Goal: Transaction & Acquisition: Book appointment/travel/reservation

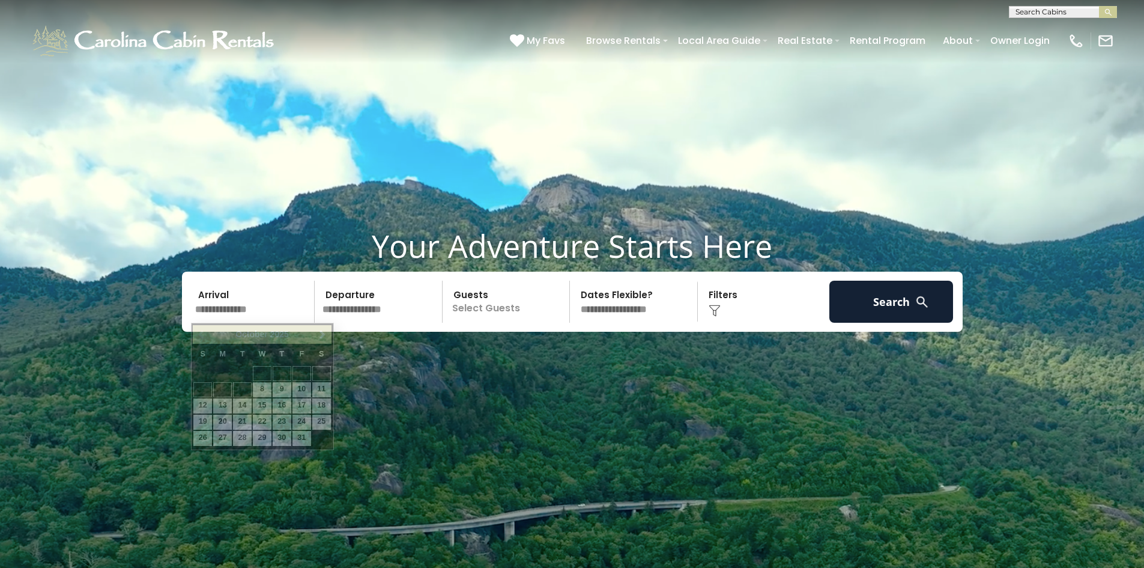
click at [266, 310] on input "text" at bounding box center [253, 301] width 124 height 42
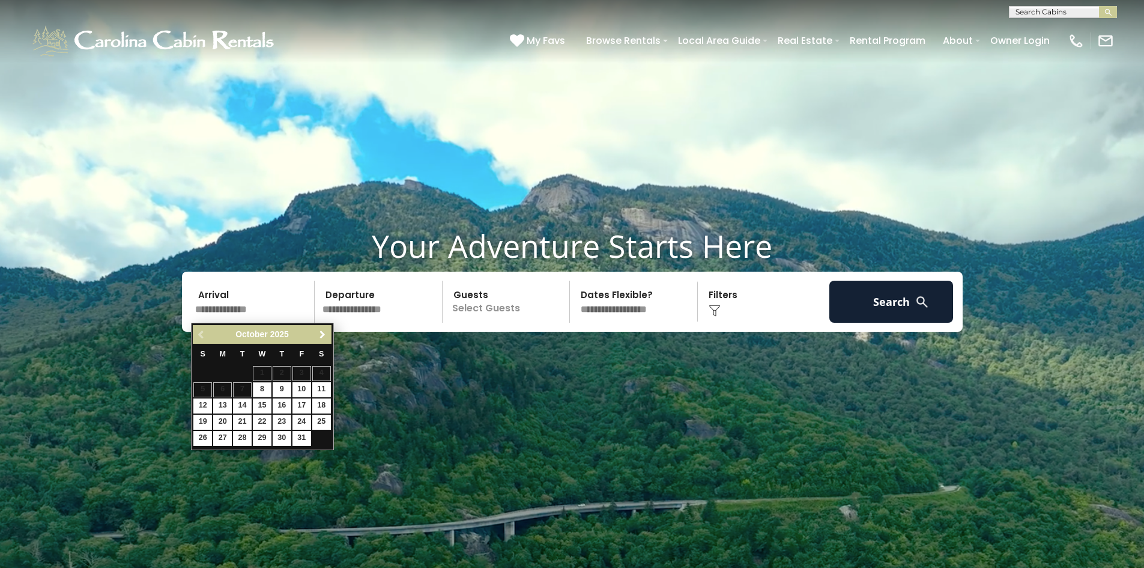
click at [318, 337] on span "Next" at bounding box center [323, 335] width 10 height 10
click at [244, 437] on link "25" at bounding box center [242, 438] width 19 height 15
type input "********"
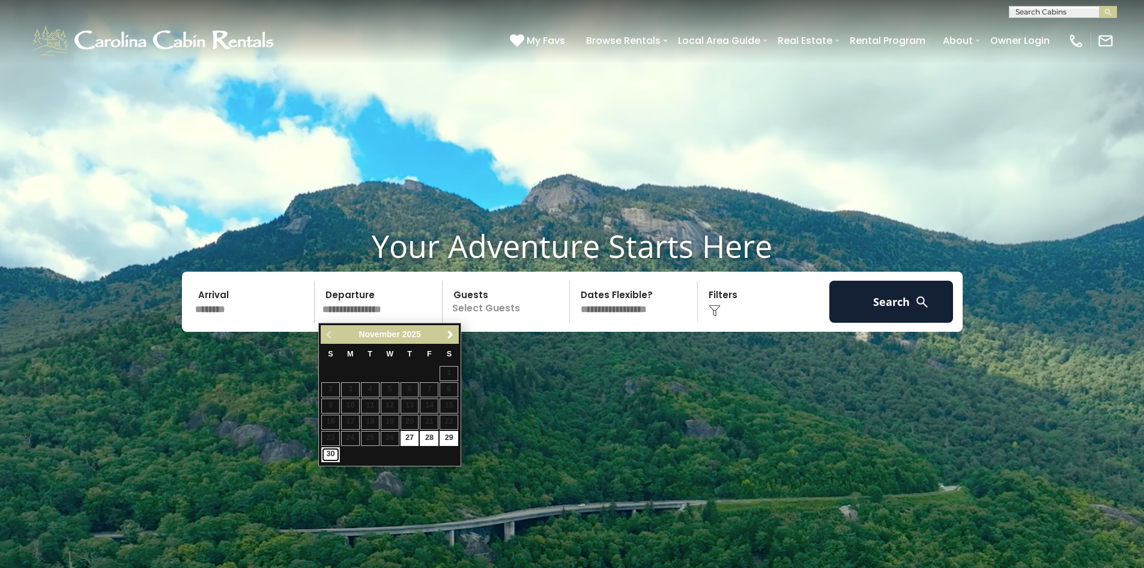
click at [329, 457] on link "30" at bounding box center [330, 454] width 19 height 15
type input "********"
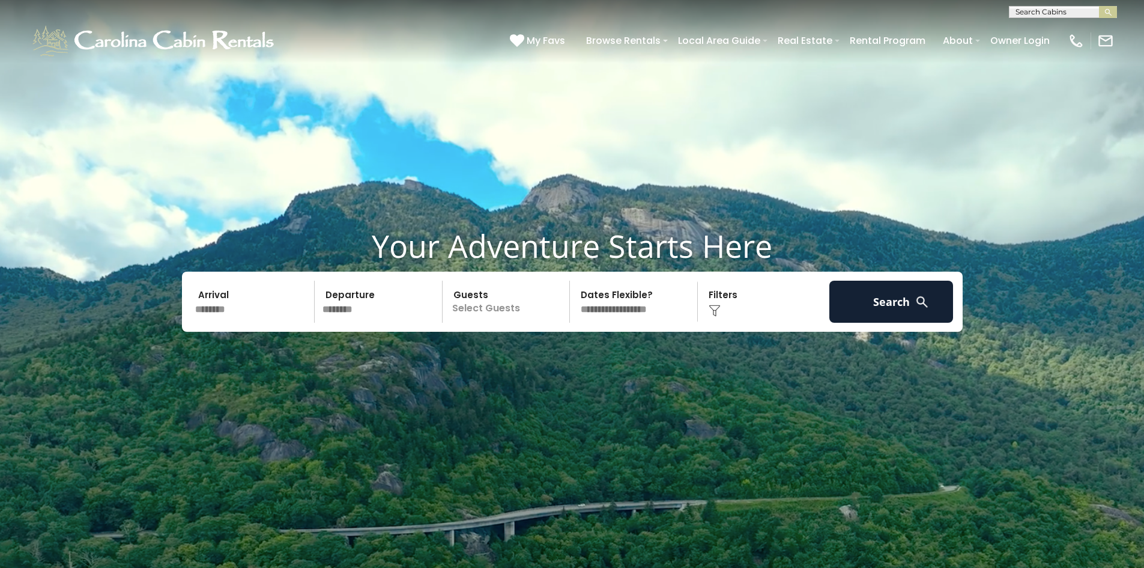
click at [526, 310] on p "Select Guests" at bounding box center [508, 301] width 124 height 42
click at [571, 347] on div "+" at bounding box center [566, 351] width 14 height 14
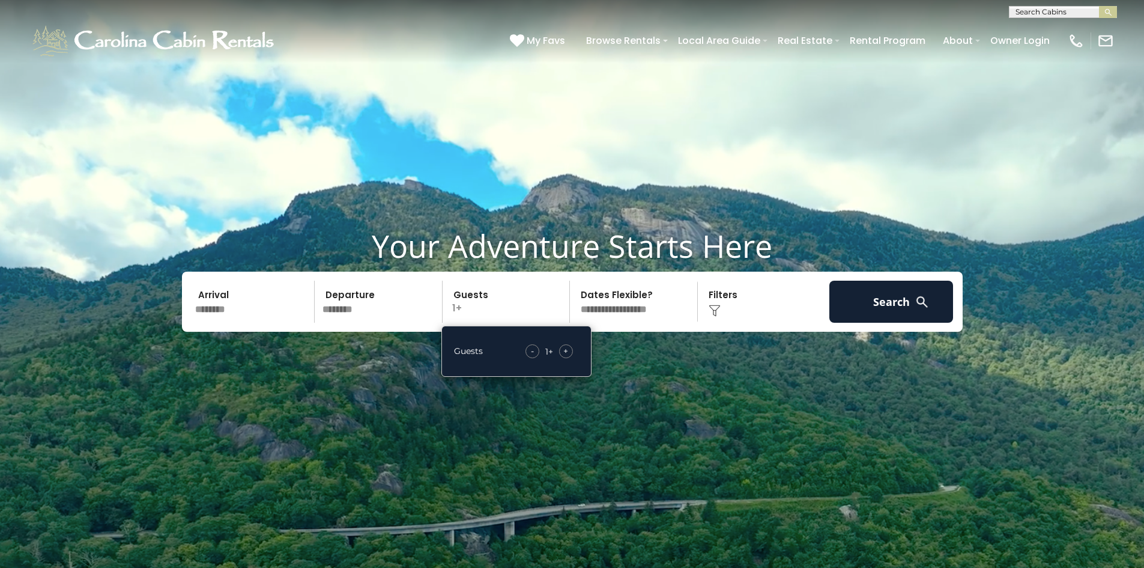
click at [569, 346] on div "+" at bounding box center [566, 351] width 14 height 14
click at [568, 345] on span "+" at bounding box center [565, 351] width 5 height 12
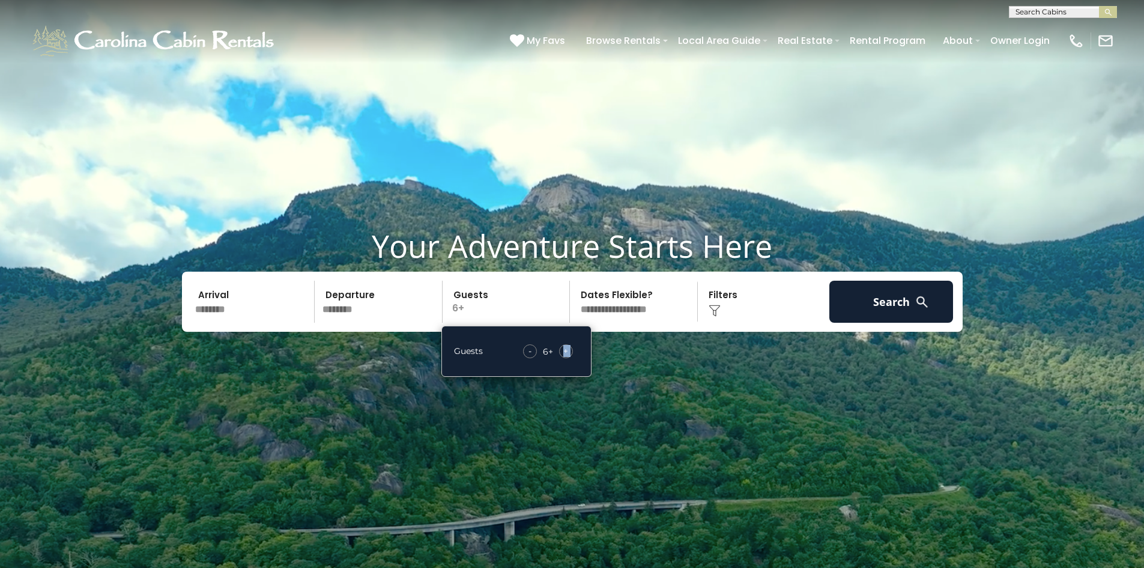
click at [568, 345] on span "+" at bounding box center [565, 351] width 5 height 12
click at [640, 306] on select "**********" at bounding box center [636, 301] width 124 height 42
select select "*"
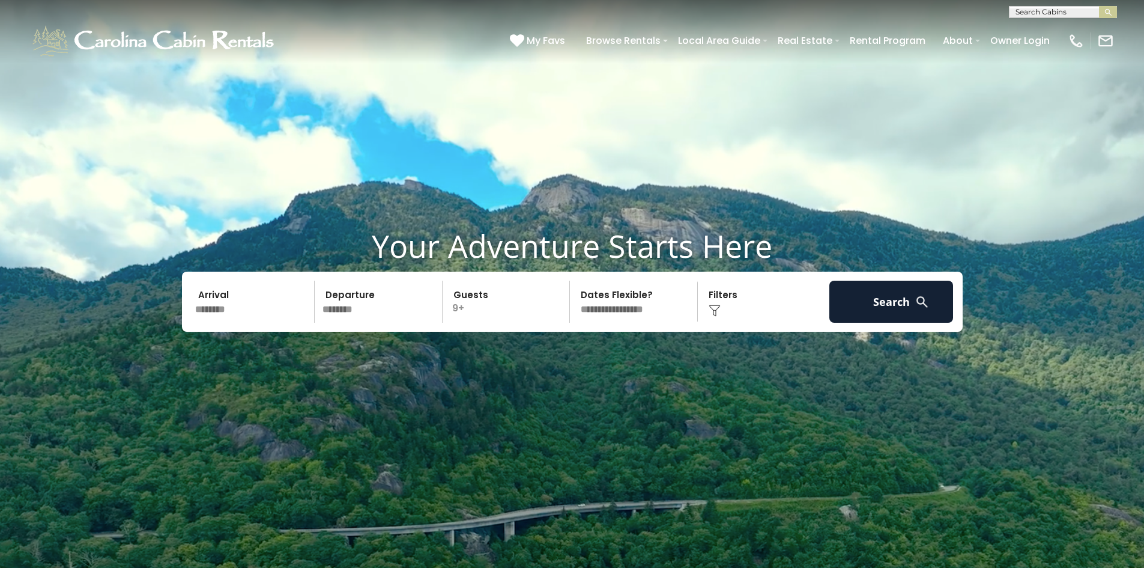
click at [574, 280] on select "**********" at bounding box center [636, 301] width 124 height 42
click at [867, 312] on button "Search" at bounding box center [891, 301] width 124 height 42
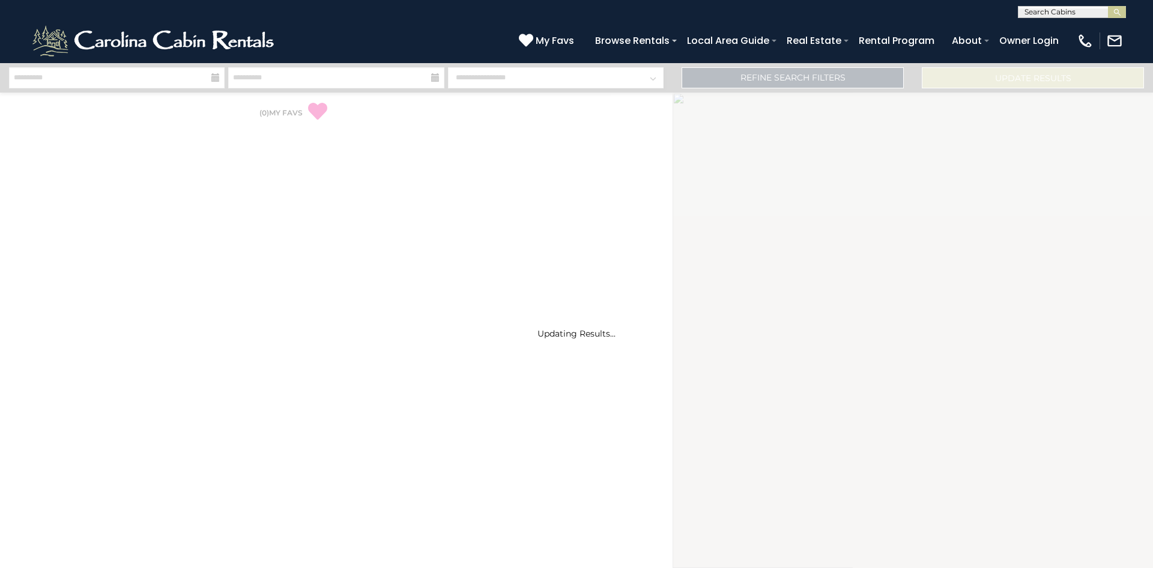
select select "*"
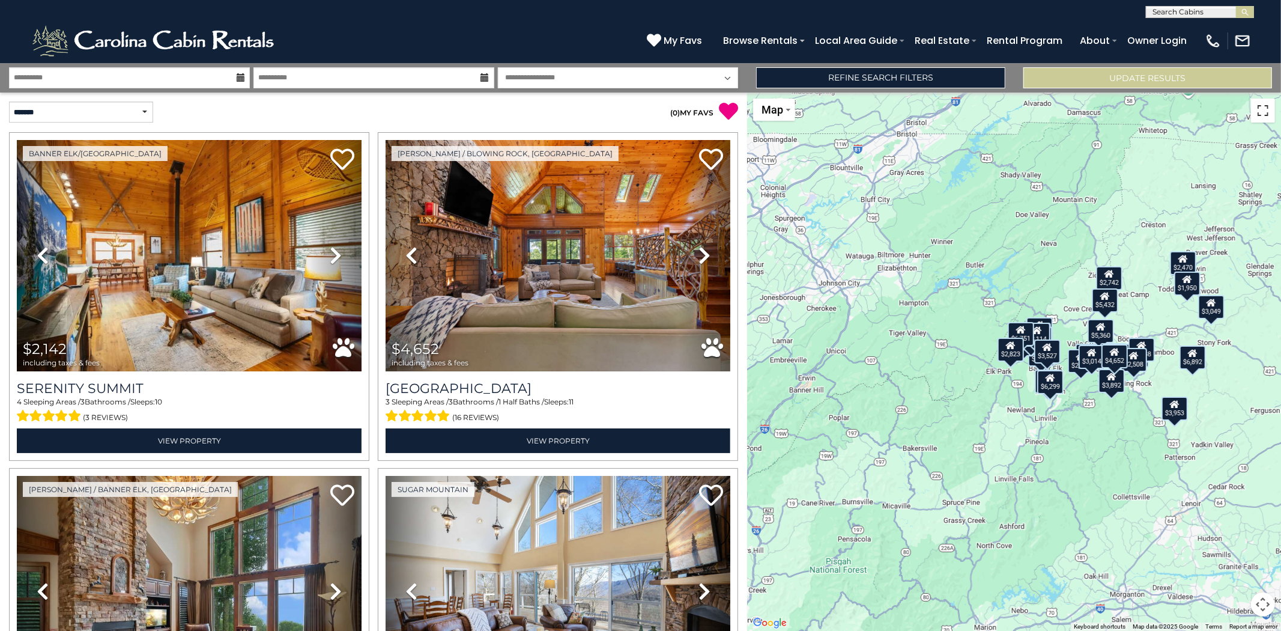
click at [1153, 115] on button "Toggle fullscreen view" at bounding box center [1263, 111] width 24 height 24
click at [1006, 350] on div "$2,823" at bounding box center [1011, 350] width 26 height 24
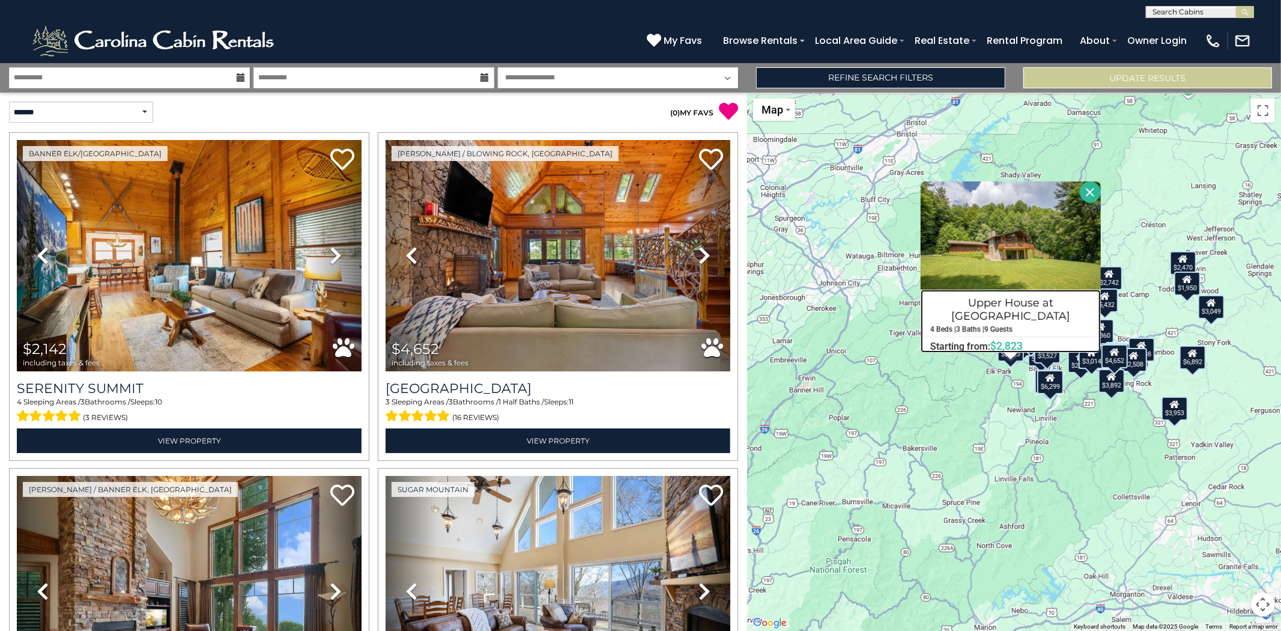
click at [1008, 299] on h4 "Upper House at [GEOGRAPHIC_DATA]" at bounding box center [1010, 309] width 179 height 32
click at [965, 380] on div "$2,142 $4,652 $6,305 $3,774 $4,933 $2,777 $5,360 $2,742 $4,118 $2,199 $3,049 $2…" at bounding box center [1014, 361] width 534 height 538
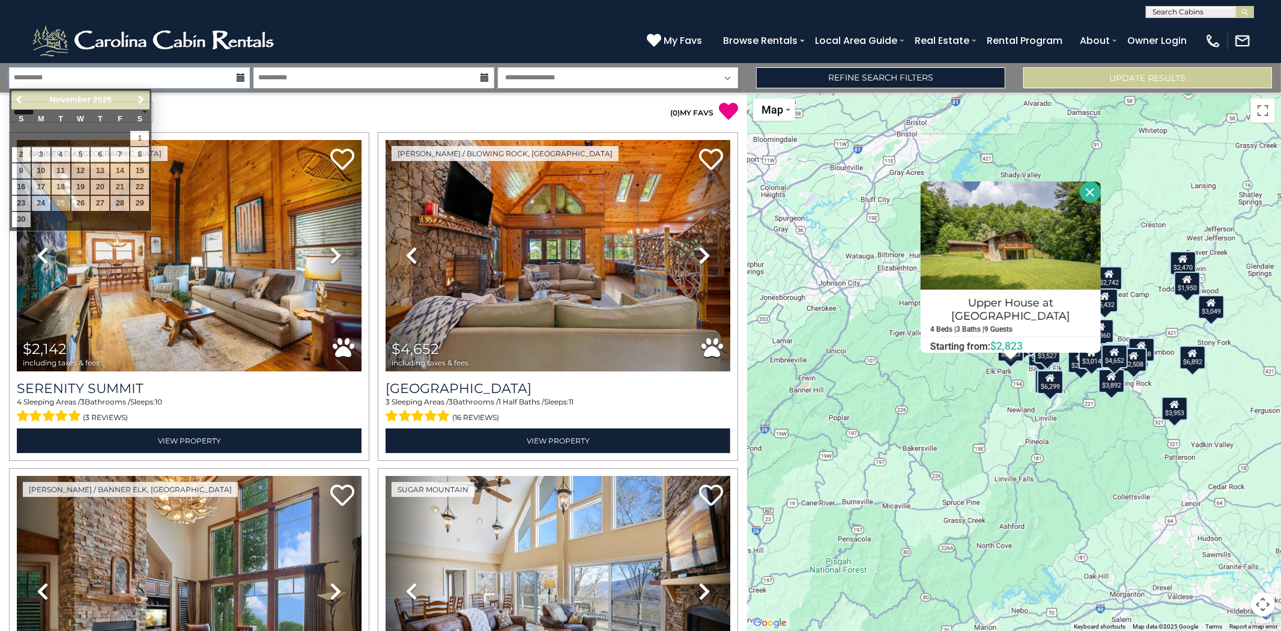
click at [178, 69] on input "**********" at bounding box center [129, 77] width 241 height 21
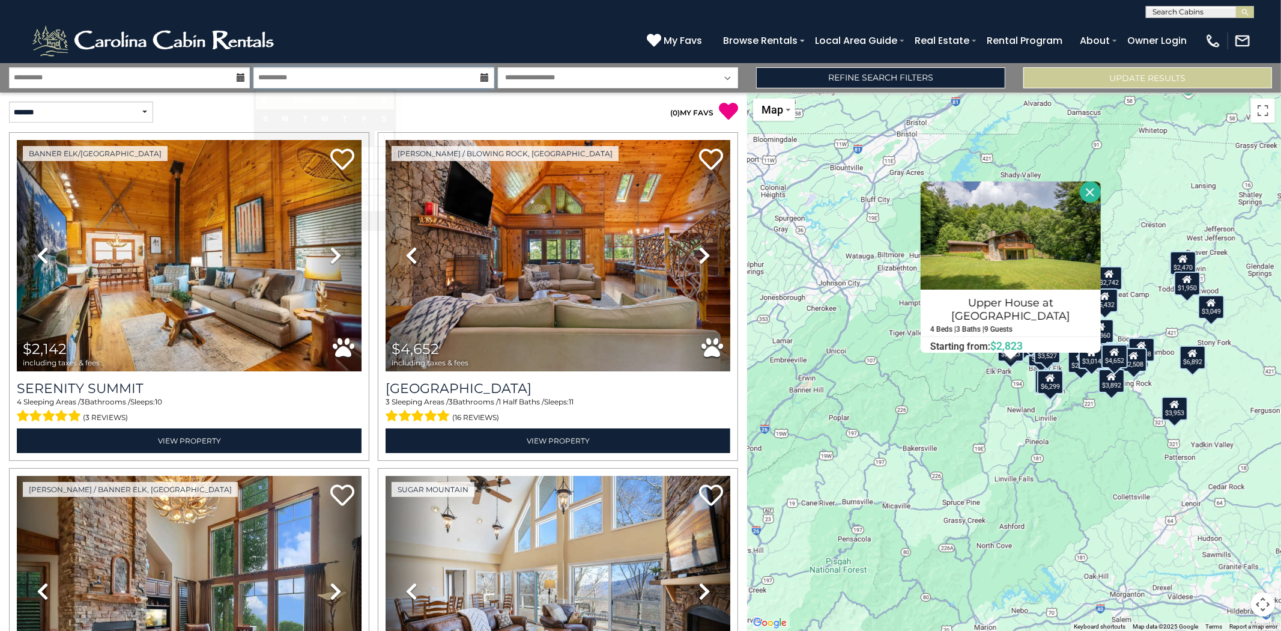
click at [381, 76] on input "**********" at bounding box center [373, 77] width 241 height 21
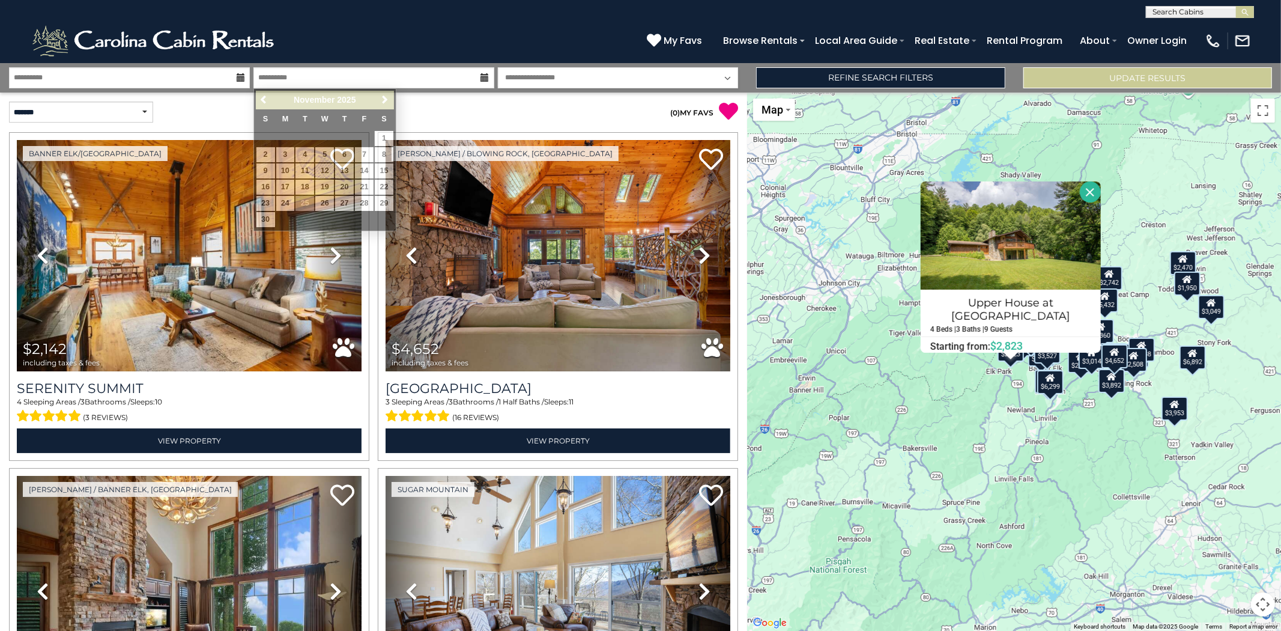
click at [565, 100] on div "( 0 ) MY FAVS" at bounding box center [561, 106] width 374 height 29
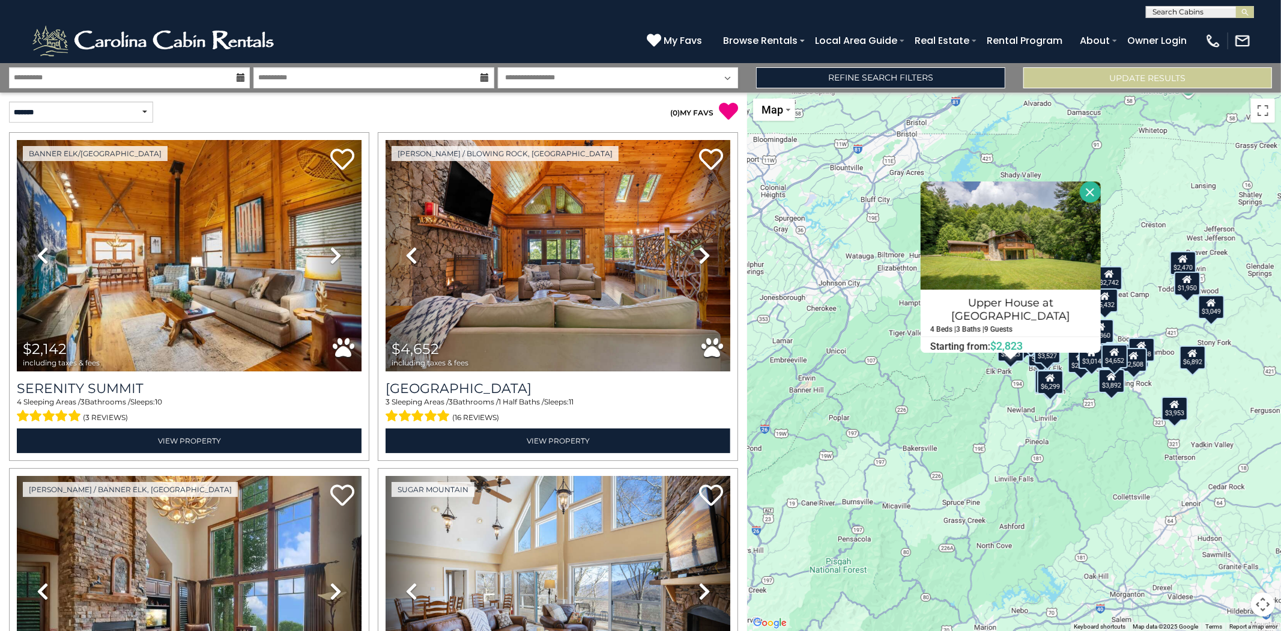
click at [1091, 191] on button "Close" at bounding box center [1090, 191] width 21 height 21
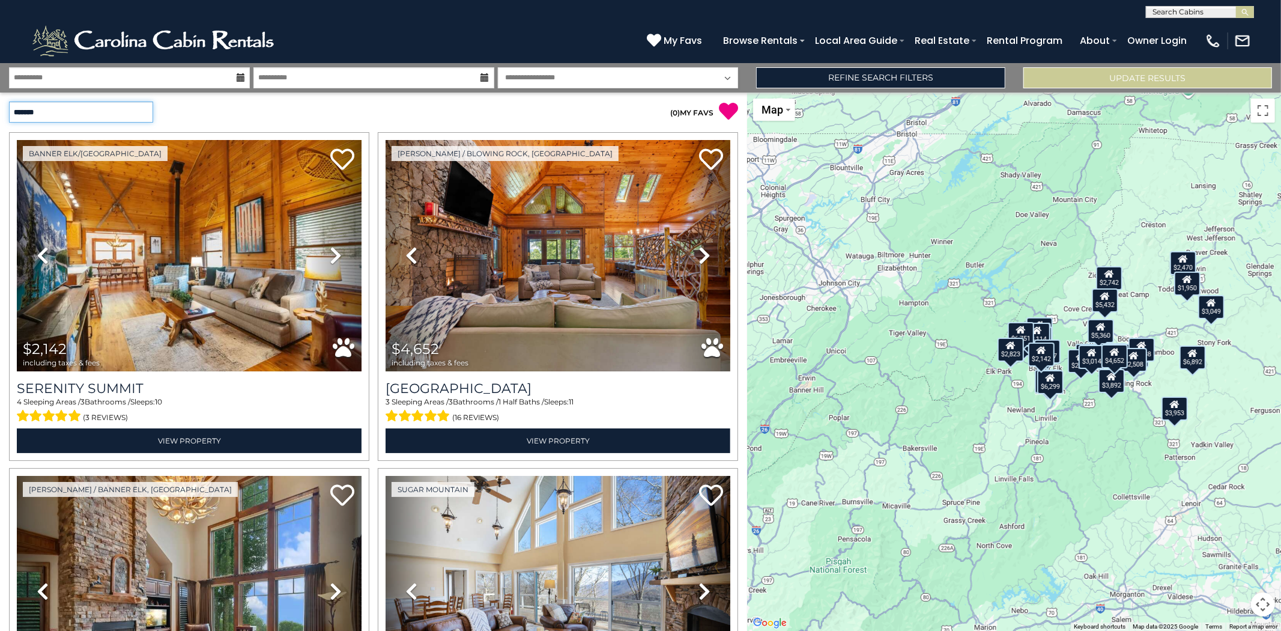
click at [137, 107] on select "**********" at bounding box center [81, 112] width 144 height 21
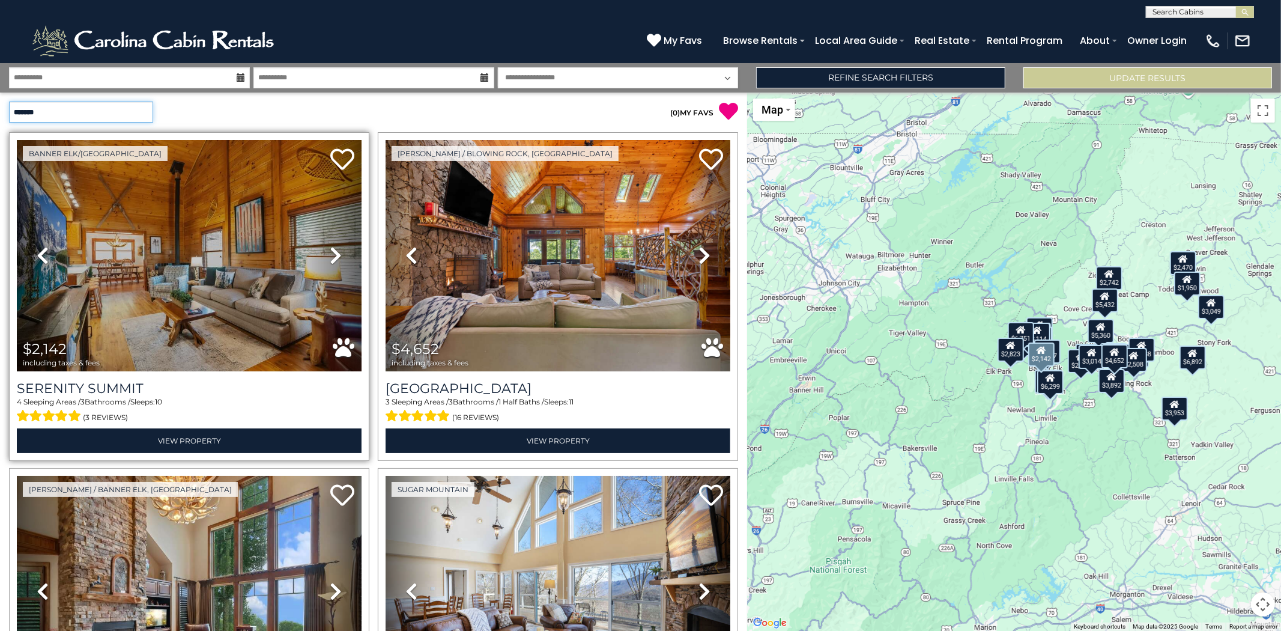
select select "**********"
click at [9, 102] on select "**********" at bounding box center [81, 112] width 144 height 21
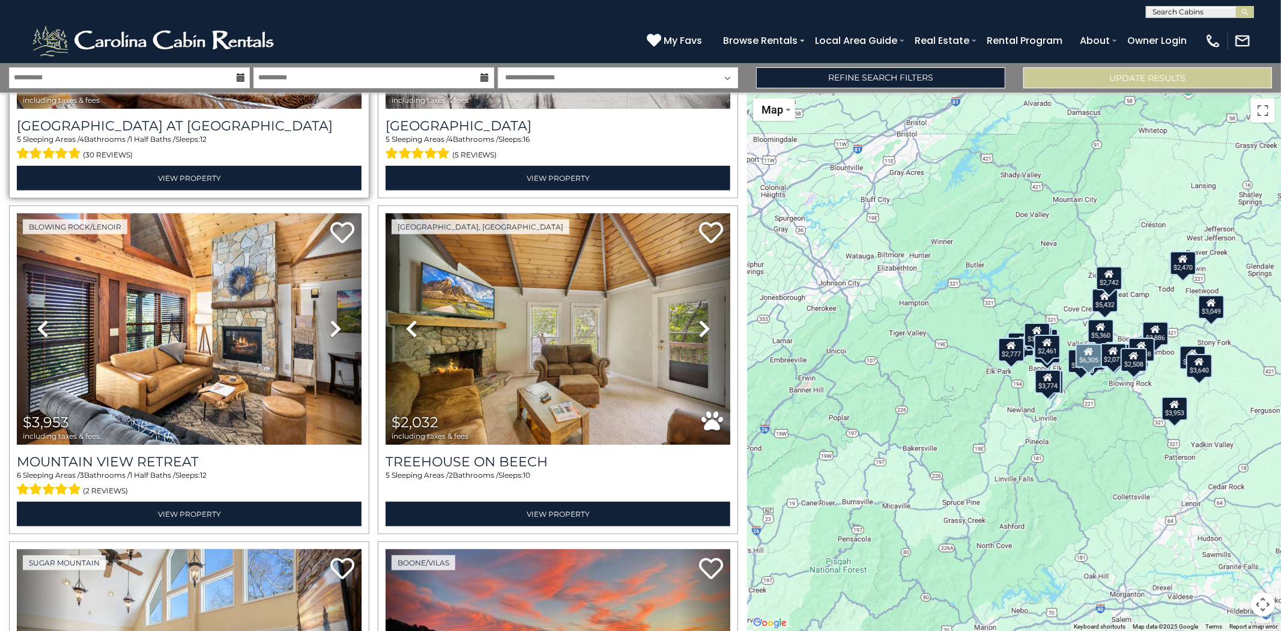
scroll to position [601, 0]
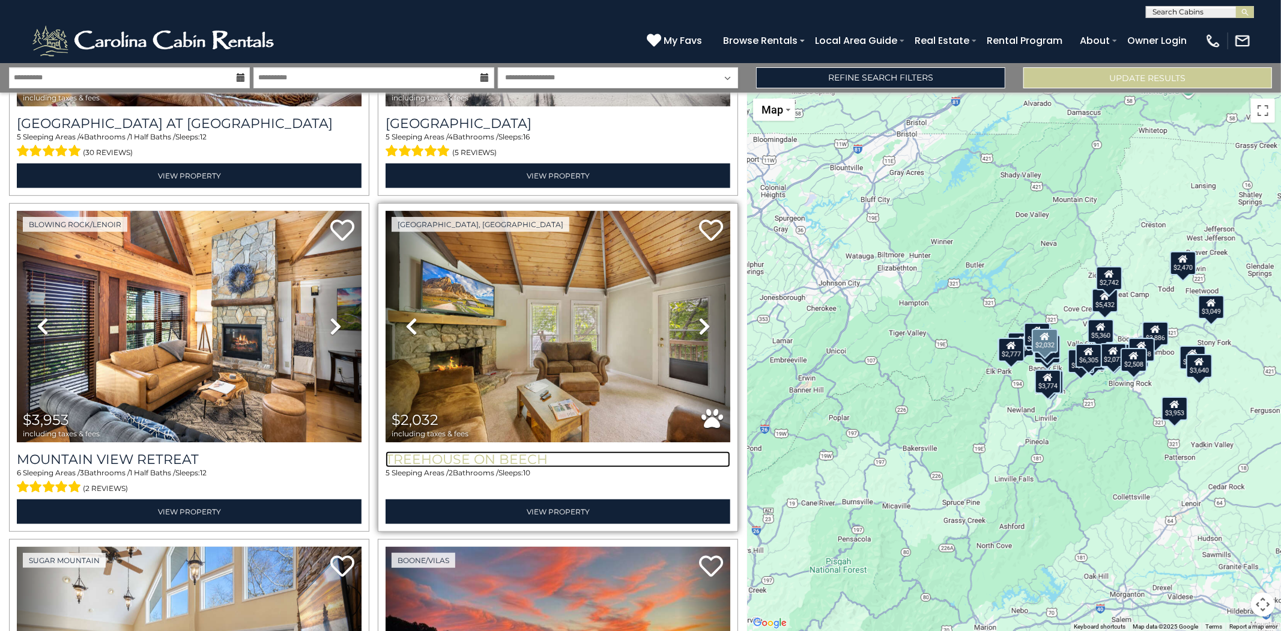
click at [500, 451] on h3 "Treehouse On Beech" at bounding box center [558, 459] width 345 height 16
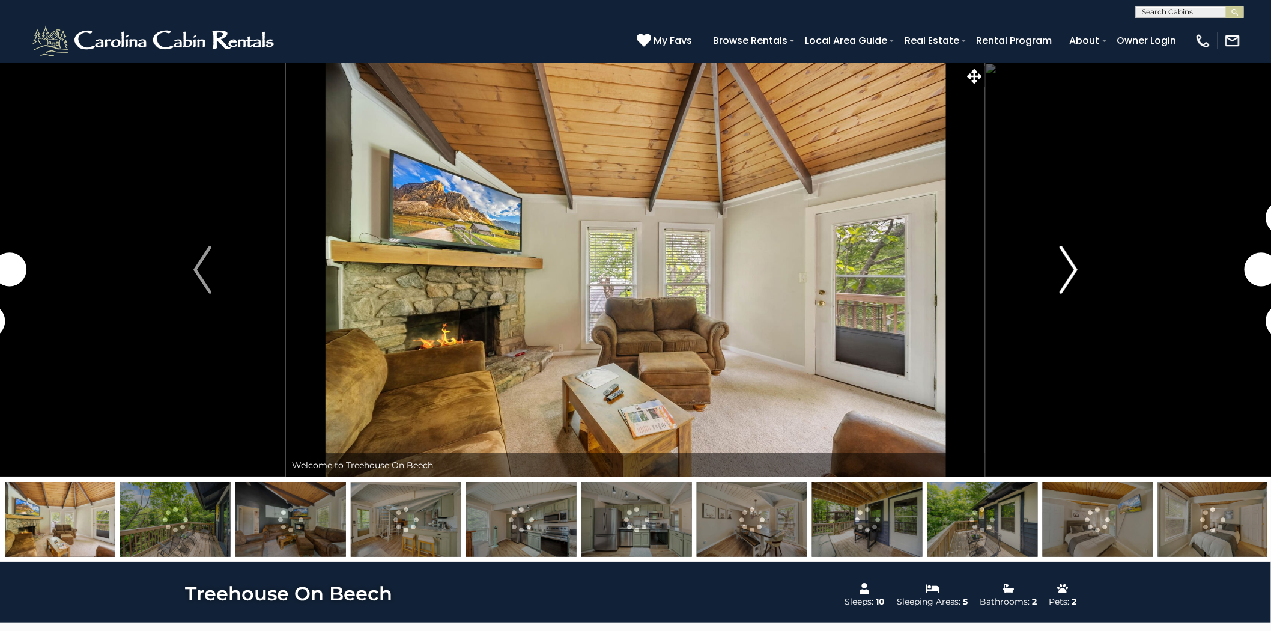
click at [1061, 283] on img "Next" at bounding box center [1069, 270] width 18 height 48
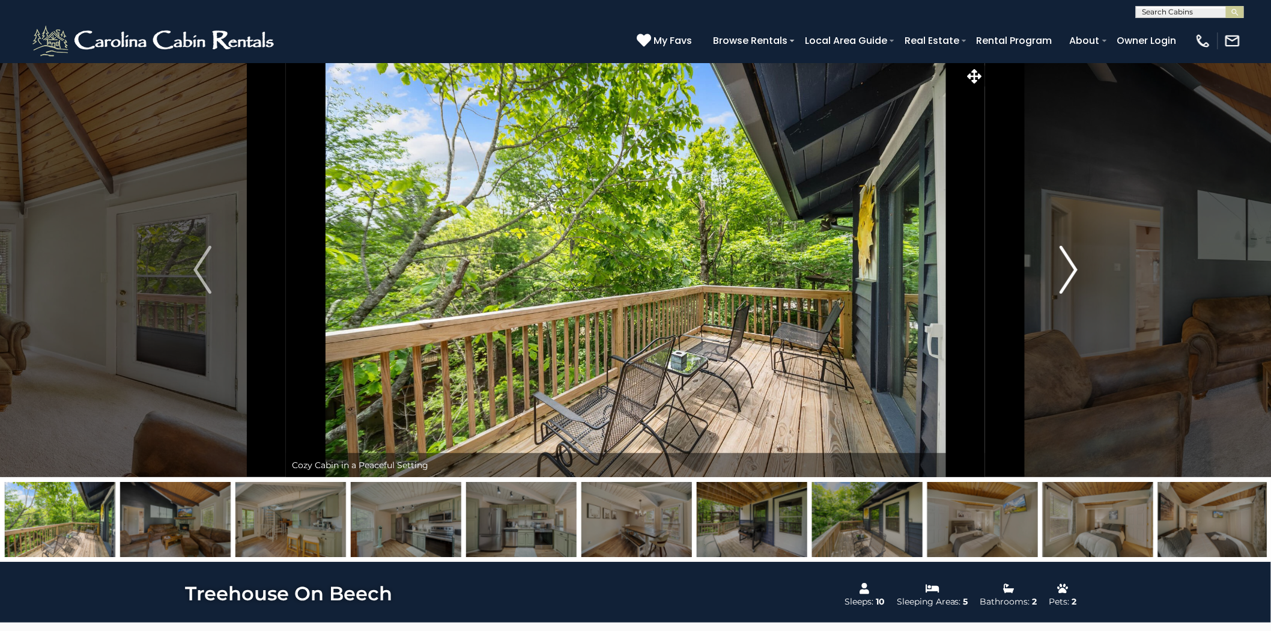
click at [1070, 288] on img "Next" at bounding box center [1069, 270] width 18 height 48
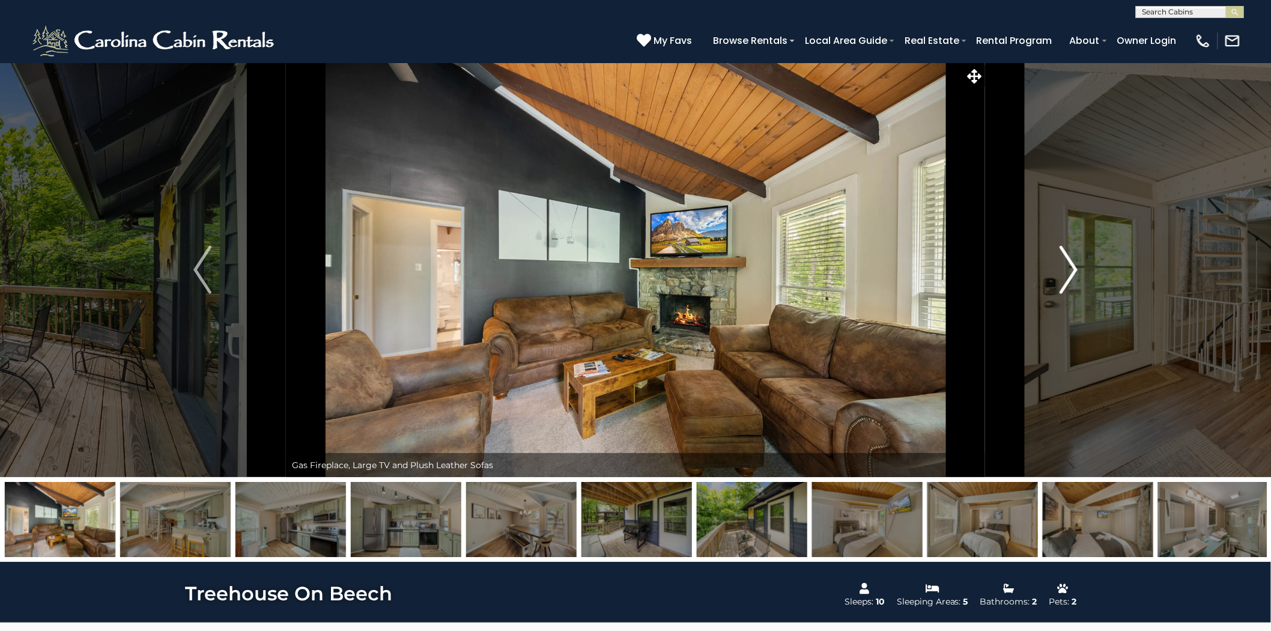
click at [1067, 281] on img "Next" at bounding box center [1069, 270] width 18 height 48
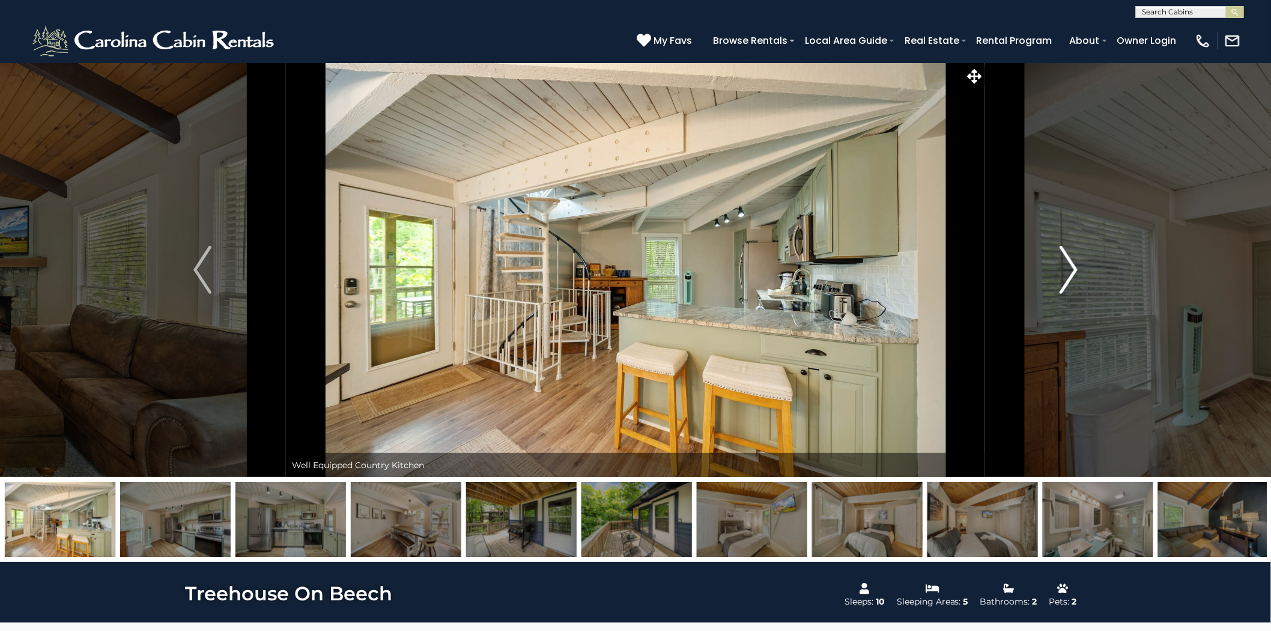
click at [1067, 281] on img "Next" at bounding box center [1069, 270] width 18 height 48
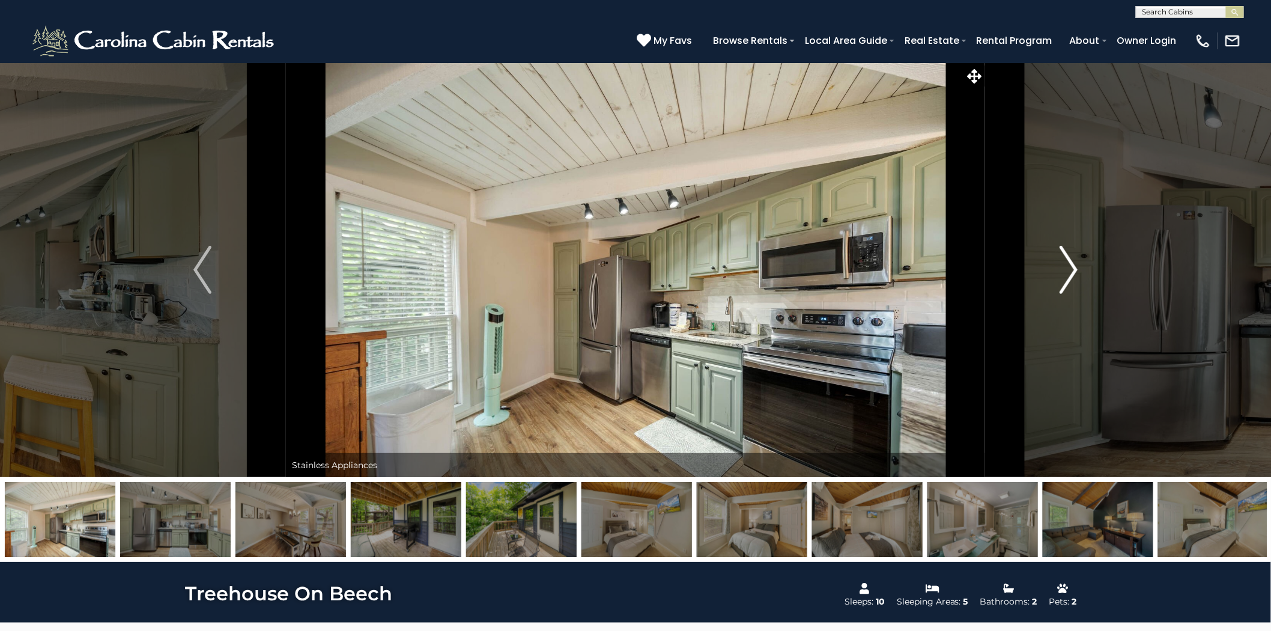
click at [1067, 281] on img "Next" at bounding box center [1069, 270] width 18 height 48
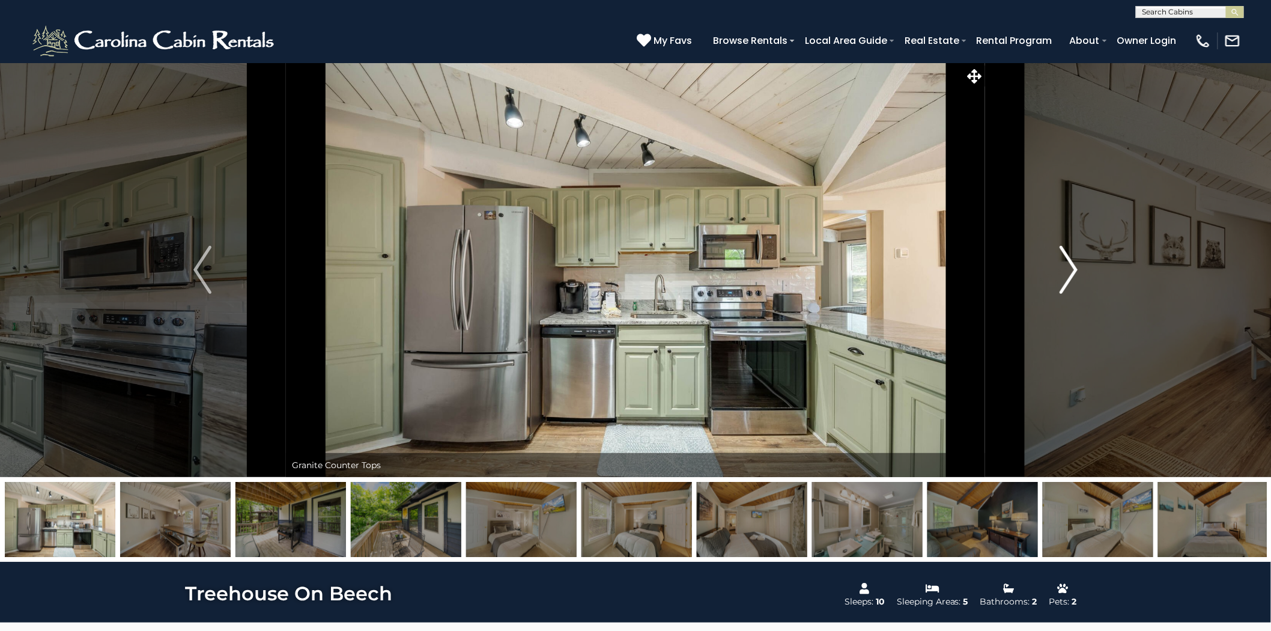
click at [1067, 281] on img "Next" at bounding box center [1069, 270] width 18 height 48
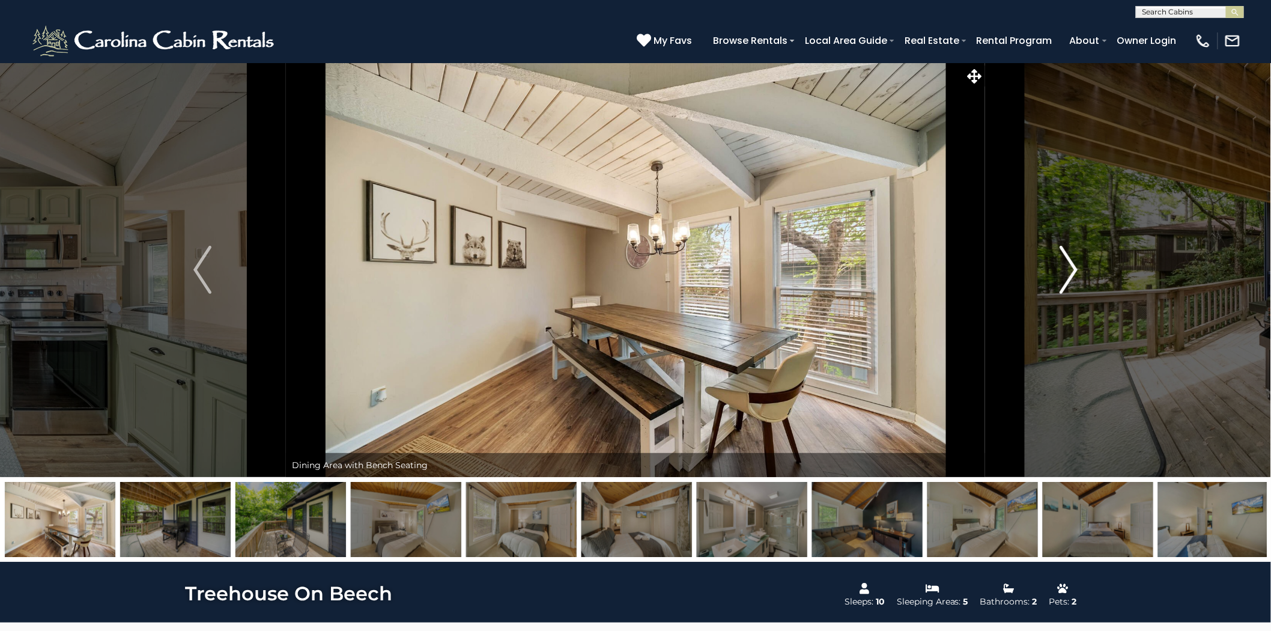
click at [1067, 281] on img "Next" at bounding box center [1069, 270] width 18 height 48
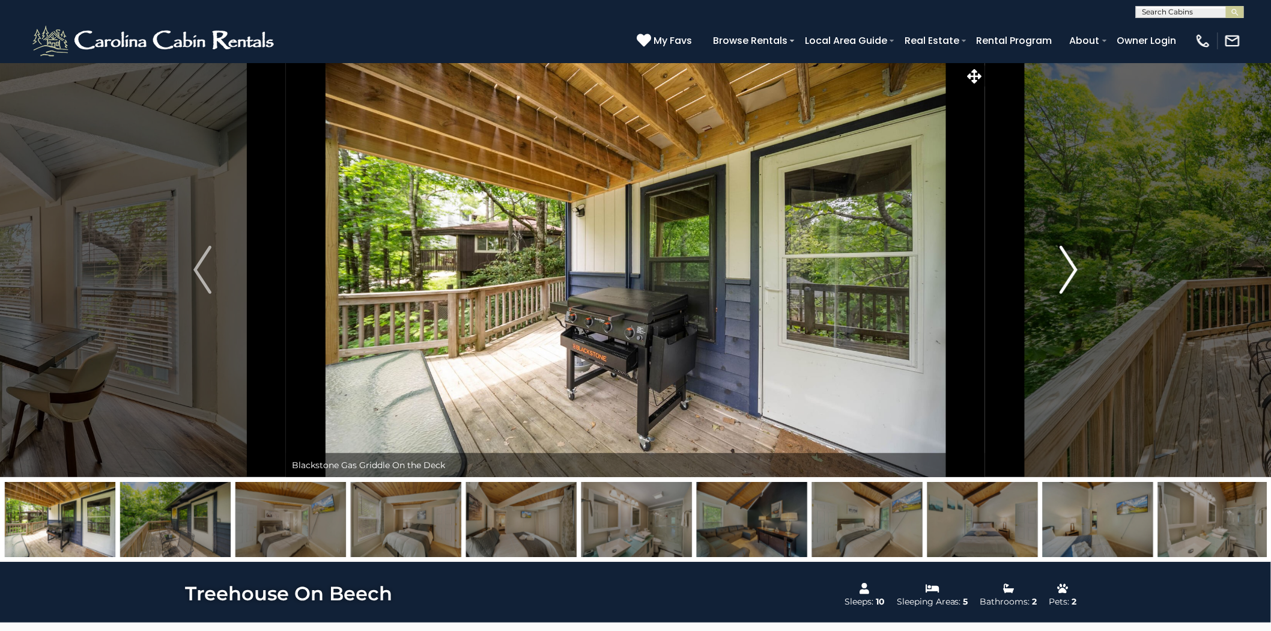
click at [1067, 281] on img "Next" at bounding box center [1069, 270] width 18 height 48
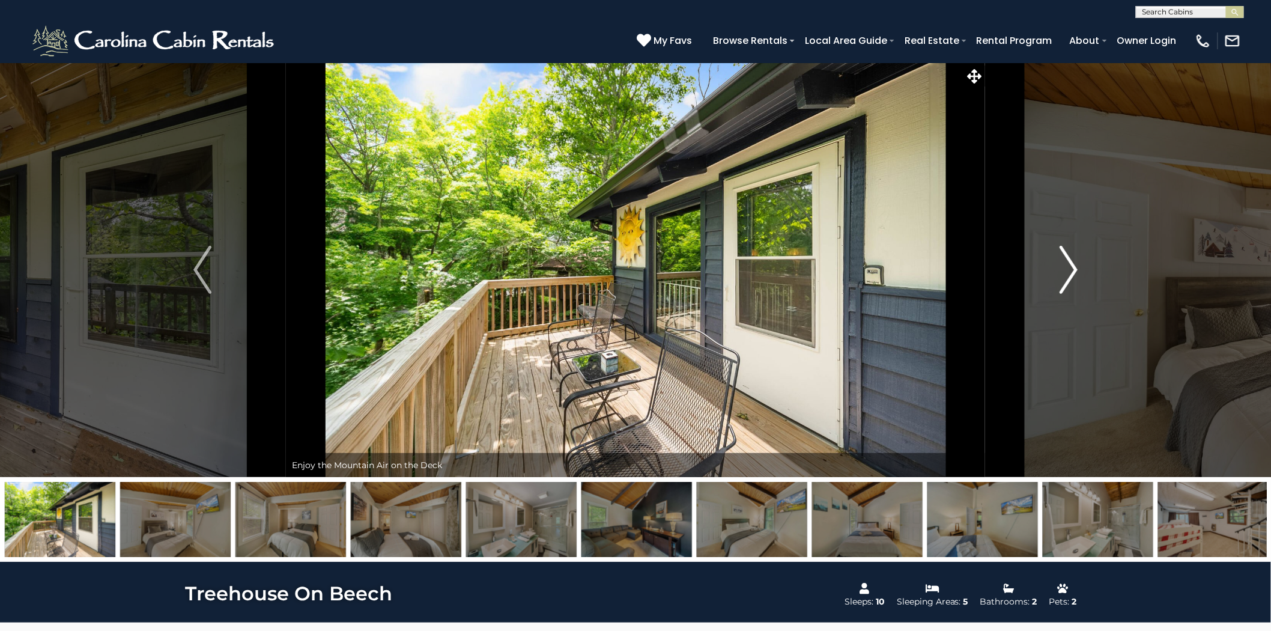
click at [1067, 281] on img "Next" at bounding box center [1069, 270] width 18 height 48
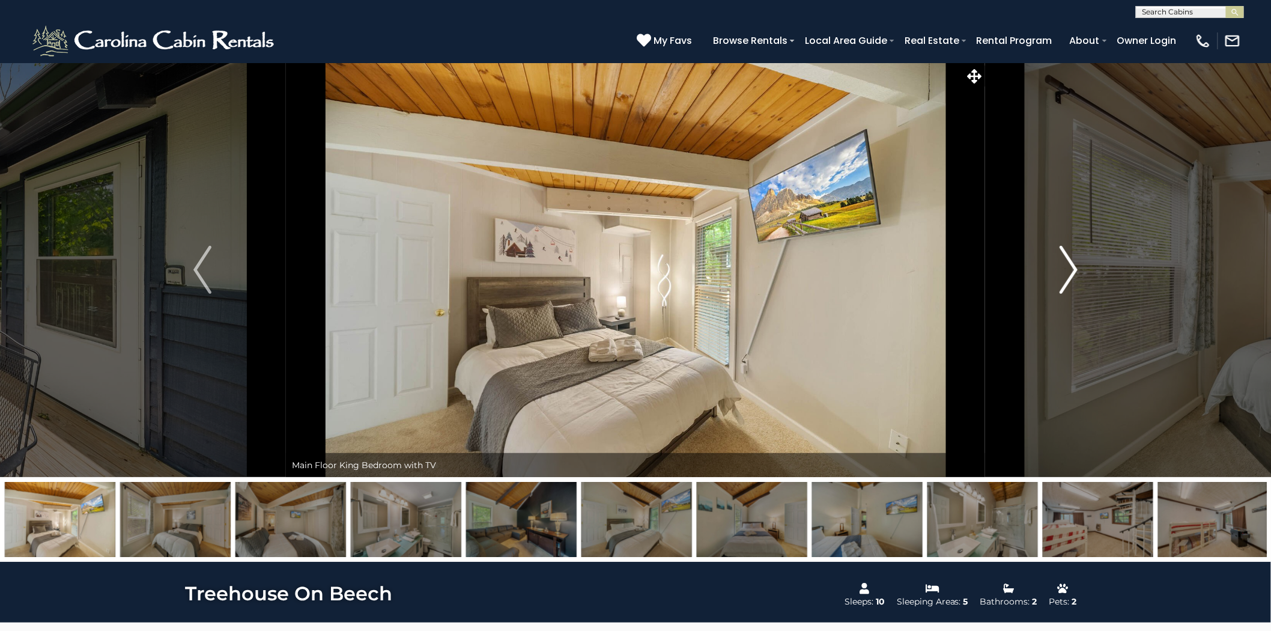
click at [1067, 281] on img "Next" at bounding box center [1069, 270] width 18 height 48
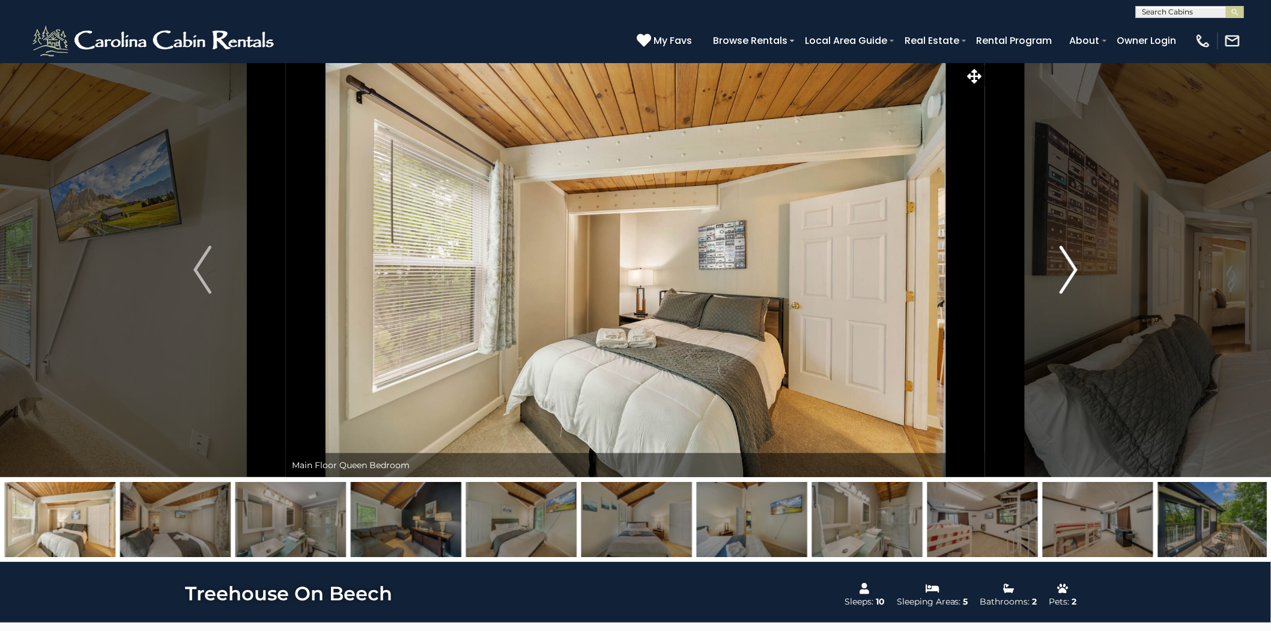
click at [1067, 281] on img "Next" at bounding box center [1069, 270] width 18 height 48
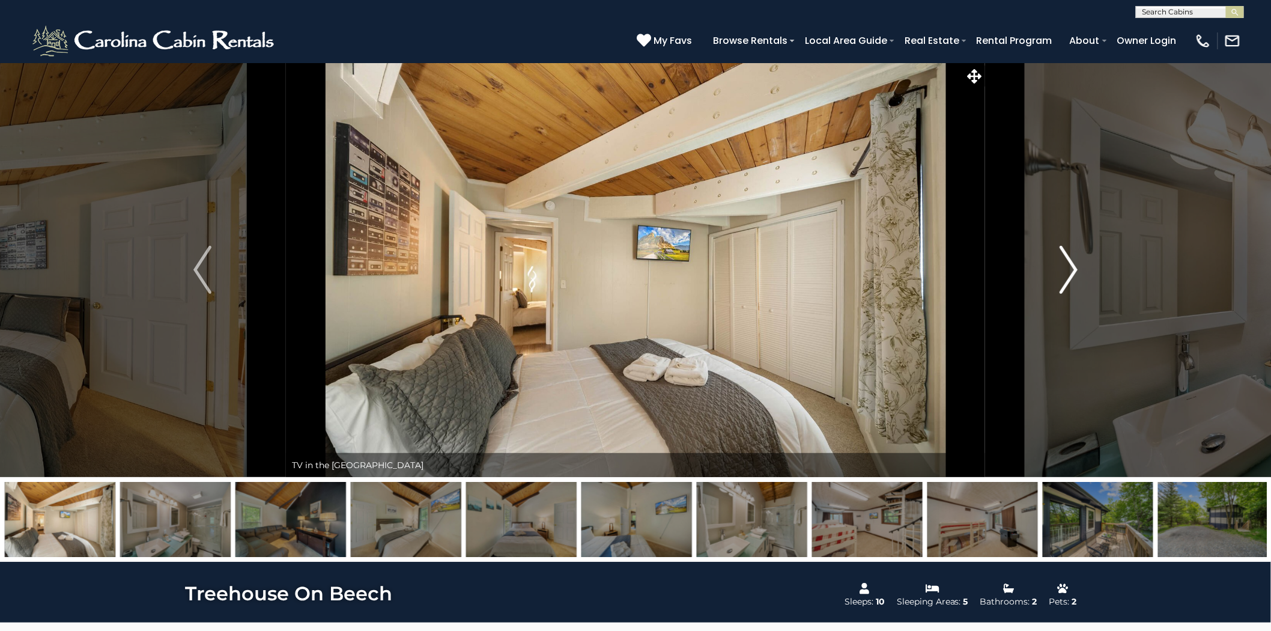
click at [1067, 281] on img "Next" at bounding box center [1069, 270] width 18 height 48
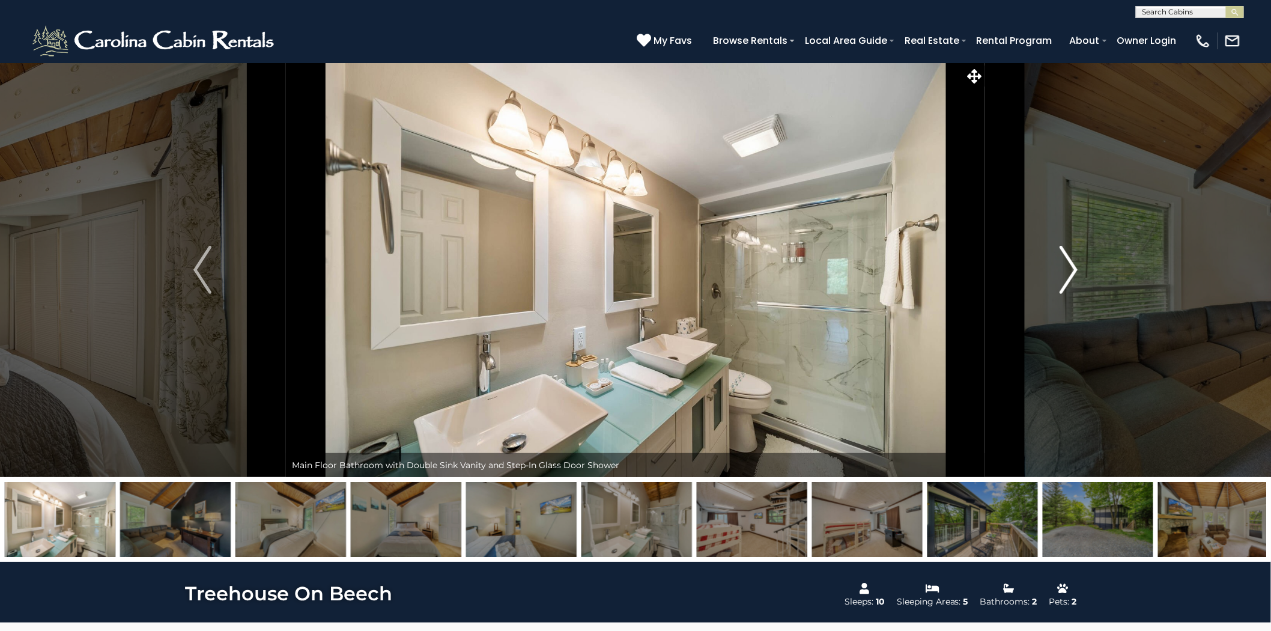
click at [1067, 281] on img "Next" at bounding box center [1069, 270] width 18 height 48
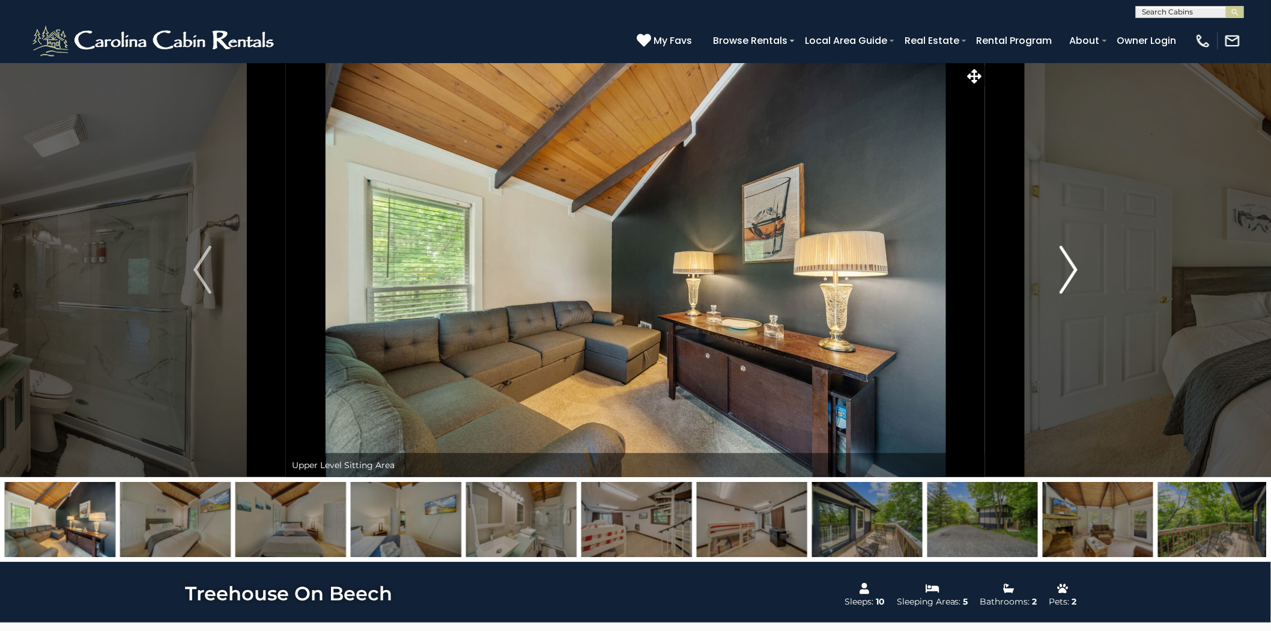
click at [1067, 281] on img "Next" at bounding box center [1069, 270] width 18 height 48
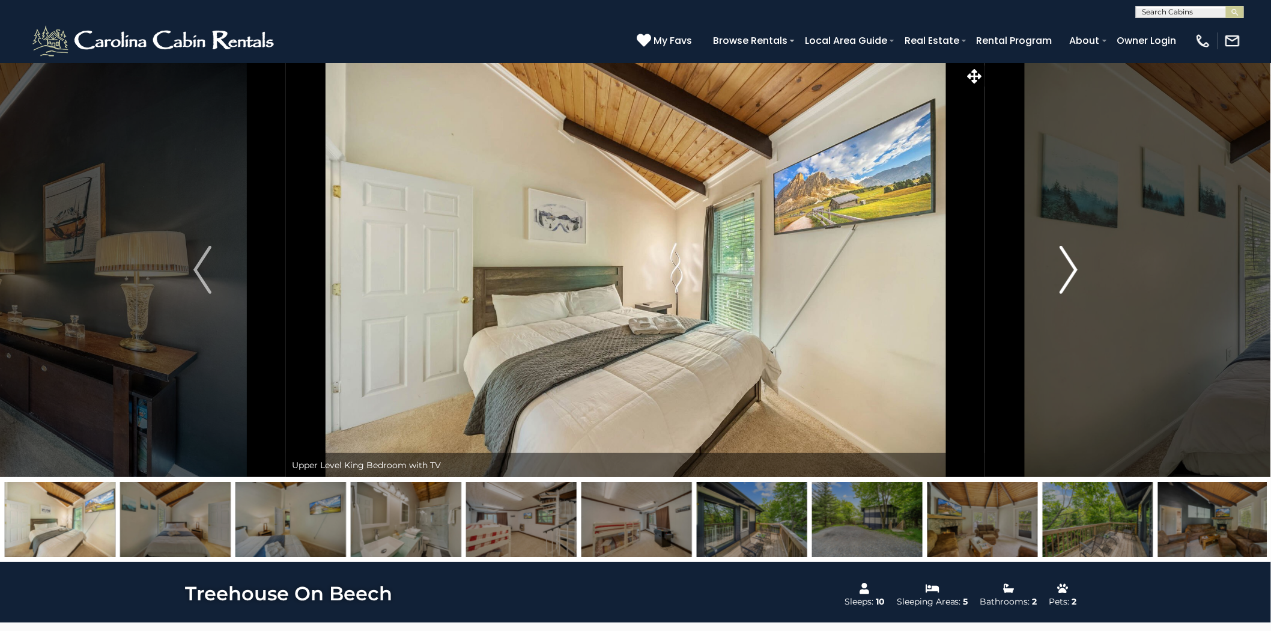
click at [1067, 281] on img "Next" at bounding box center [1069, 270] width 18 height 48
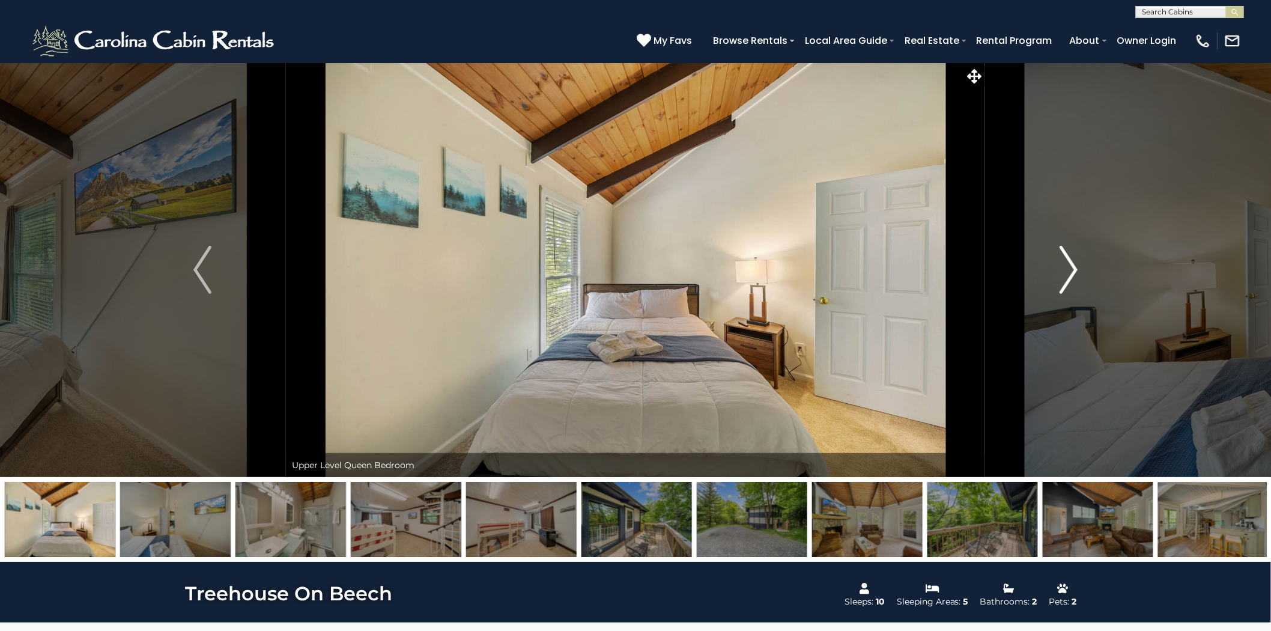
click at [1067, 281] on img "Next" at bounding box center [1069, 270] width 18 height 48
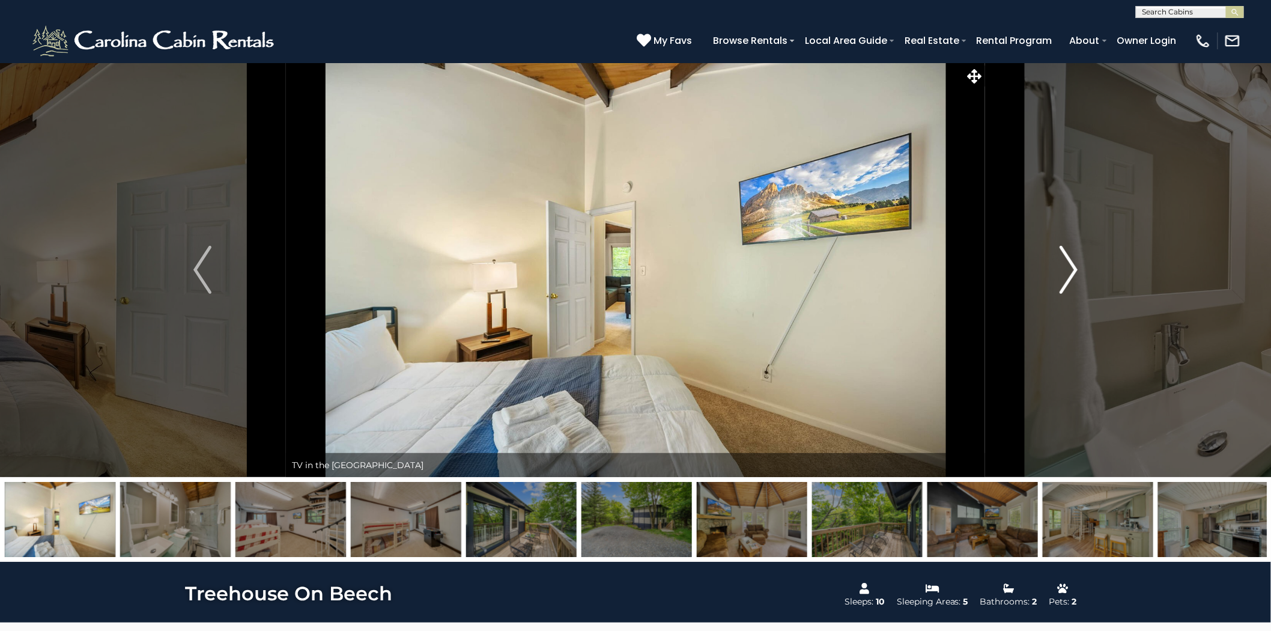
click at [1067, 281] on img "Next" at bounding box center [1069, 270] width 18 height 48
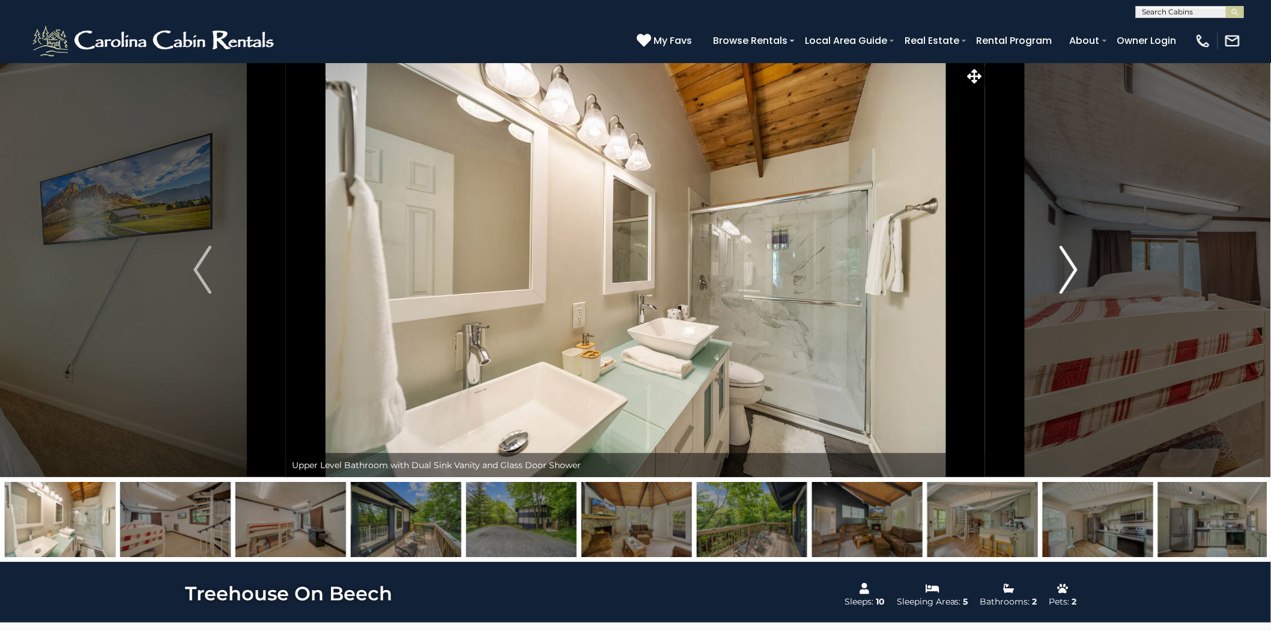
click at [1067, 281] on img "Next" at bounding box center [1069, 270] width 18 height 48
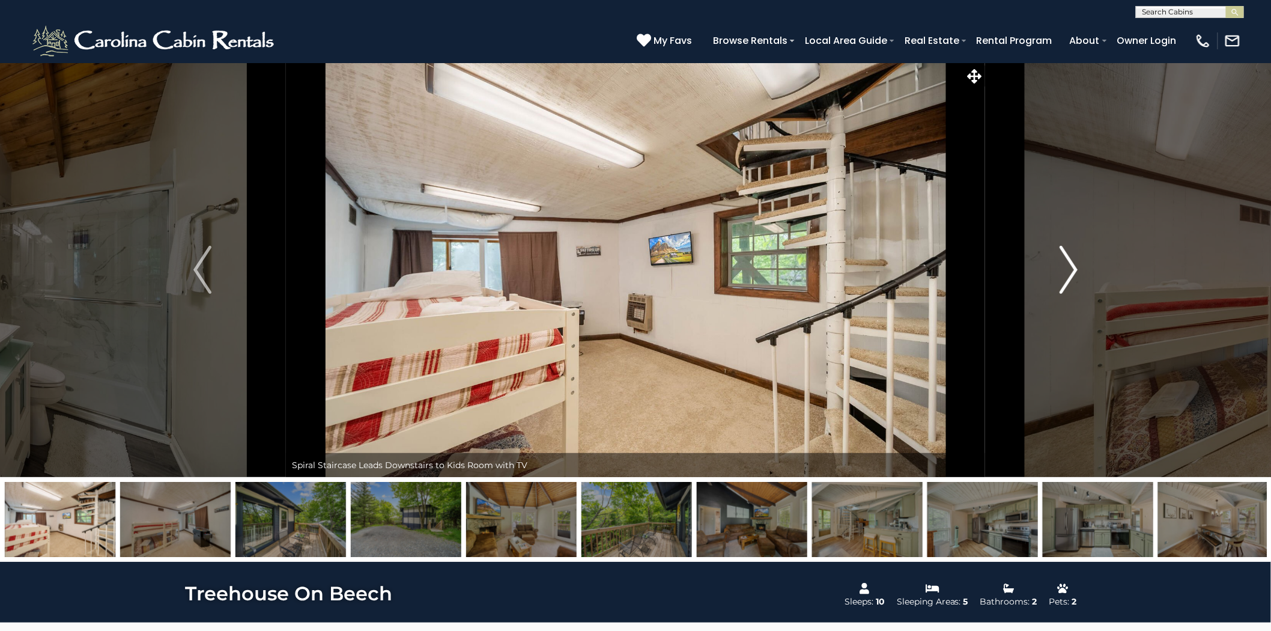
click at [1067, 281] on img "Next" at bounding box center [1069, 270] width 18 height 48
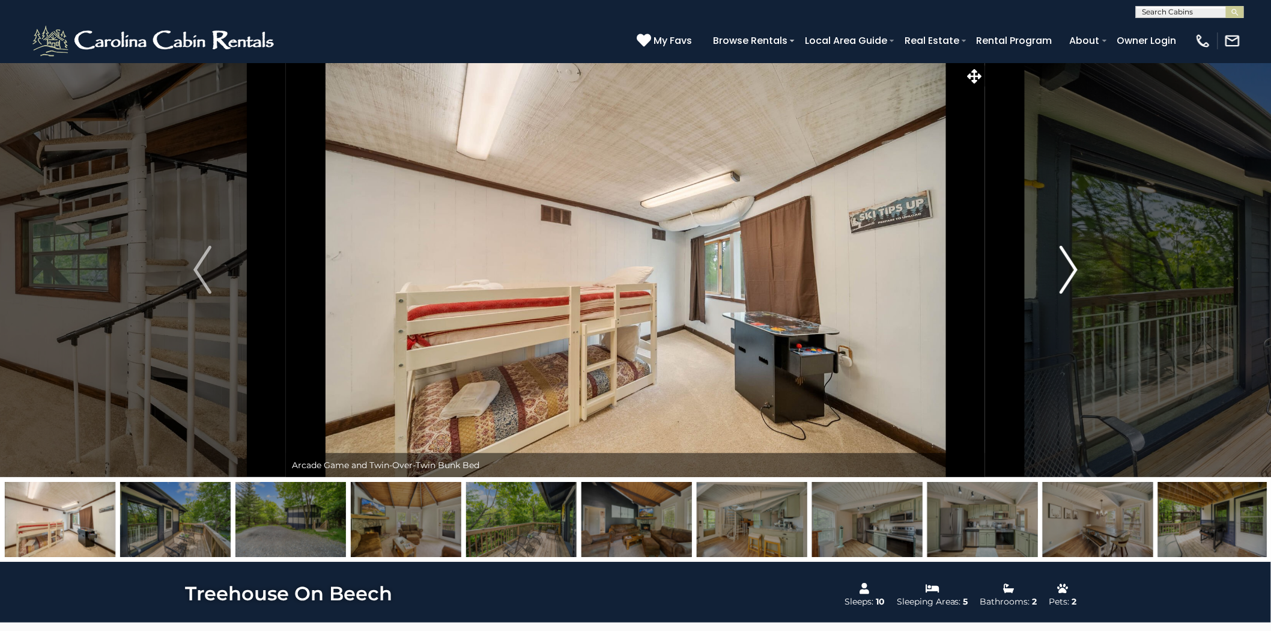
click at [1067, 281] on img "Next" at bounding box center [1069, 270] width 18 height 48
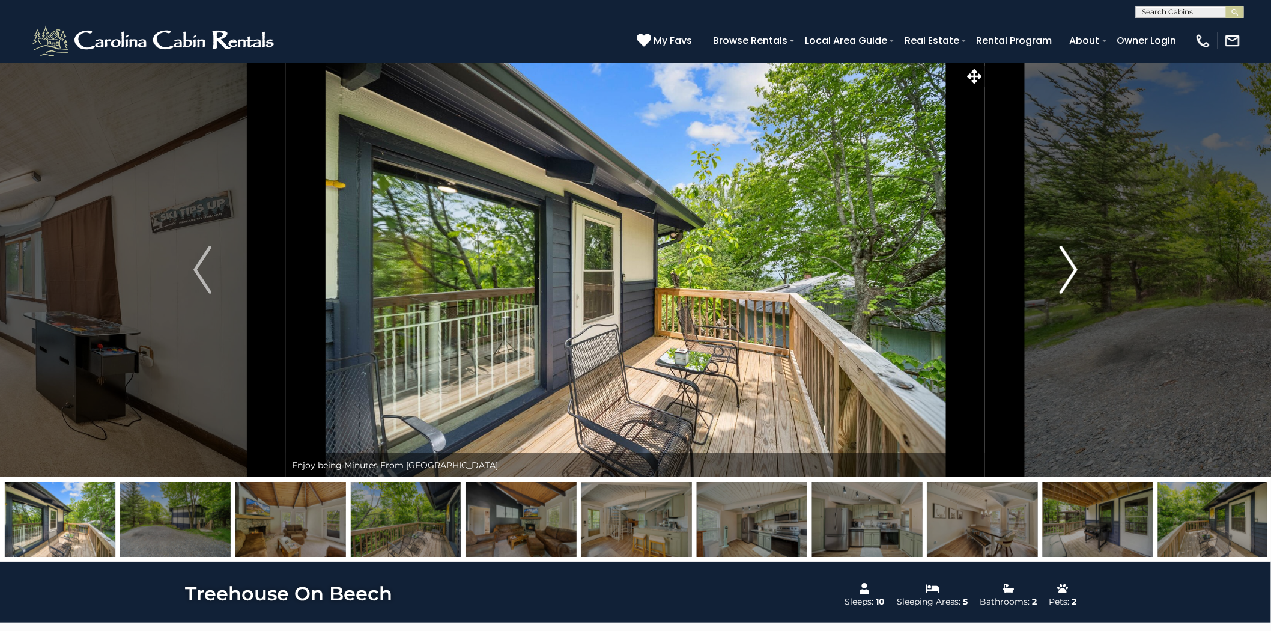
click at [1067, 281] on img "Next" at bounding box center [1069, 270] width 18 height 48
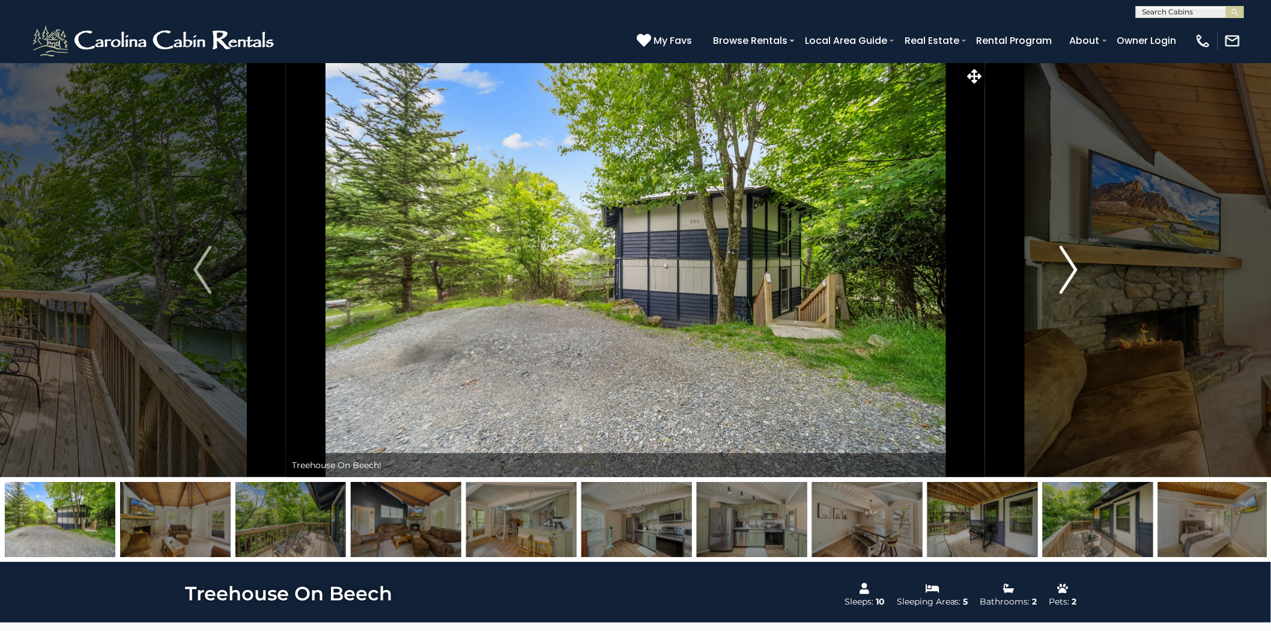
click at [1067, 281] on img "Next" at bounding box center [1069, 270] width 18 height 48
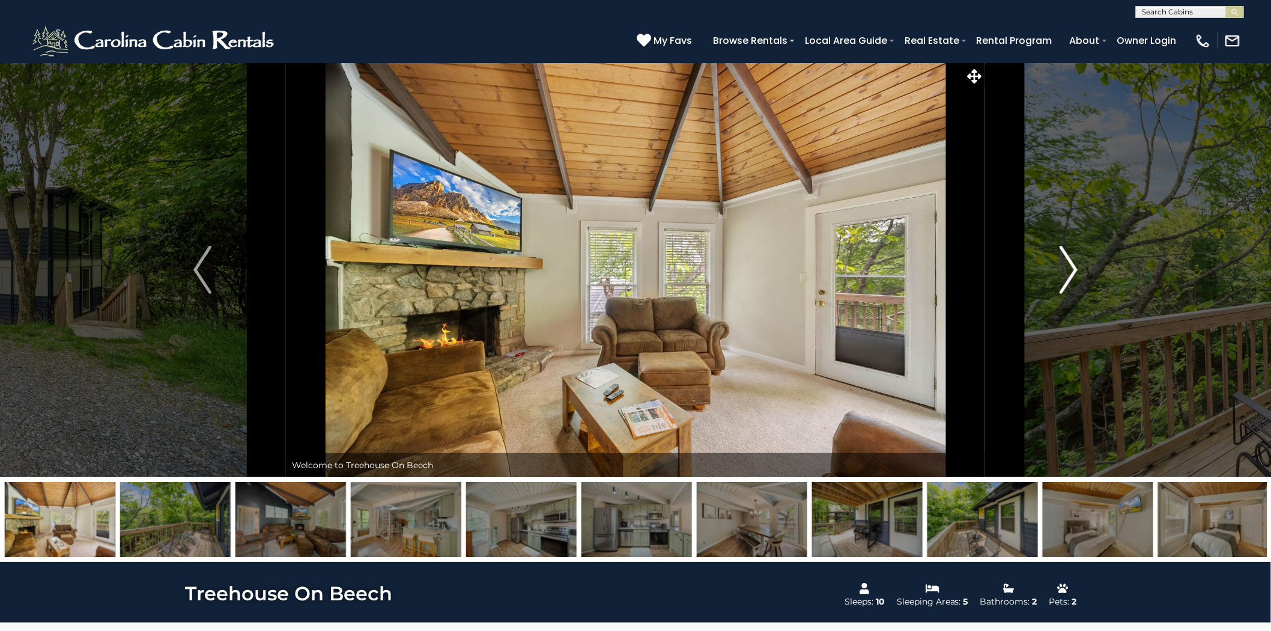
click at [1067, 281] on img "Next" at bounding box center [1069, 270] width 18 height 48
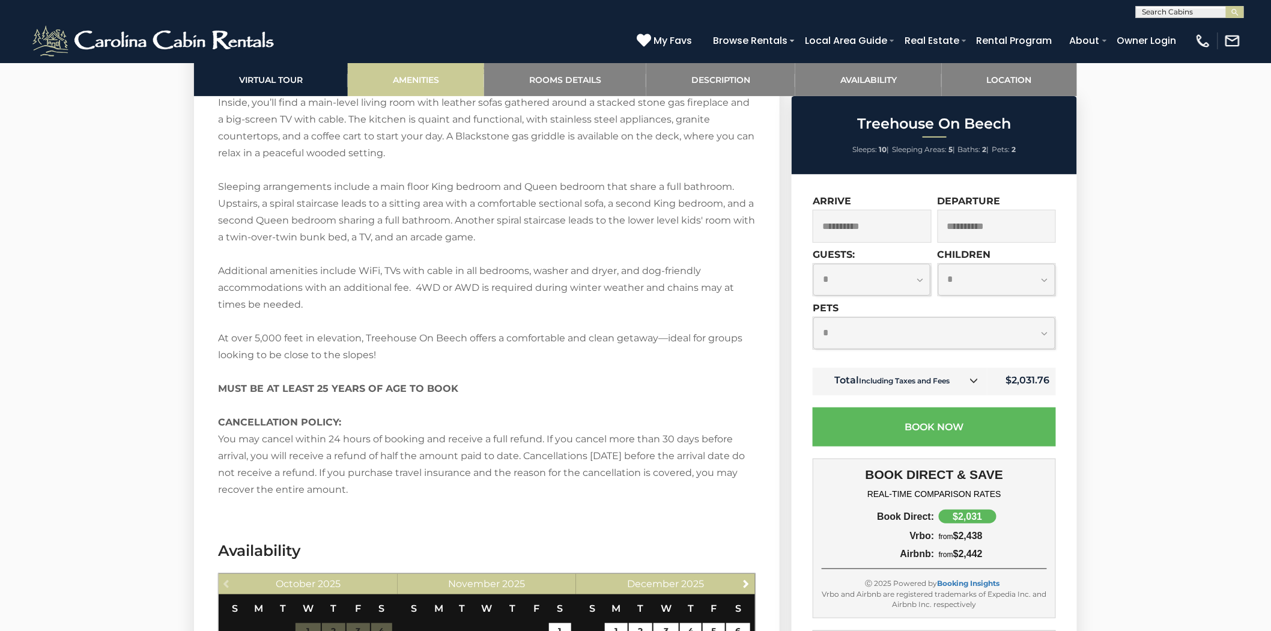
scroll to position [1869, 0]
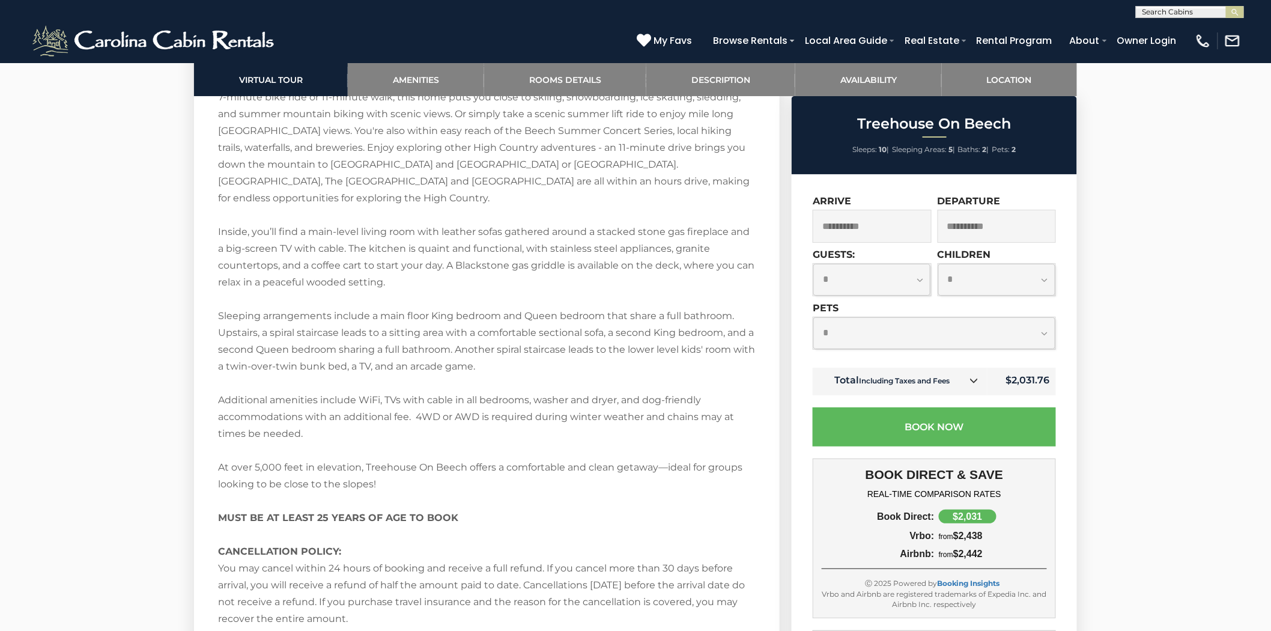
click at [497, 461] on div "Welcome to Treehouse On Beech! Enjoy a comfortable mountain stay in a classic r…" at bounding box center [487, 341] width 538 height 572
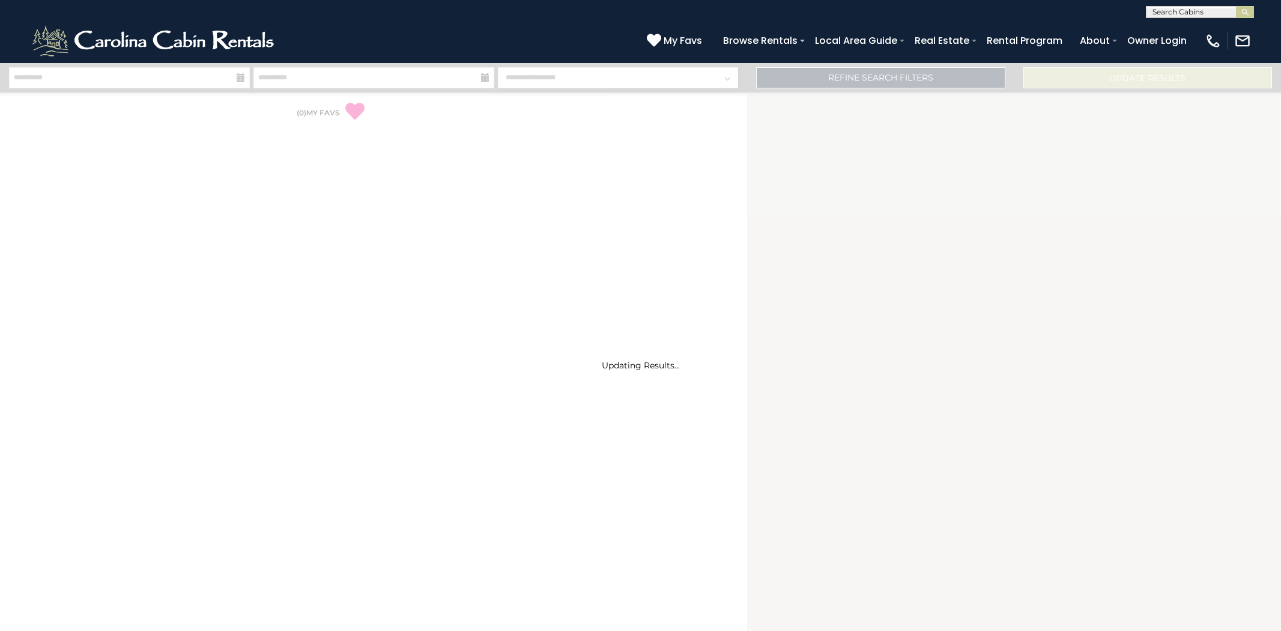
select select "*"
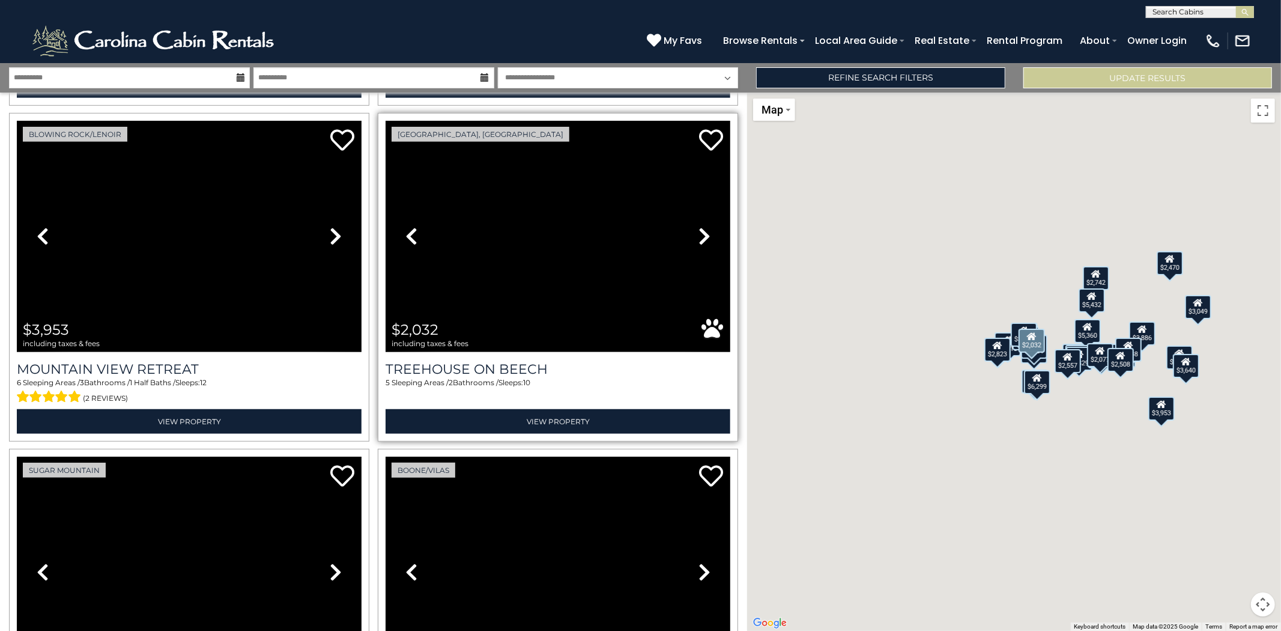
scroll to position [734, 0]
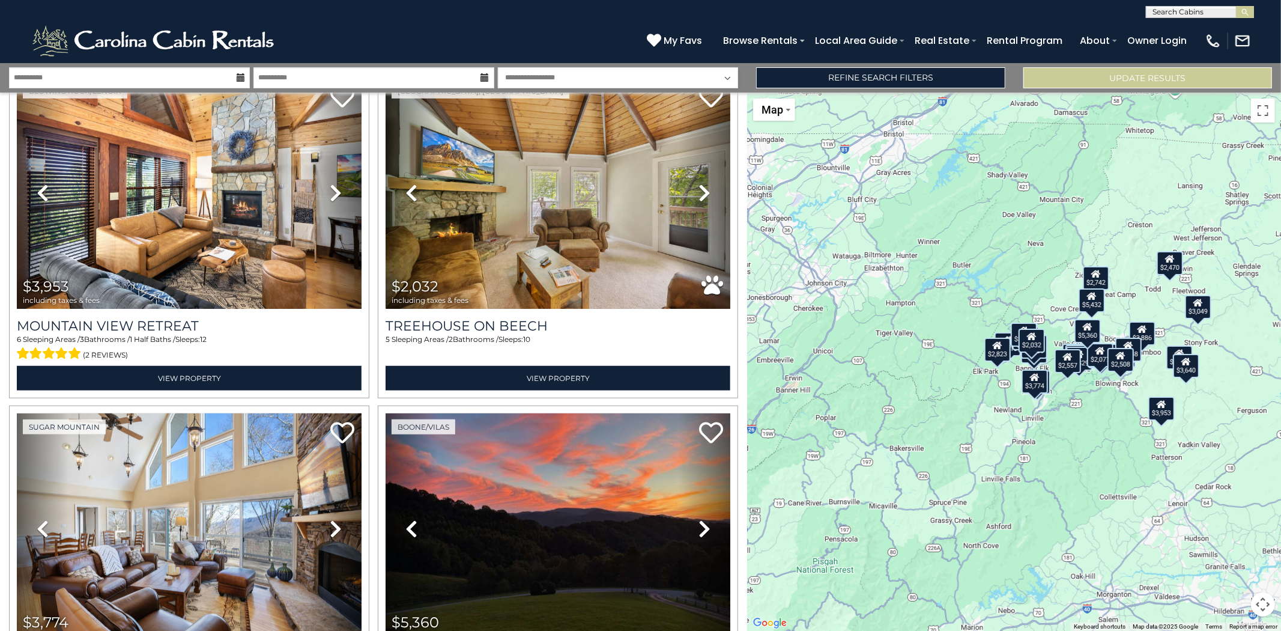
click at [1041, 359] on div "$3,527" at bounding box center [1034, 351] width 26 height 24
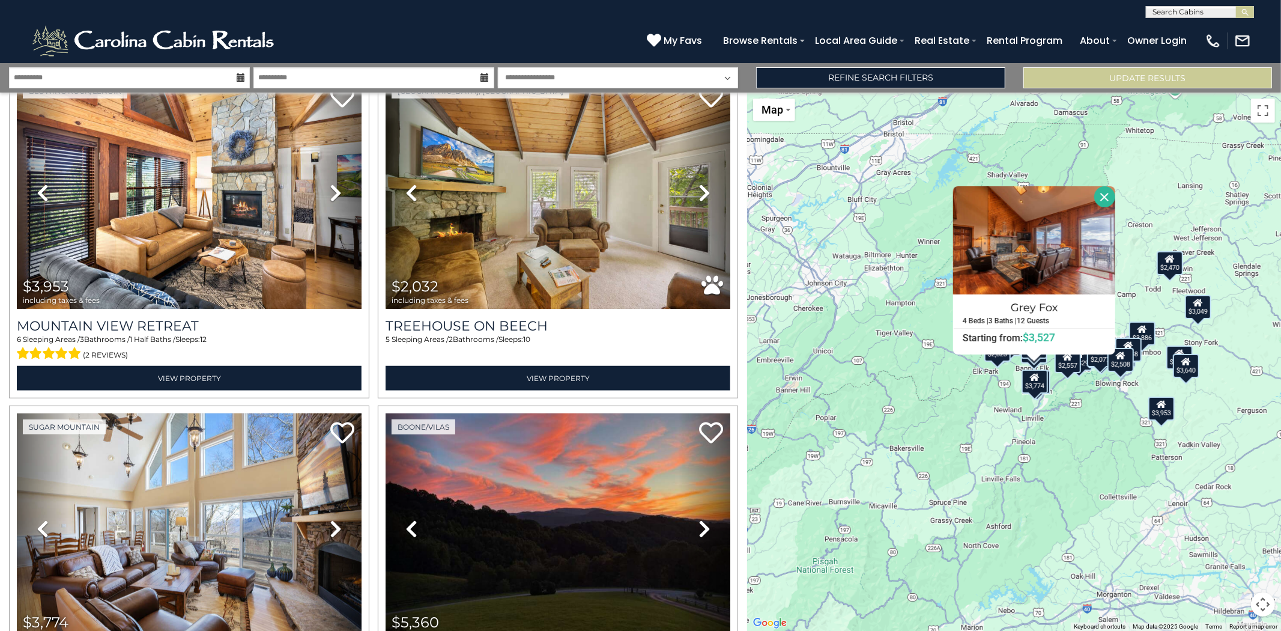
click at [1108, 204] on button "Close" at bounding box center [1104, 196] width 21 height 21
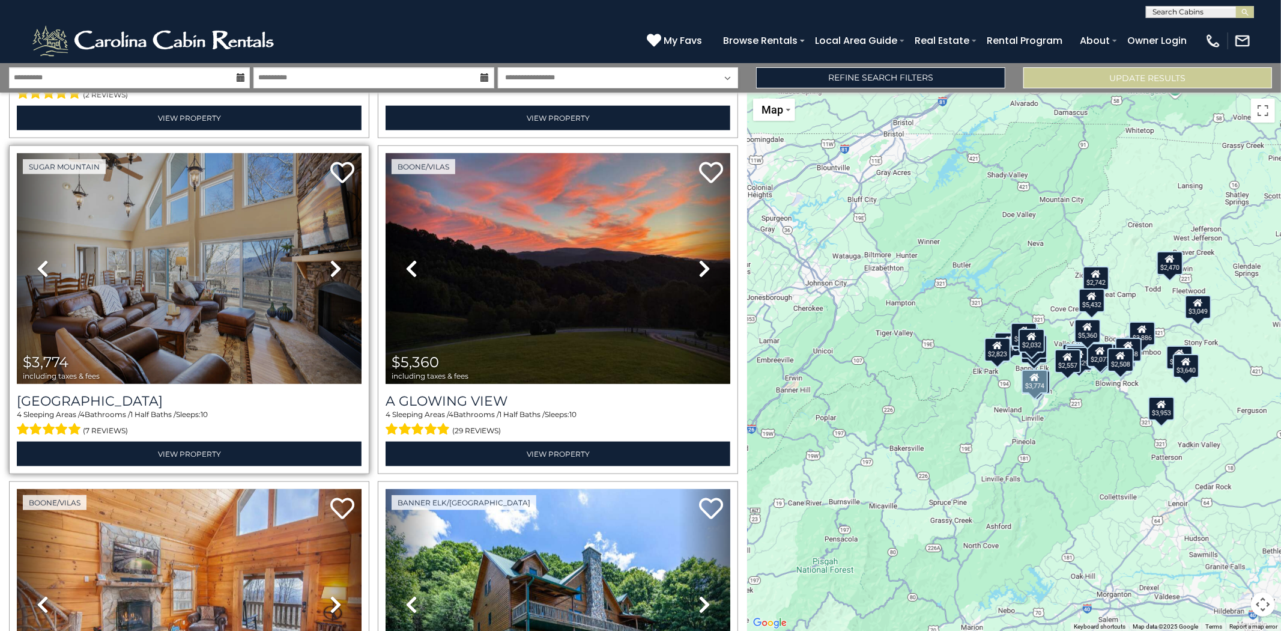
scroll to position [1268, 0]
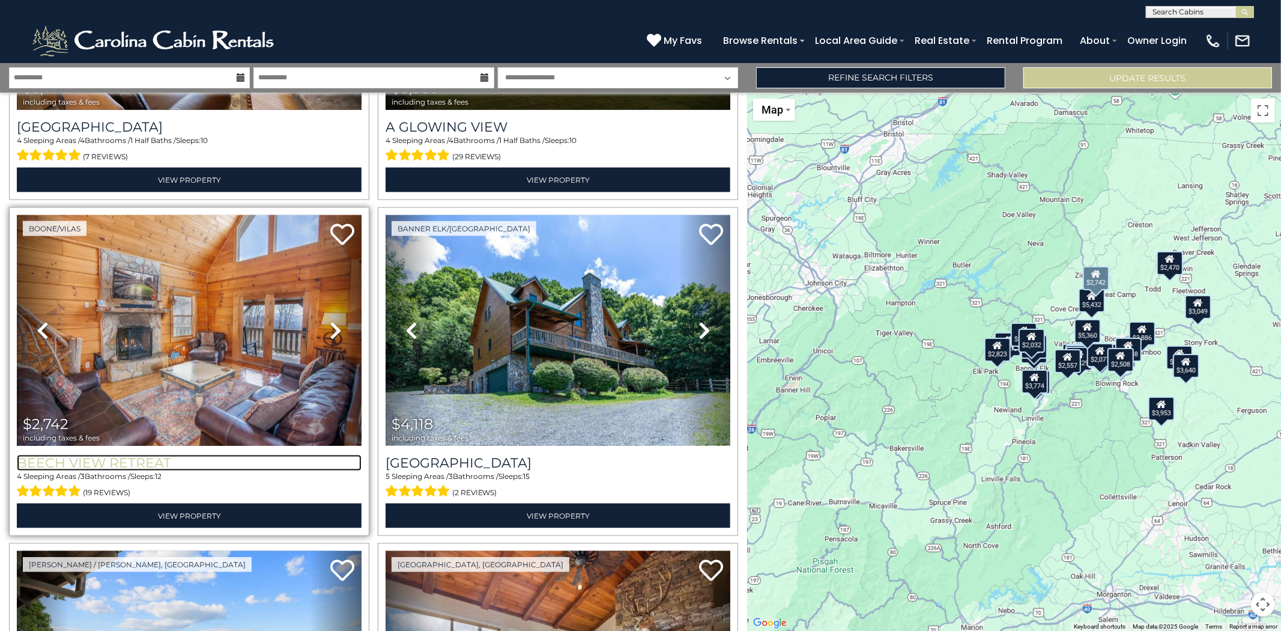
click at [218, 455] on h3 "Beech View Retreat" at bounding box center [189, 463] width 345 height 16
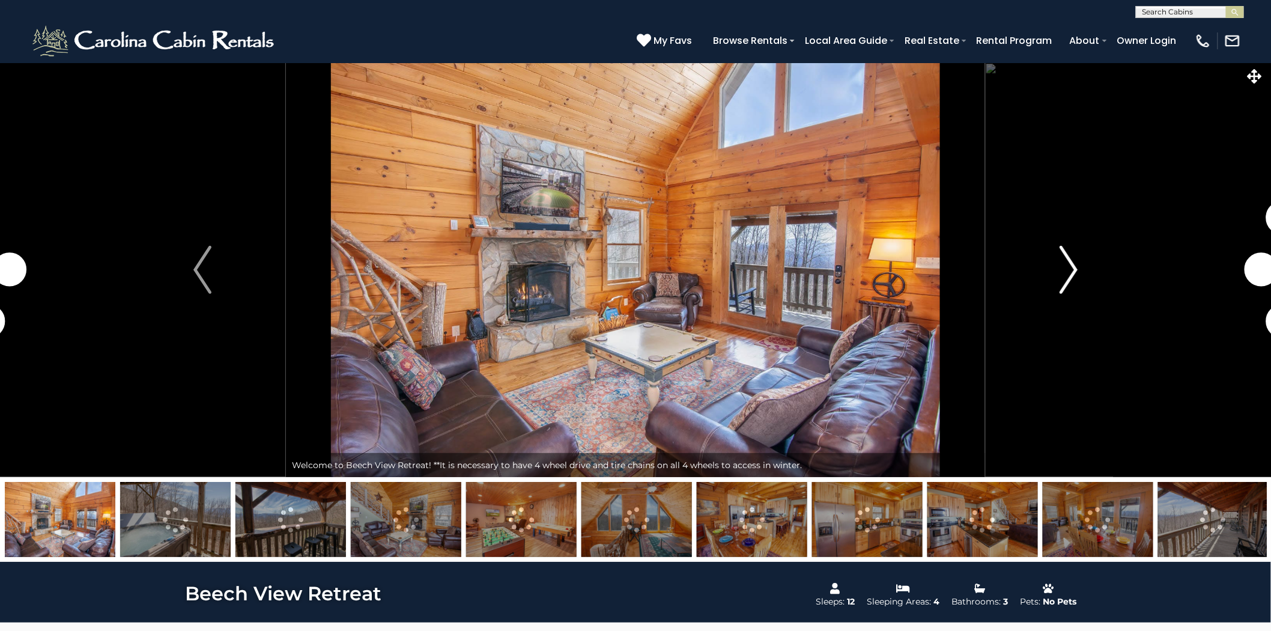
click at [1069, 263] on img "Next" at bounding box center [1069, 270] width 18 height 48
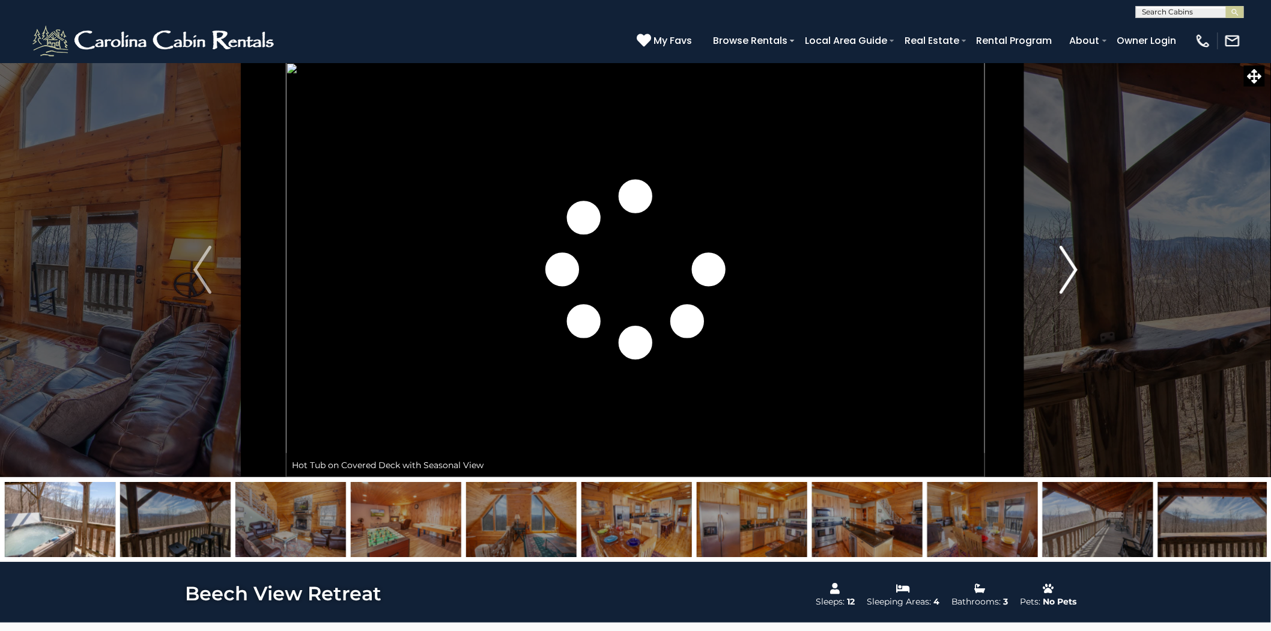
click at [1069, 264] on img "Next" at bounding box center [1069, 270] width 18 height 48
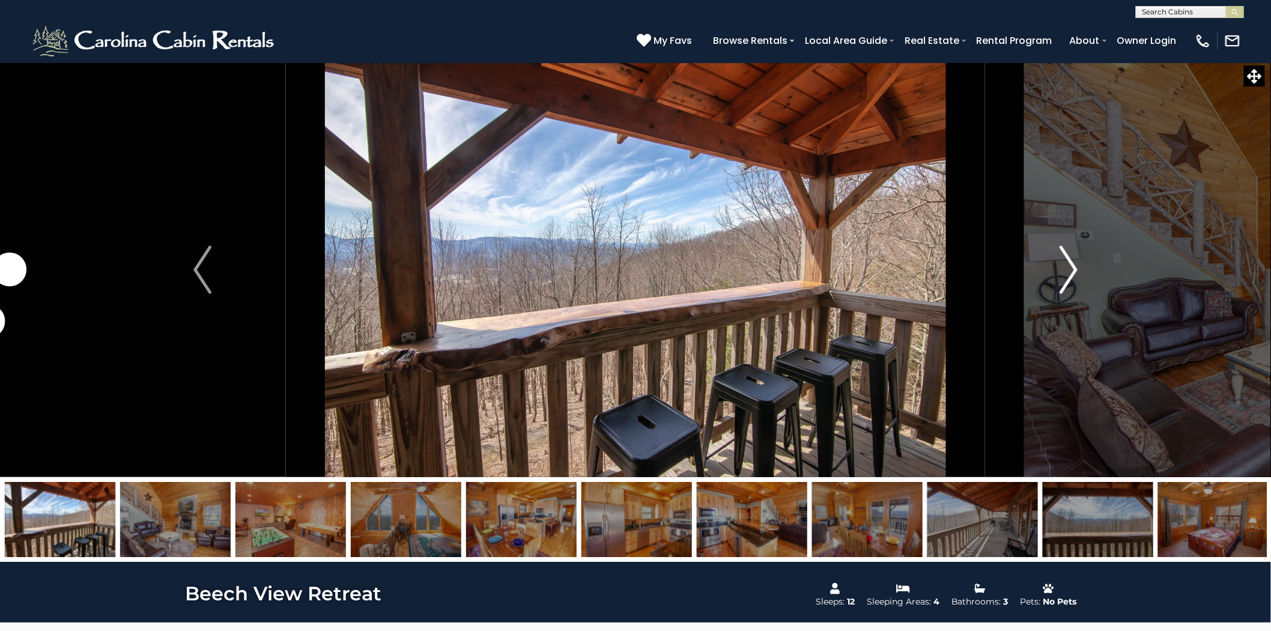
click at [1068, 264] on img "Next" at bounding box center [1069, 270] width 18 height 48
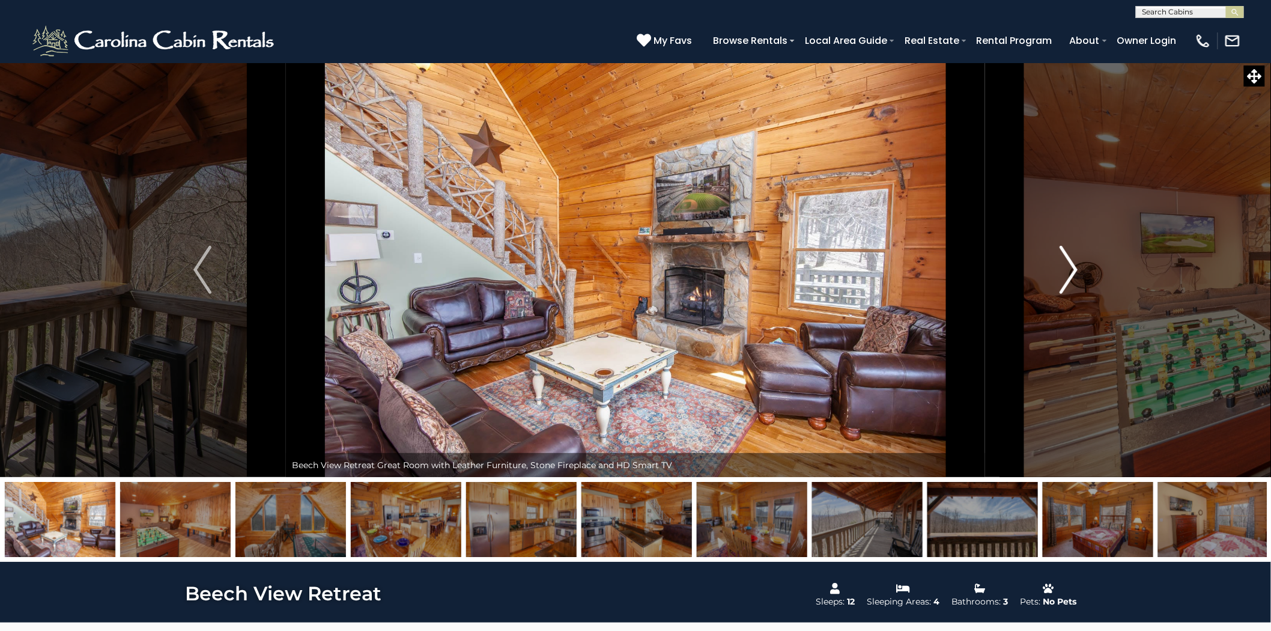
click at [1068, 264] on img "Next" at bounding box center [1069, 270] width 18 height 48
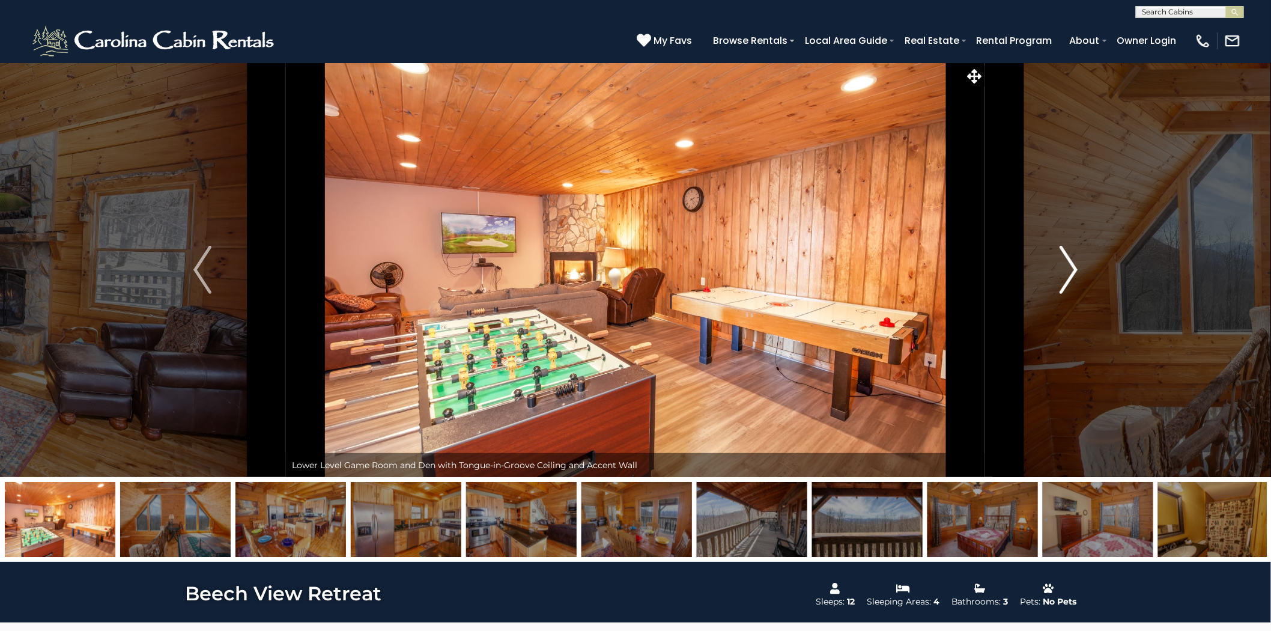
click at [1068, 264] on img "Next" at bounding box center [1069, 270] width 18 height 48
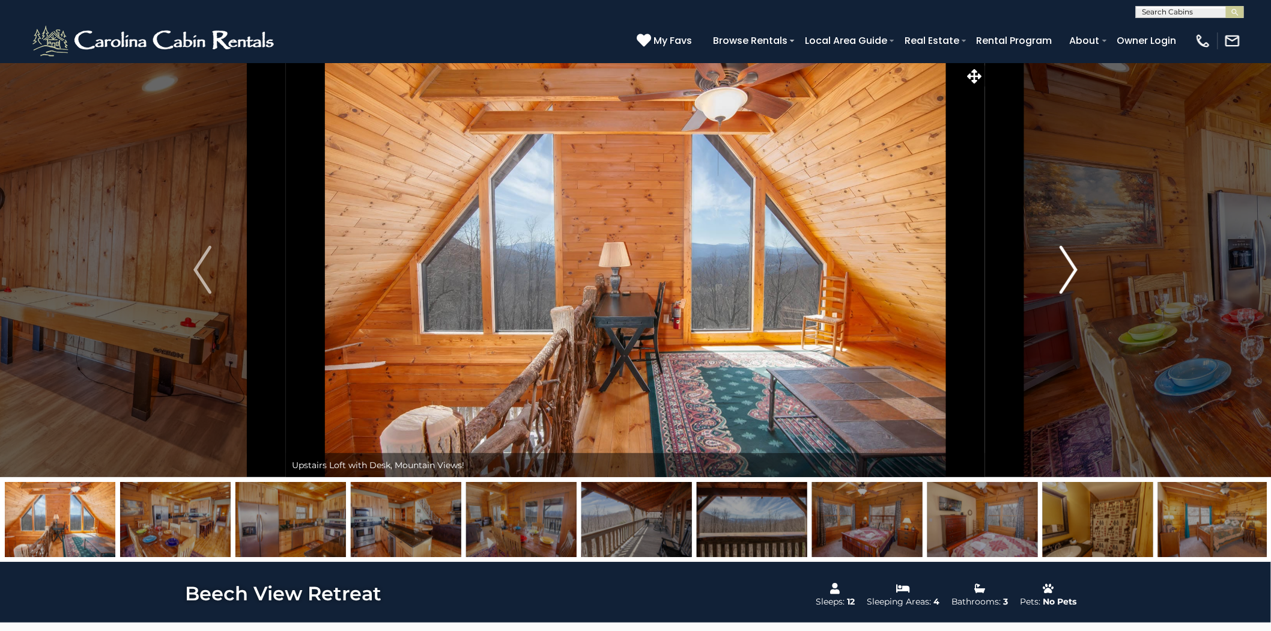
click at [1068, 264] on img "Next" at bounding box center [1069, 270] width 18 height 48
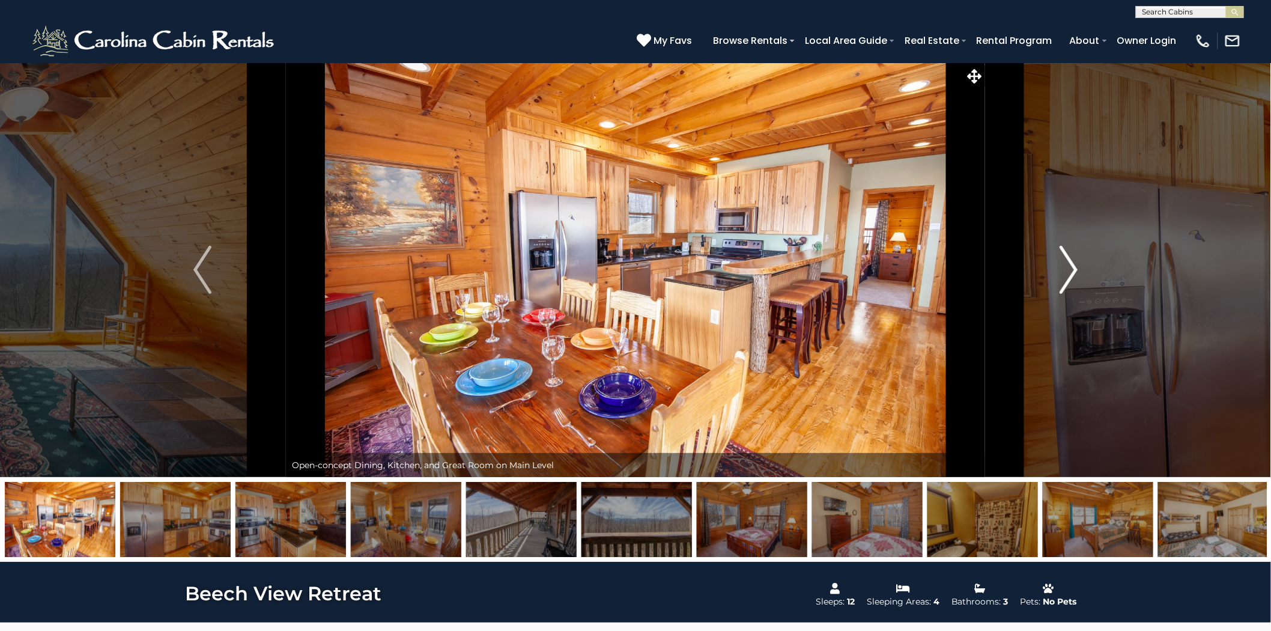
click at [1068, 264] on img "Next" at bounding box center [1069, 270] width 18 height 48
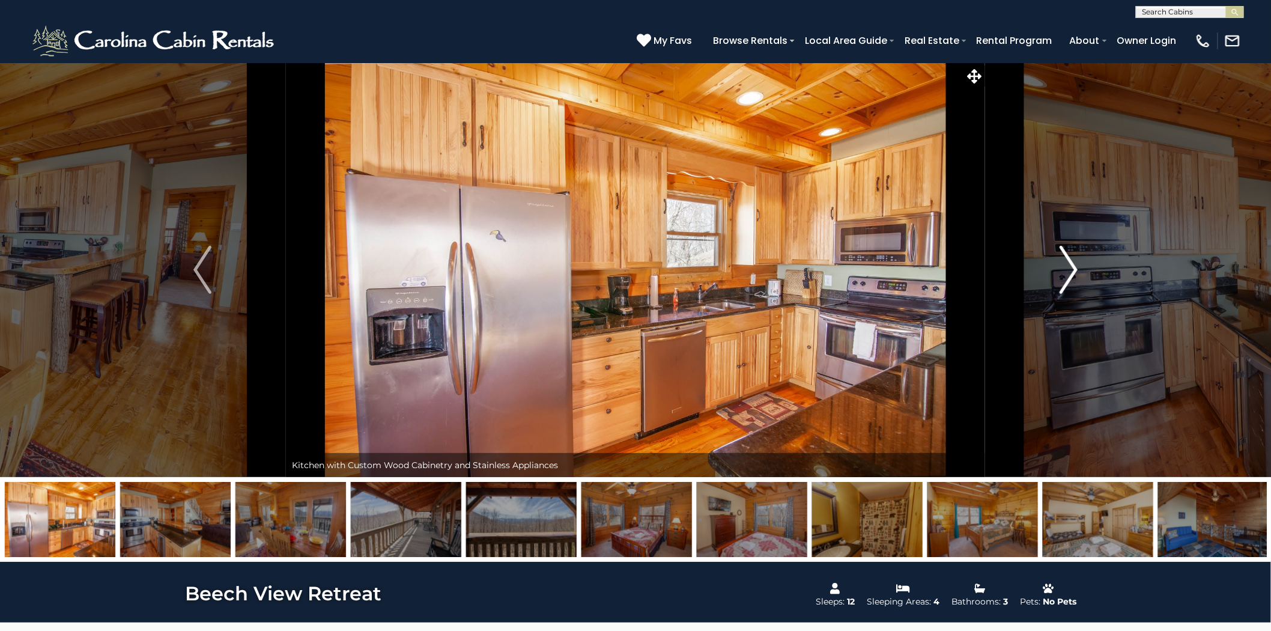
click at [1068, 264] on img "Next" at bounding box center [1069, 270] width 18 height 48
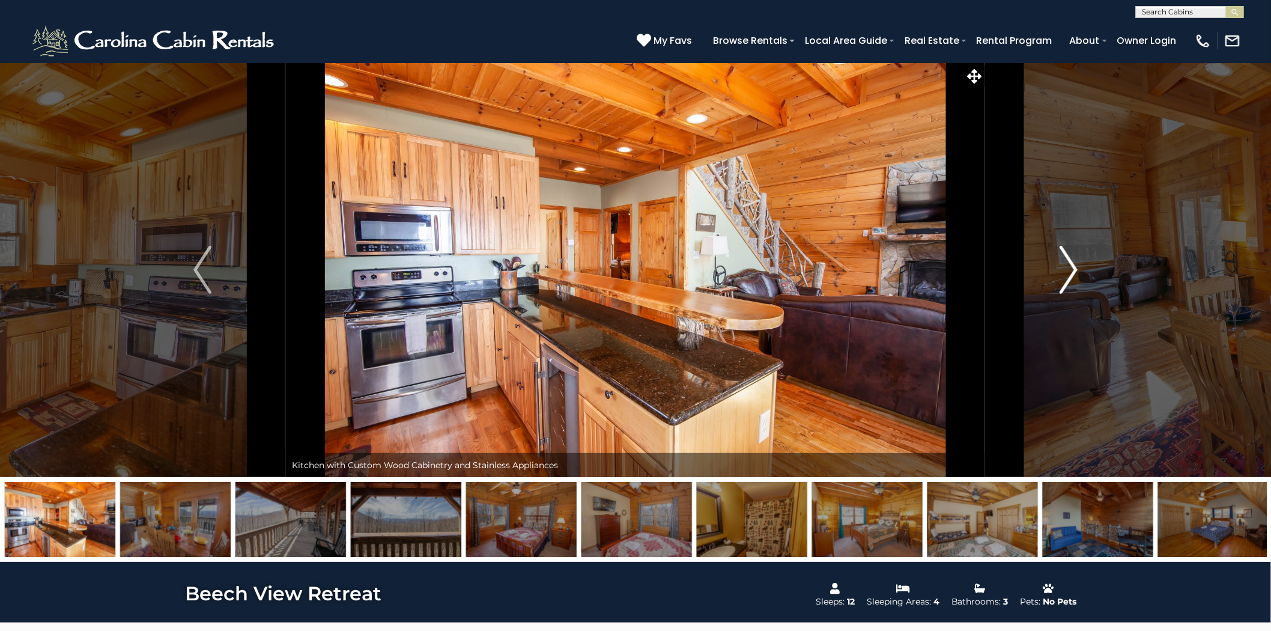
click at [1068, 264] on img "Next" at bounding box center [1069, 270] width 18 height 48
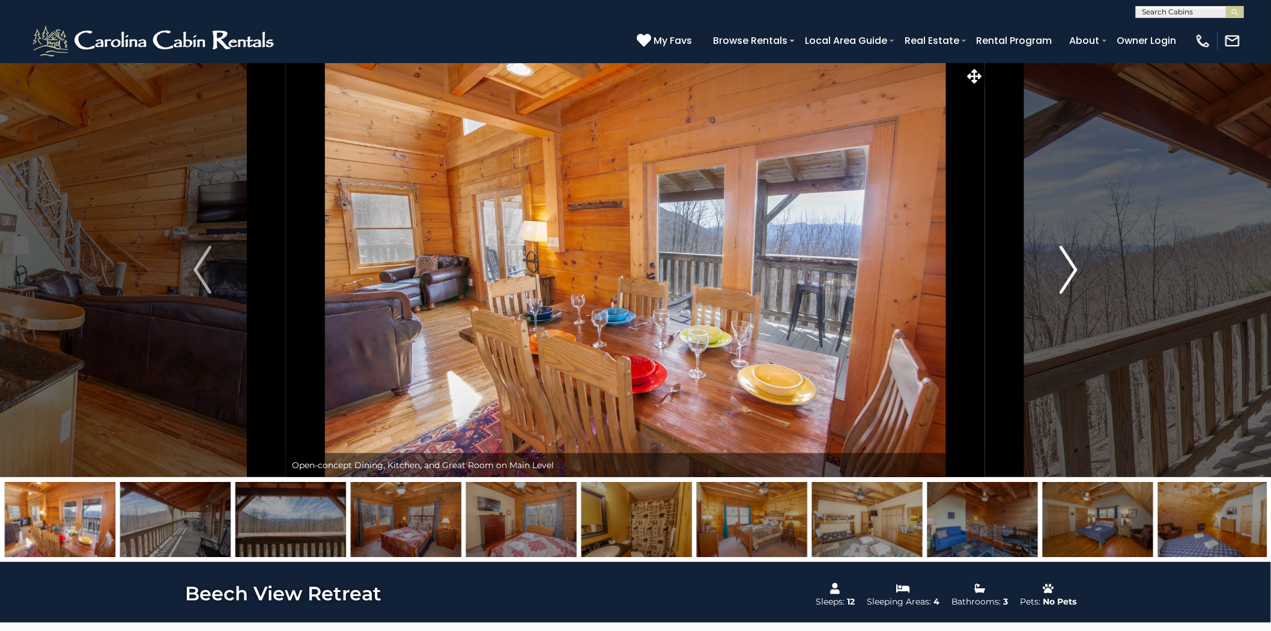
click at [1068, 264] on img "Next" at bounding box center [1069, 270] width 18 height 48
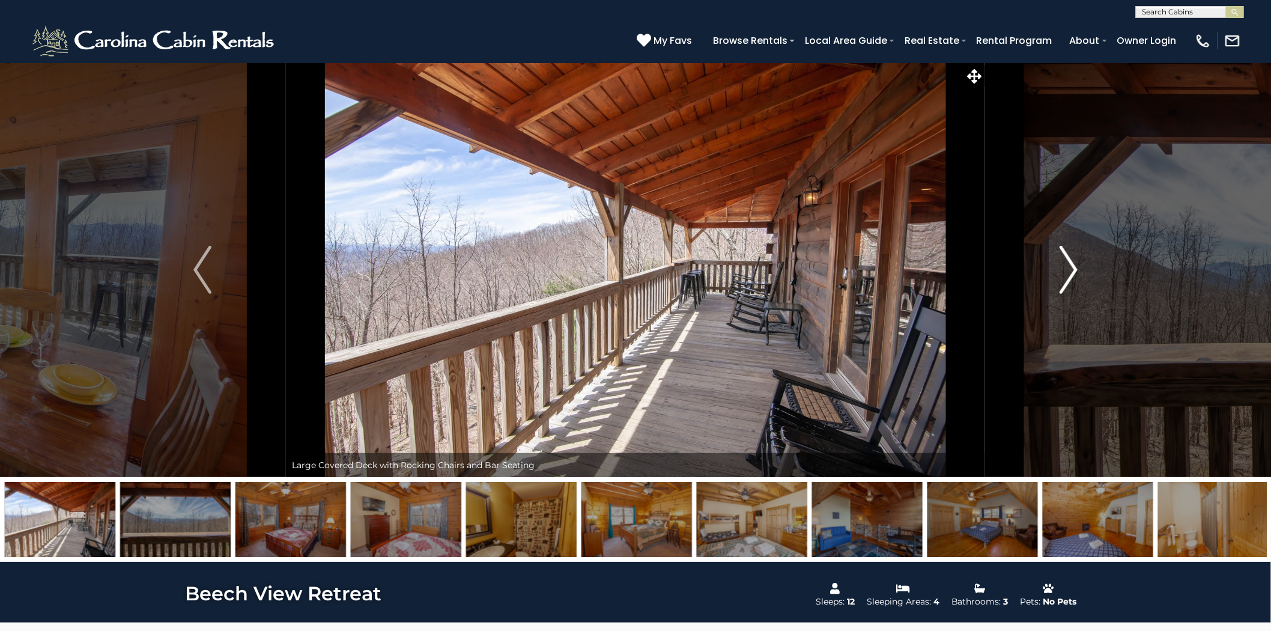
click at [1067, 264] on img "Next" at bounding box center [1069, 270] width 18 height 48
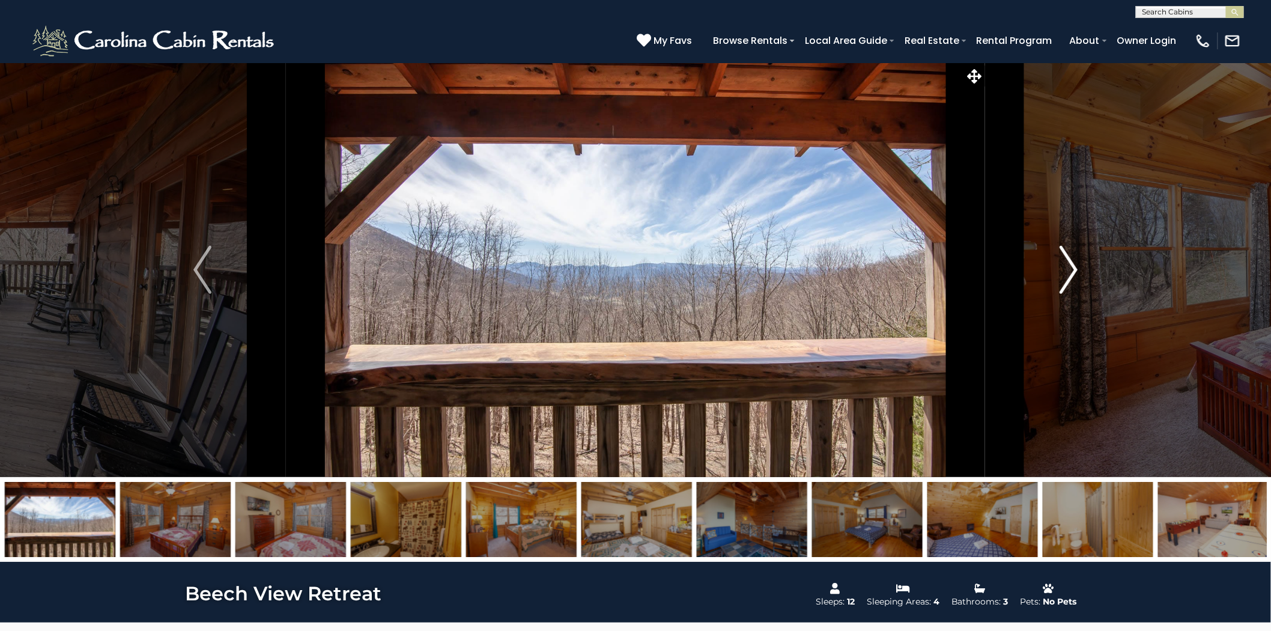
click at [1067, 264] on img "Next" at bounding box center [1069, 270] width 18 height 48
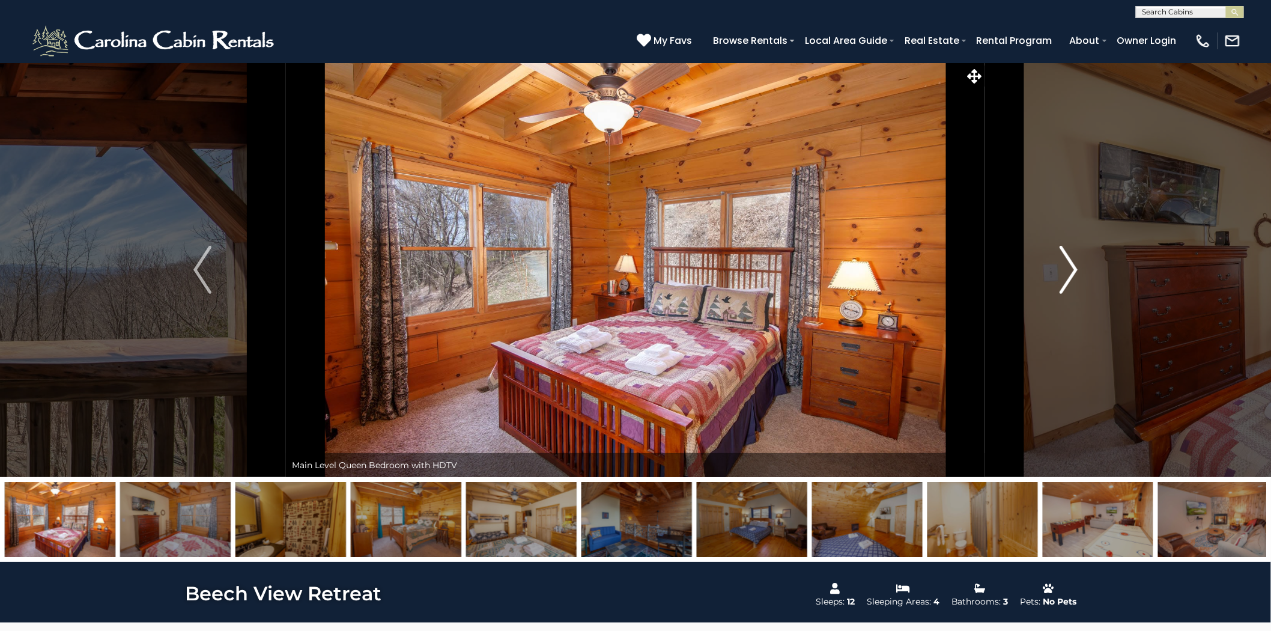
click at [1067, 264] on img "Next" at bounding box center [1069, 270] width 18 height 48
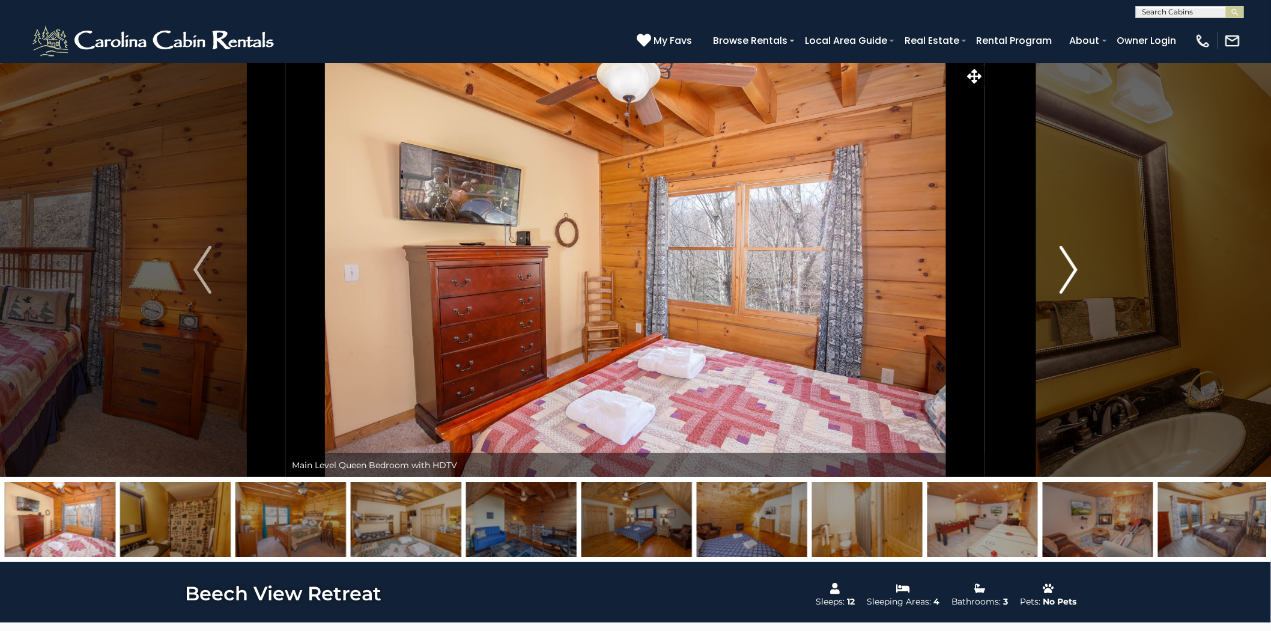
click at [1067, 264] on img "Next" at bounding box center [1069, 270] width 18 height 48
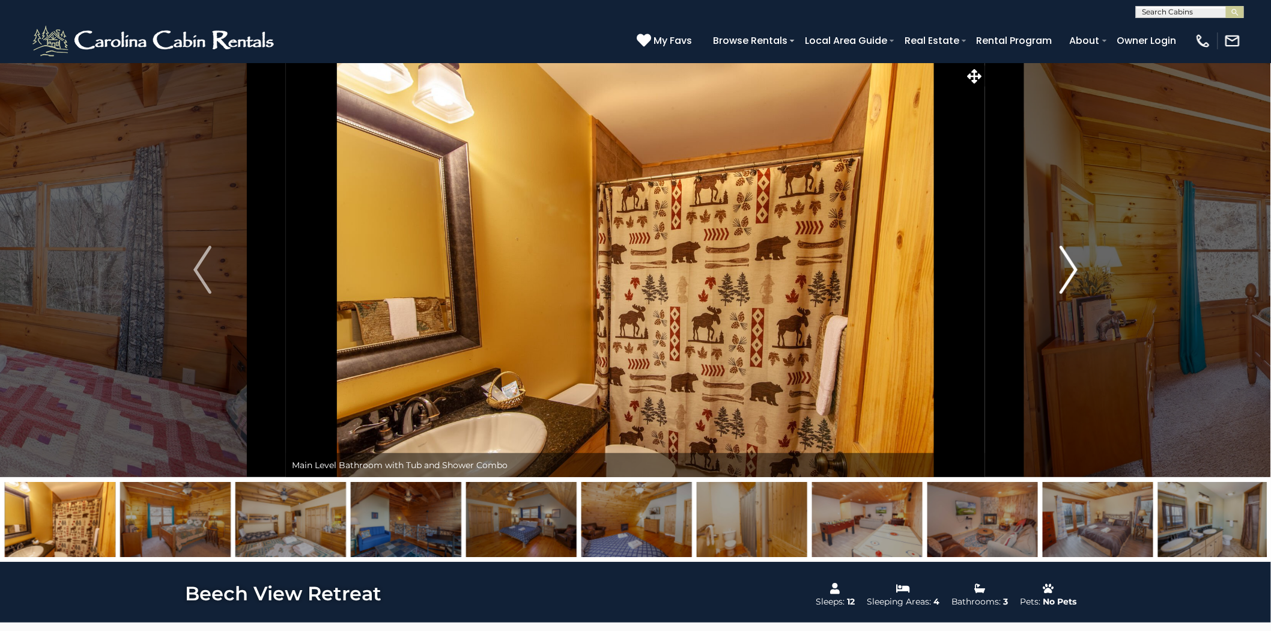
click at [1067, 264] on img "Next" at bounding box center [1069, 270] width 18 height 48
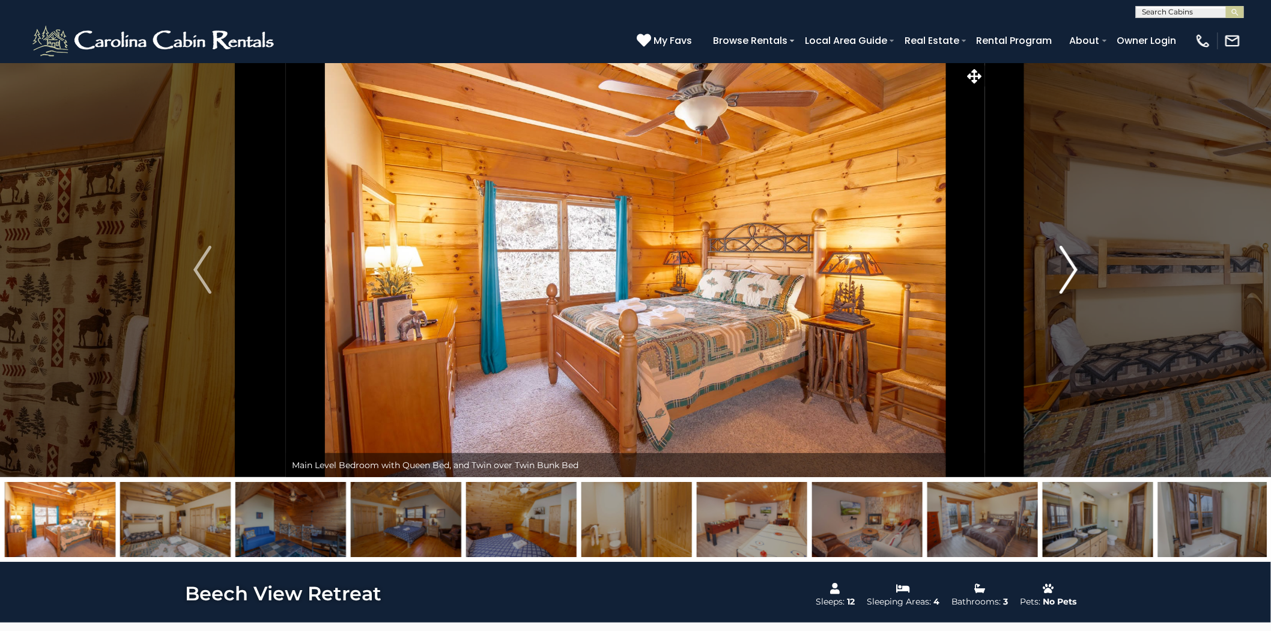
click at [1067, 264] on img "Next" at bounding box center [1069, 270] width 18 height 48
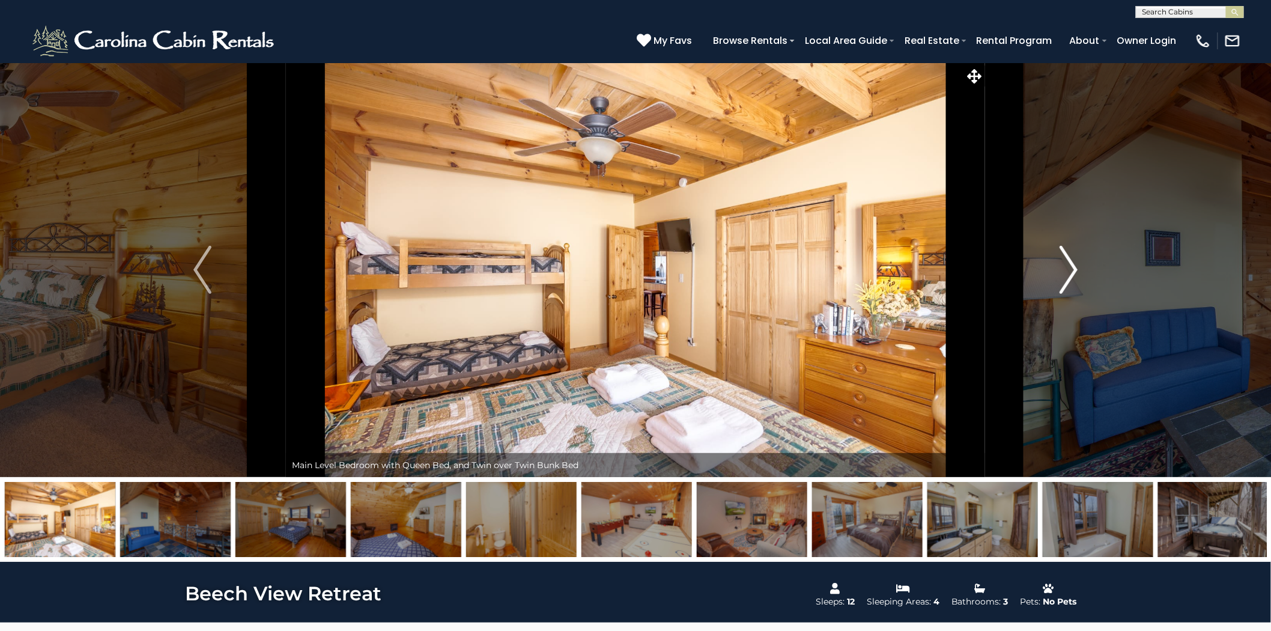
click at [1067, 264] on img "Next" at bounding box center [1069, 270] width 18 height 48
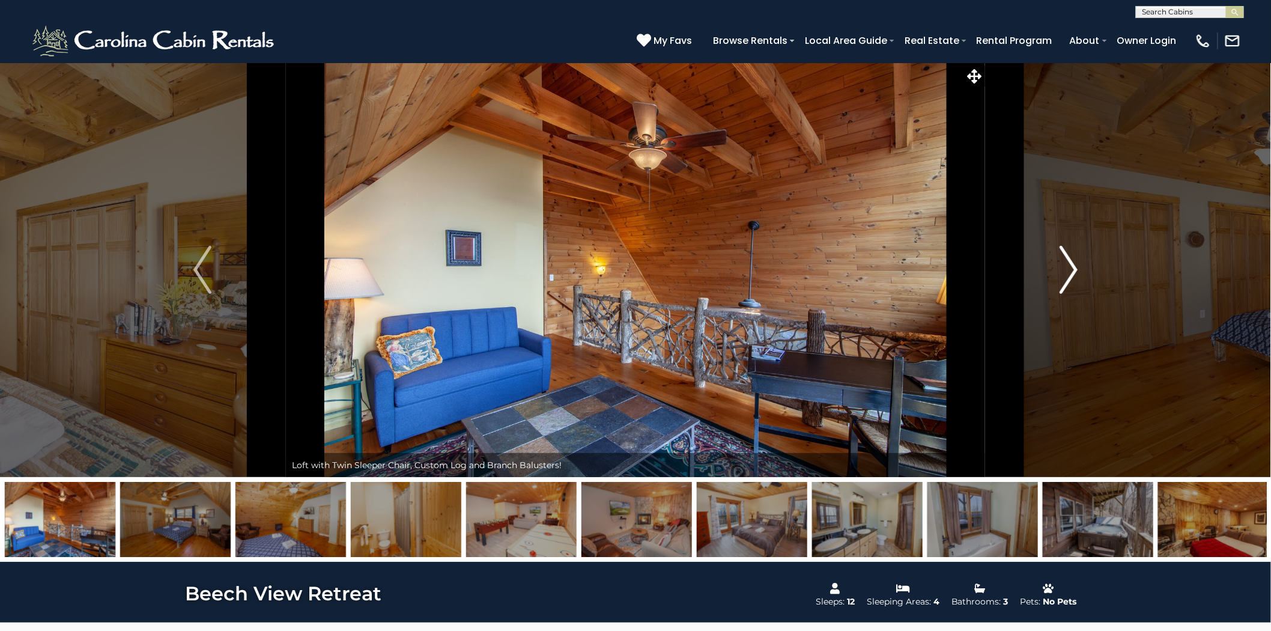
click at [1067, 264] on img "Next" at bounding box center [1069, 270] width 18 height 48
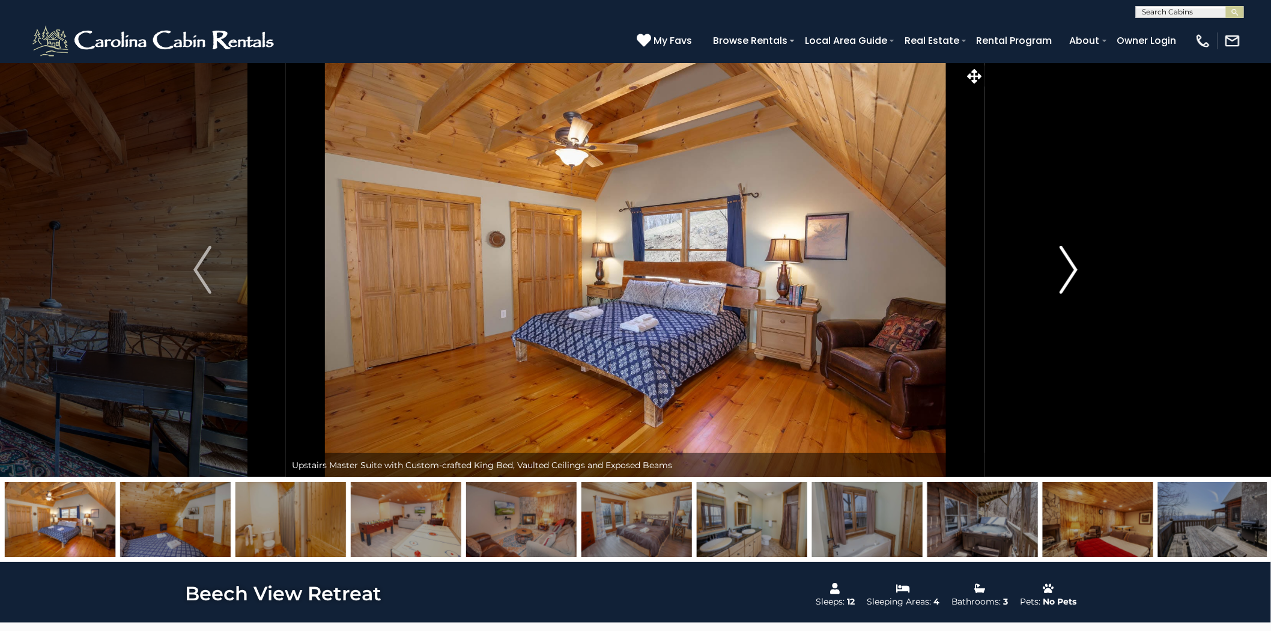
click at [1067, 264] on img "Next" at bounding box center [1069, 270] width 18 height 48
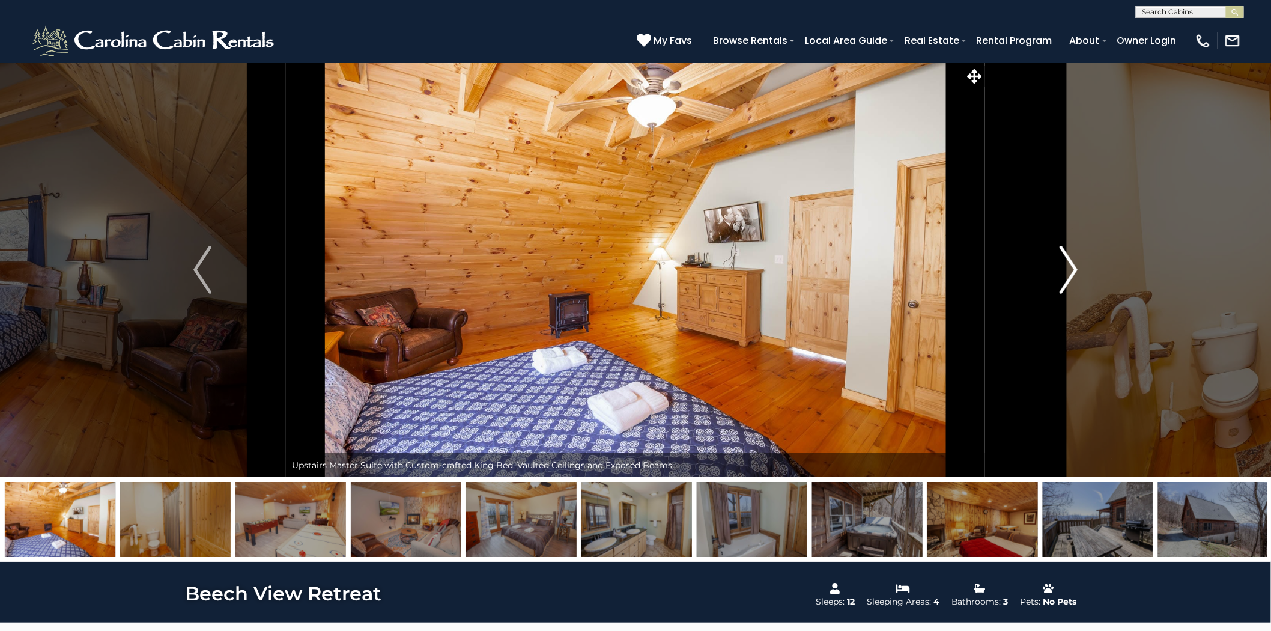
click at [1067, 264] on img "Next" at bounding box center [1069, 270] width 18 height 48
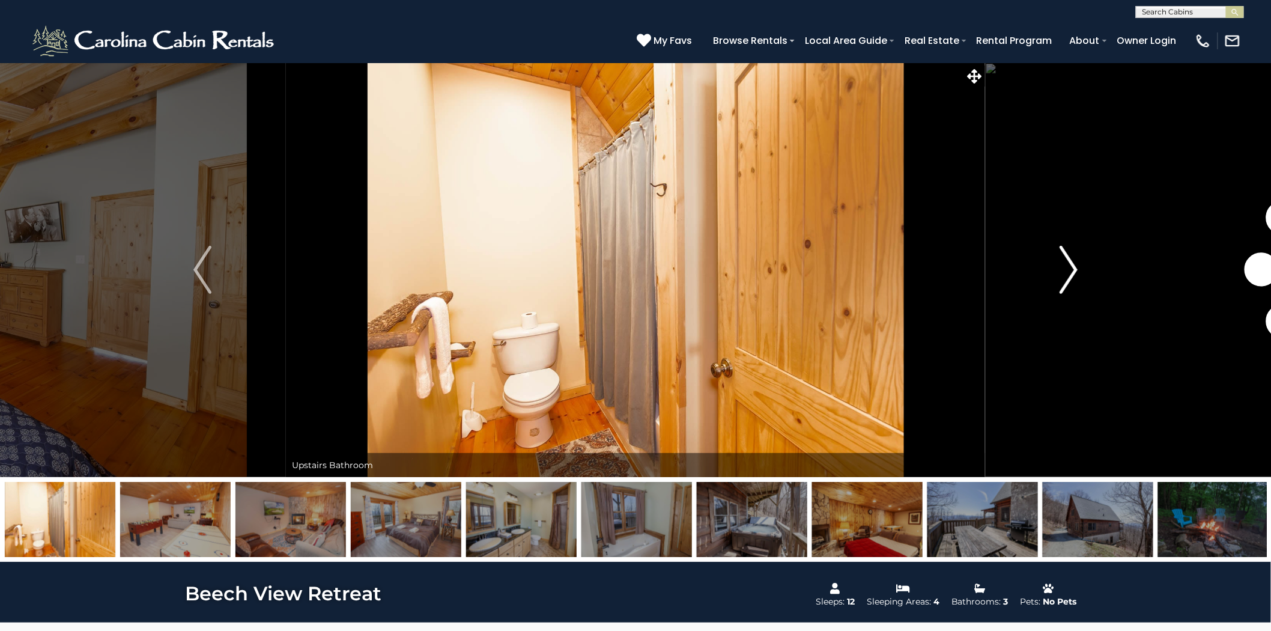
click at [1067, 264] on img "Next" at bounding box center [1069, 270] width 18 height 48
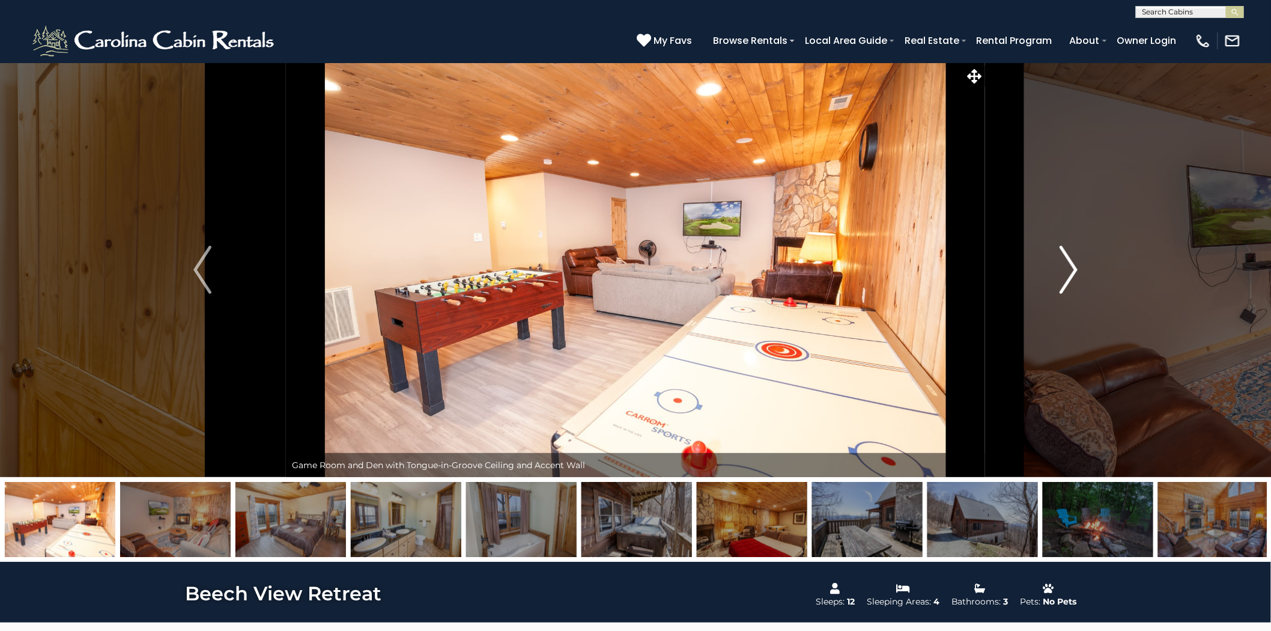
click at [1067, 264] on img "Next" at bounding box center [1069, 270] width 18 height 48
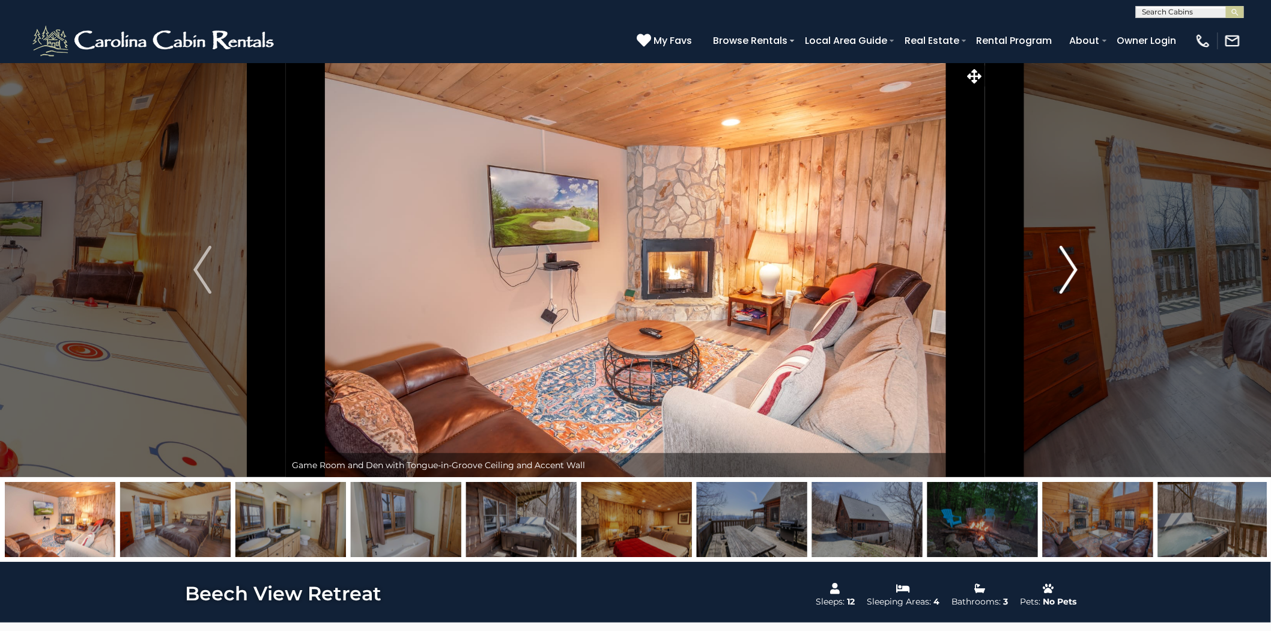
click at [1067, 264] on img "Next" at bounding box center [1069, 270] width 18 height 48
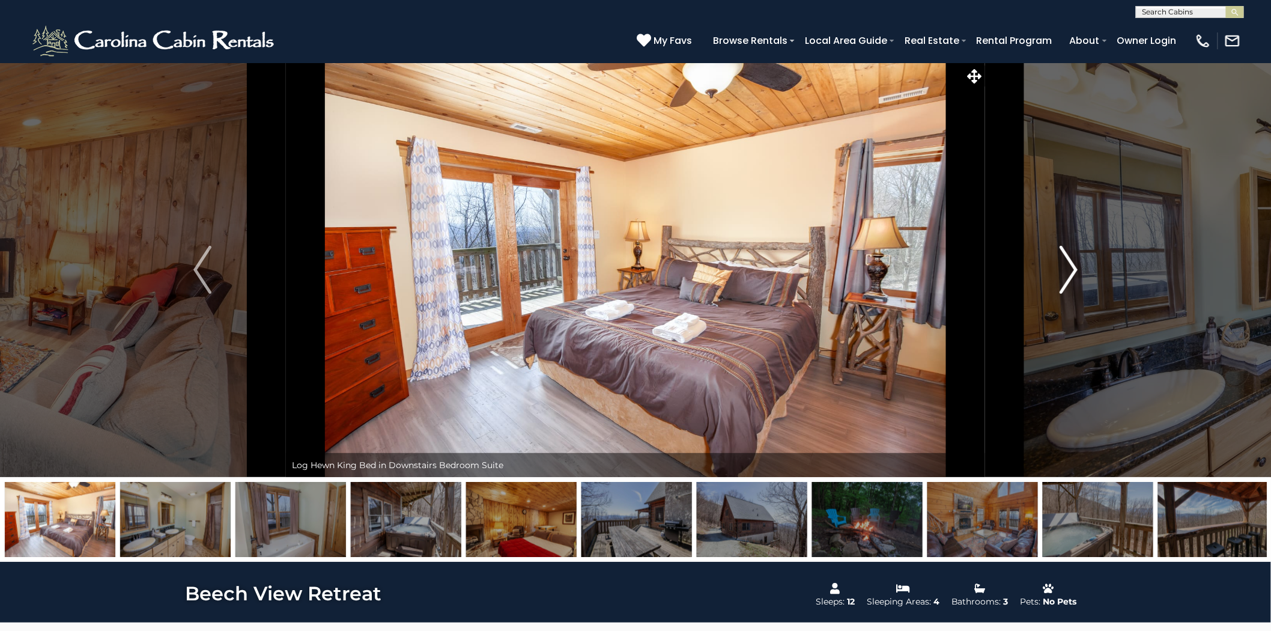
click at [1067, 264] on img "Next" at bounding box center [1069, 270] width 18 height 48
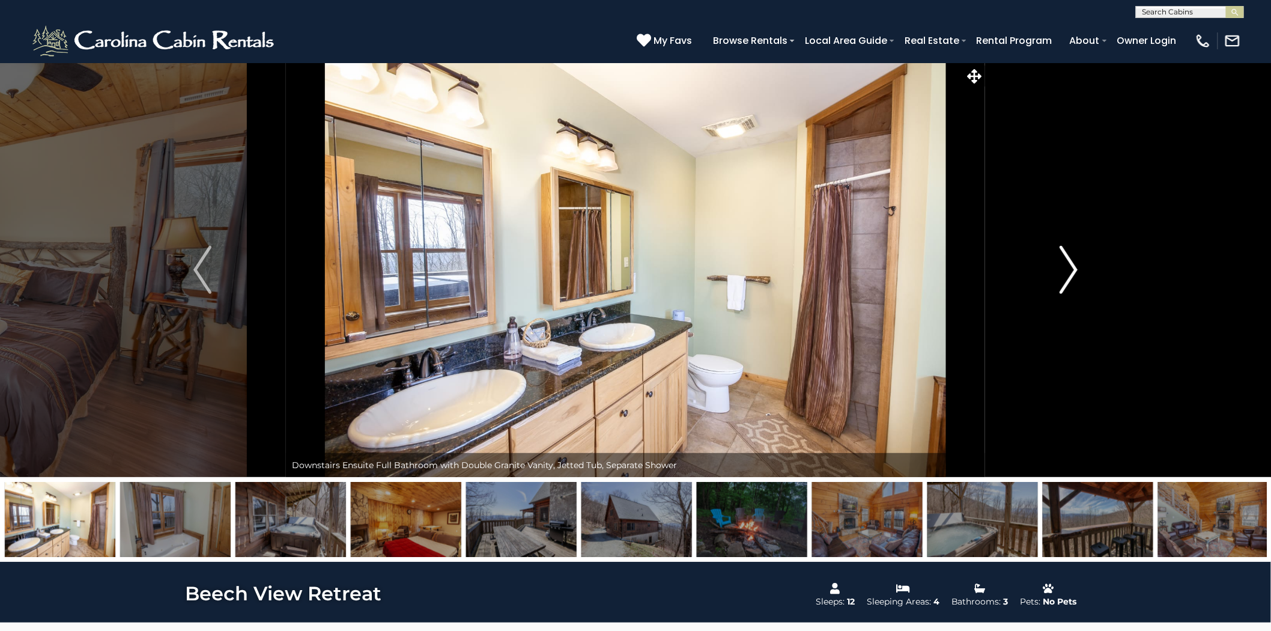
click at [1067, 264] on img "Next" at bounding box center [1069, 270] width 18 height 48
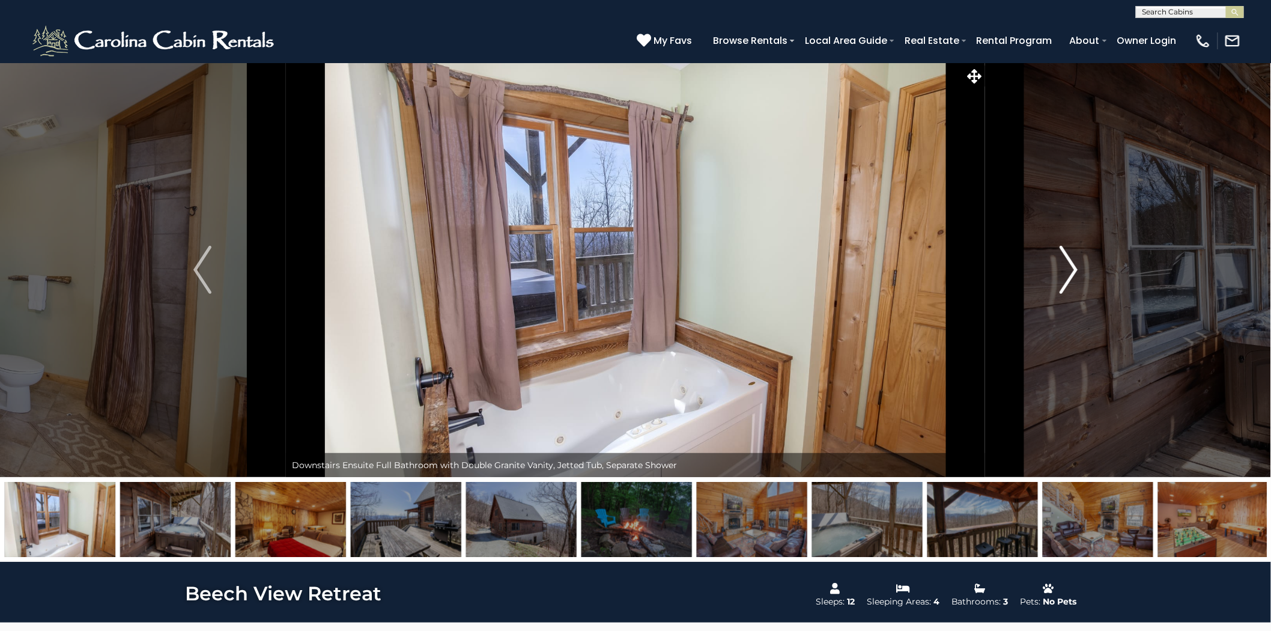
click at [1067, 264] on img "Next" at bounding box center [1069, 270] width 18 height 48
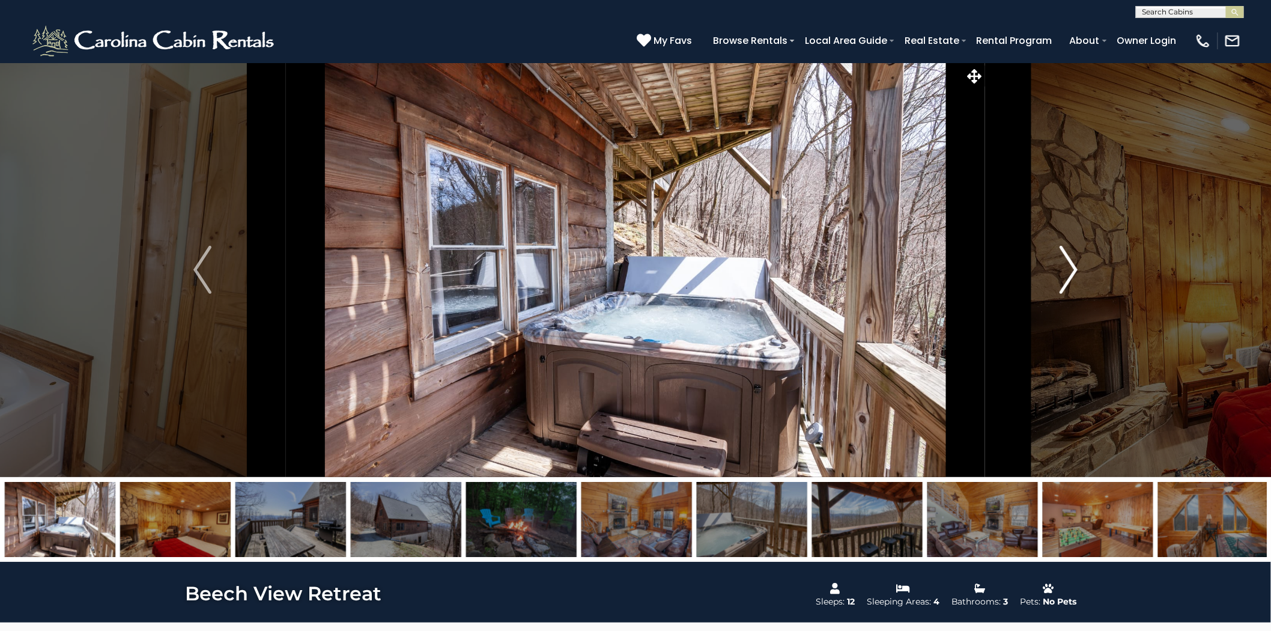
click at [1067, 264] on img "Next" at bounding box center [1069, 270] width 18 height 48
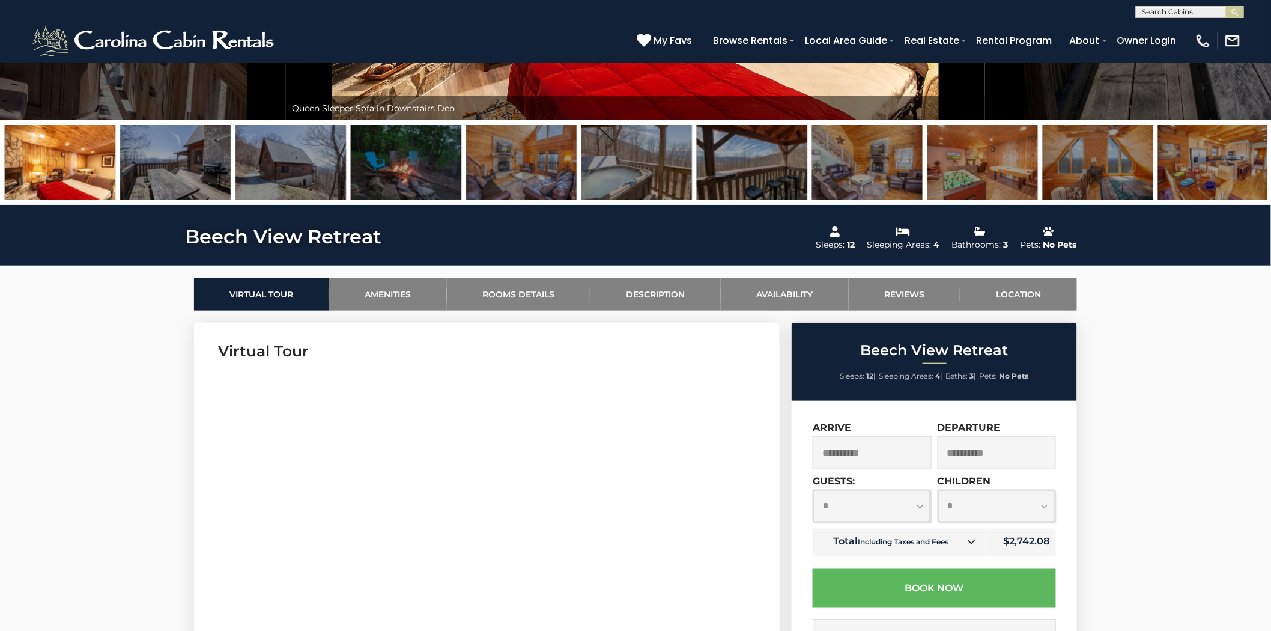
scroll to position [333, 0]
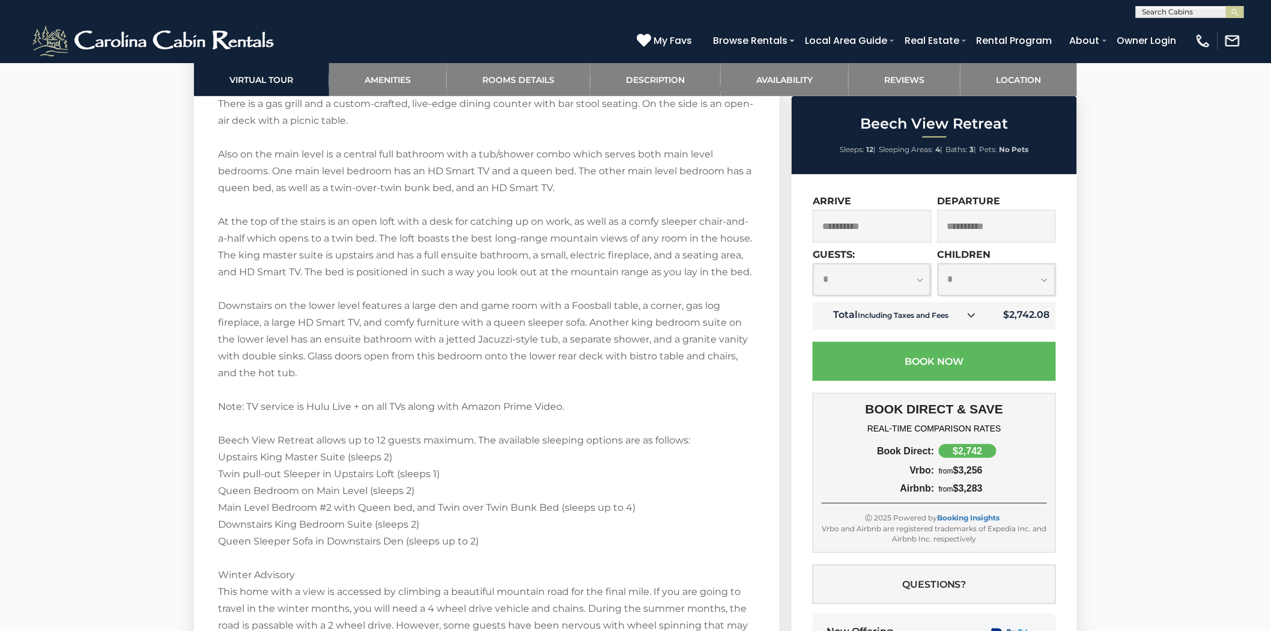
scroll to position [2135, 0]
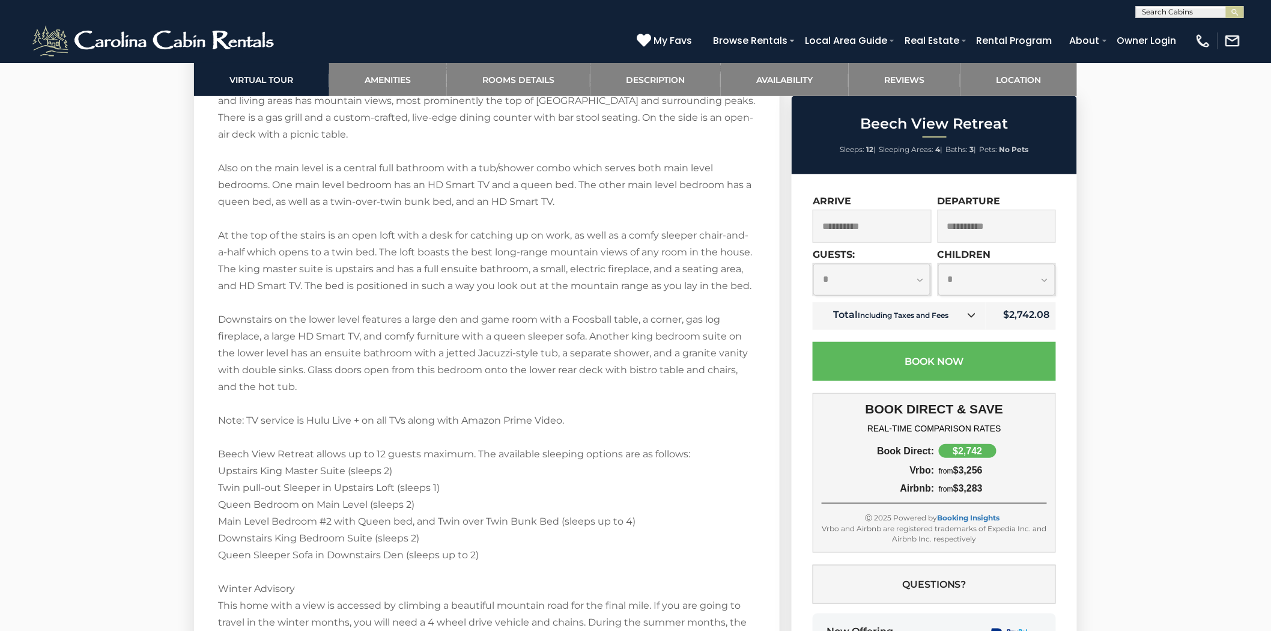
click at [596, 232] on div "Additional Room Details Downstairs Den Sleeper Sofa (Double or Queen) Shared Fu…" at bounding box center [487, 276] width 538 height 1180
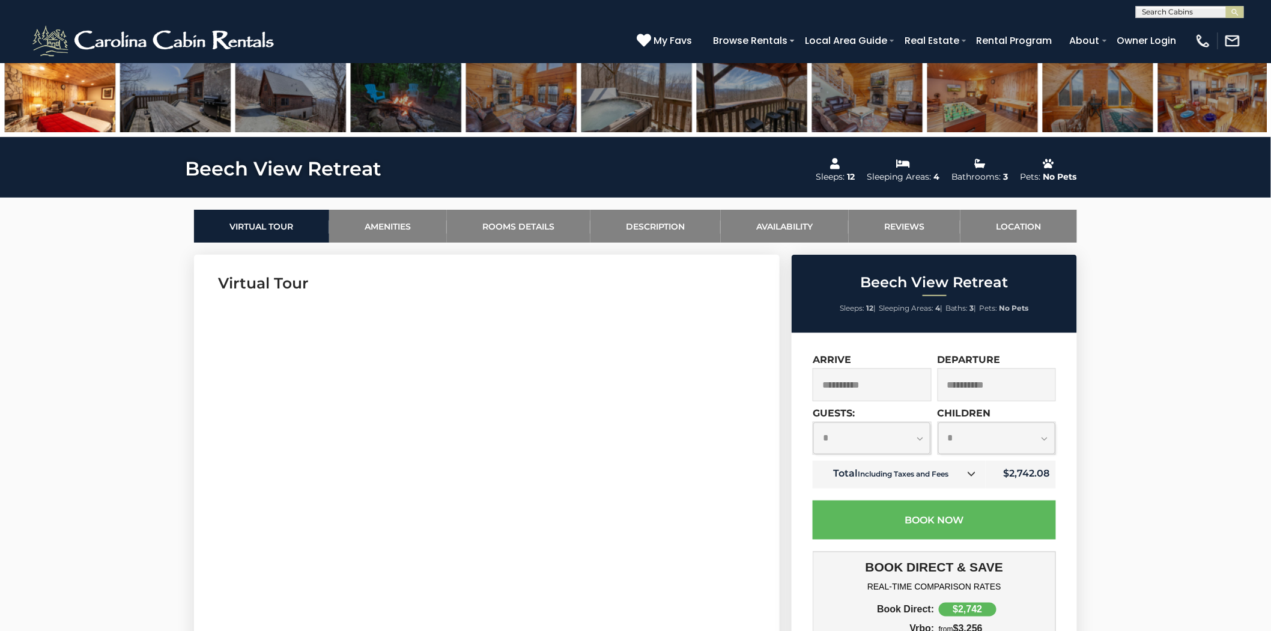
scroll to position [133, 0]
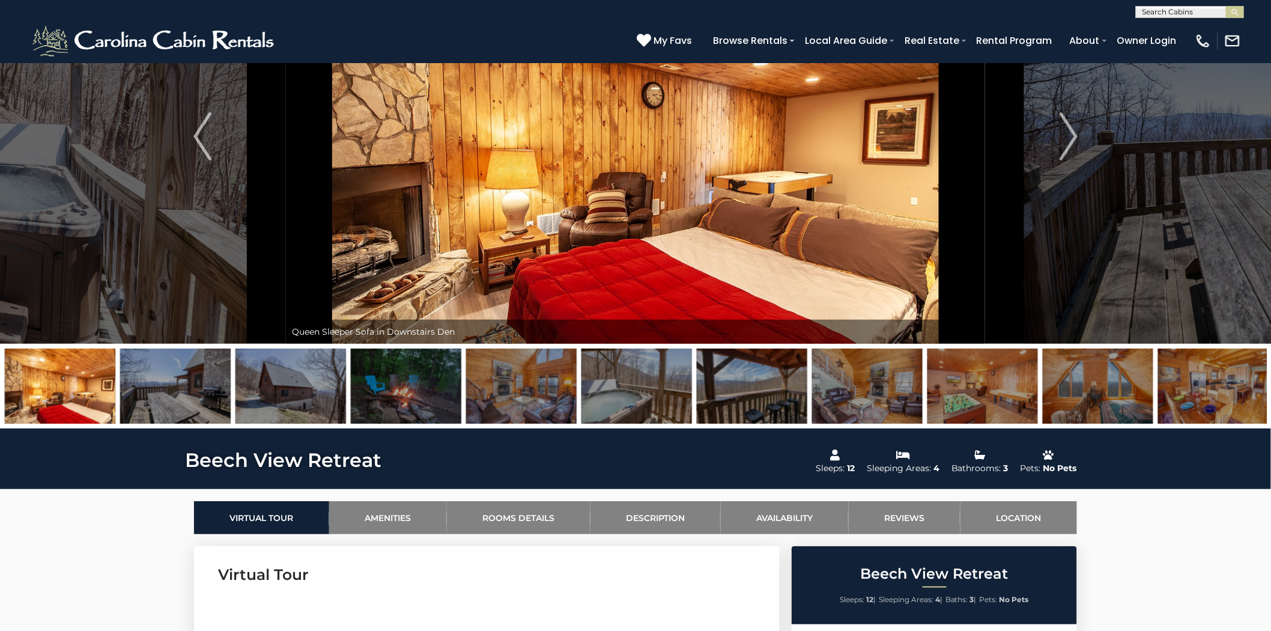
click at [941, 398] on img at bounding box center [982, 385] width 111 height 75
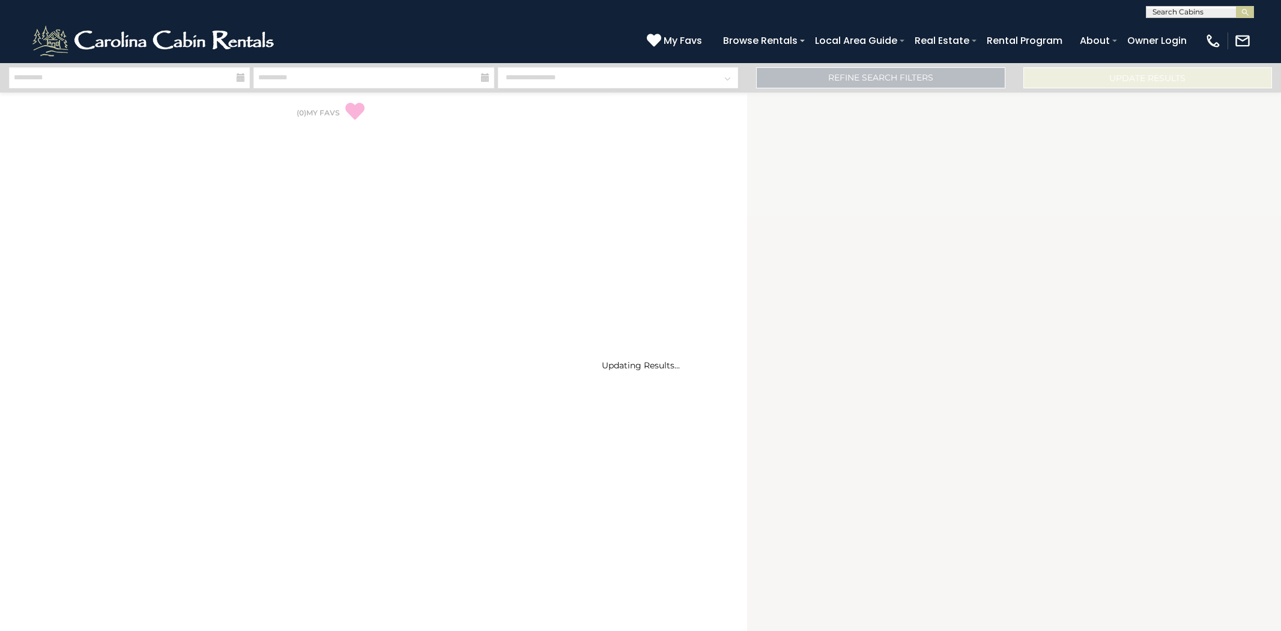
select select "*"
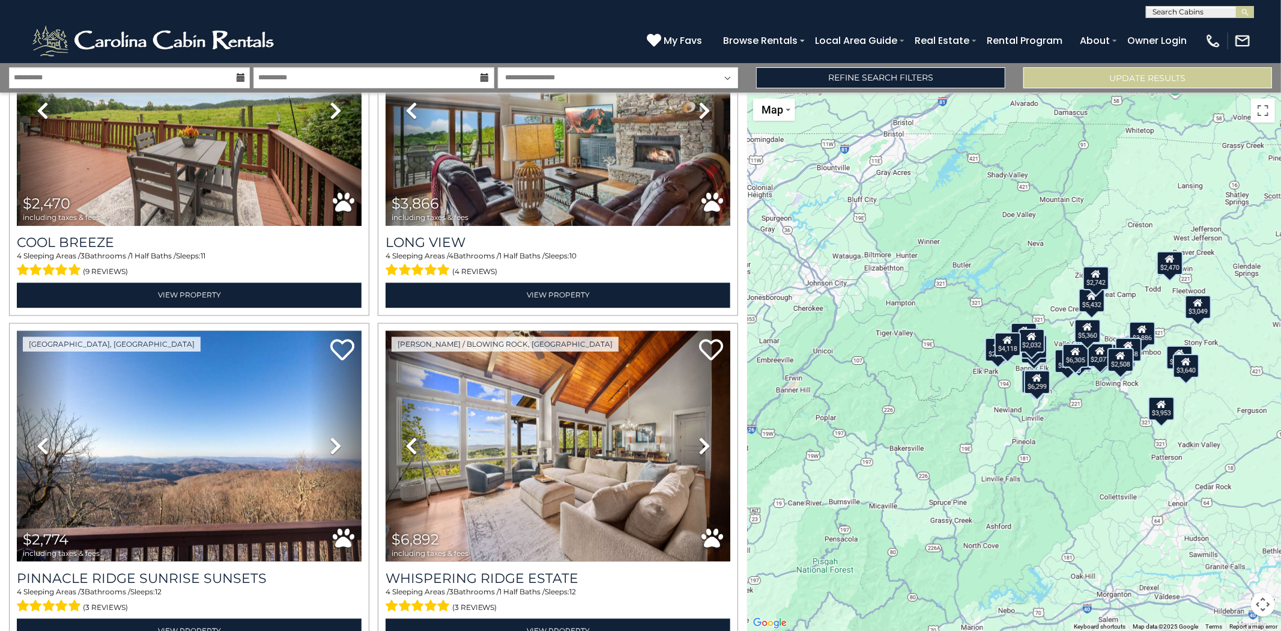
scroll to position [1935, 0]
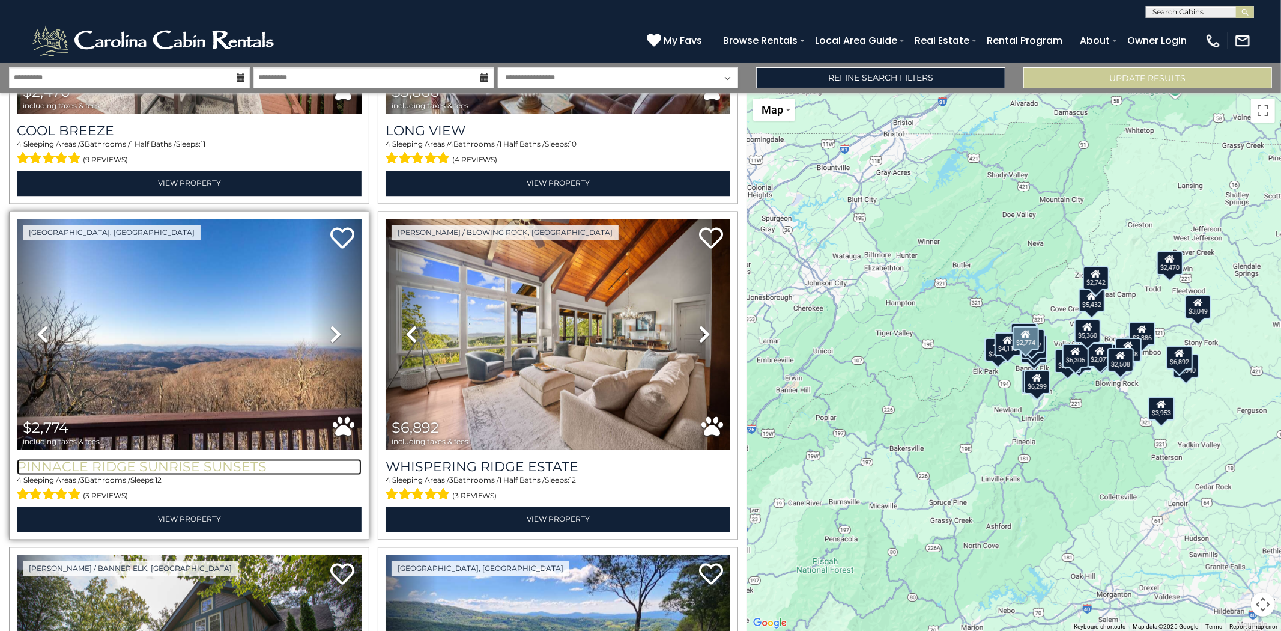
click at [183, 459] on h3 "Pinnacle Ridge Sunrise Sunsets" at bounding box center [189, 467] width 345 height 16
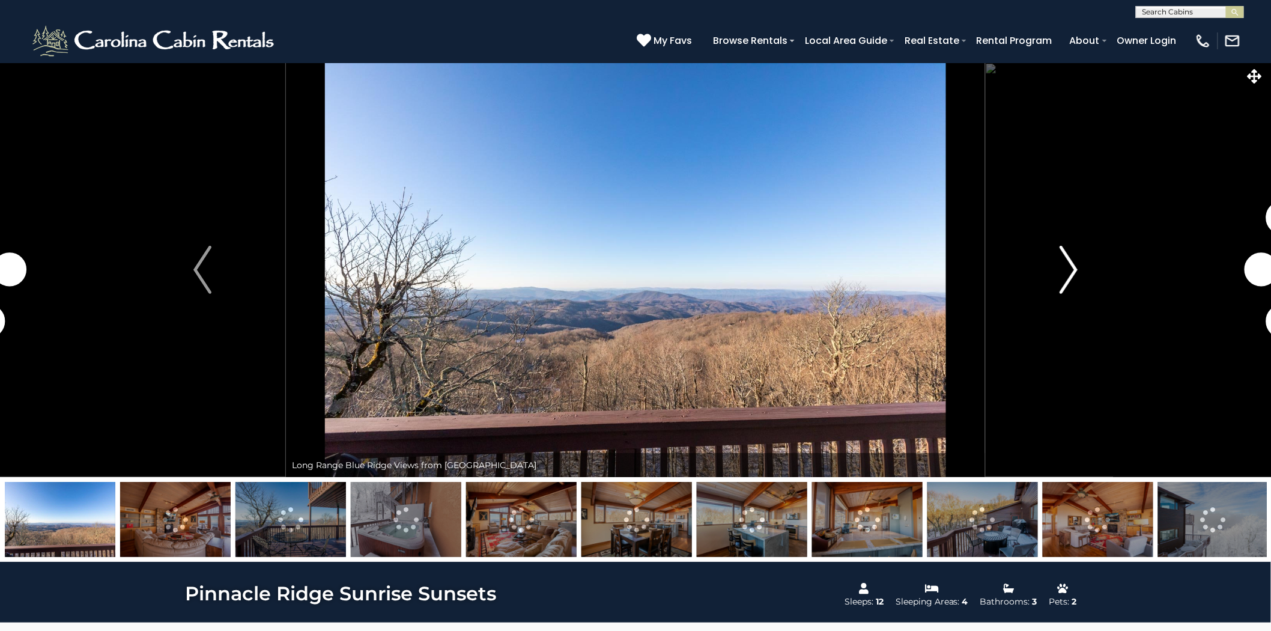
click at [1067, 268] on img "Next" at bounding box center [1069, 270] width 18 height 48
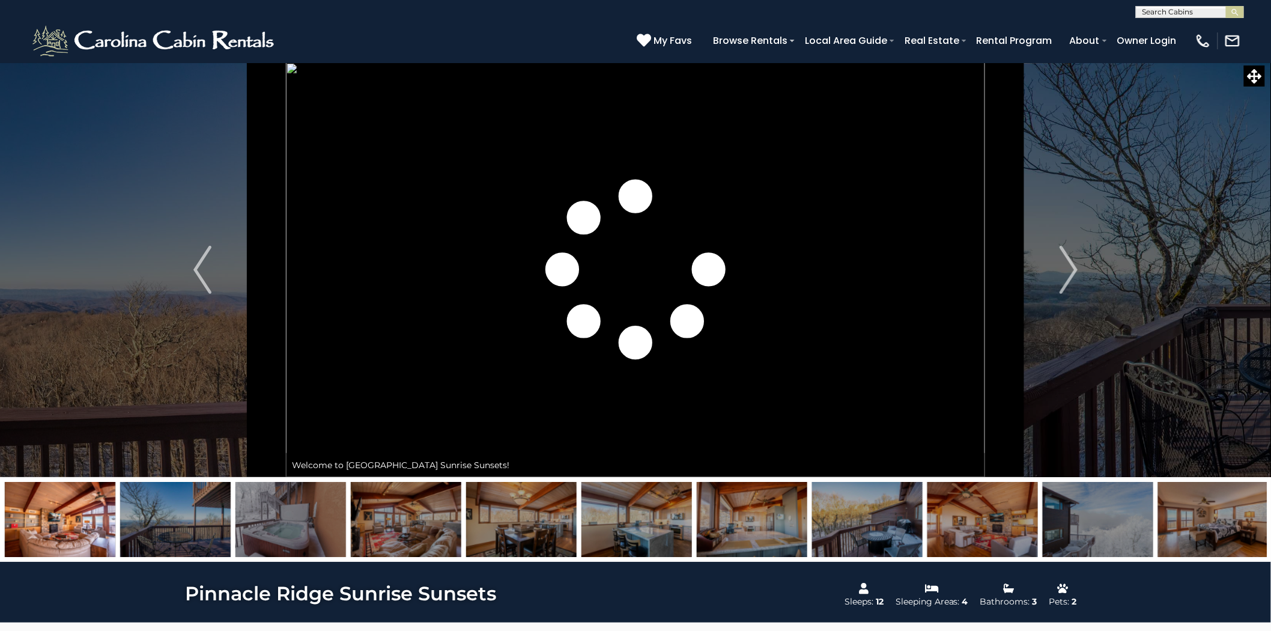
click at [607, 536] on img at bounding box center [636, 519] width 111 height 75
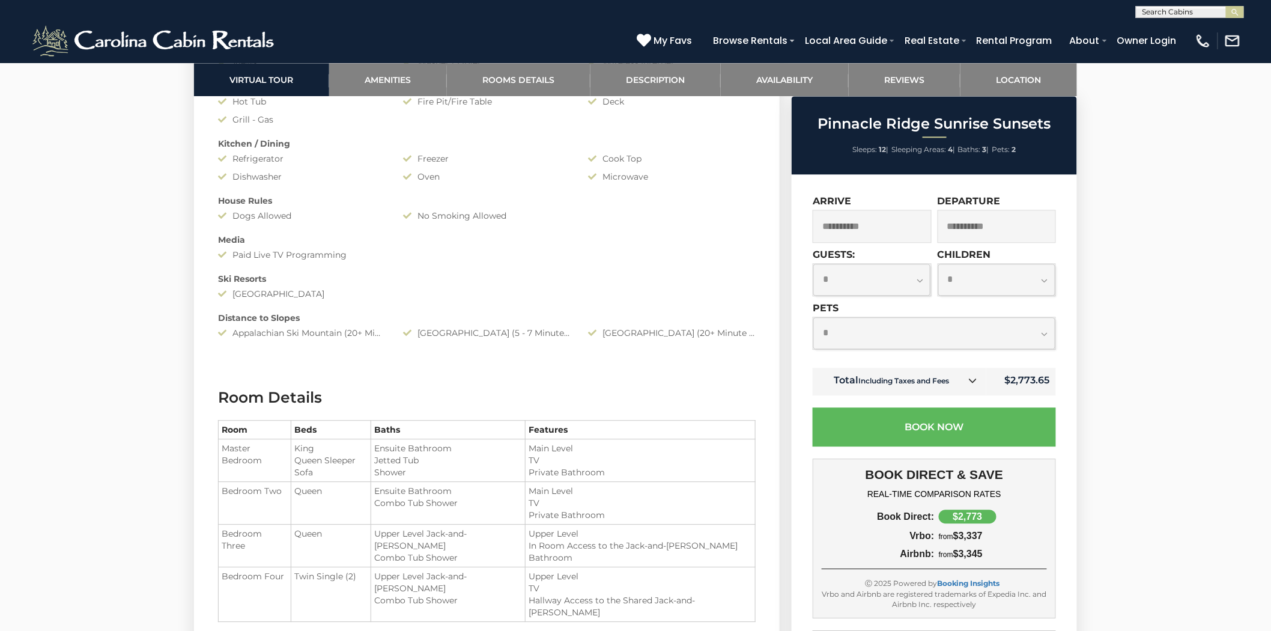
scroll to position [1134, 0]
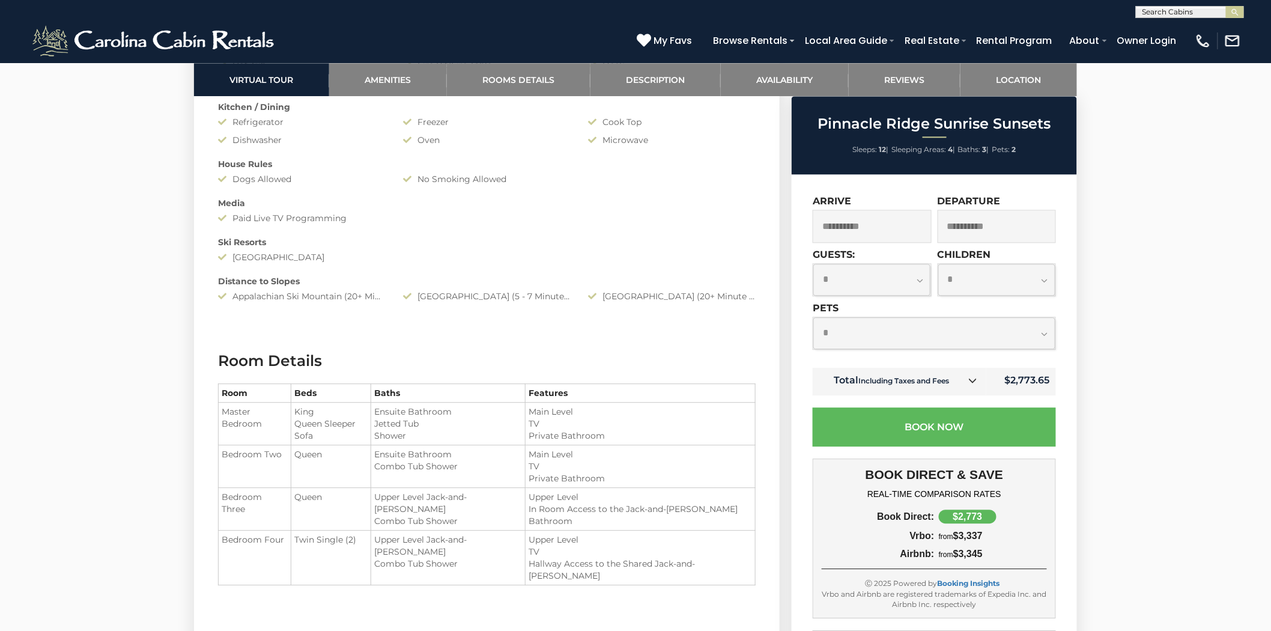
click at [360, 556] on td "Twin Single (2)" at bounding box center [331, 557] width 80 height 55
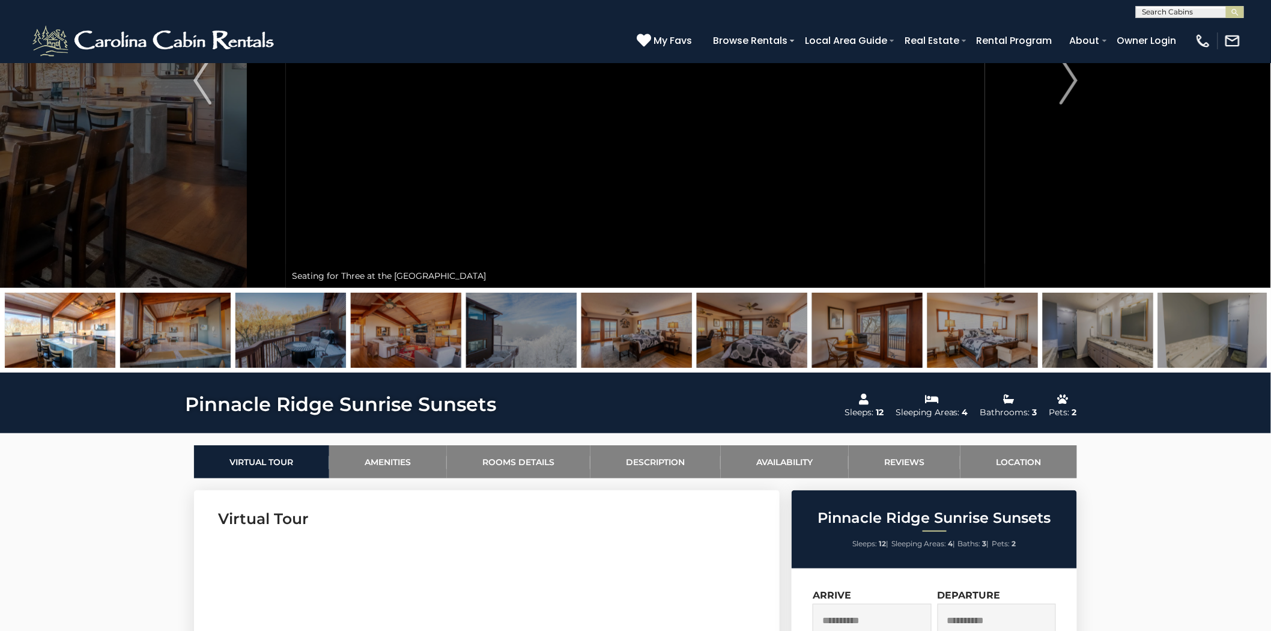
scroll to position [67, 0]
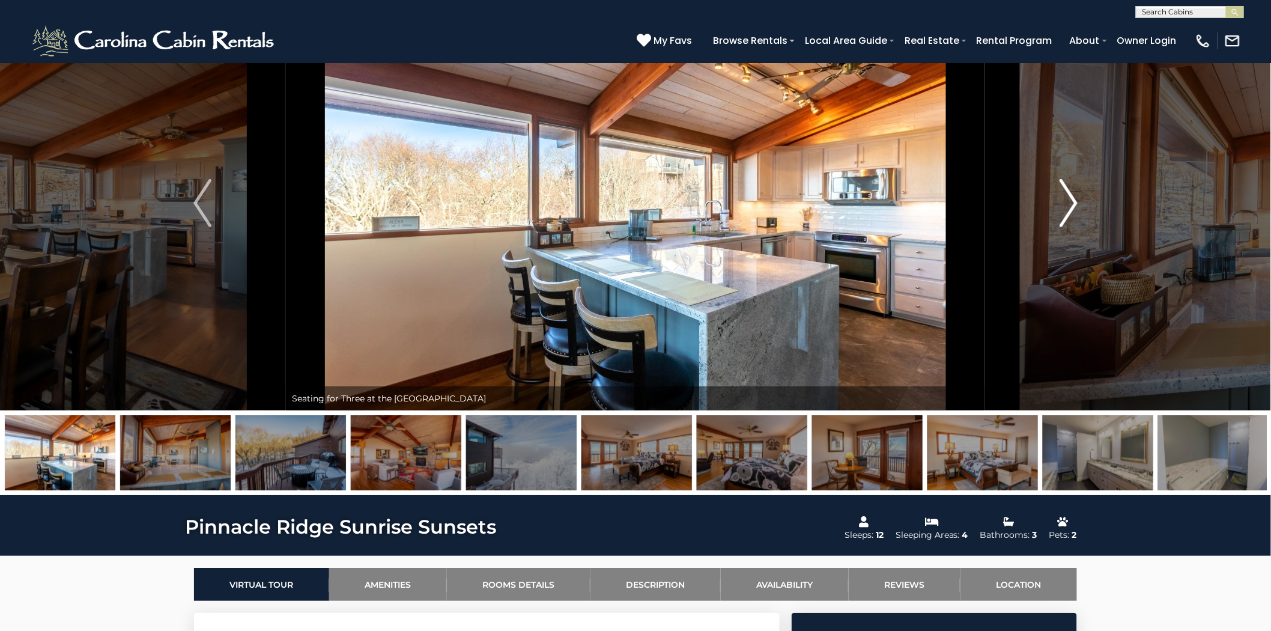
click at [1068, 203] on img "Next" at bounding box center [1069, 203] width 18 height 48
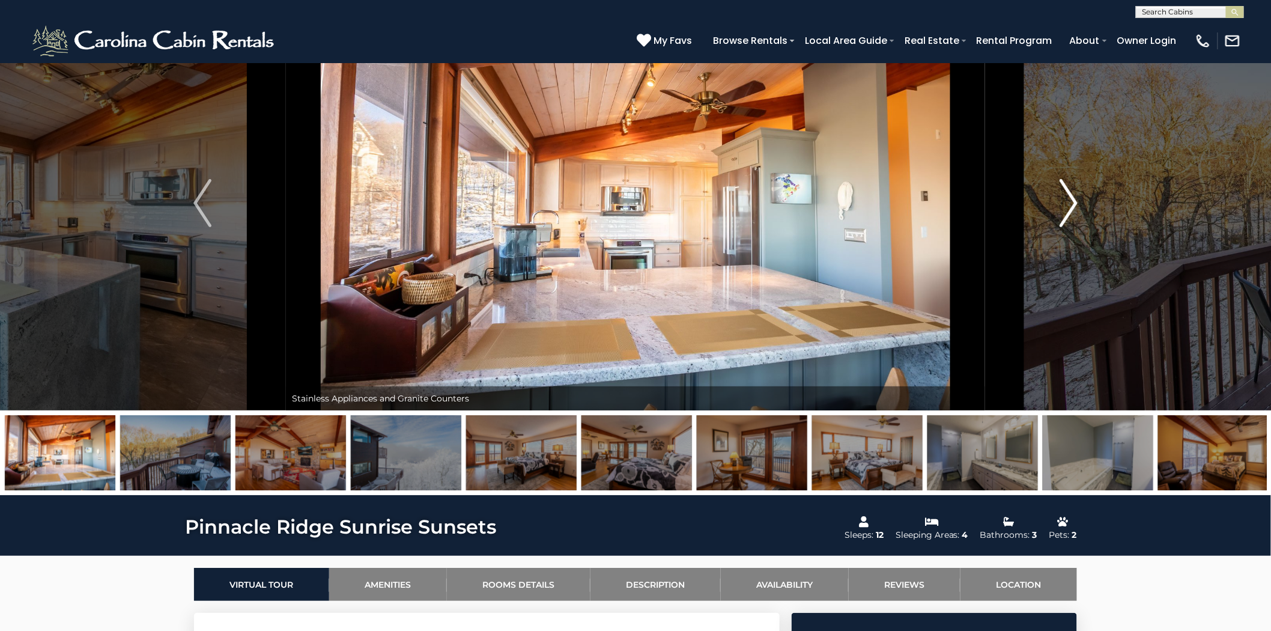
click at [1068, 203] on img "Next" at bounding box center [1069, 203] width 18 height 48
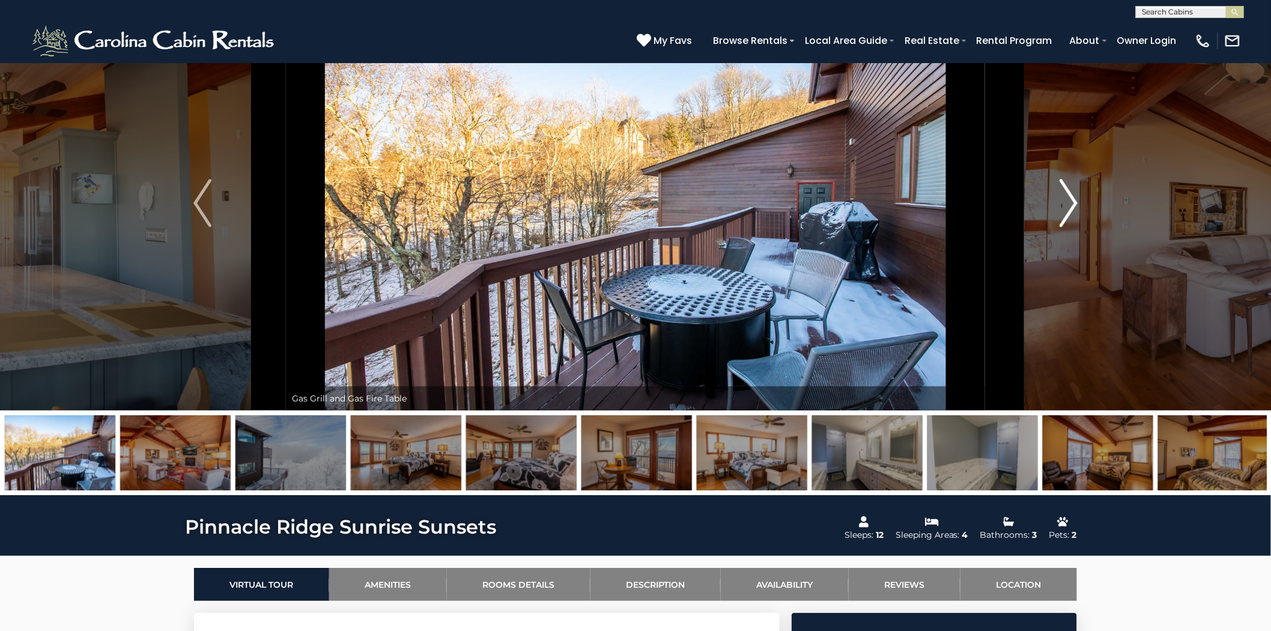
click at [1068, 203] on img "Next" at bounding box center [1069, 203] width 18 height 48
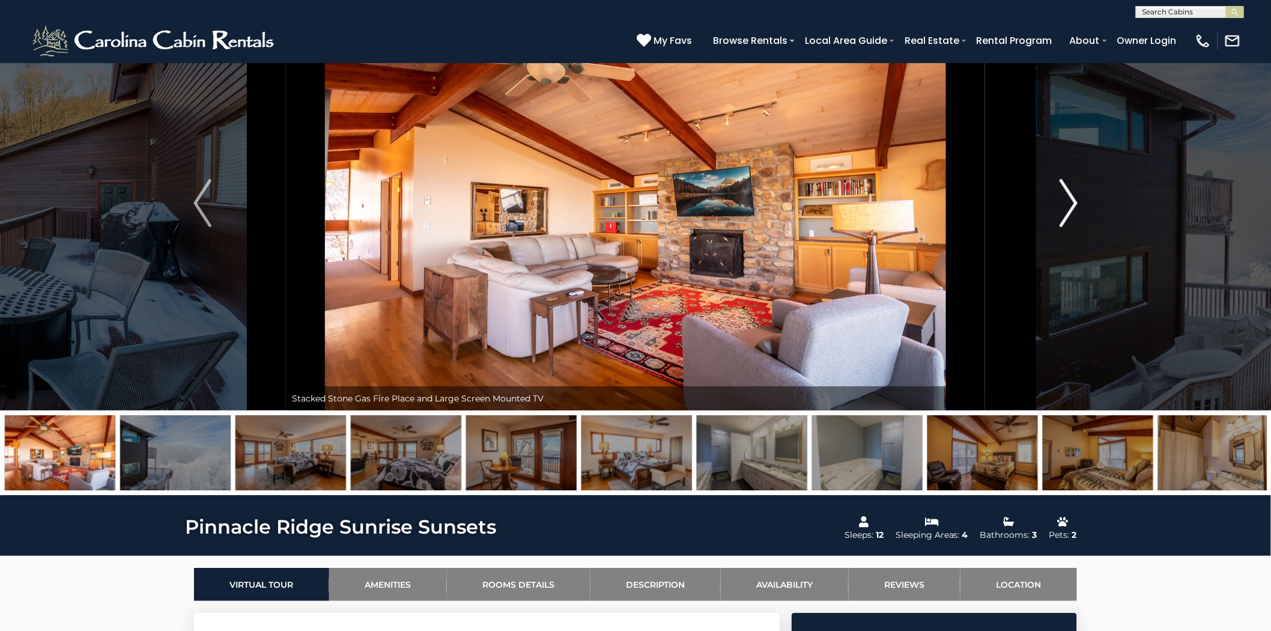
click at [1068, 203] on img "Next" at bounding box center [1069, 203] width 18 height 48
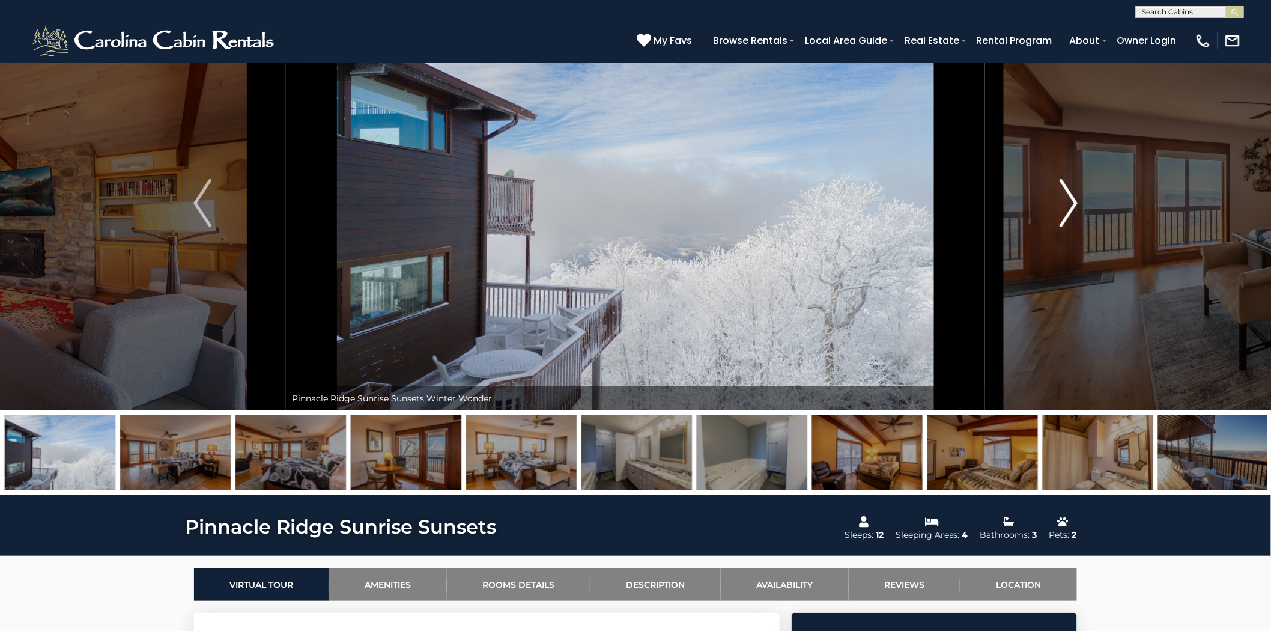
click at [1068, 203] on img "Next" at bounding box center [1069, 203] width 18 height 48
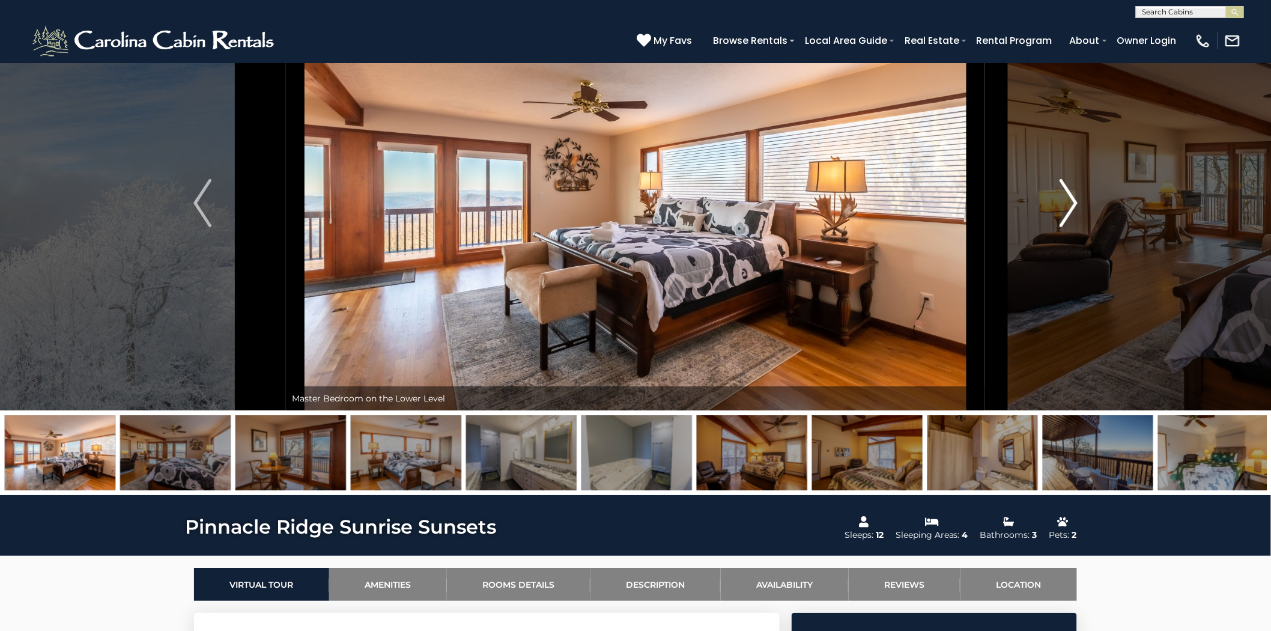
click at [1068, 203] on img "Next" at bounding box center [1069, 203] width 18 height 48
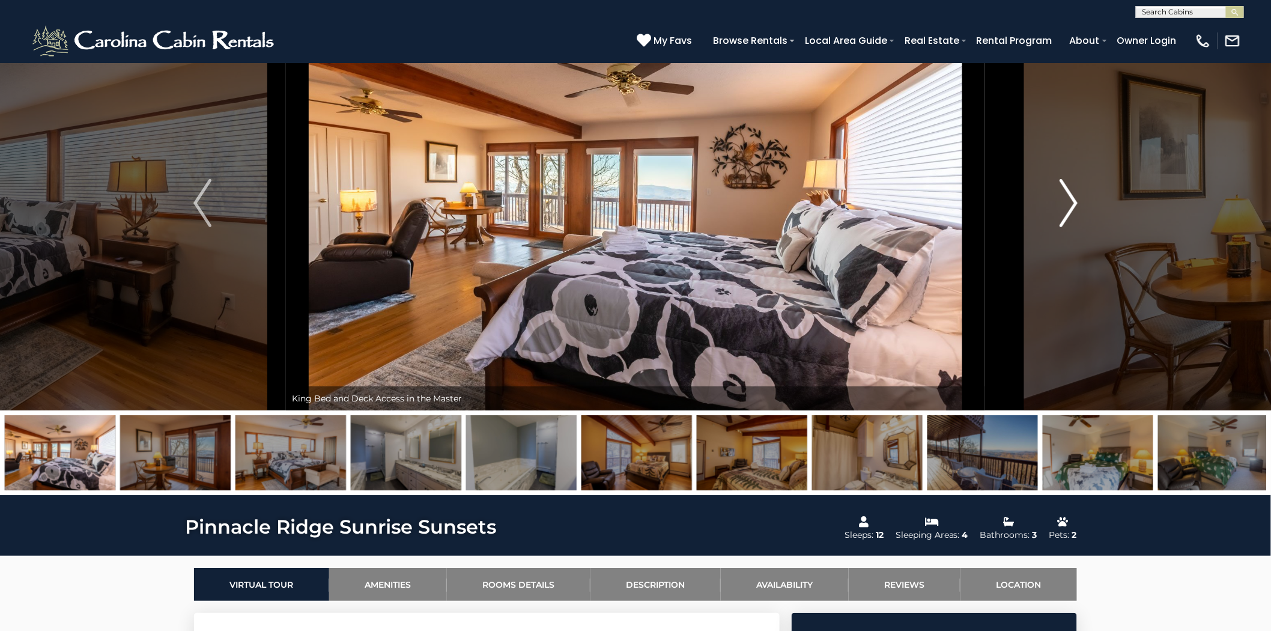
click at [1068, 203] on img "Next" at bounding box center [1069, 203] width 18 height 48
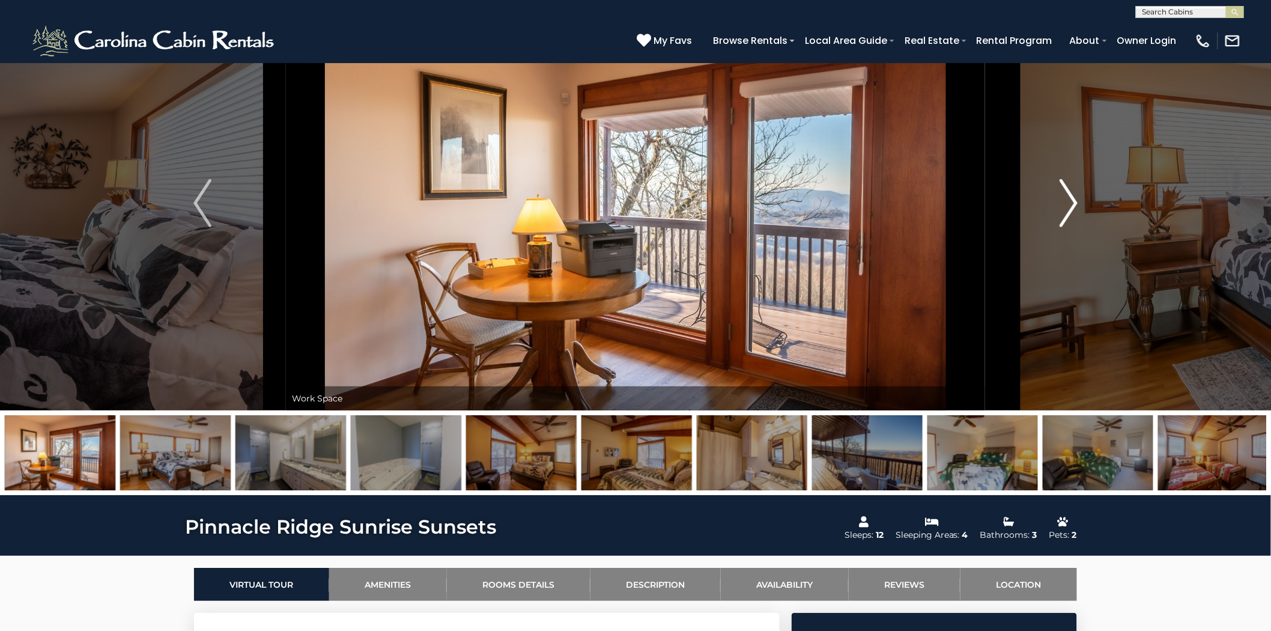
click at [1068, 203] on img "Next" at bounding box center [1069, 203] width 18 height 48
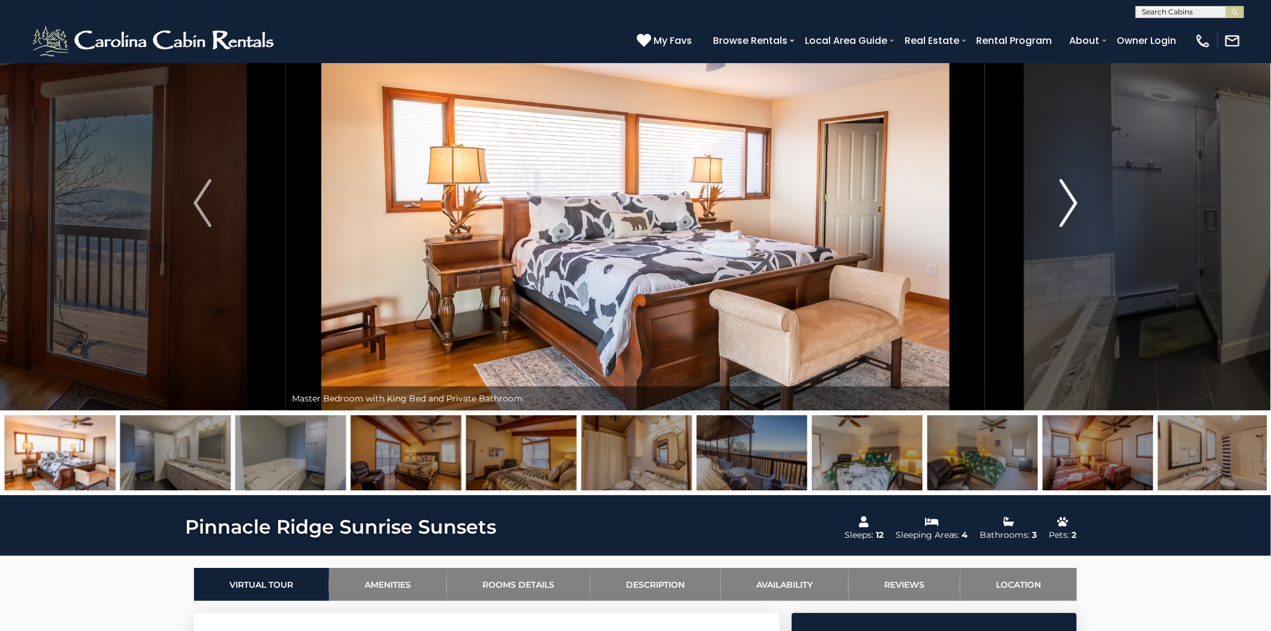
click at [1068, 203] on img "Next" at bounding box center [1069, 203] width 18 height 48
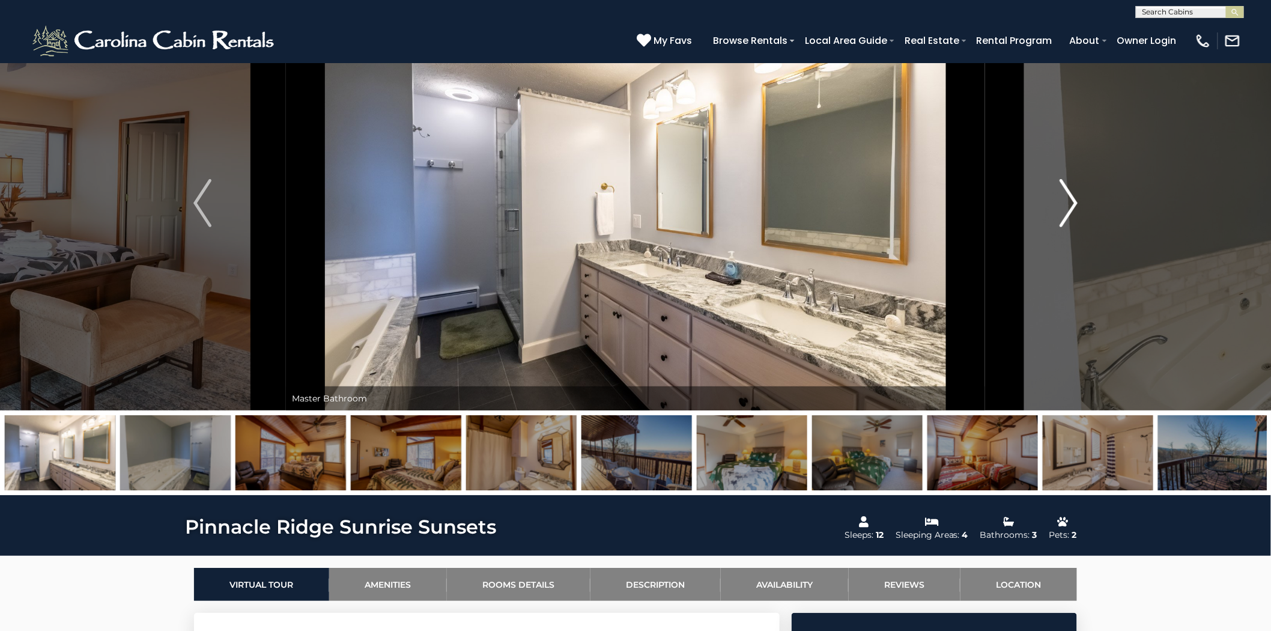
click at [1068, 203] on img "Next" at bounding box center [1069, 203] width 18 height 48
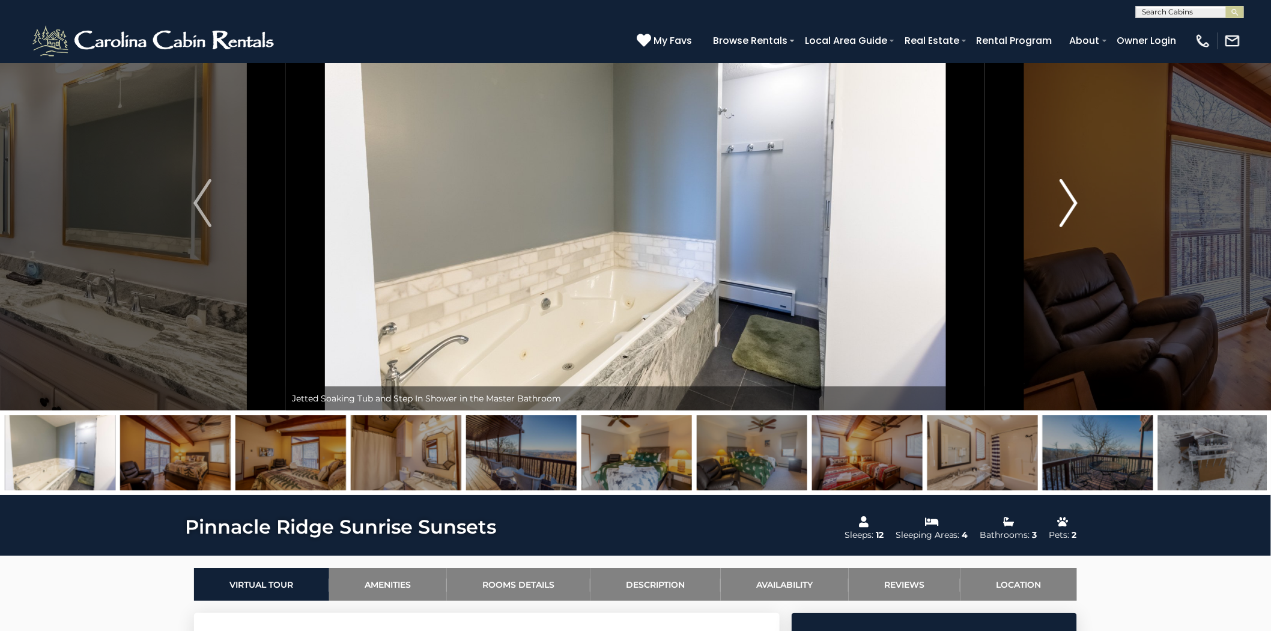
click at [1068, 203] on img "Next" at bounding box center [1069, 203] width 18 height 48
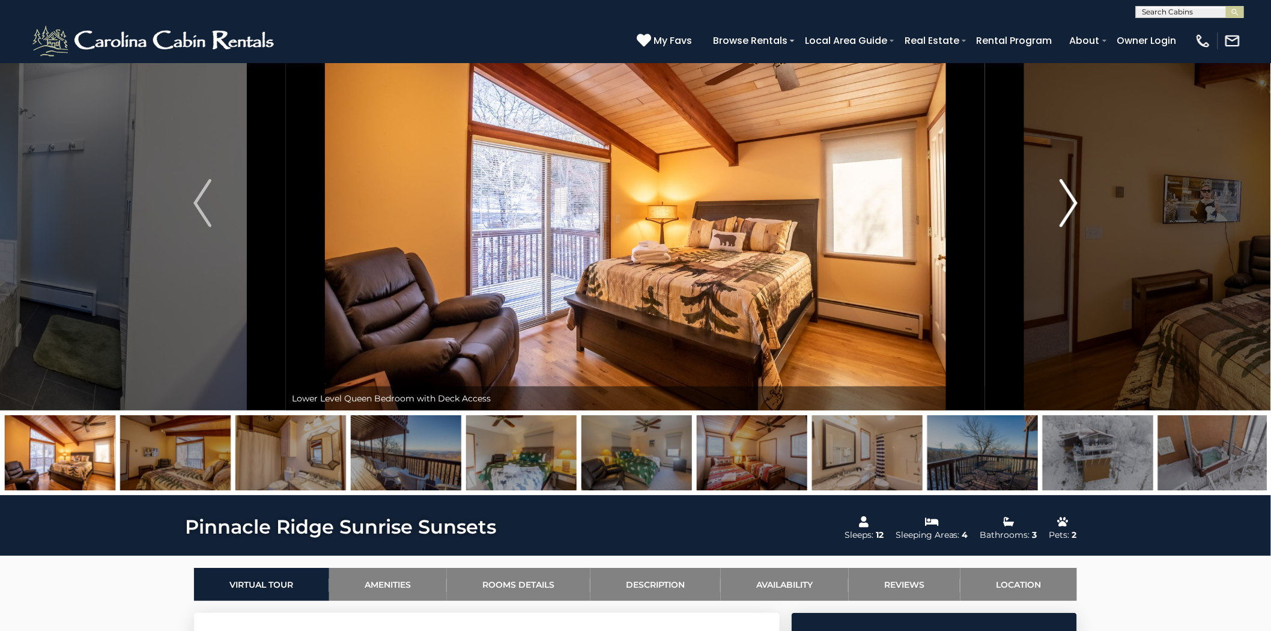
click at [1068, 204] on img "Next" at bounding box center [1069, 203] width 18 height 48
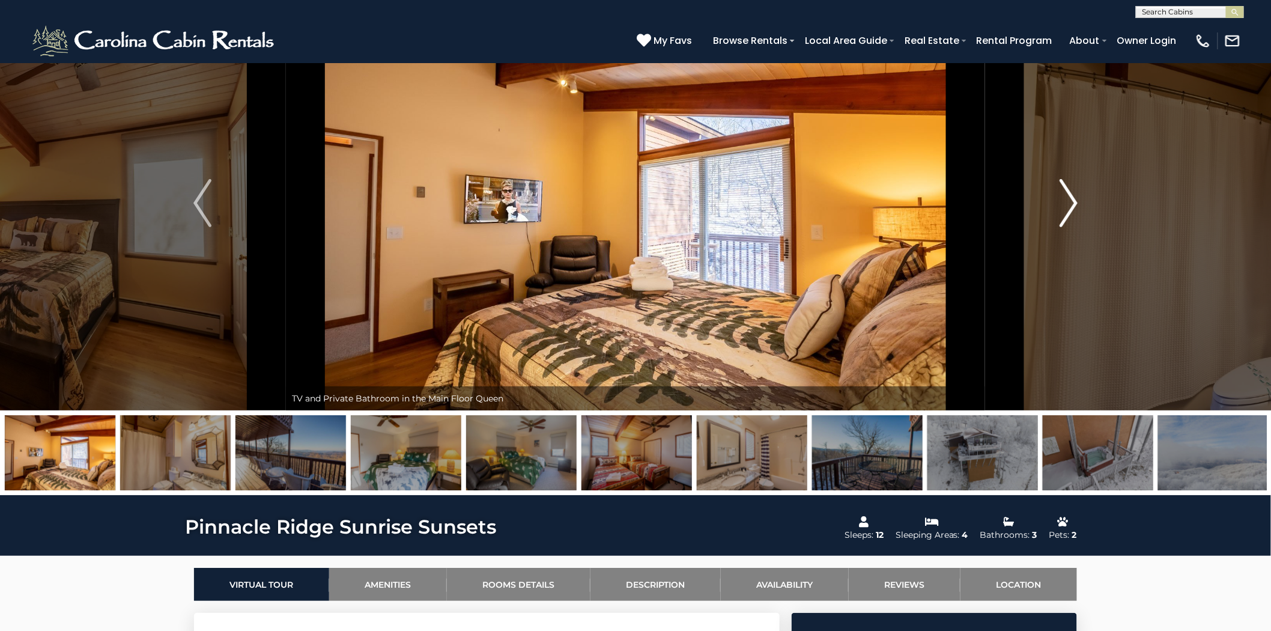
click at [1068, 204] on img "Next" at bounding box center [1069, 203] width 18 height 48
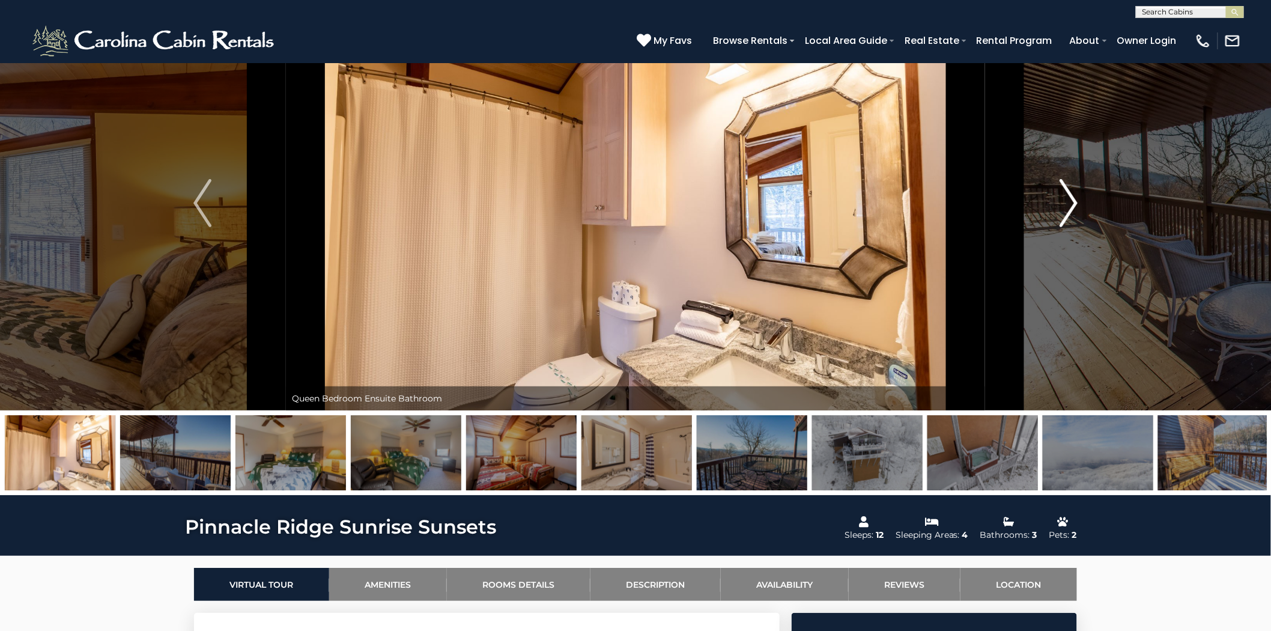
click at [1068, 204] on img "Next" at bounding box center [1069, 203] width 18 height 48
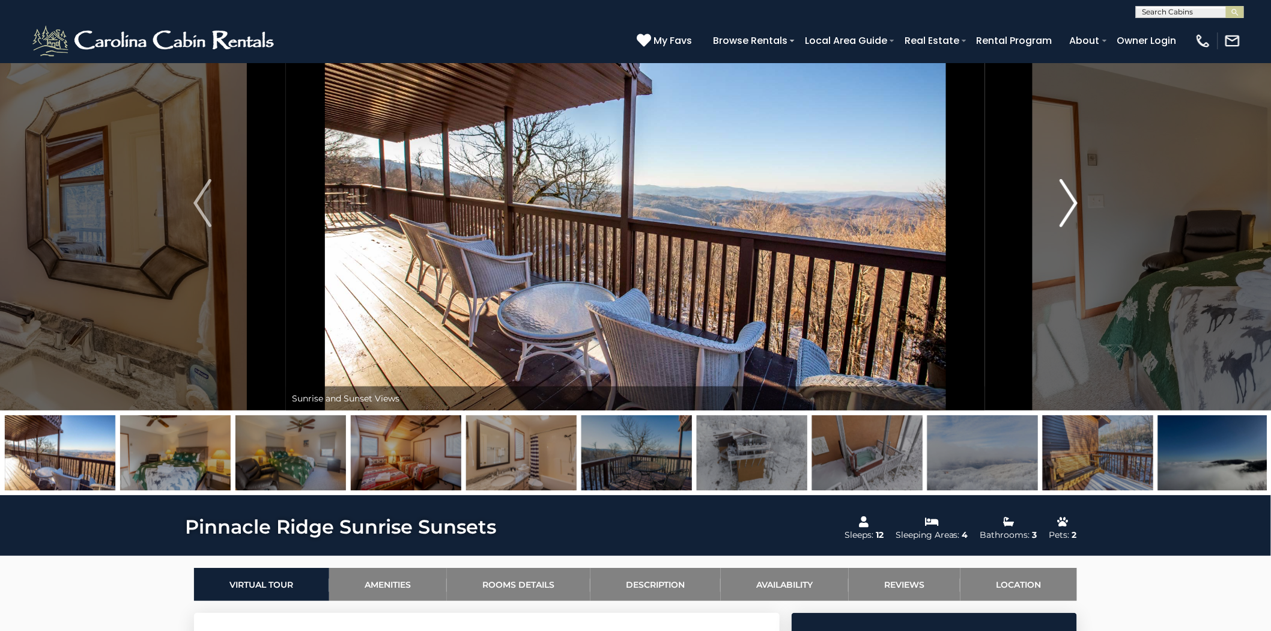
click at [1068, 204] on img "Next" at bounding box center [1069, 203] width 18 height 48
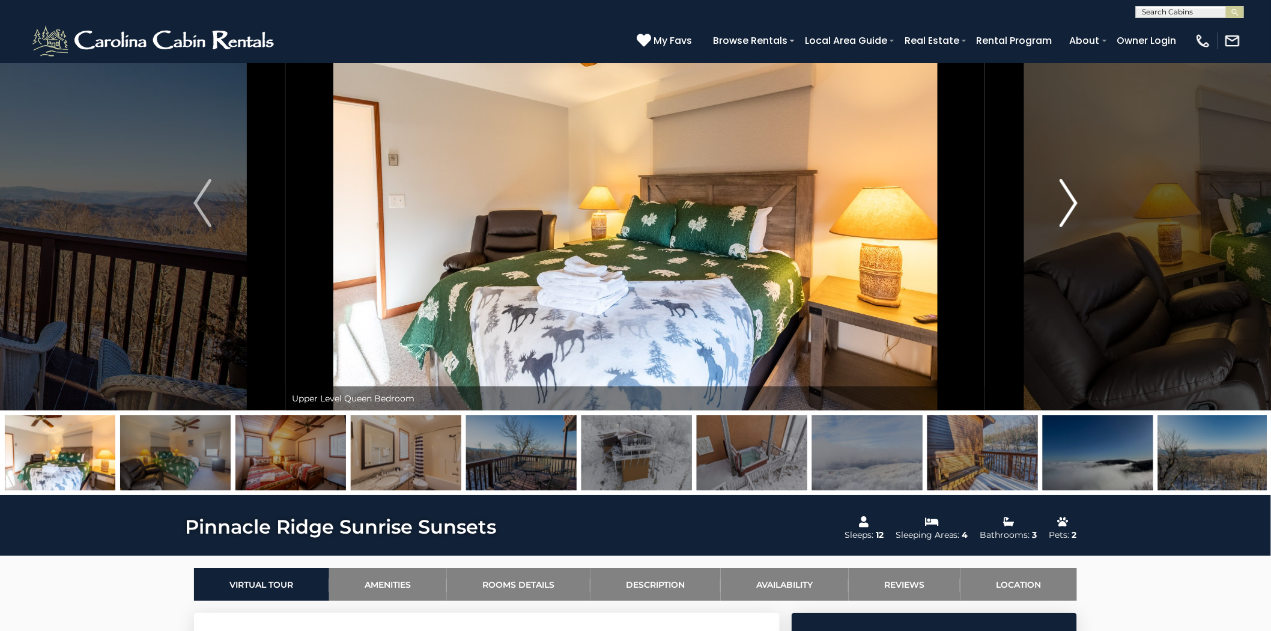
click at [1068, 204] on img "Next" at bounding box center [1069, 203] width 18 height 48
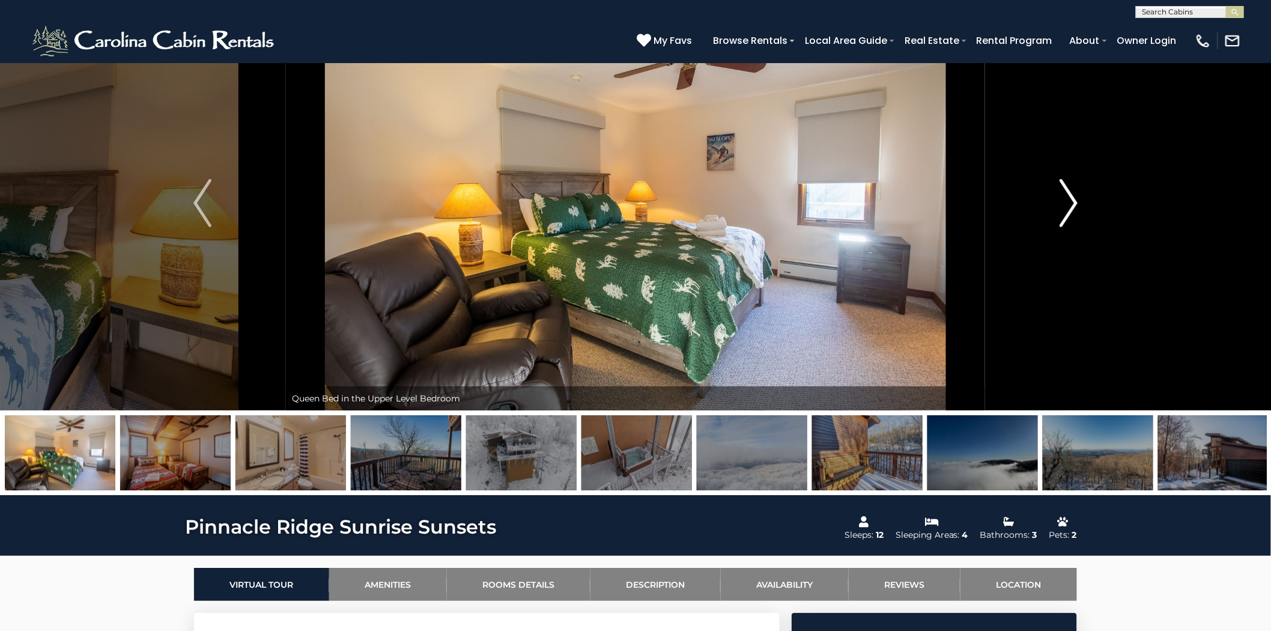
click at [1068, 204] on img "Next" at bounding box center [1069, 203] width 18 height 48
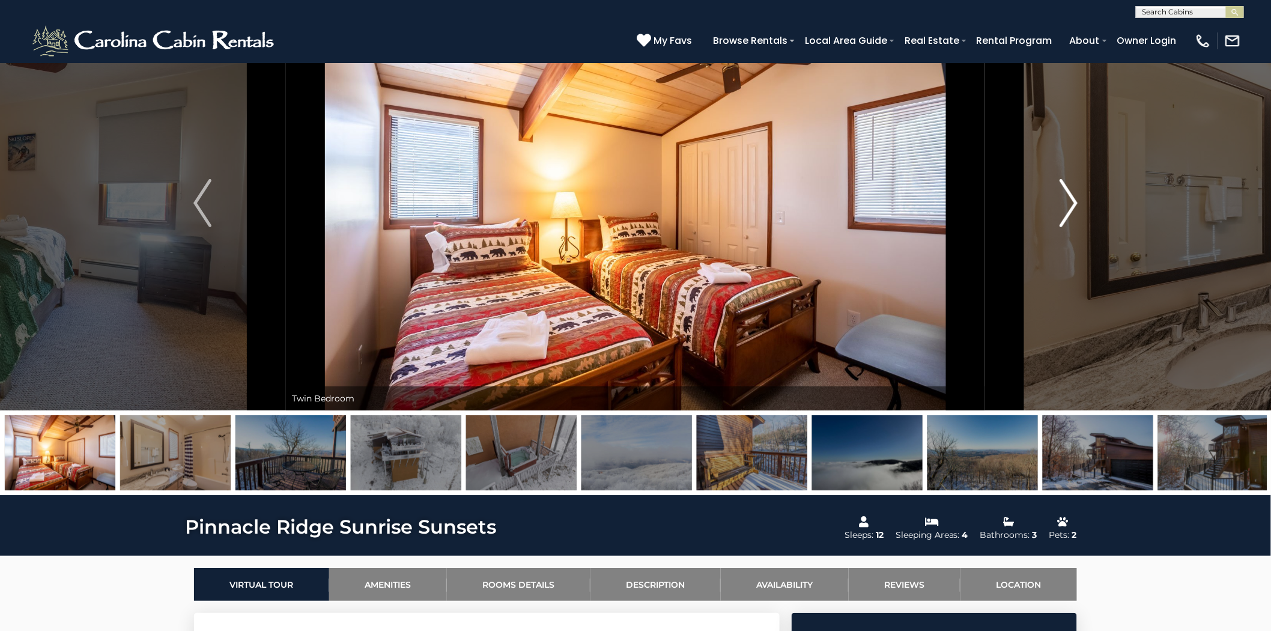
click at [1068, 204] on img "Next" at bounding box center [1069, 203] width 18 height 48
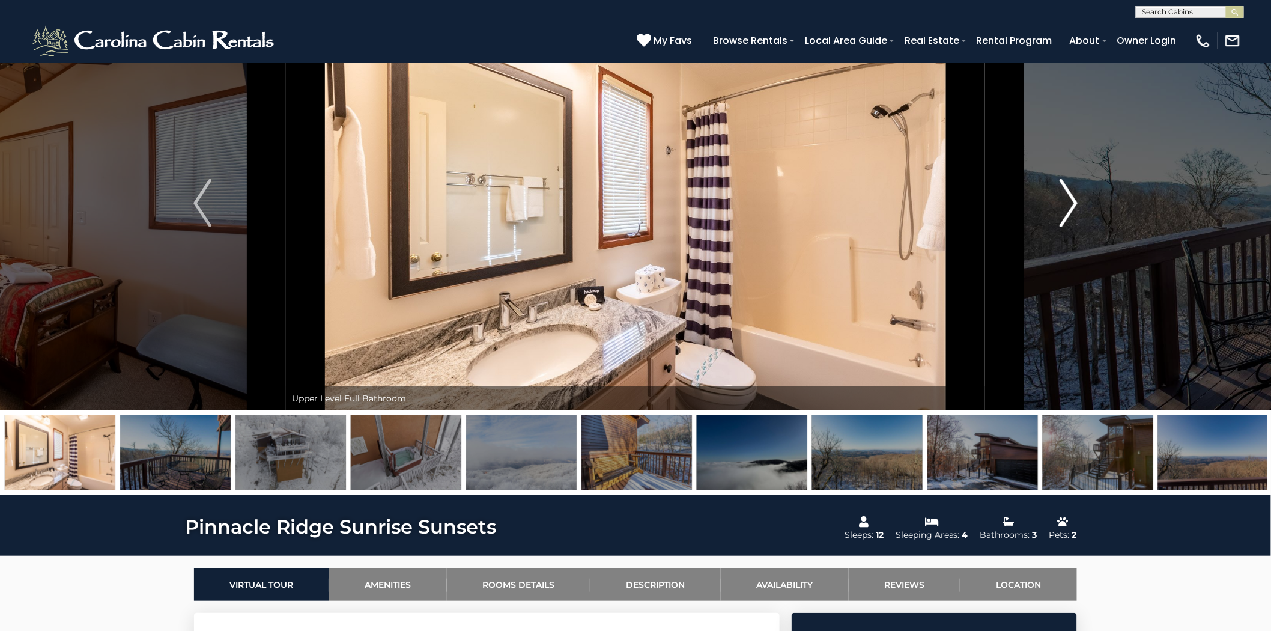
click at [1068, 204] on img "Next" at bounding box center [1069, 203] width 18 height 48
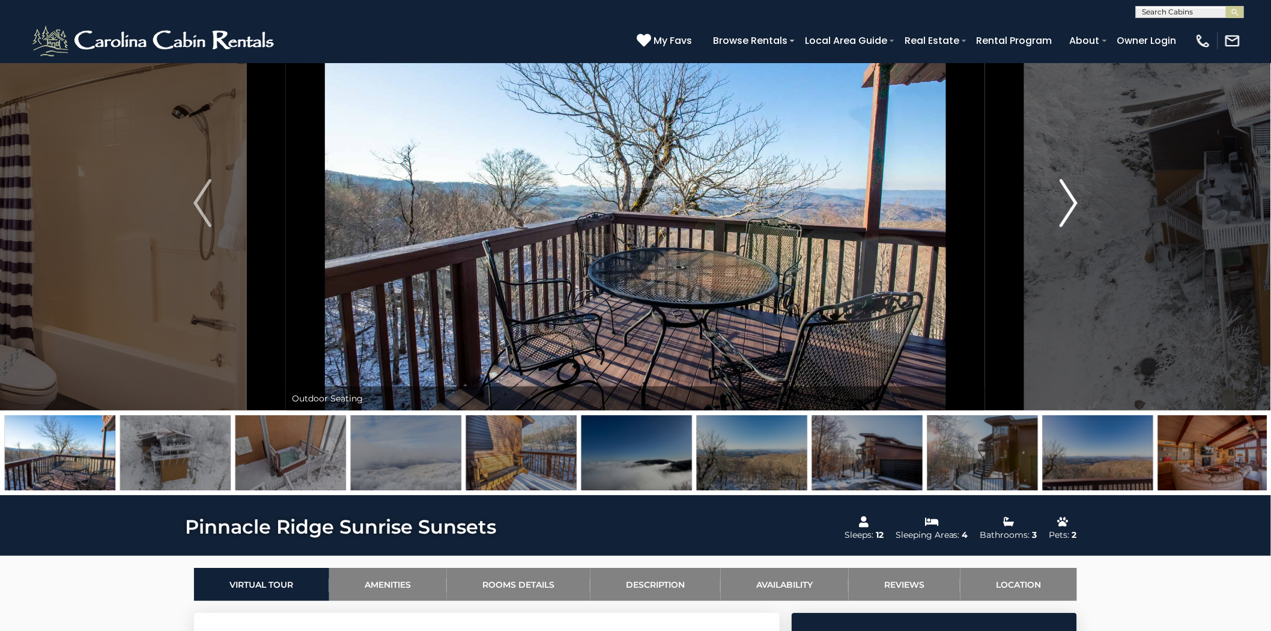
click at [1068, 204] on img "Next" at bounding box center [1069, 203] width 18 height 48
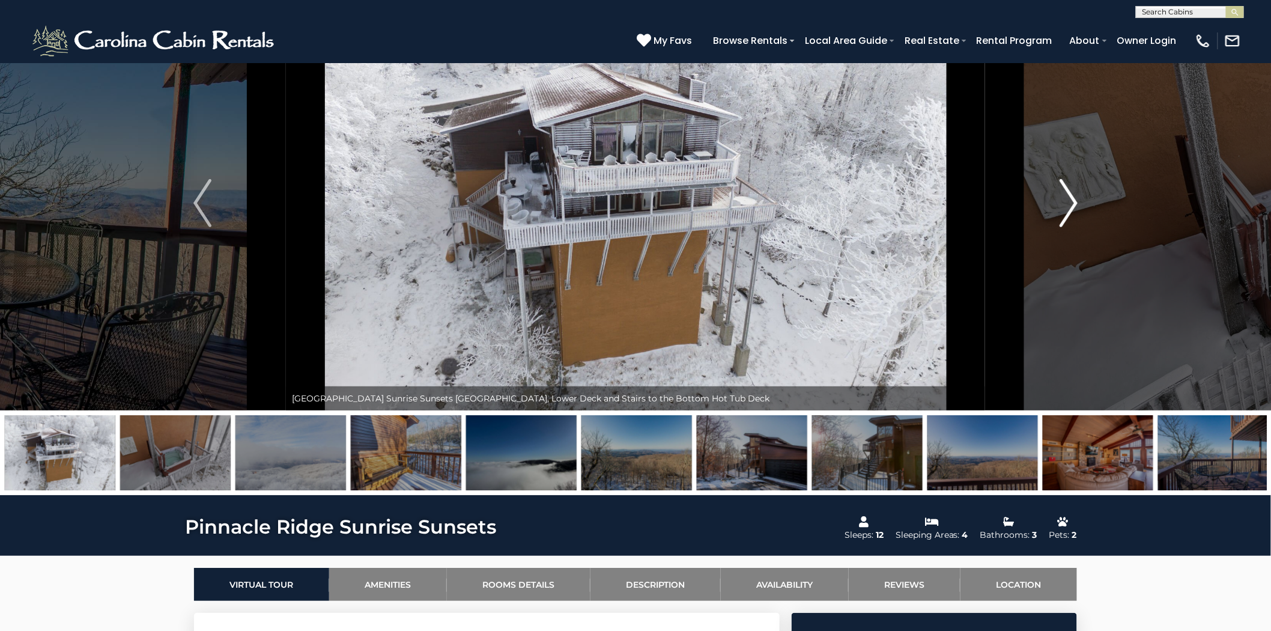
click at [1068, 204] on img "Next" at bounding box center [1069, 203] width 18 height 48
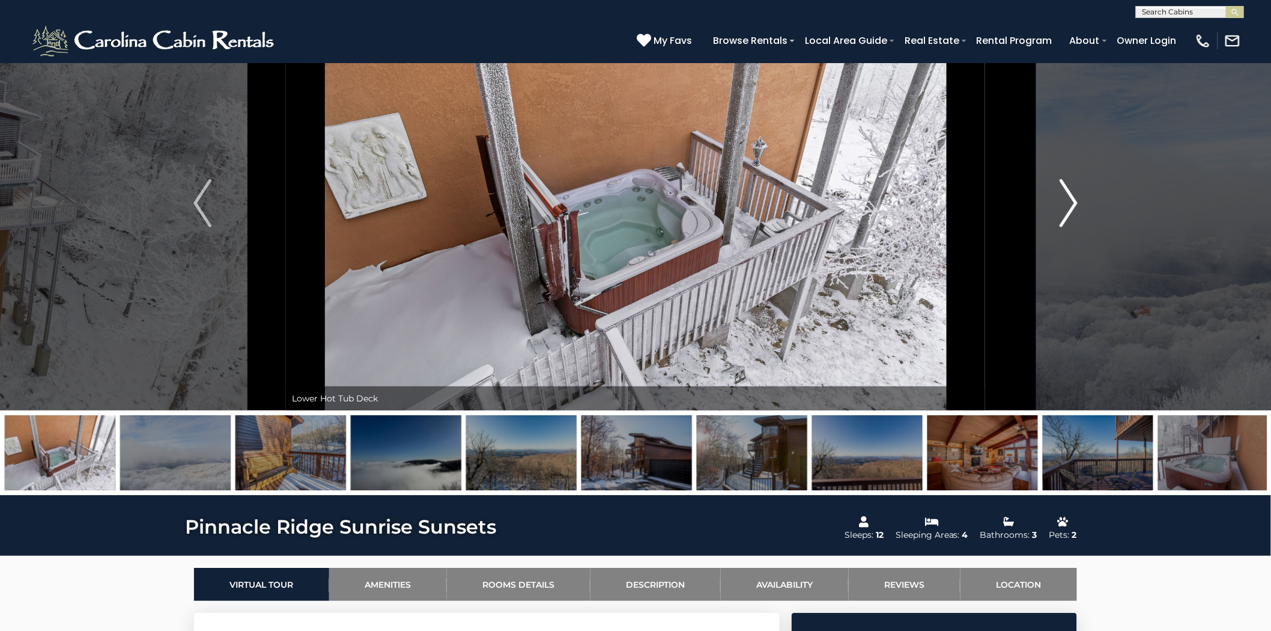
click at [1068, 204] on img "Next" at bounding box center [1069, 203] width 18 height 48
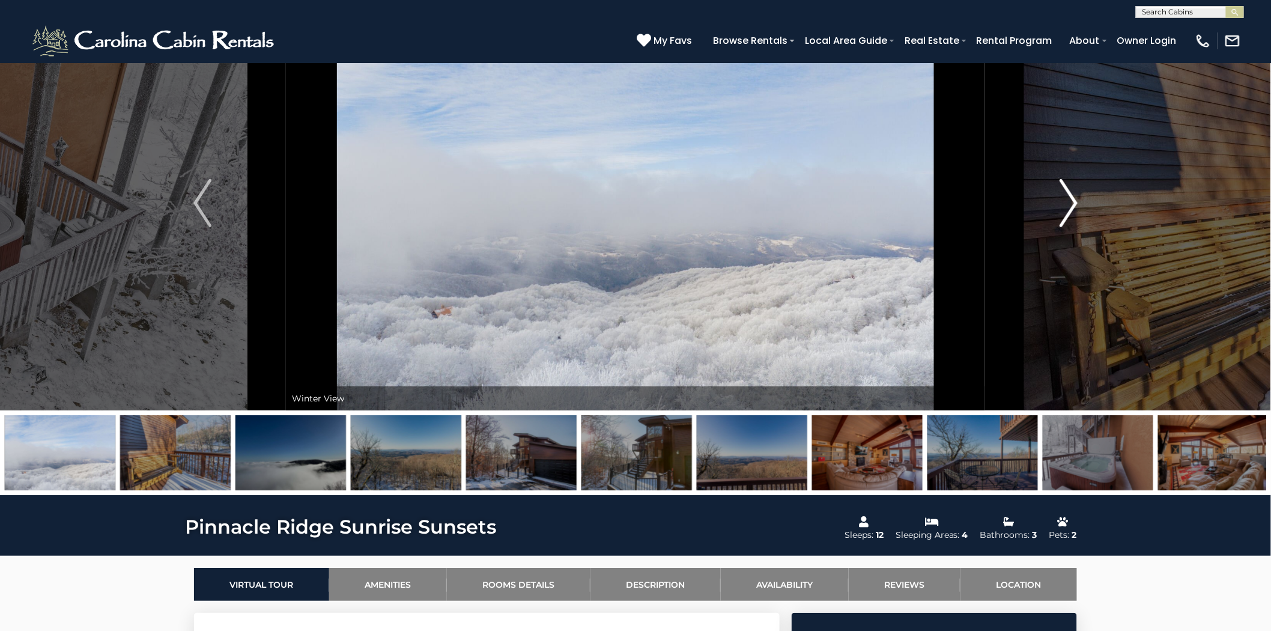
click at [1068, 204] on img "Next" at bounding box center [1069, 203] width 18 height 48
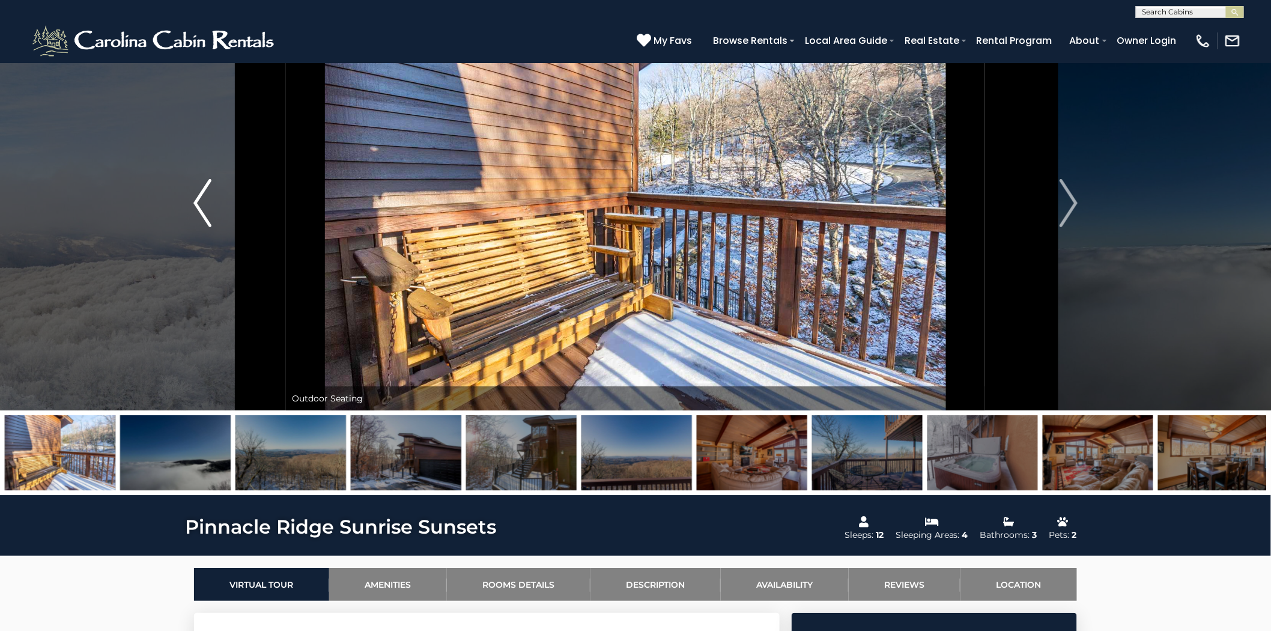
click at [200, 215] on img "Previous" at bounding box center [202, 203] width 18 height 48
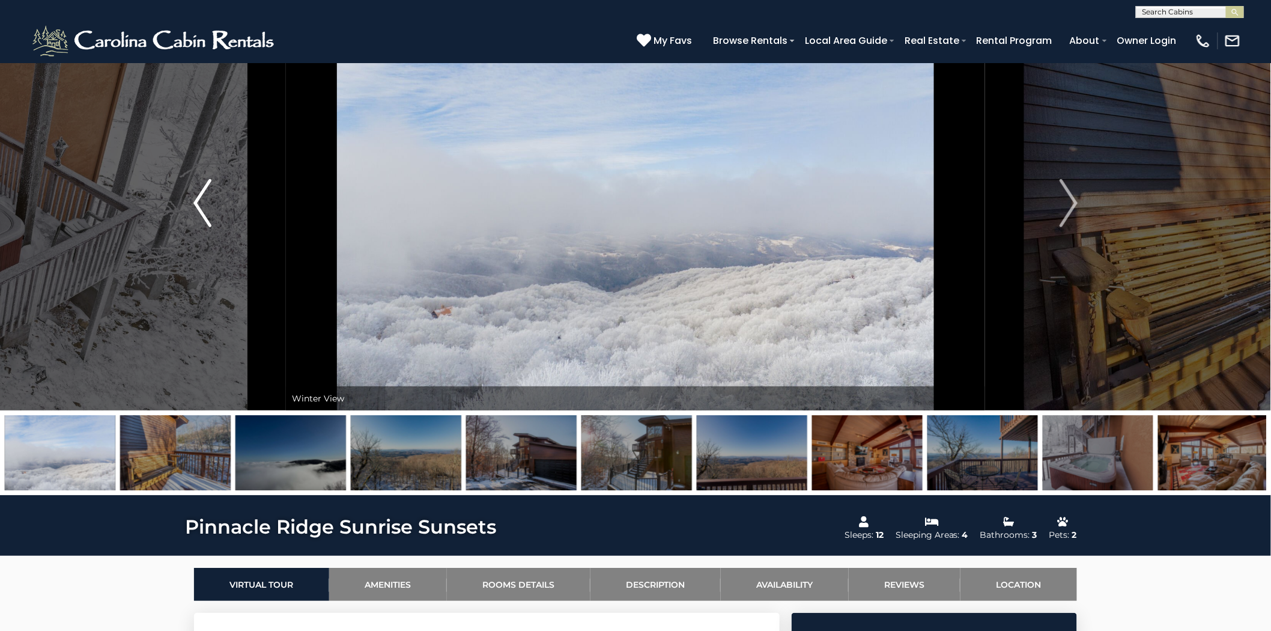
click at [205, 213] on img "Previous" at bounding box center [202, 203] width 18 height 48
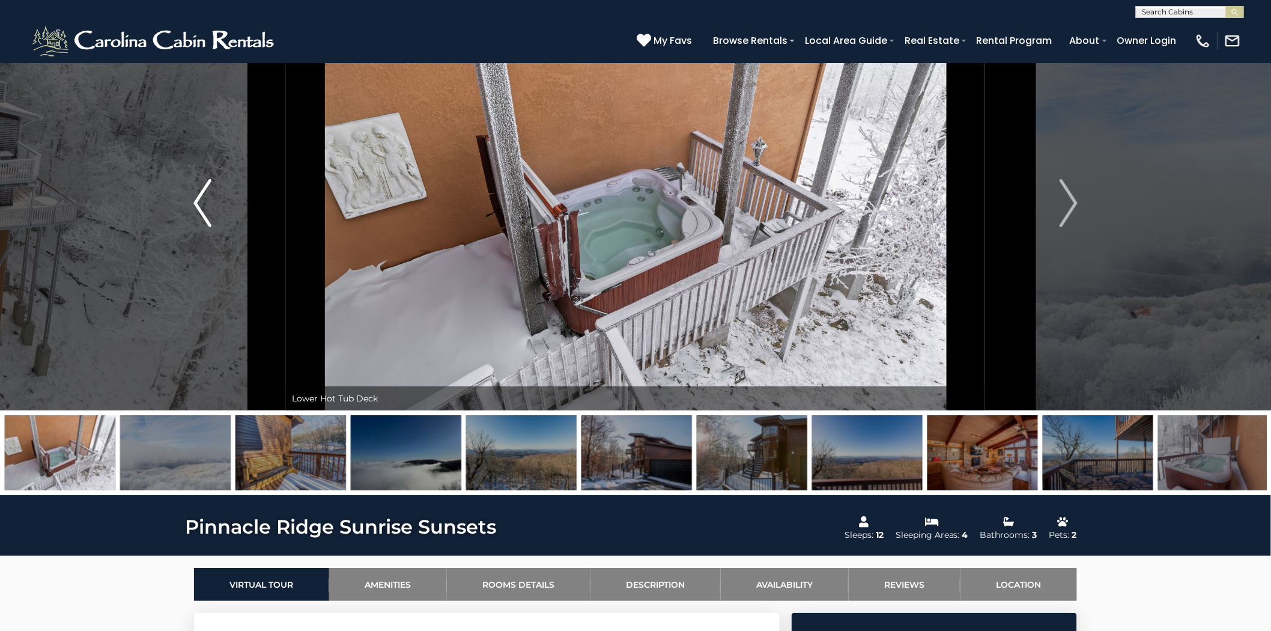
click at [205, 213] on img "Previous" at bounding box center [202, 203] width 18 height 48
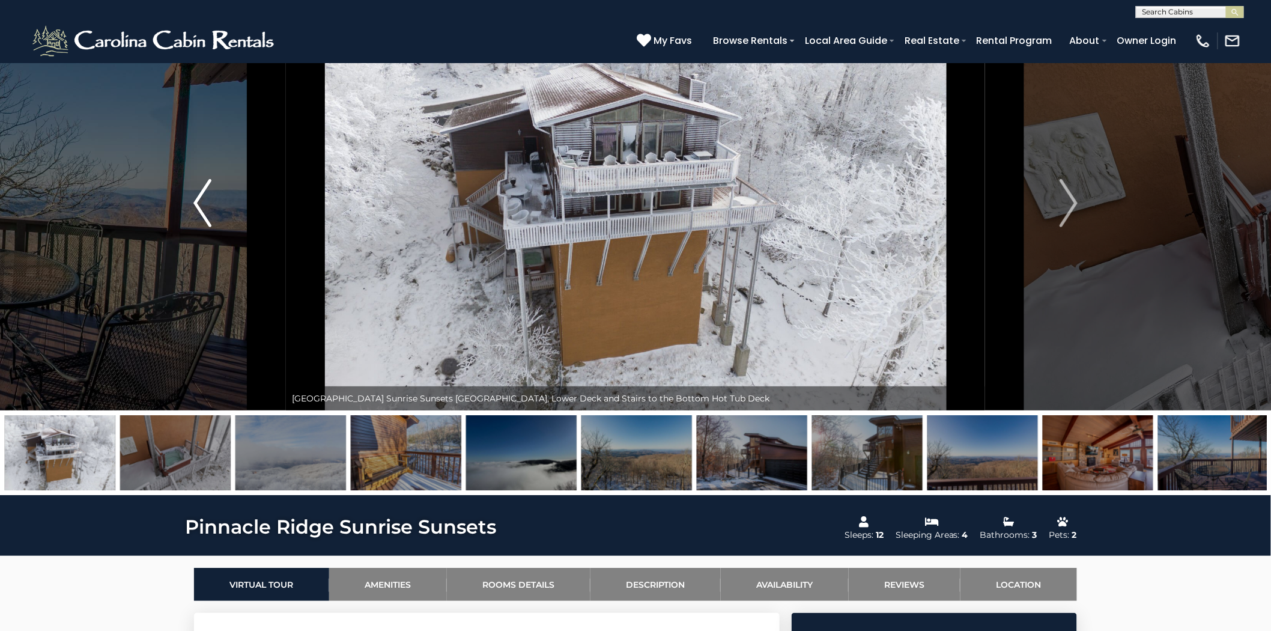
click at [205, 213] on img "Previous" at bounding box center [202, 203] width 18 height 48
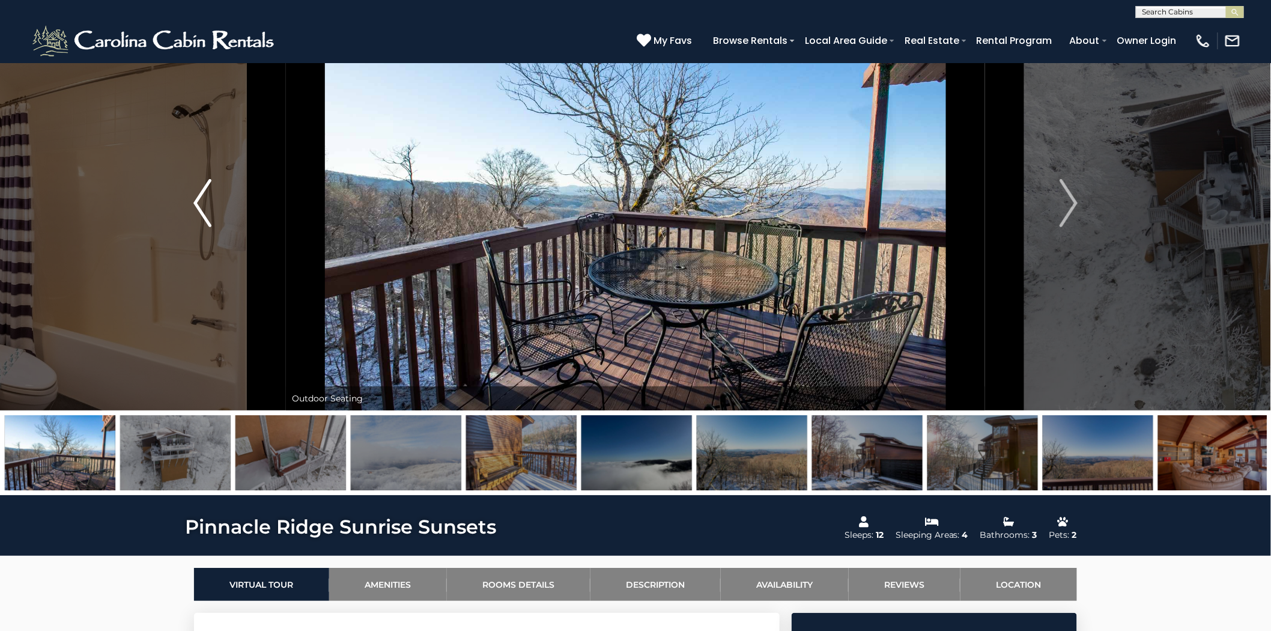
click at [205, 213] on img "Previous" at bounding box center [202, 203] width 18 height 48
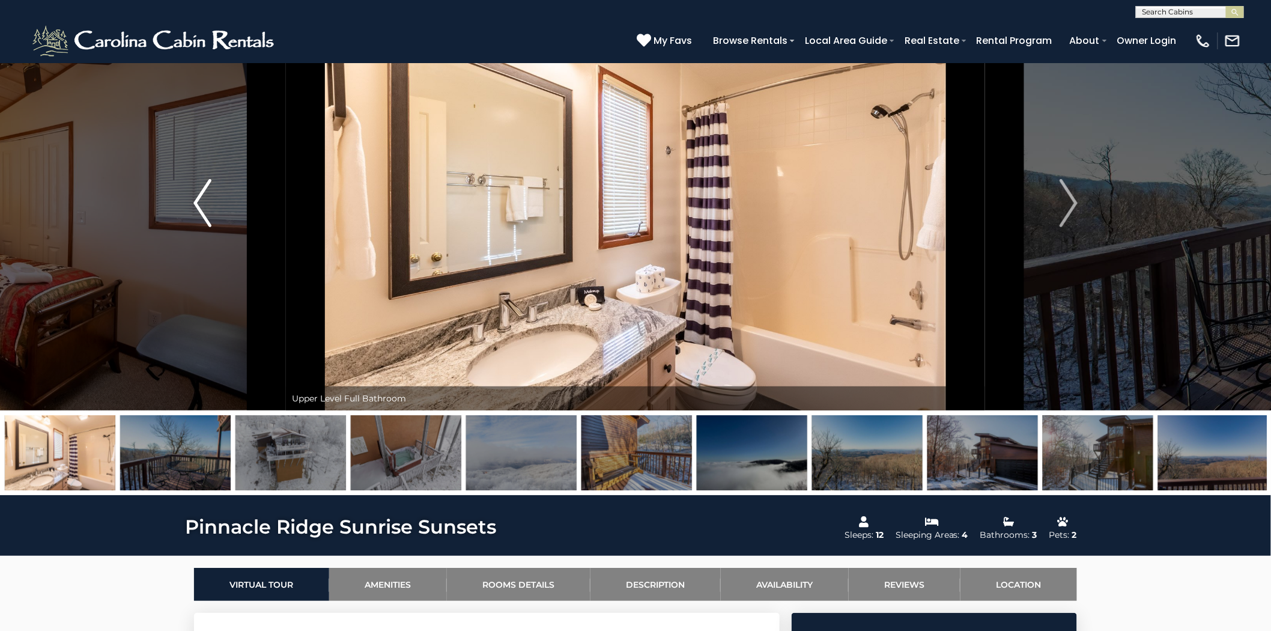
click at [205, 213] on img "Previous" at bounding box center [202, 203] width 18 height 48
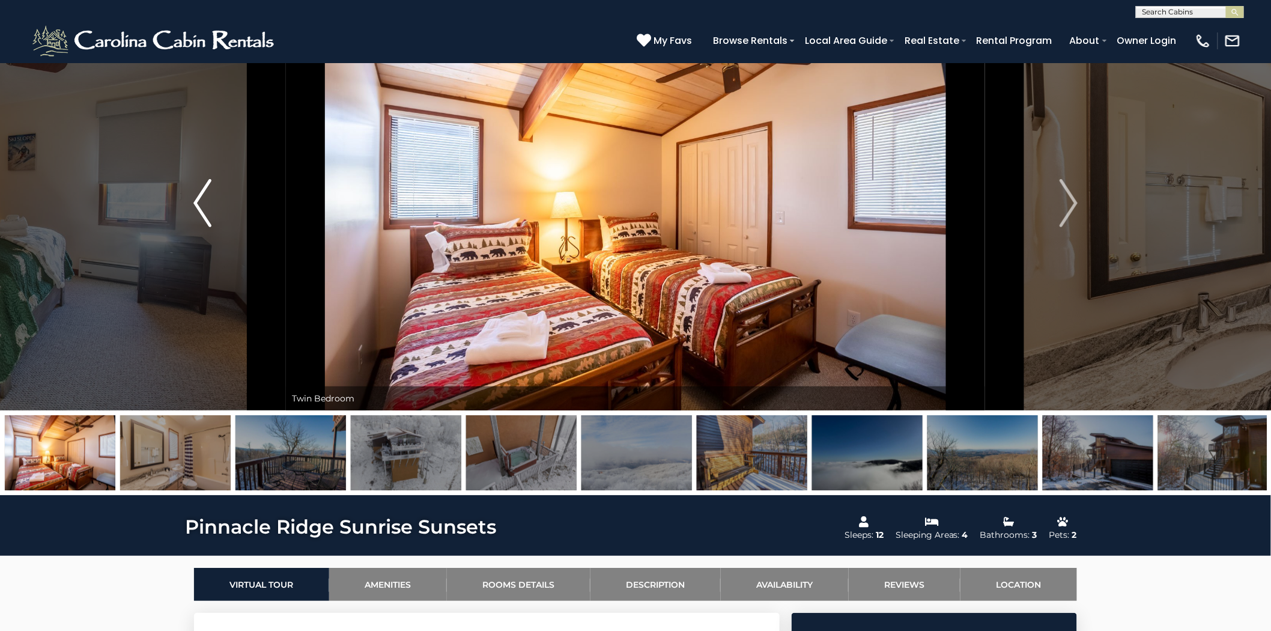
click at [205, 213] on img "Previous" at bounding box center [202, 203] width 18 height 48
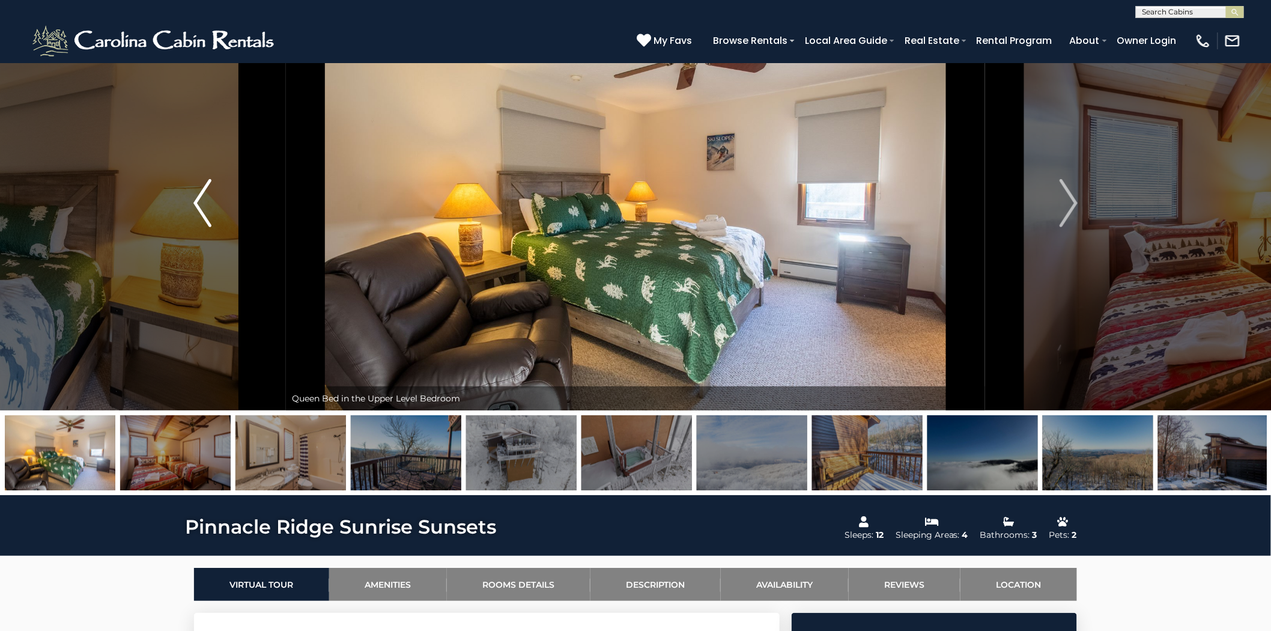
click at [205, 213] on img "Previous" at bounding box center [202, 203] width 18 height 48
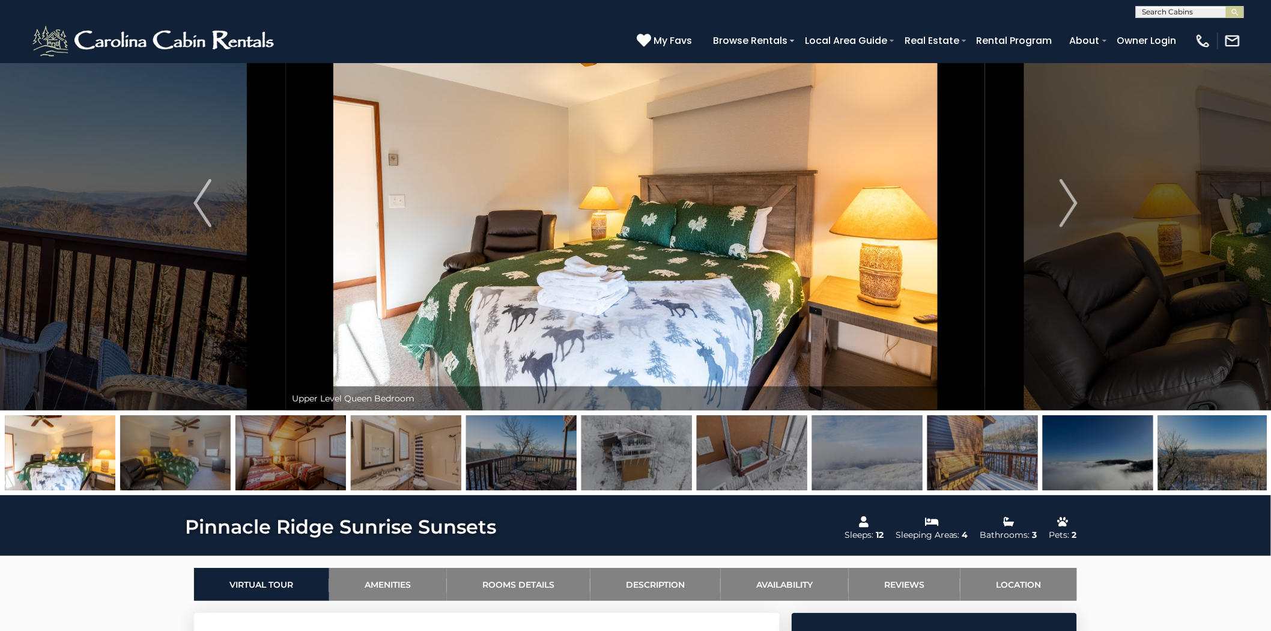
click at [66, 467] on img at bounding box center [60, 452] width 111 height 75
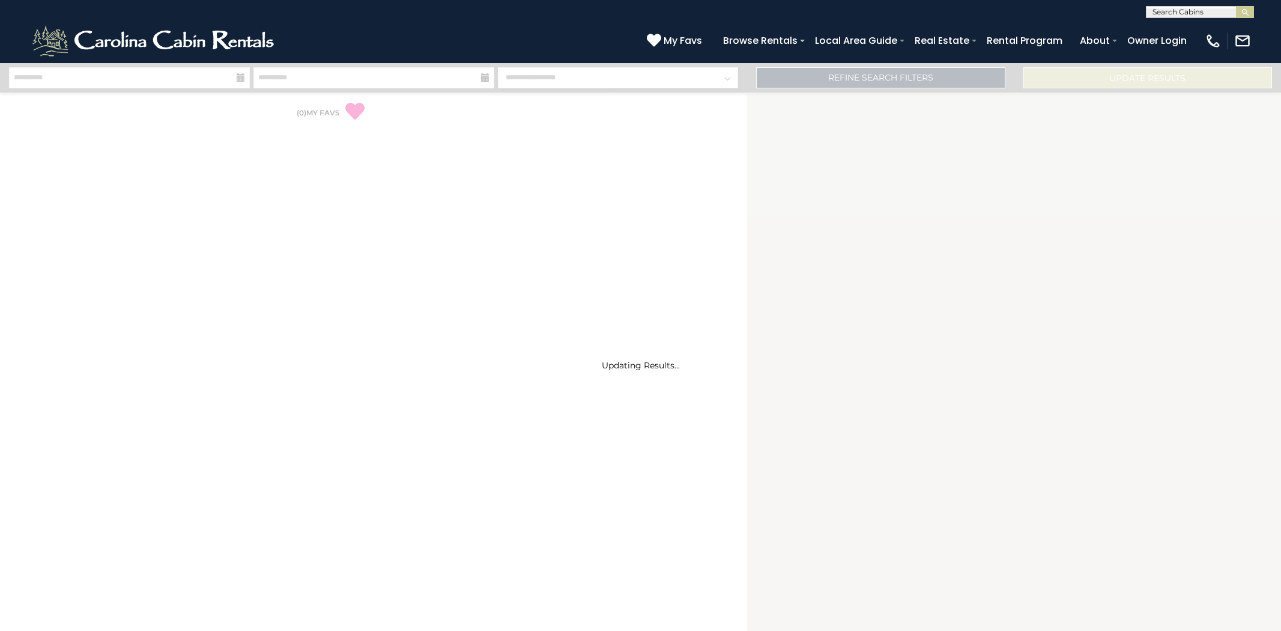
select select "*"
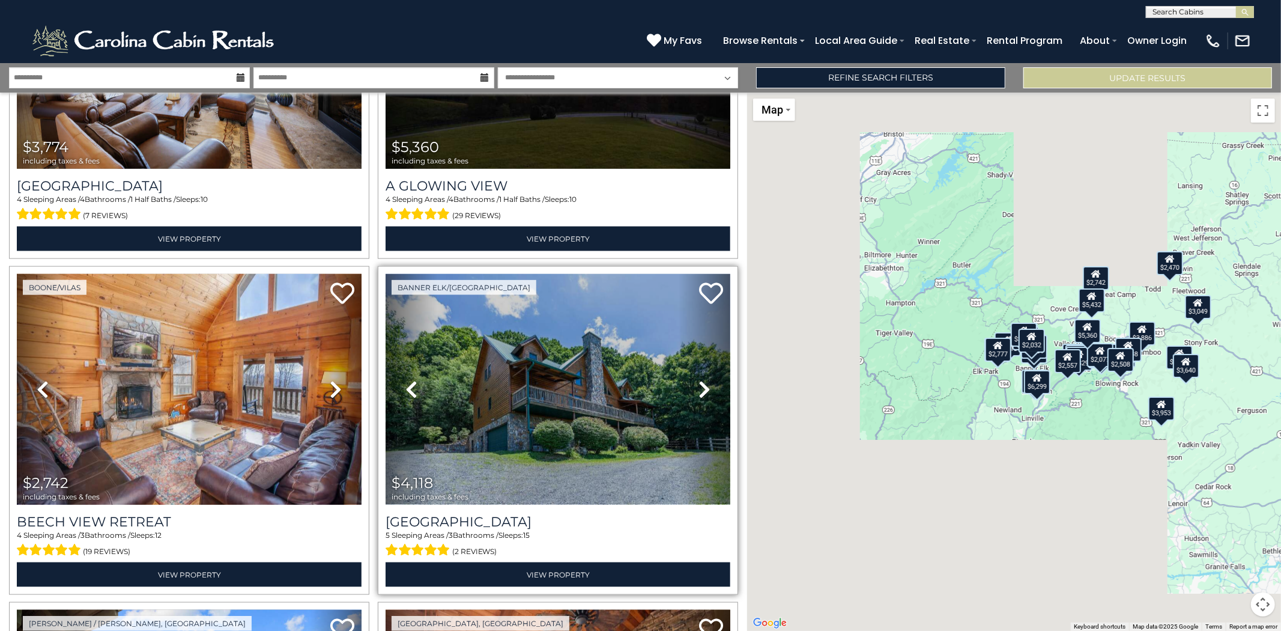
scroll to position [1268, 0]
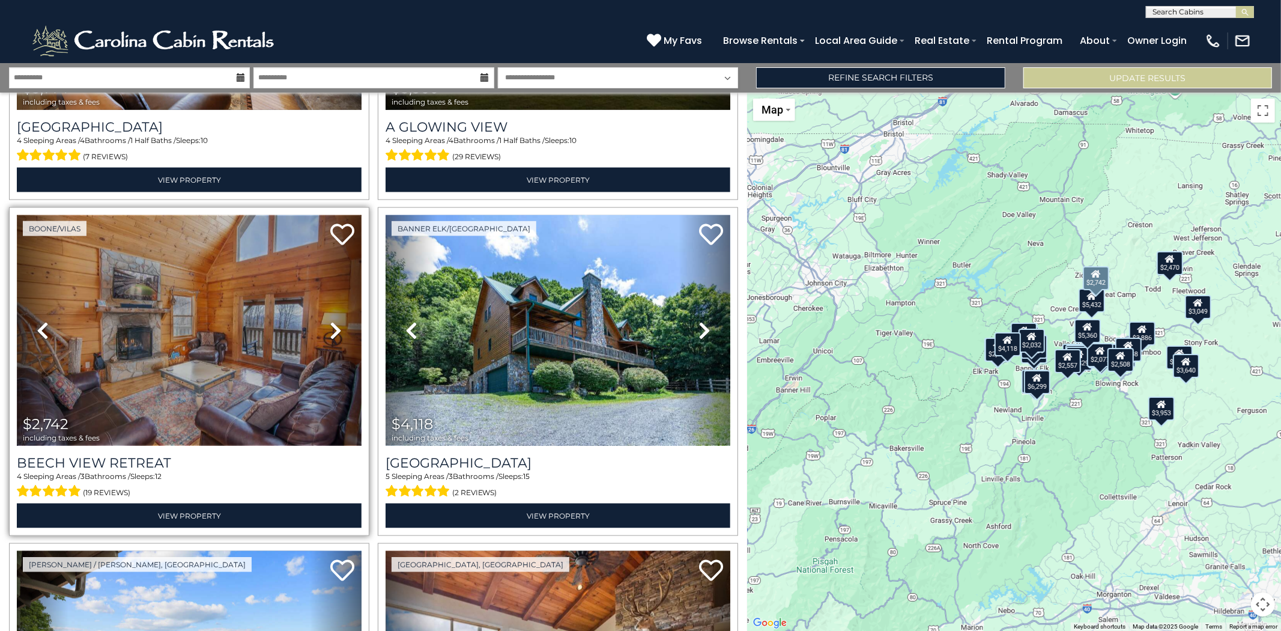
click at [275, 363] on img at bounding box center [189, 330] width 345 height 231
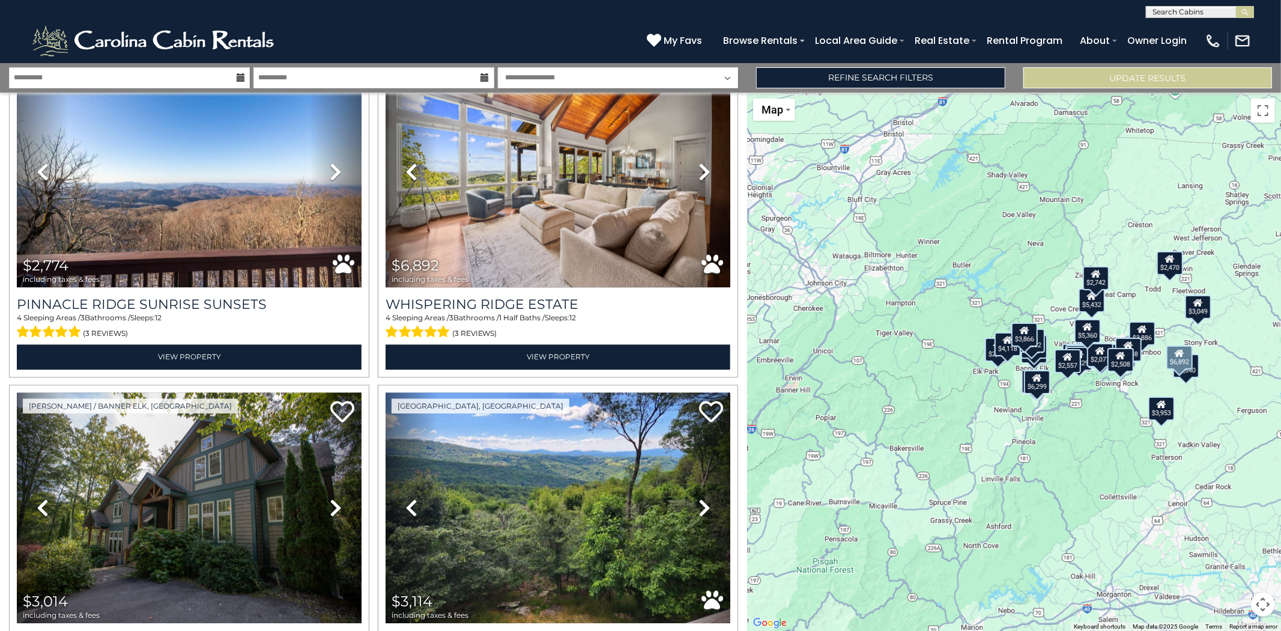
scroll to position [2269, 0]
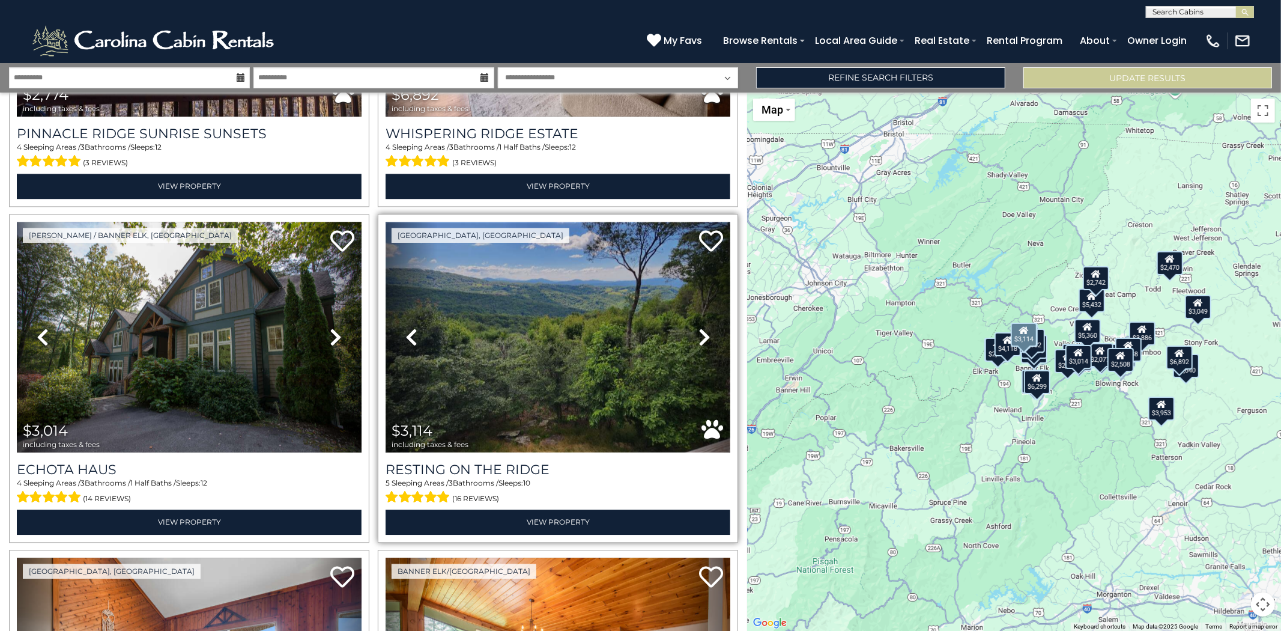
click at [497, 367] on img at bounding box center [558, 337] width 345 height 231
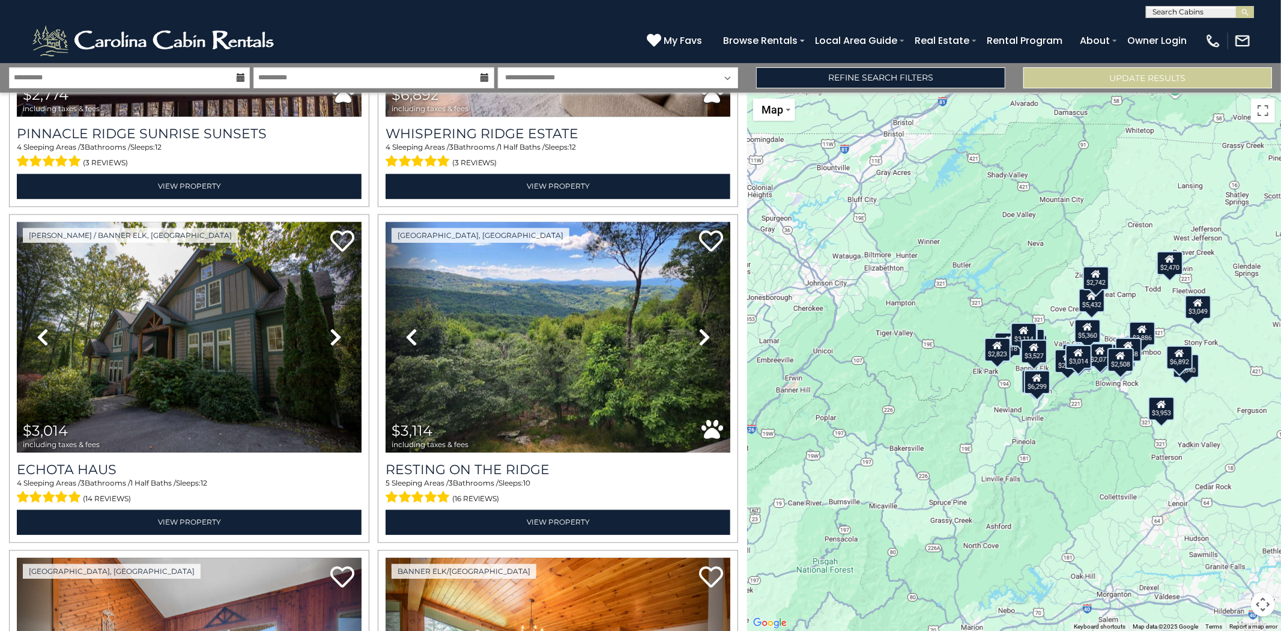
click at [771, 511] on div "$2,777 $6,299 $6,305 $5,432 $3,953 $2,032 $3,774 $5,360 $2,742 $4,118 $2,470 $3…" at bounding box center [1014, 361] width 534 height 538
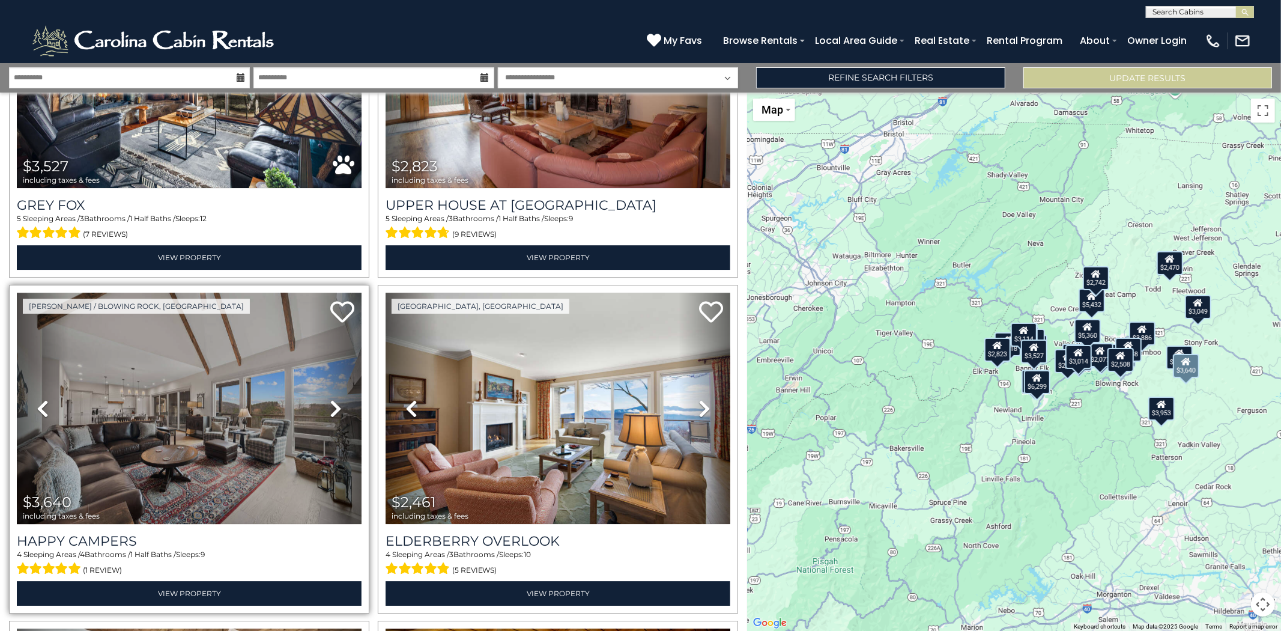
scroll to position [2869, 0]
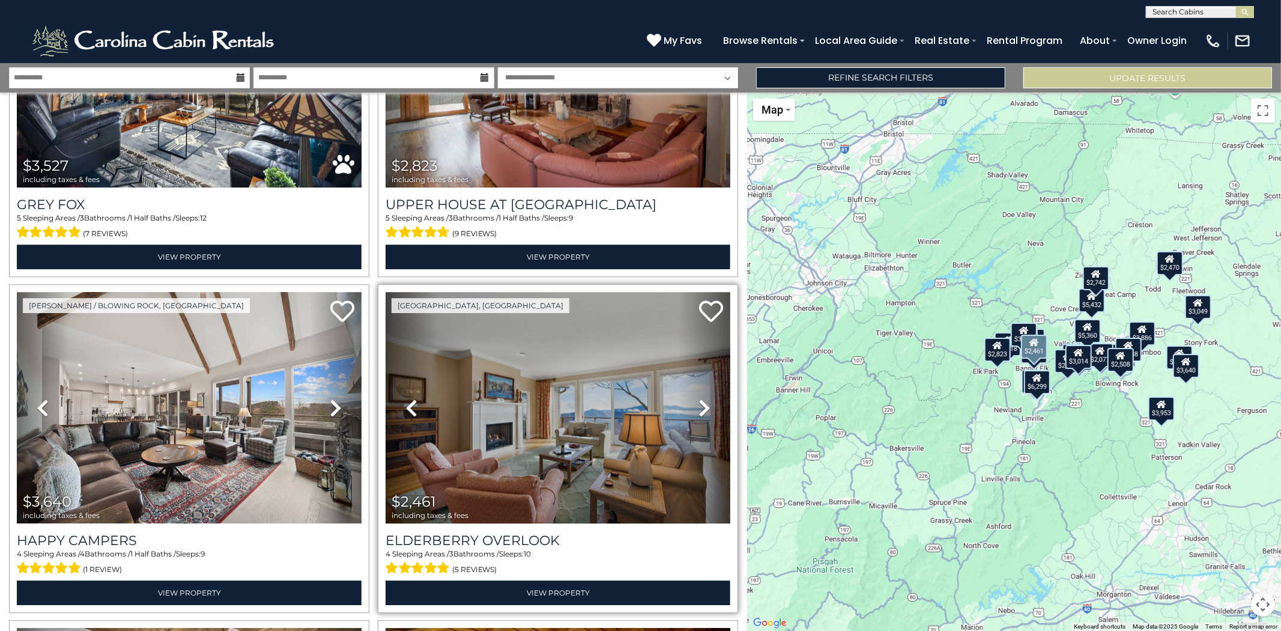
click at [699, 398] on icon at bounding box center [705, 407] width 12 height 19
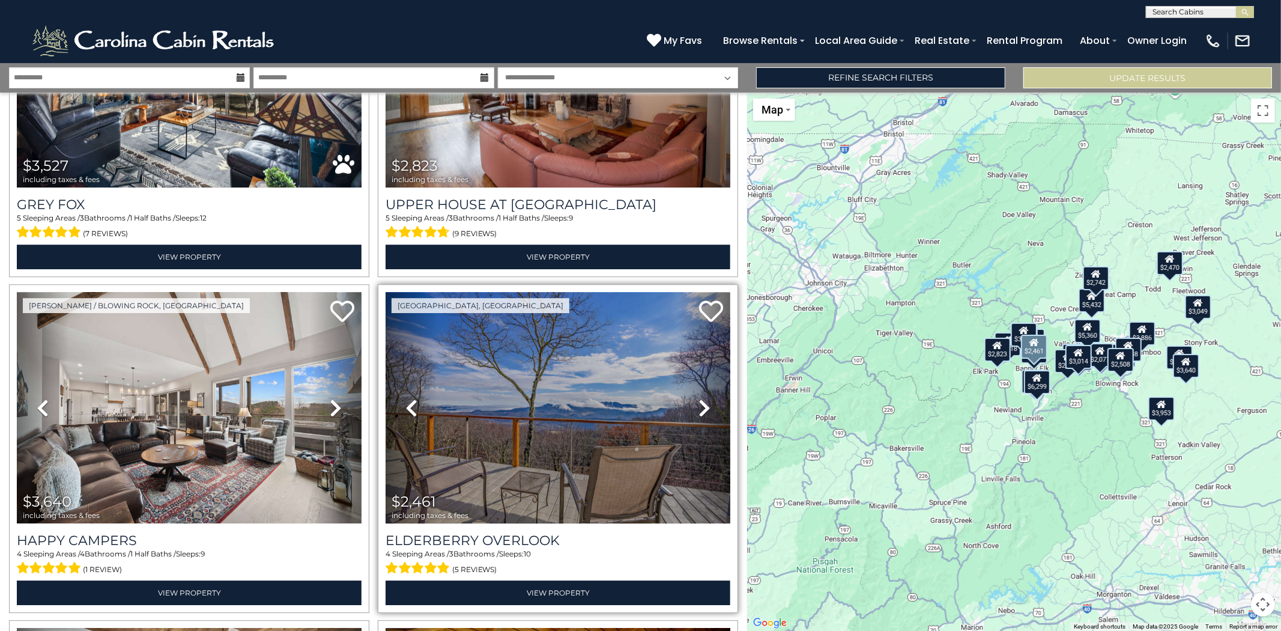
click at [699, 398] on icon at bounding box center [705, 407] width 12 height 19
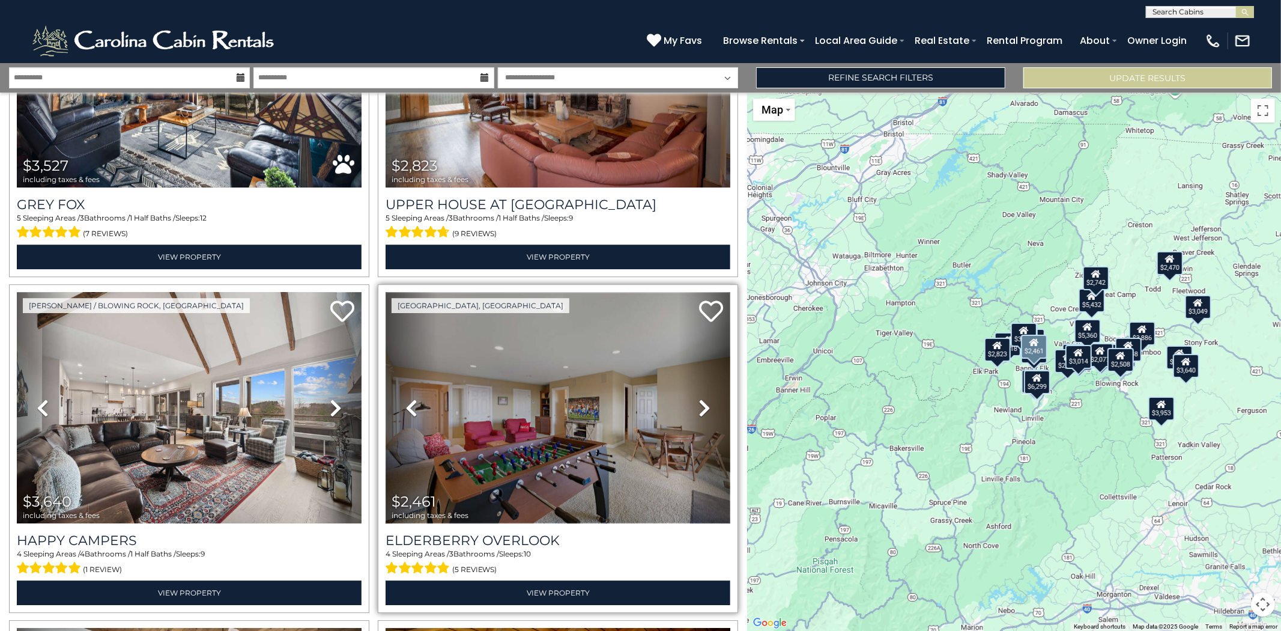
click at [613, 419] on img at bounding box center [558, 407] width 345 height 231
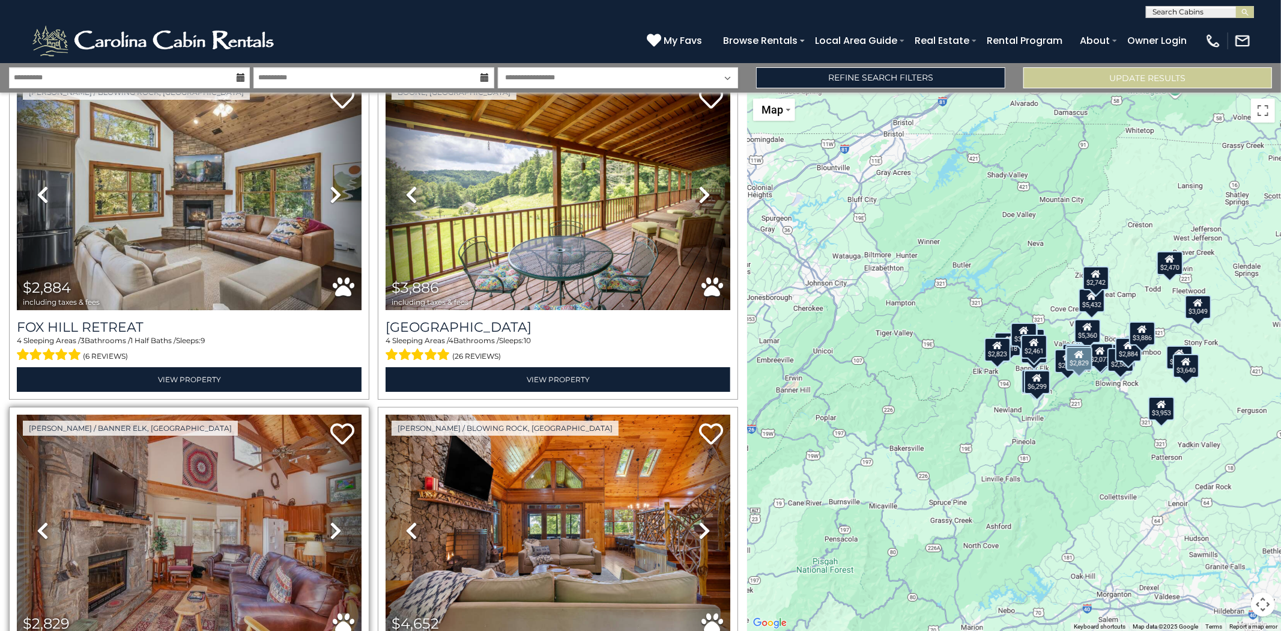
scroll to position [3337, 0]
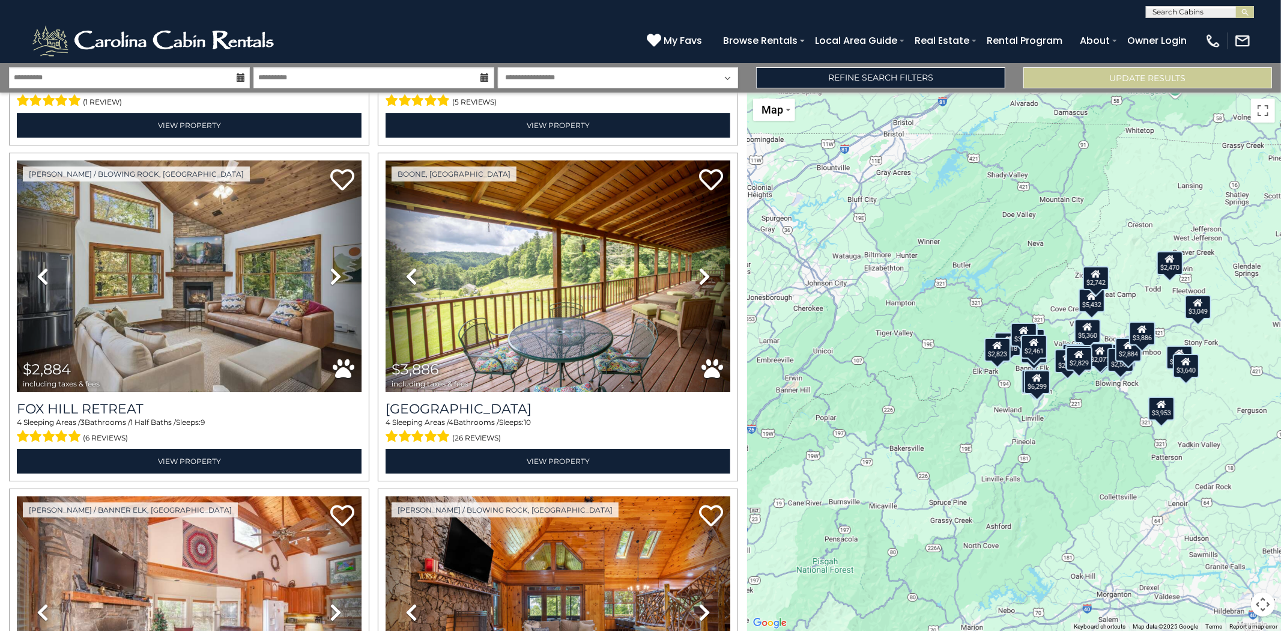
click at [873, 401] on div "$2,777 $6,299 $6,305 $5,432 $3,953 $2,032 $3,774 $5,360 $2,742 $4,118 $2,470 $3…" at bounding box center [1014, 361] width 534 height 538
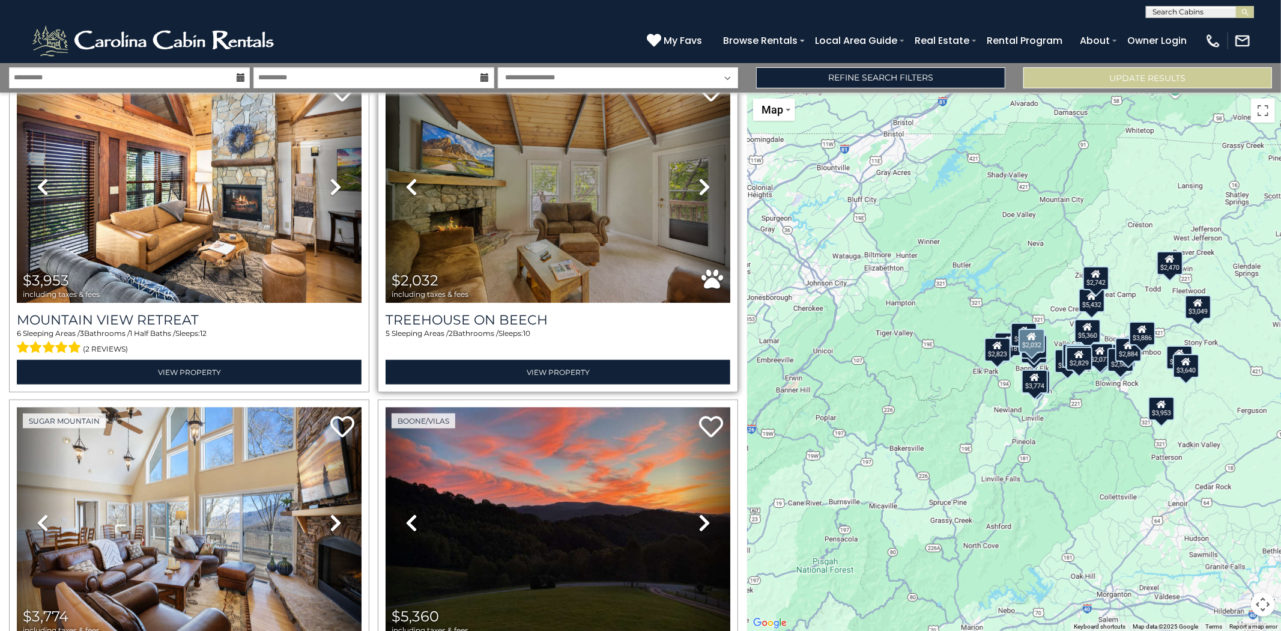
scroll to position [734, 0]
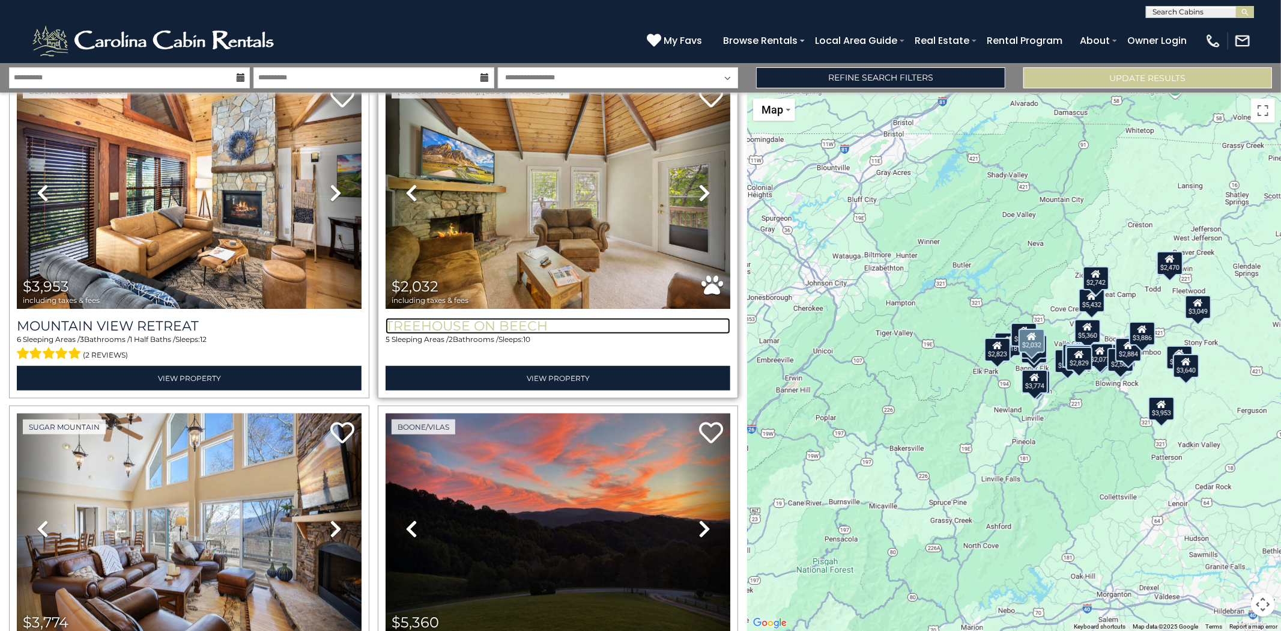
click at [494, 318] on h3 "Treehouse On Beech" at bounding box center [558, 326] width 345 height 16
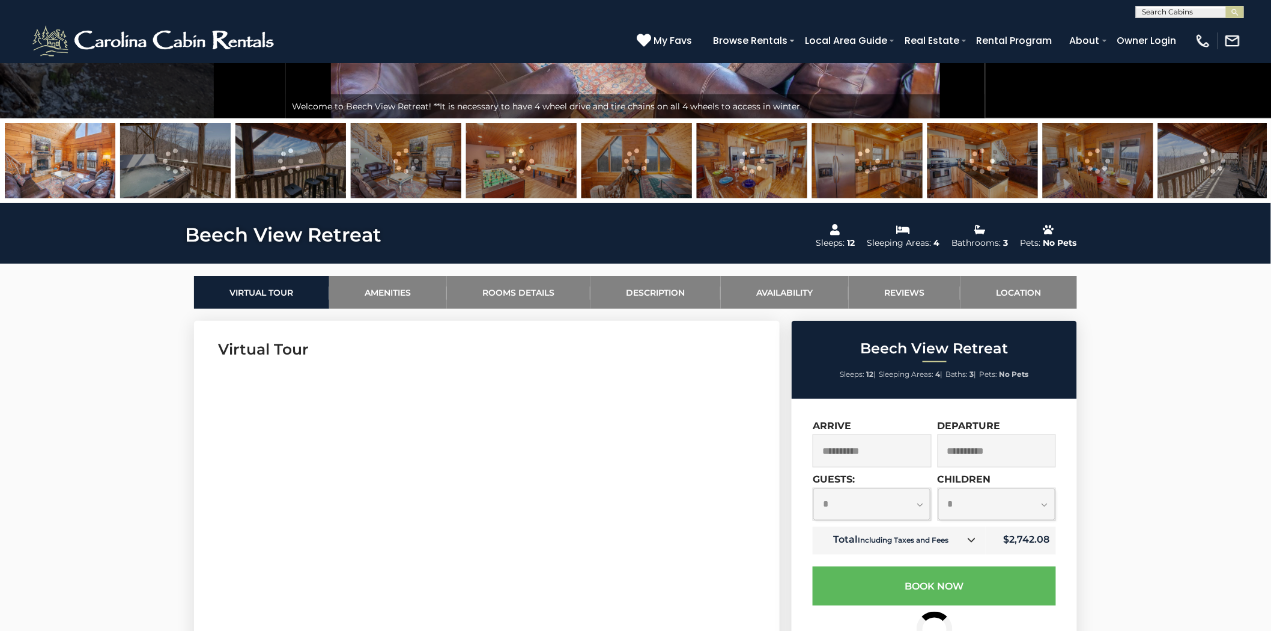
scroll to position [533, 0]
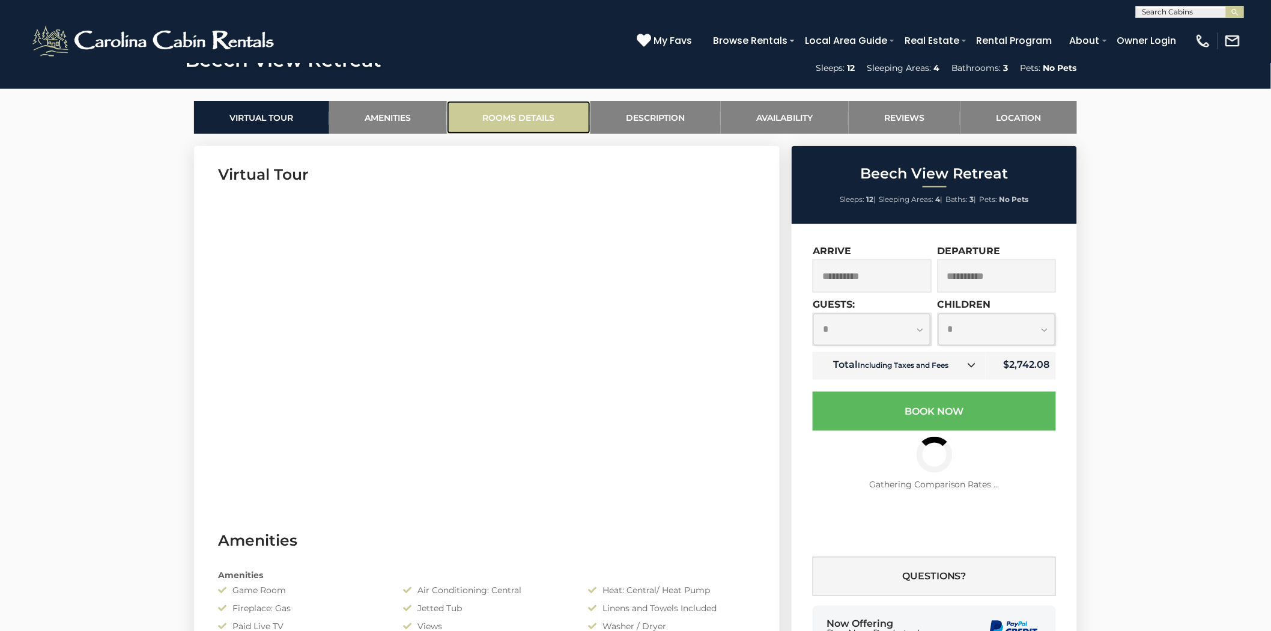
click at [529, 114] on link "Rooms Details" at bounding box center [519, 117] width 144 height 33
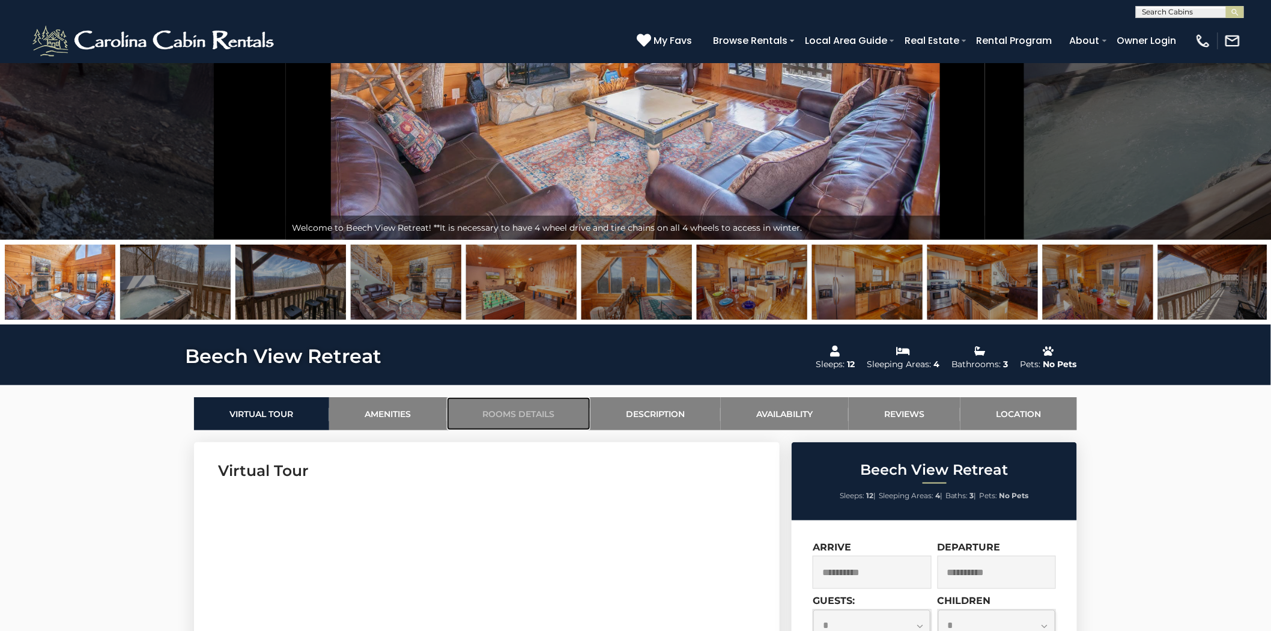
scroll to position [0, 0]
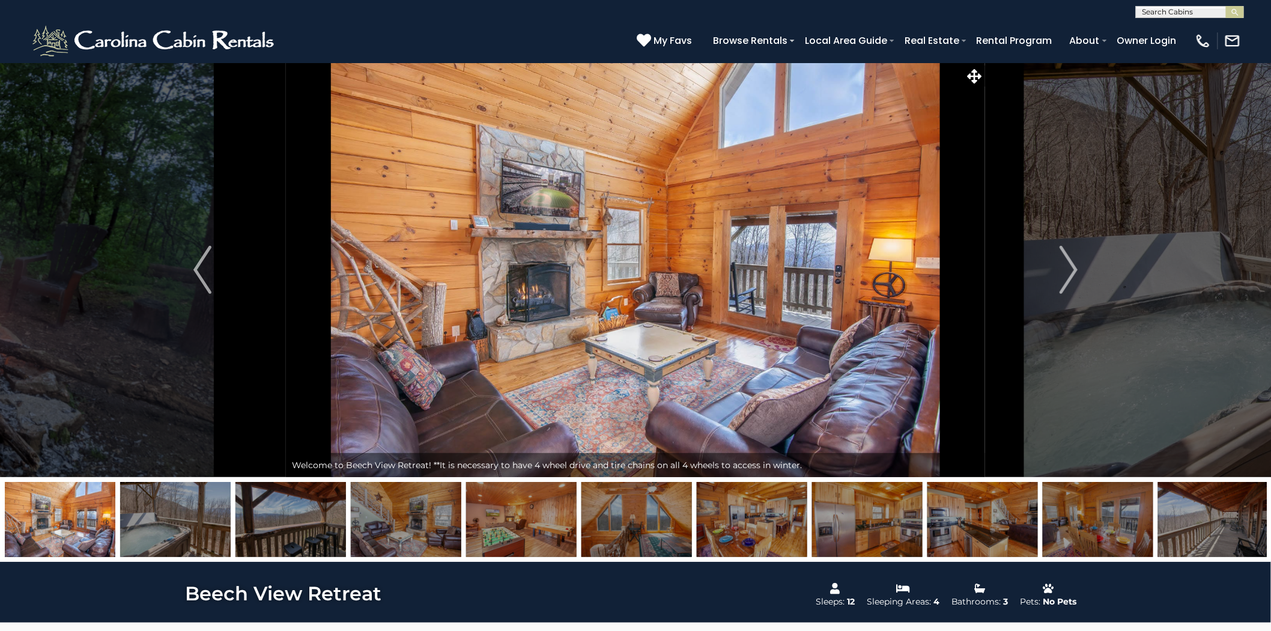
click at [1101, 535] on img at bounding box center [1098, 519] width 111 height 75
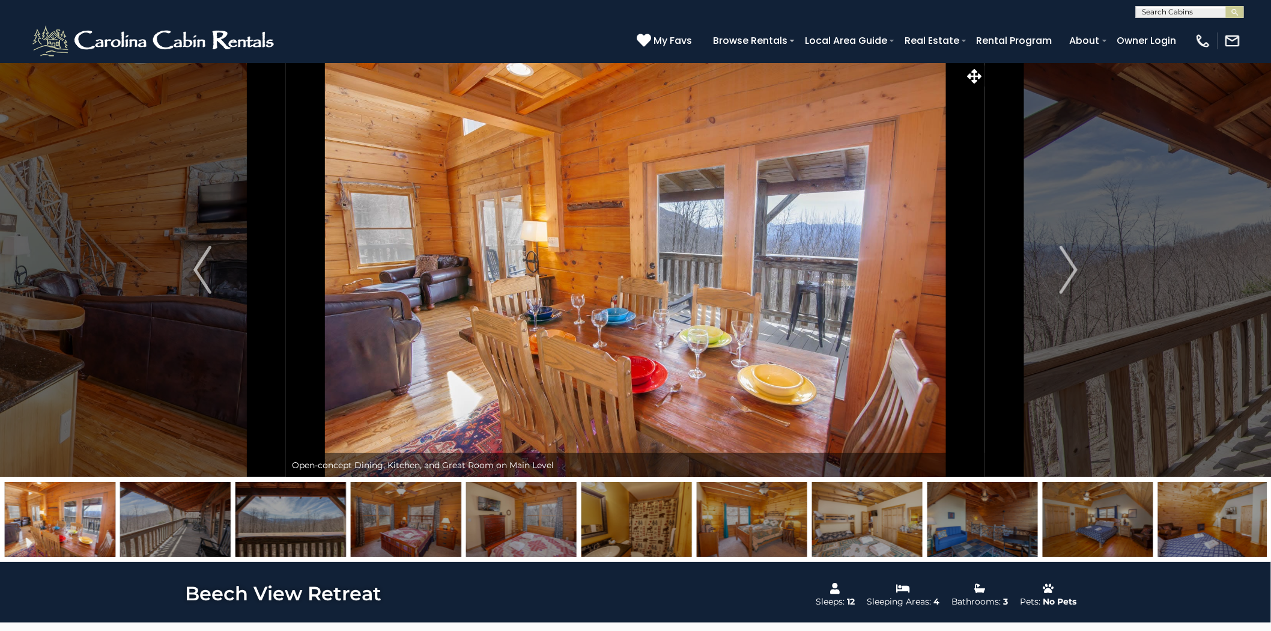
click at [1101, 535] on img at bounding box center [1098, 519] width 111 height 75
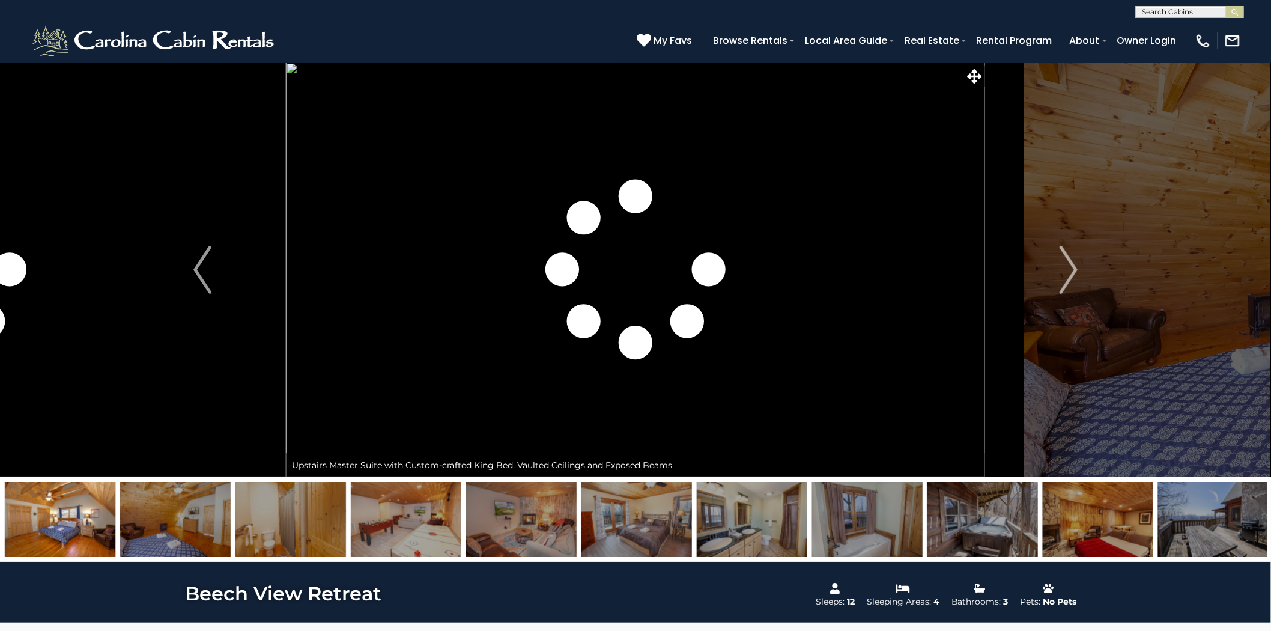
click at [1101, 535] on img at bounding box center [1098, 519] width 111 height 75
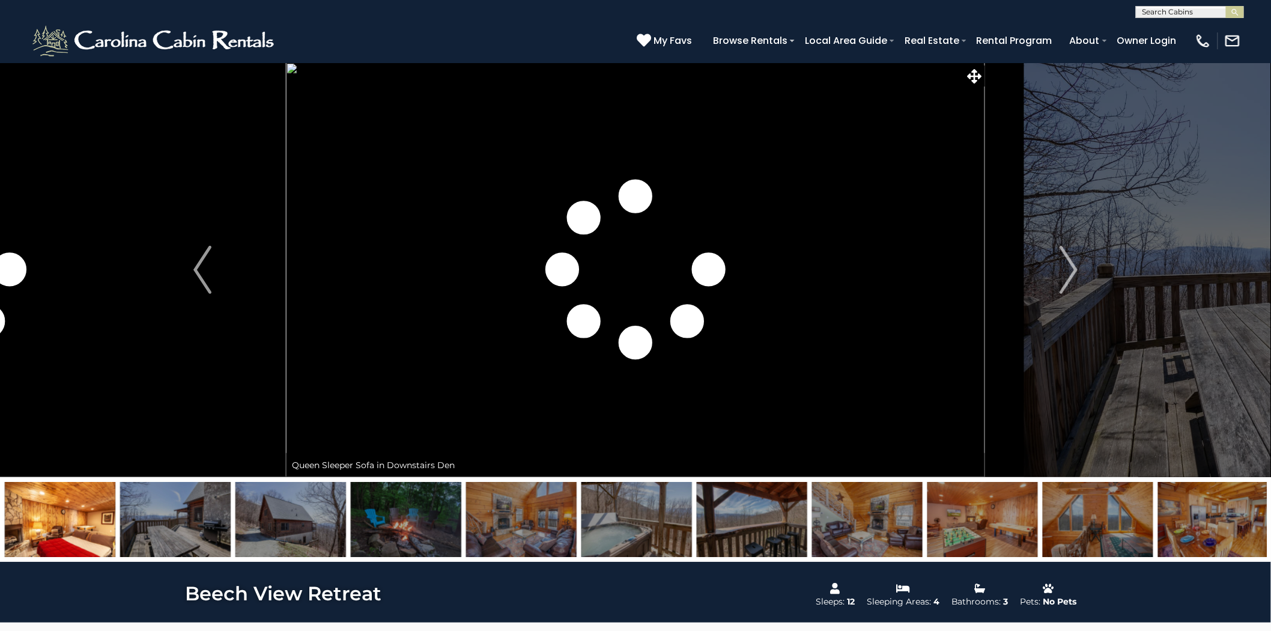
click at [50, 533] on img at bounding box center [60, 519] width 111 height 75
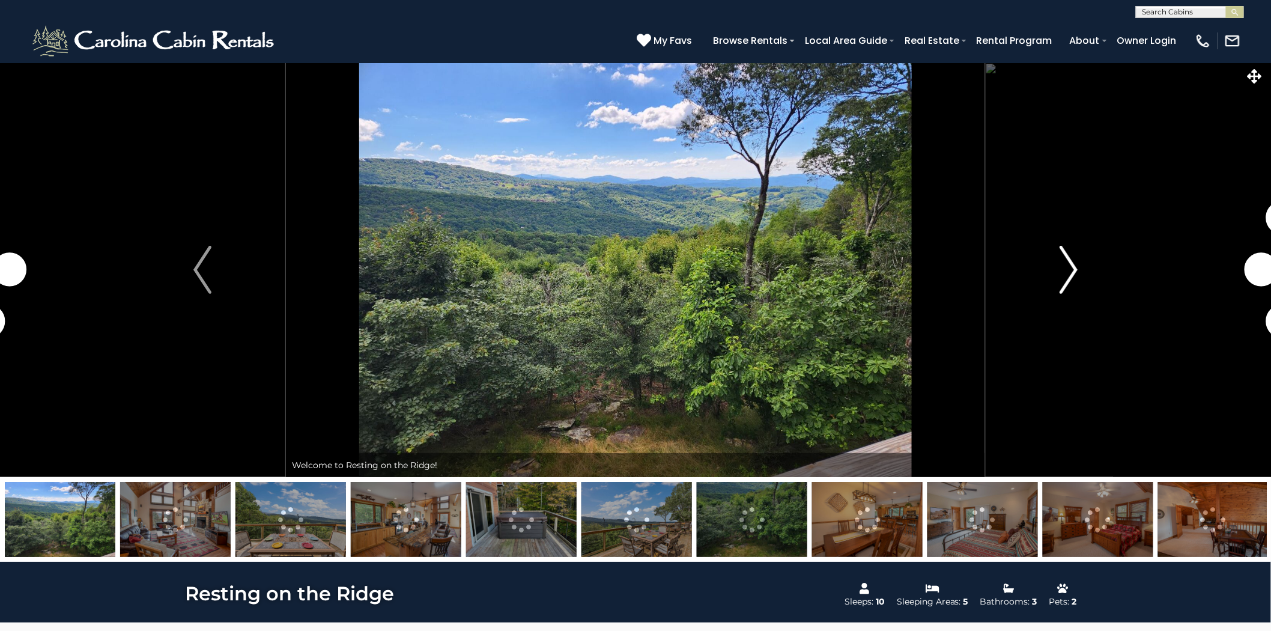
click at [1070, 273] on img "Next" at bounding box center [1069, 270] width 18 height 48
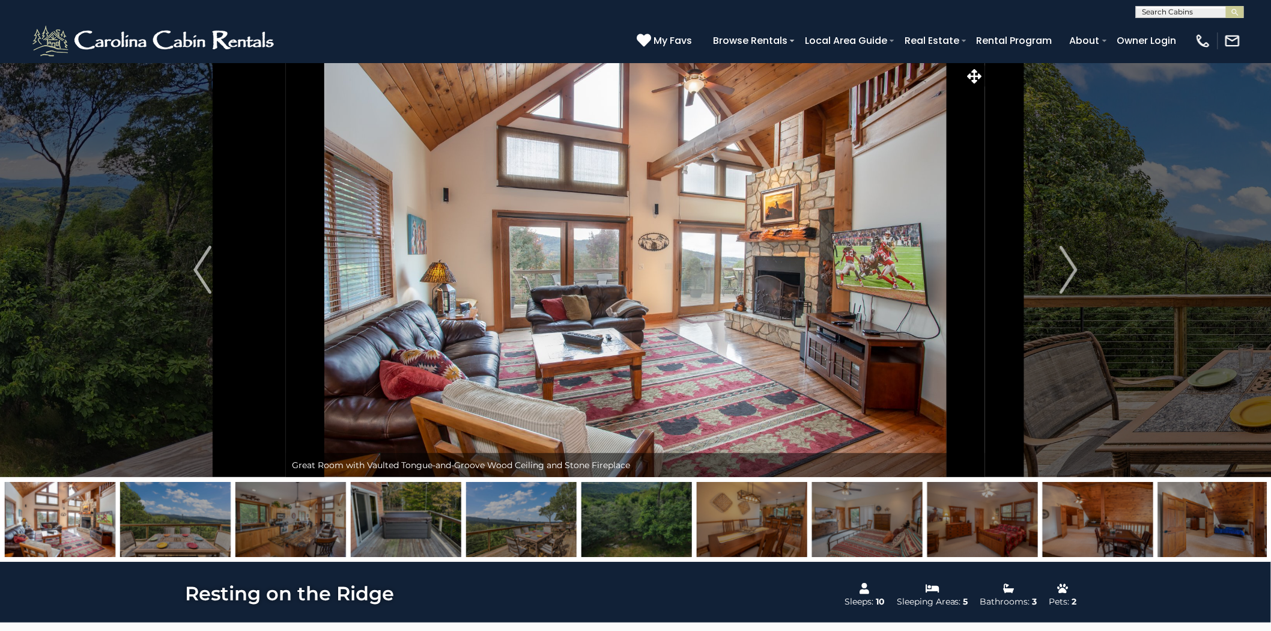
click at [1227, 527] on img at bounding box center [1213, 519] width 111 height 75
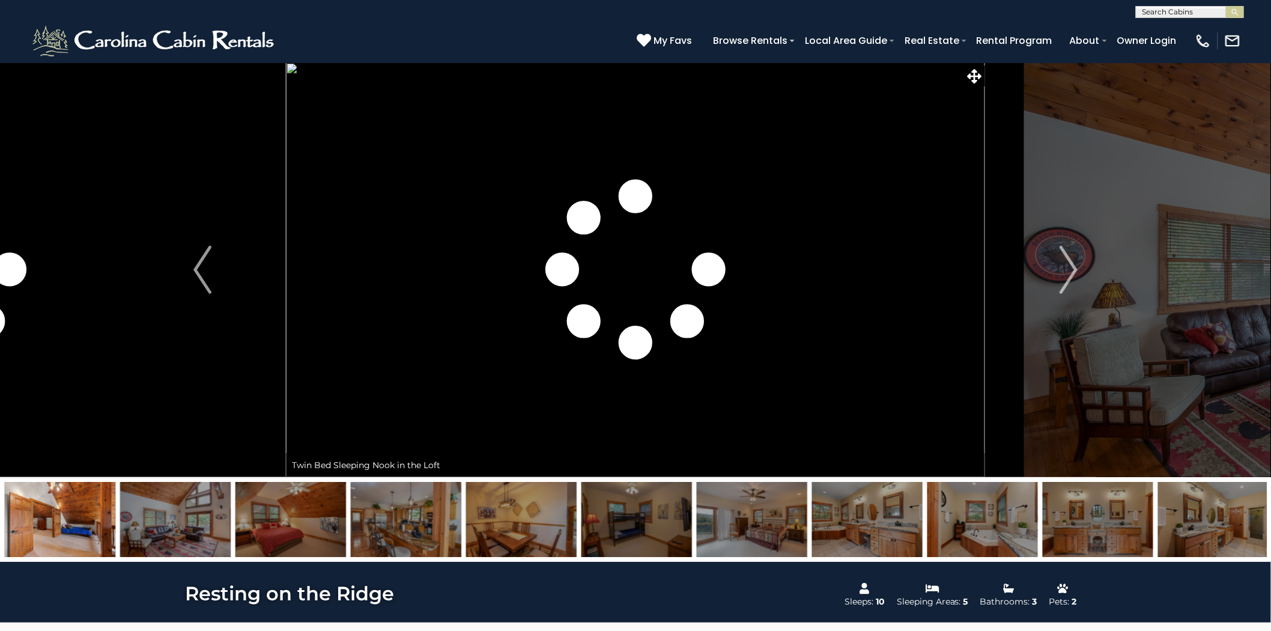
click at [653, 527] on img at bounding box center [636, 519] width 111 height 75
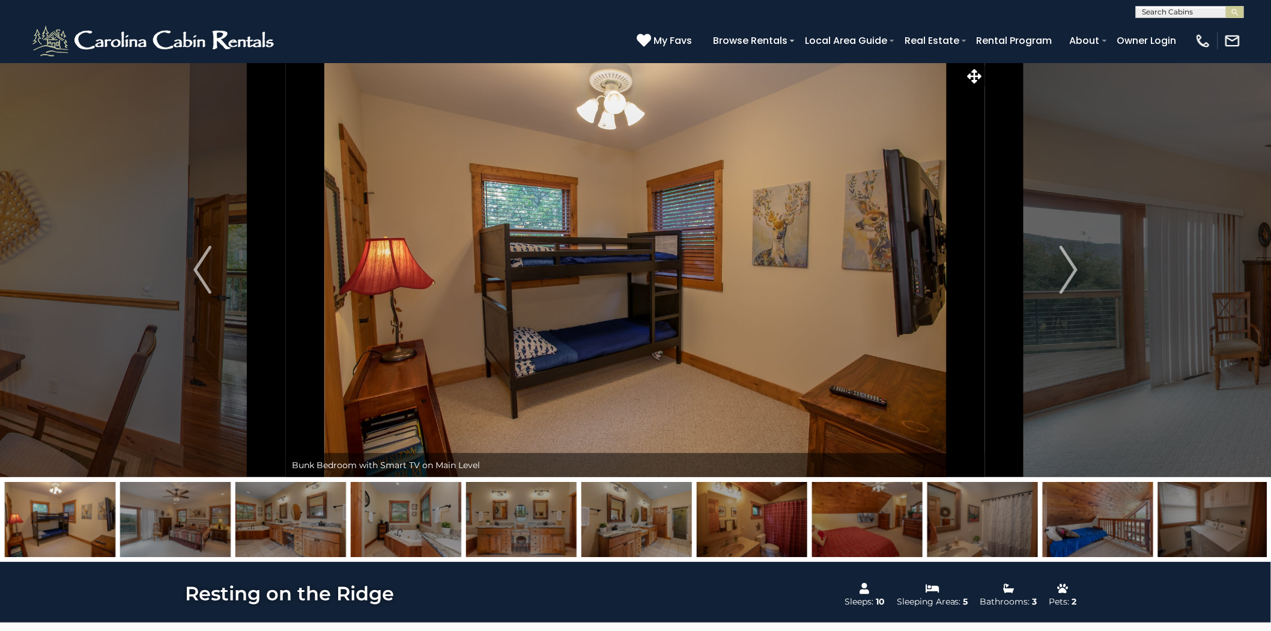
click at [1069, 262] on img "Next" at bounding box center [1069, 270] width 18 height 48
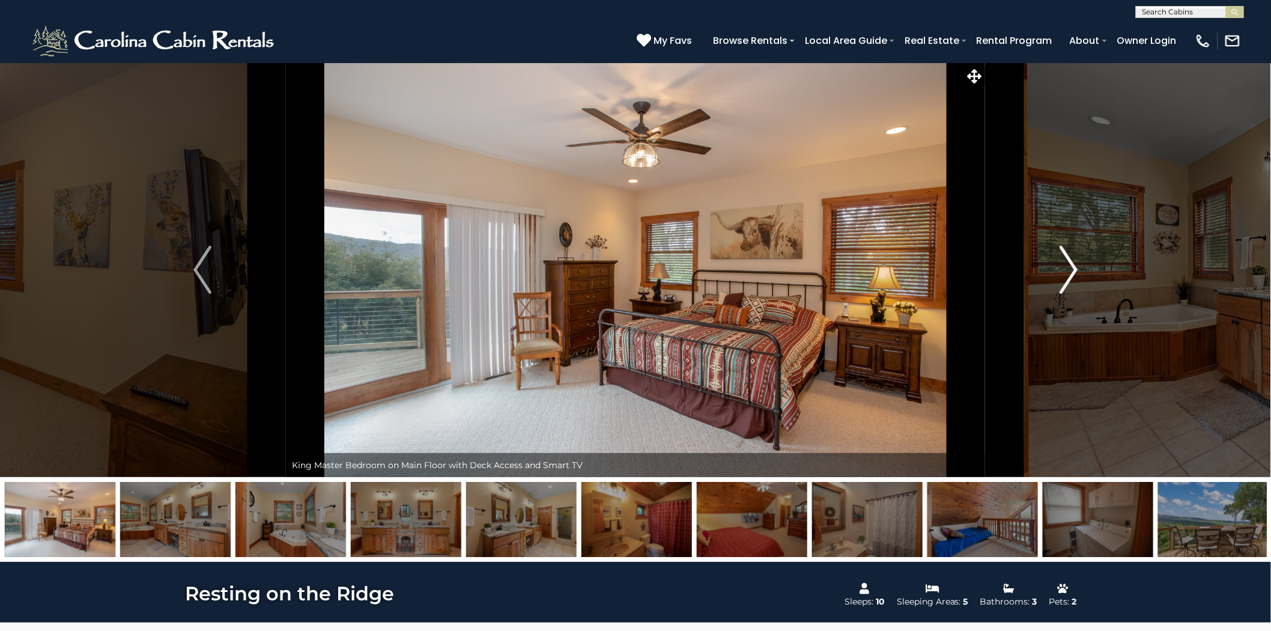
click at [1069, 262] on img "Next" at bounding box center [1069, 270] width 18 height 48
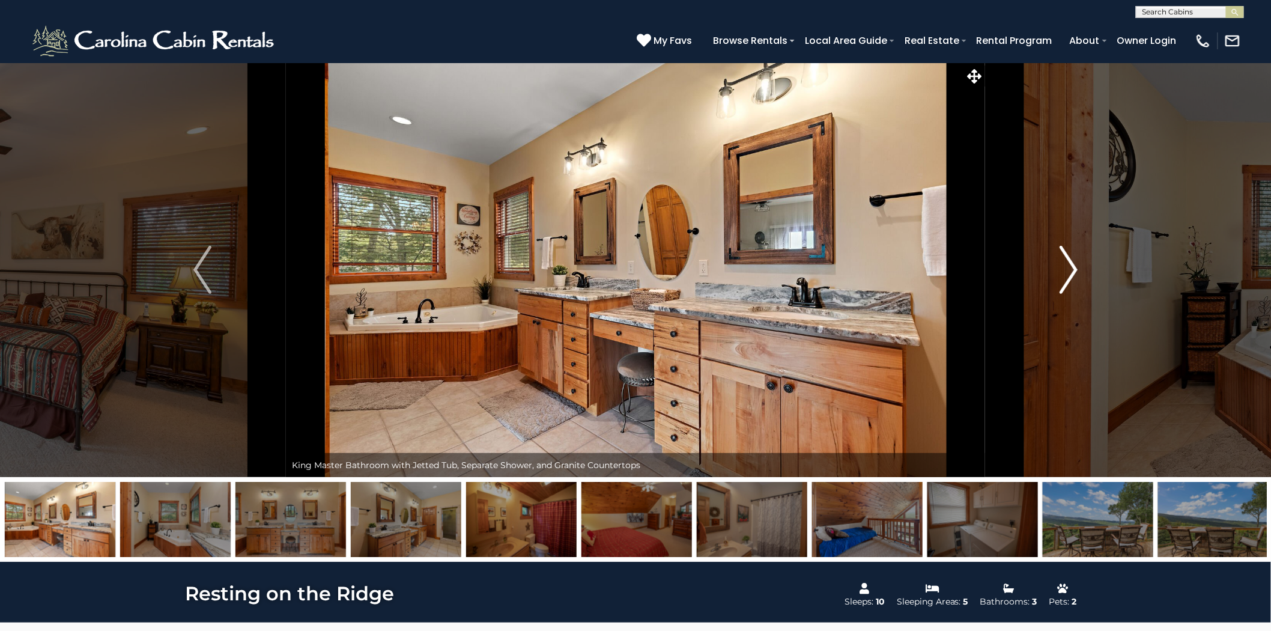
click at [1069, 262] on img "Next" at bounding box center [1069, 270] width 18 height 48
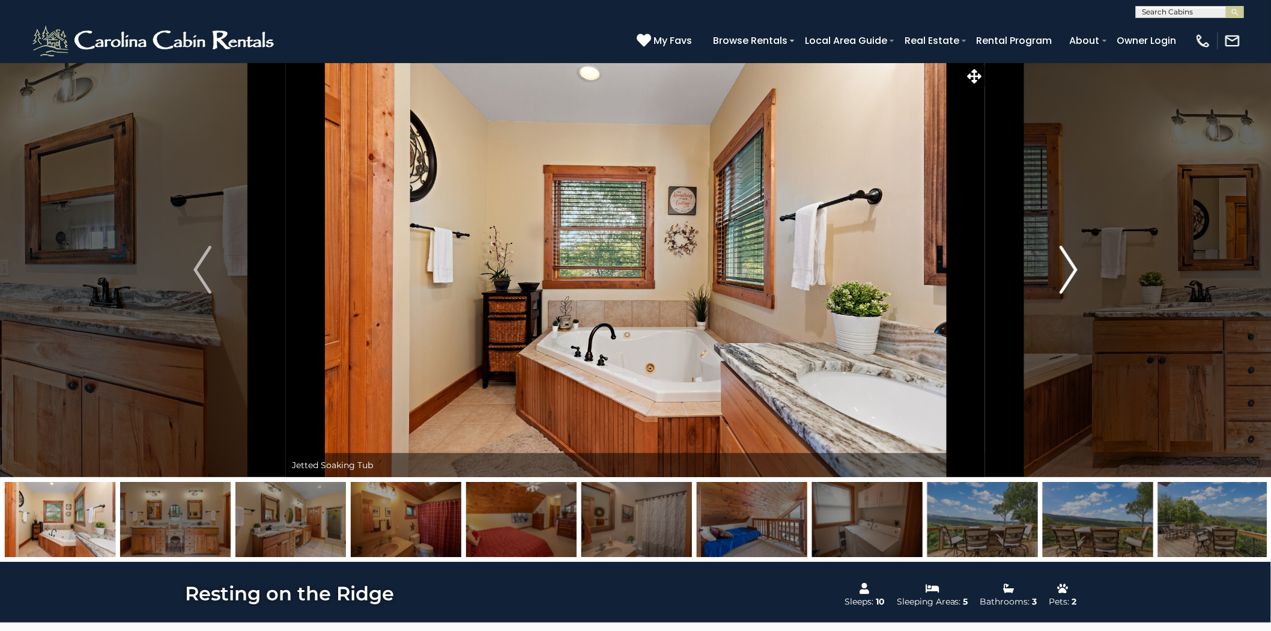
click at [1069, 262] on img "Next" at bounding box center [1069, 270] width 18 height 48
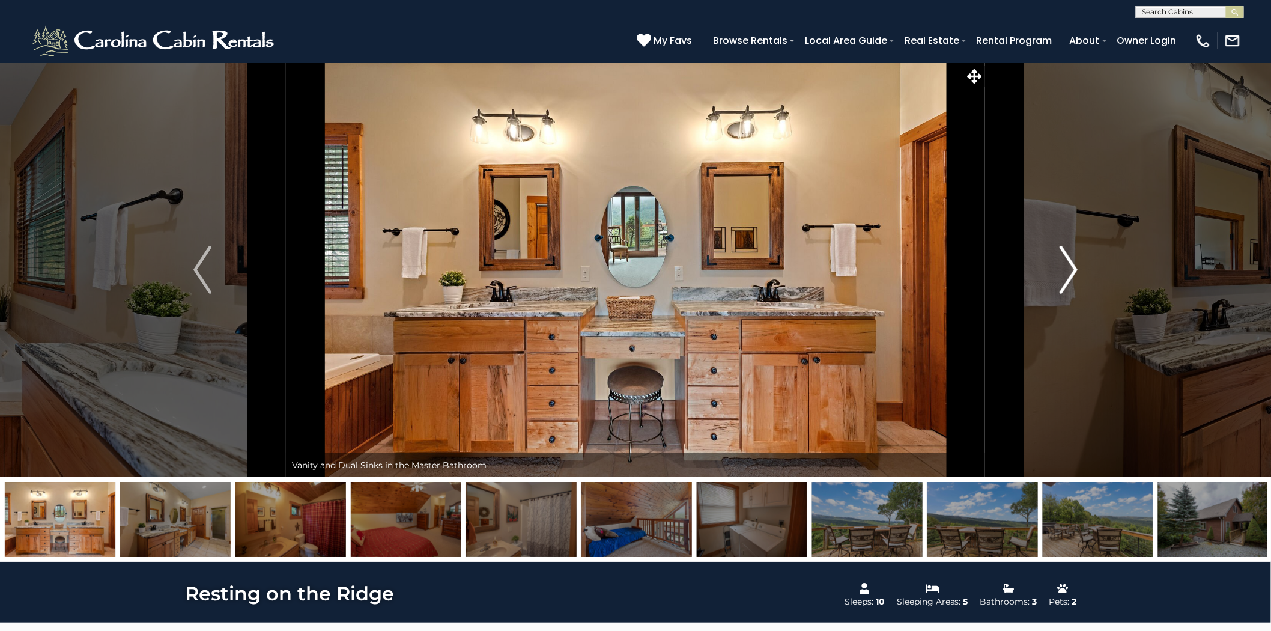
click at [1069, 262] on img "Next" at bounding box center [1069, 270] width 18 height 48
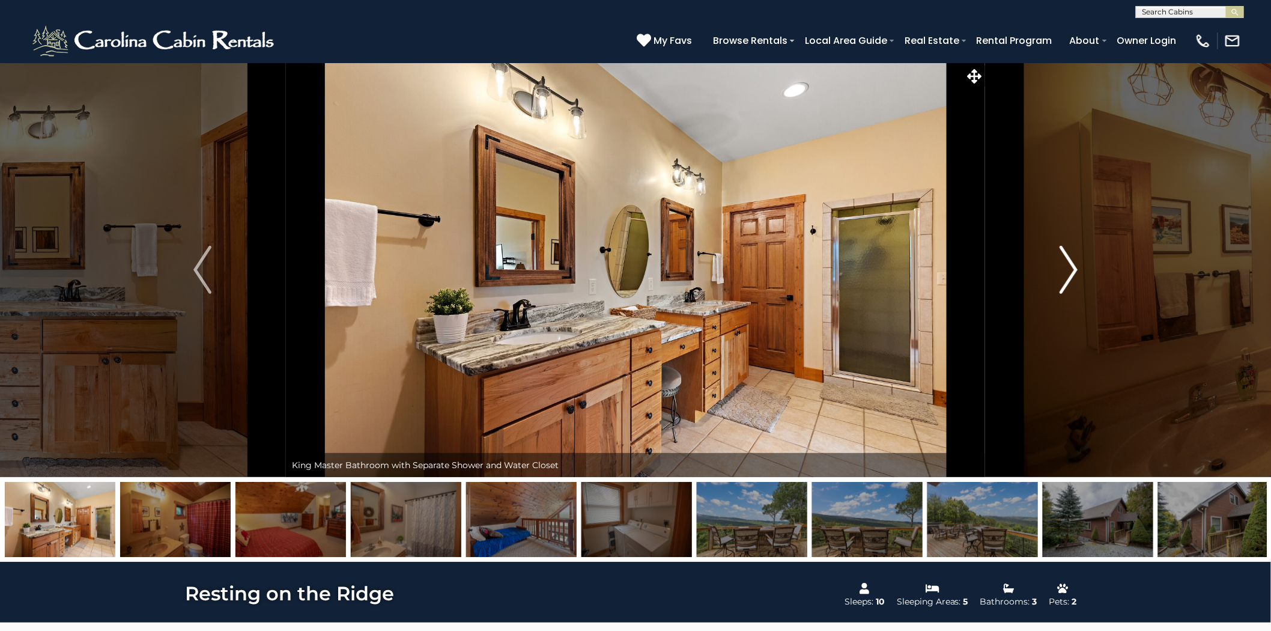
click at [1069, 262] on img "Next" at bounding box center [1069, 270] width 18 height 48
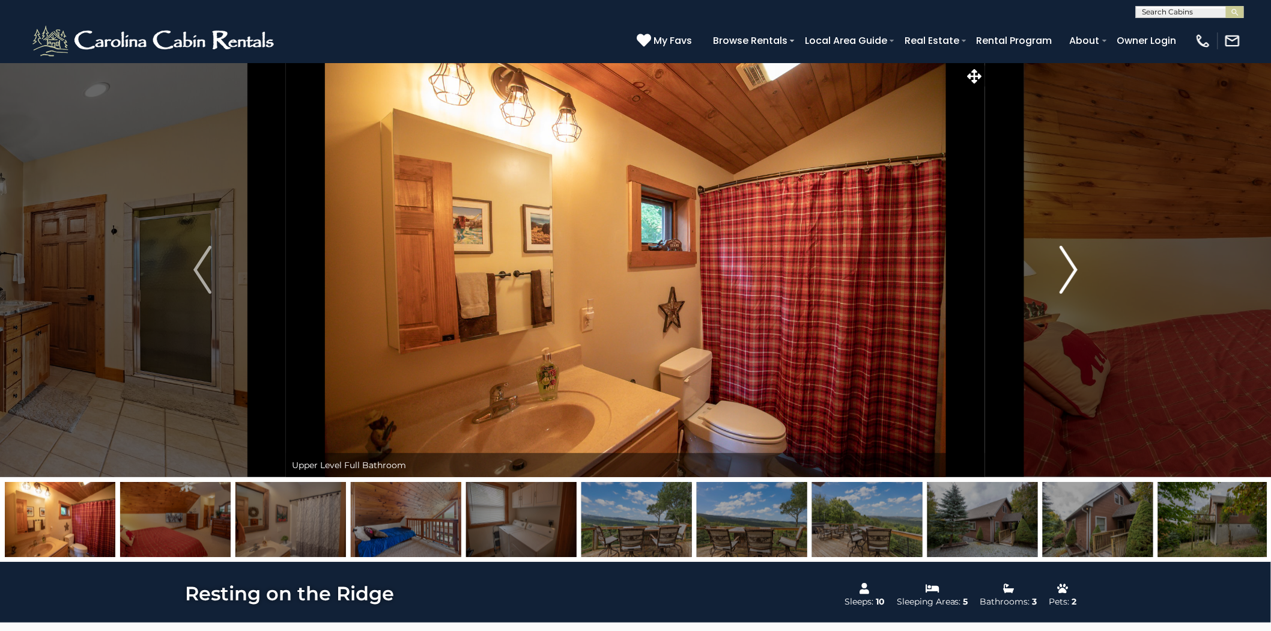
click at [1069, 262] on img "Next" at bounding box center [1069, 270] width 18 height 48
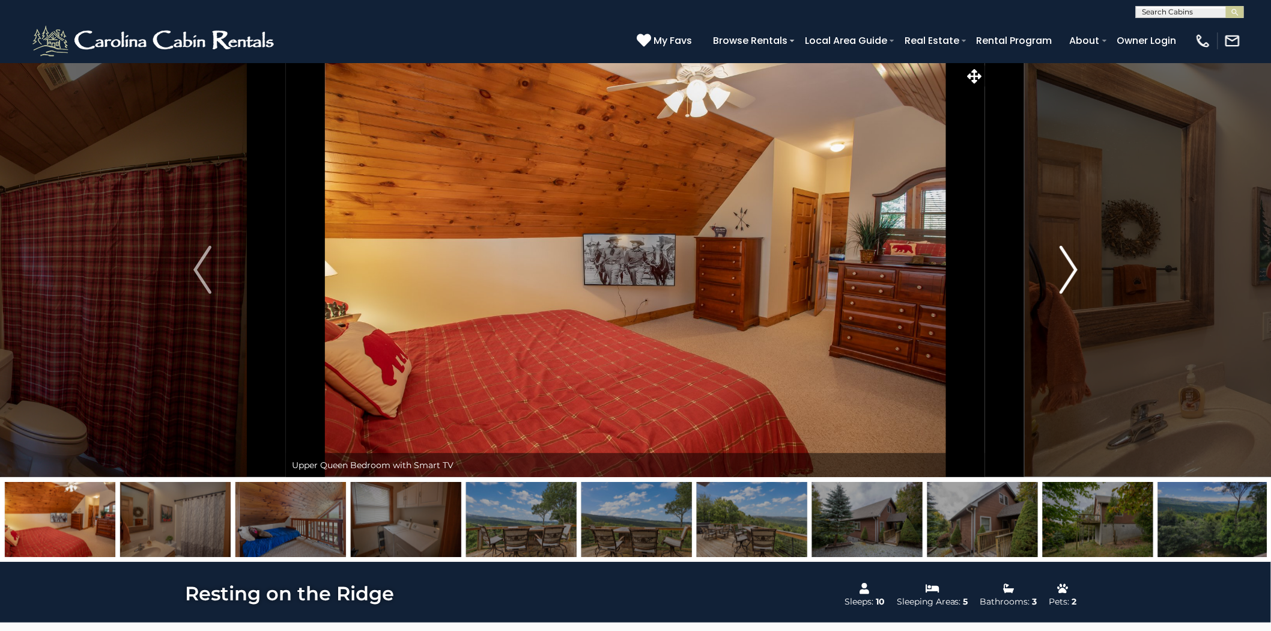
click at [1069, 262] on img "Next" at bounding box center [1069, 270] width 18 height 48
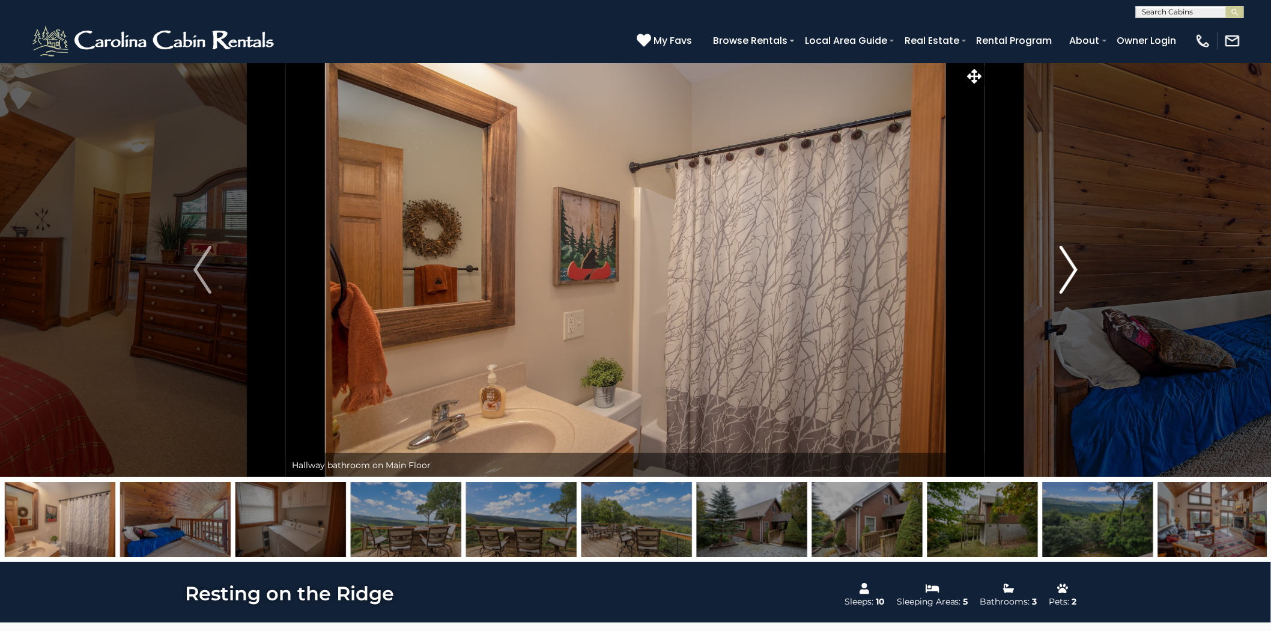
click at [1069, 262] on img "Next" at bounding box center [1069, 270] width 18 height 48
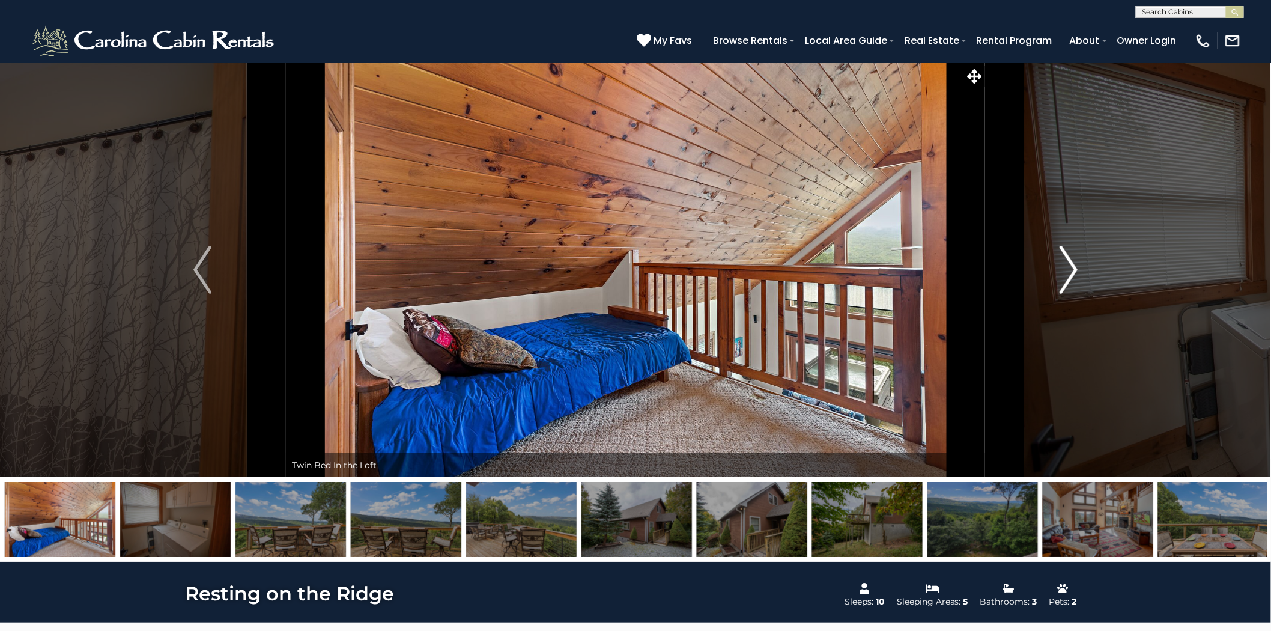
click at [1069, 262] on img "Next" at bounding box center [1069, 270] width 18 height 48
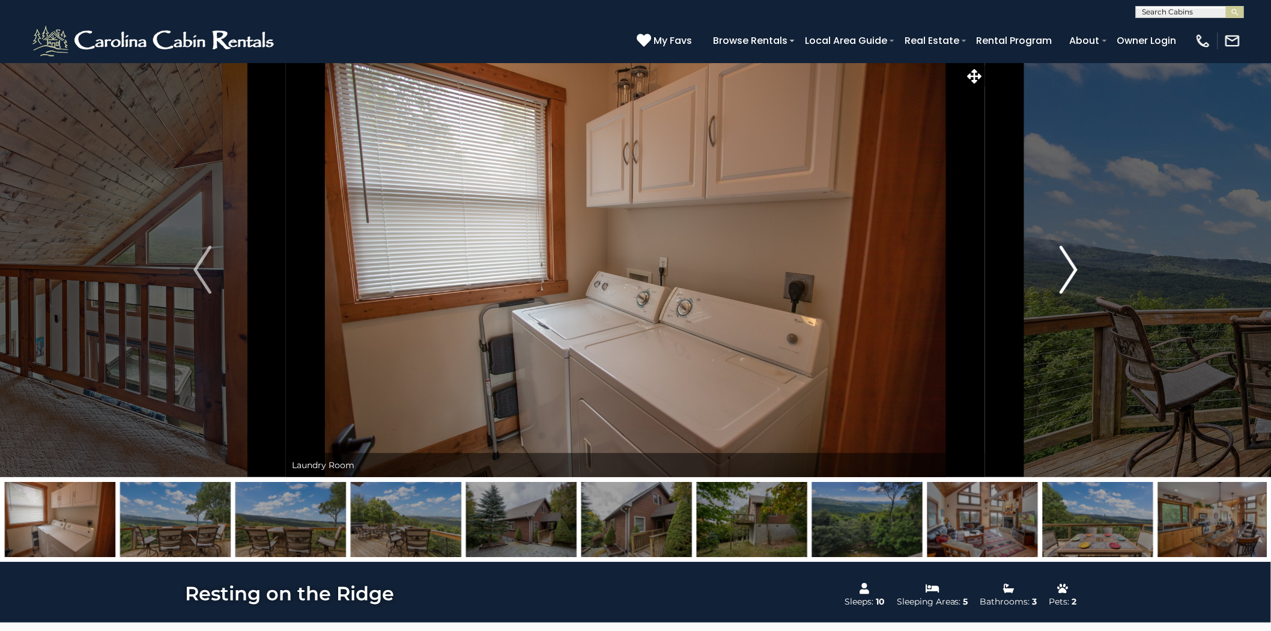
click at [1069, 262] on img "Next" at bounding box center [1069, 270] width 18 height 48
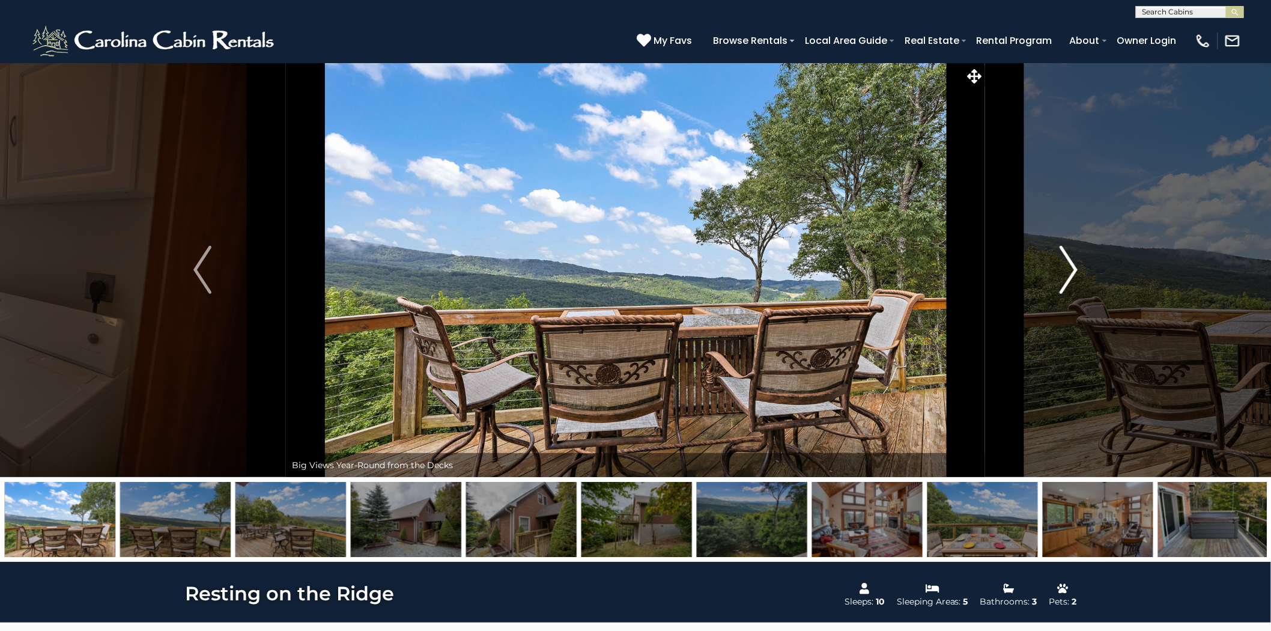
click at [1069, 262] on img "Next" at bounding box center [1069, 270] width 18 height 48
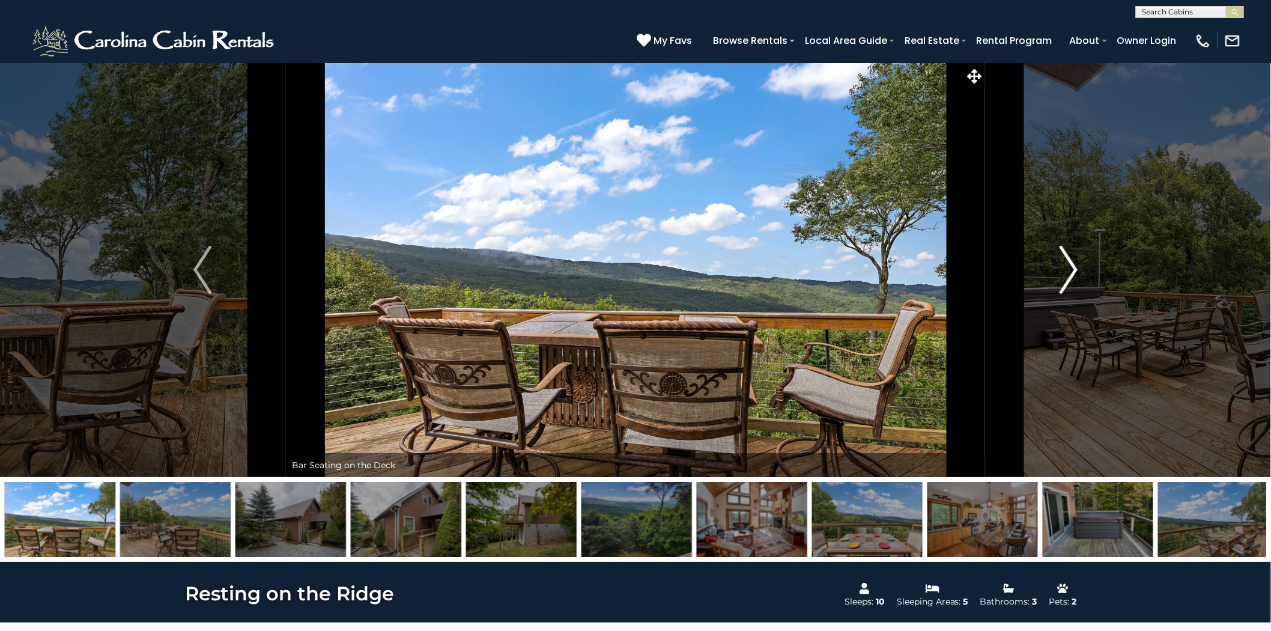
click at [1069, 262] on img "Next" at bounding box center [1069, 270] width 18 height 48
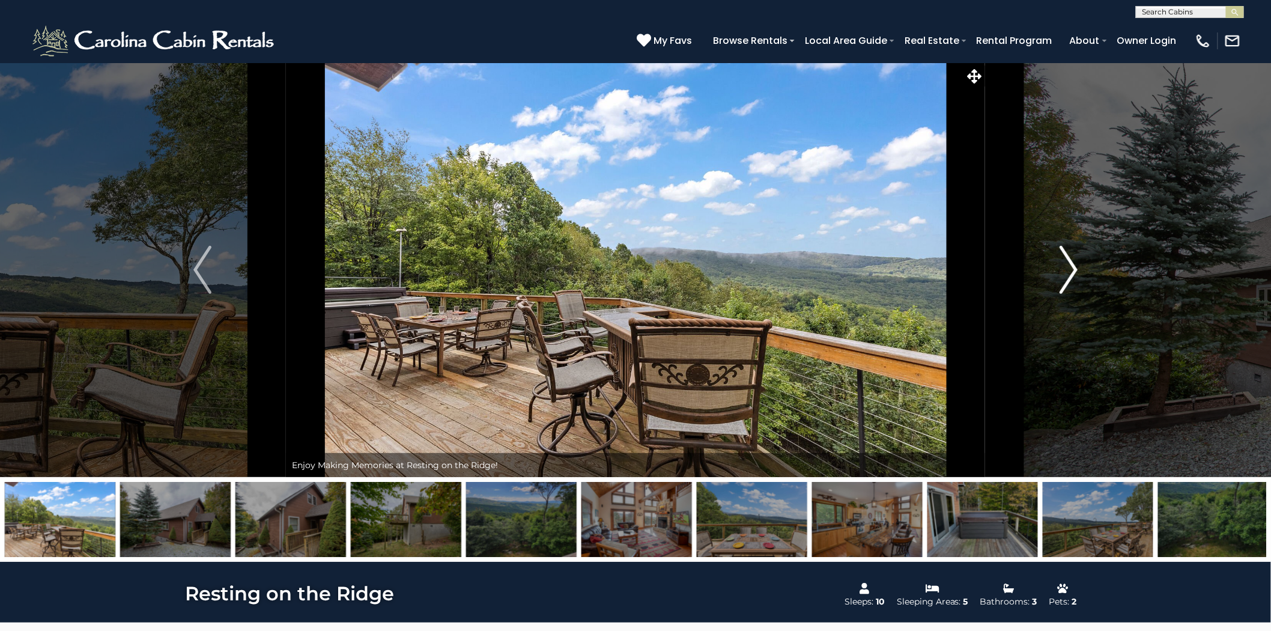
click at [1069, 262] on img "Next" at bounding box center [1069, 270] width 18 height 48
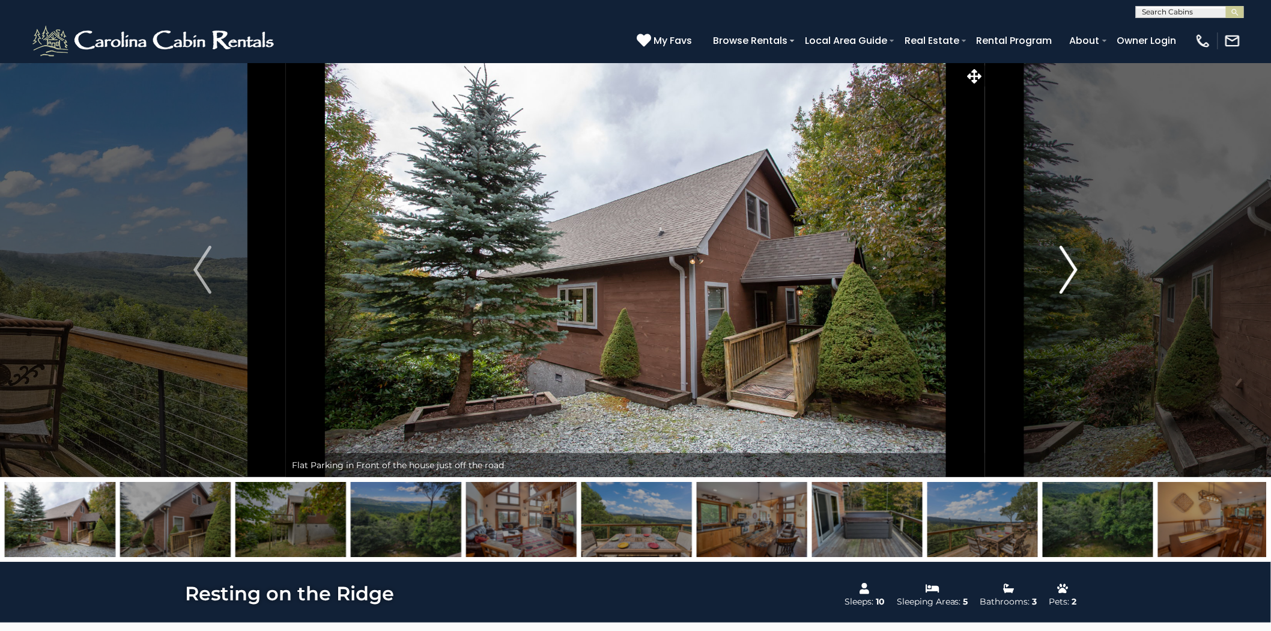
click at [1069, 262] on img "Next" at bounding box center [1069, 270] width 18 height 48
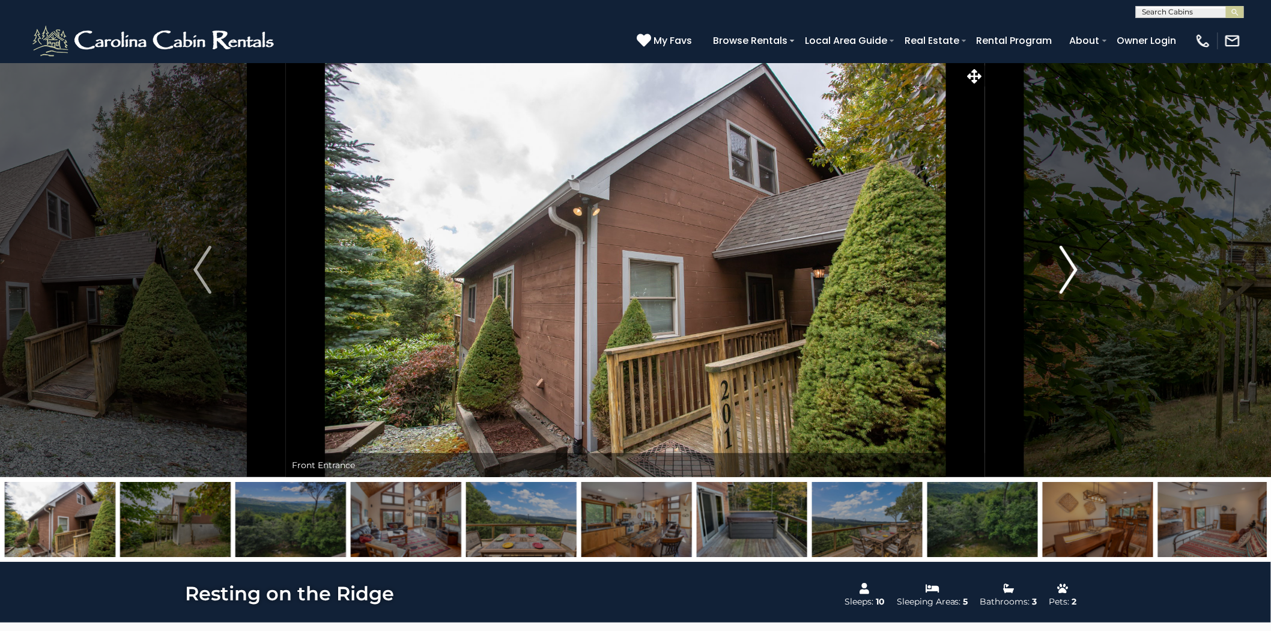
click at [1069, 262] on img "Next" at bounding box center [1069, 270] width 18 height 48
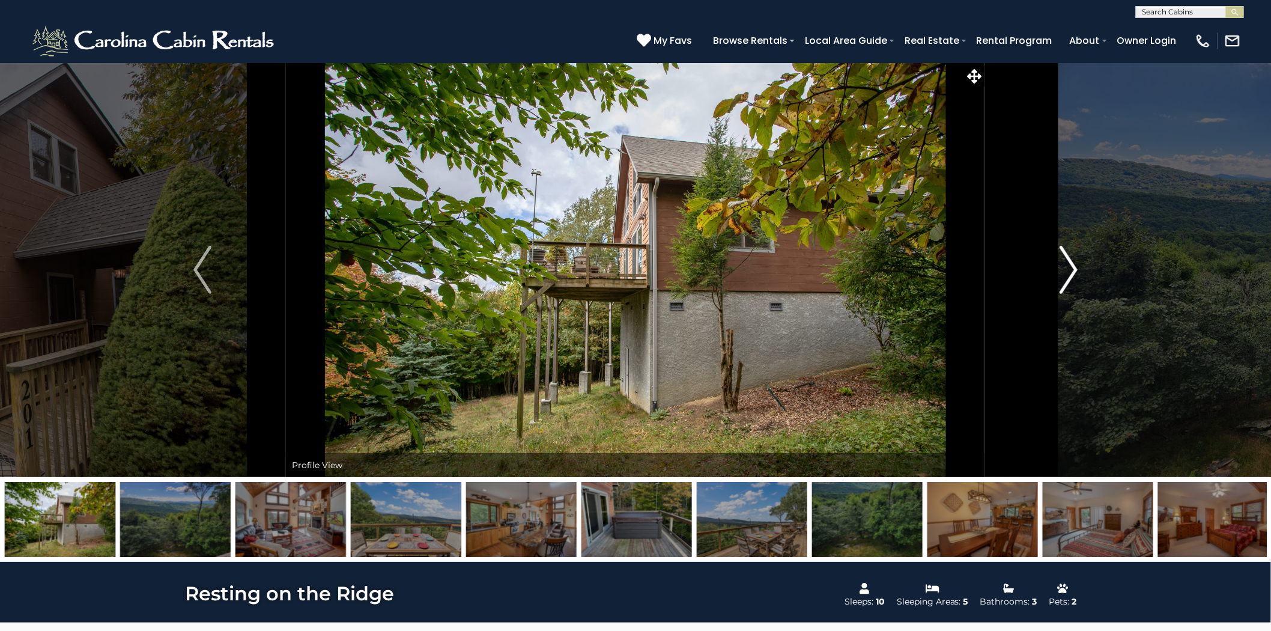
click at [1069, 262] on img "Next" at bounding box center [1069, 270] width 18 height 48
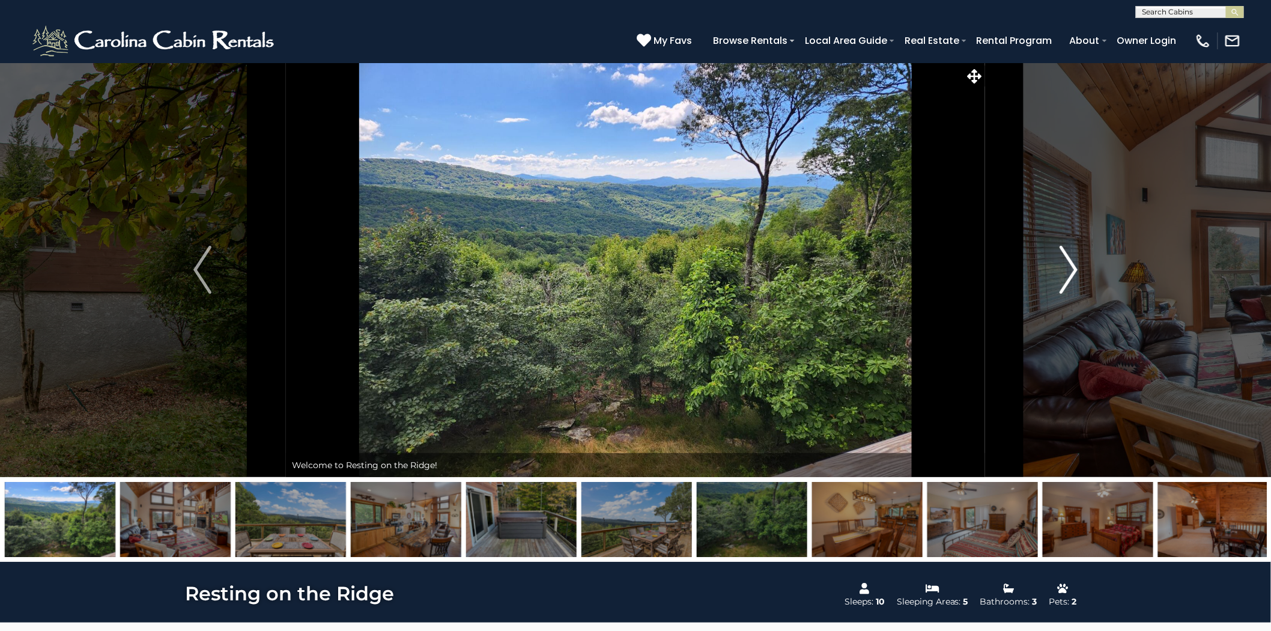
click at [1069, 262] on img "Next" at bounding box center [1069, 270] width 18 height 48
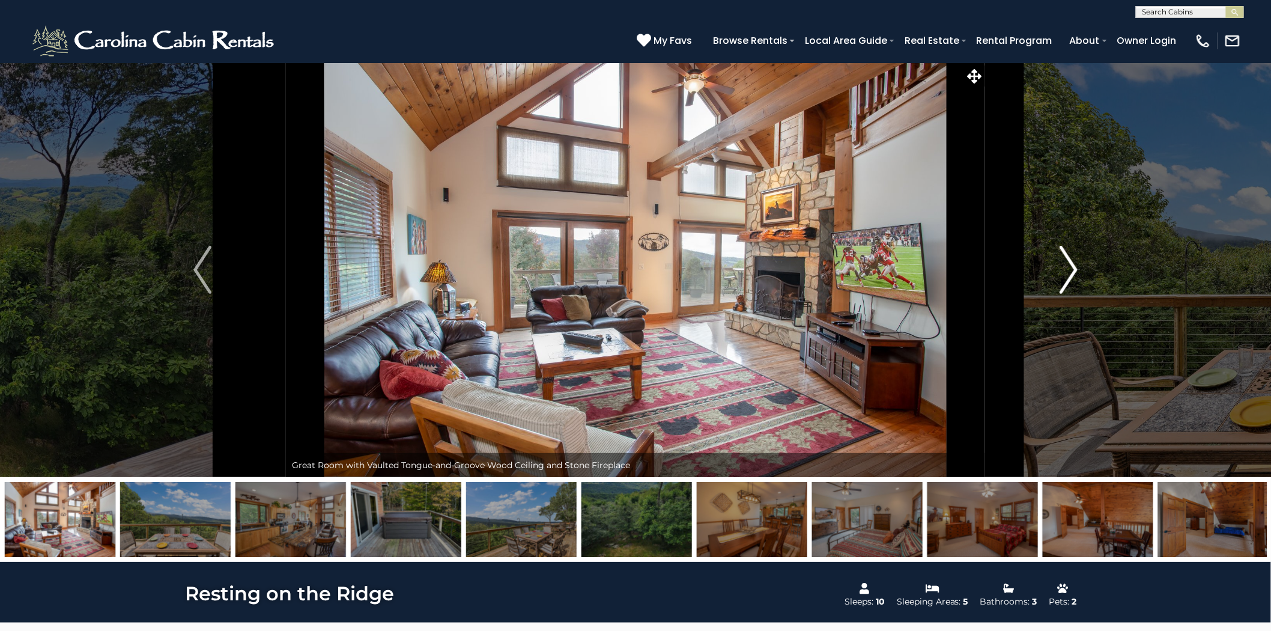
click at [1069, 262] on img "Next" at bounding box center [1069, 270] width 18 height 48
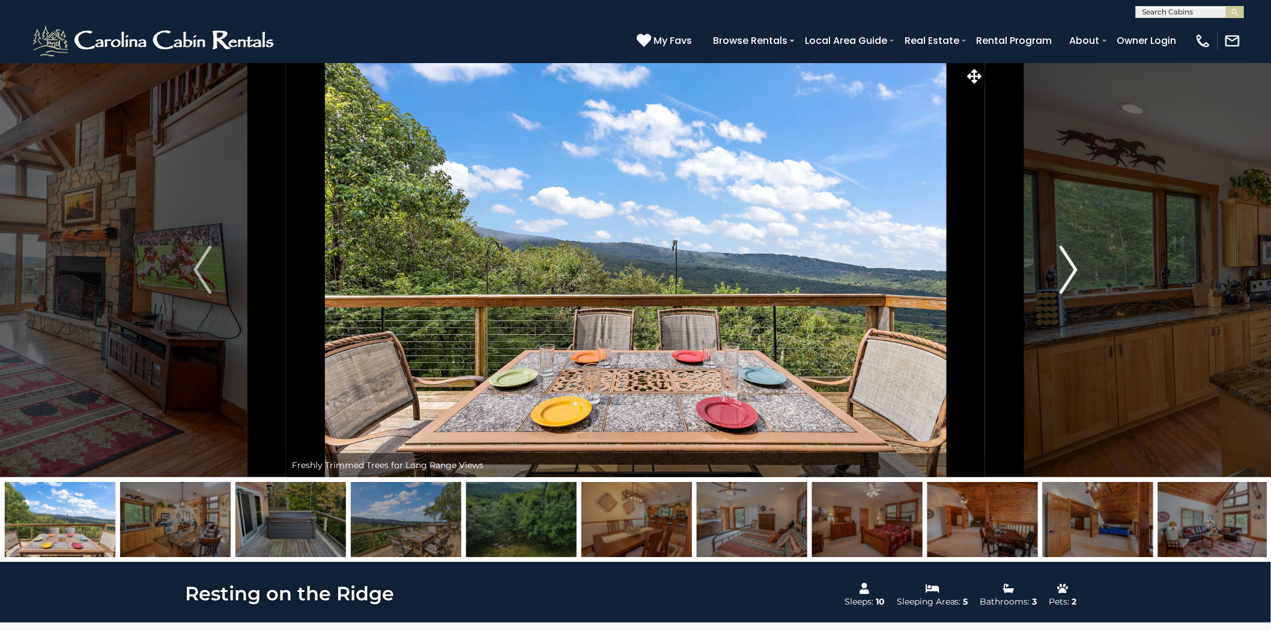
click at [1069, 262] on img "Next" at bounding box center [1069, 270] width 18 height 48
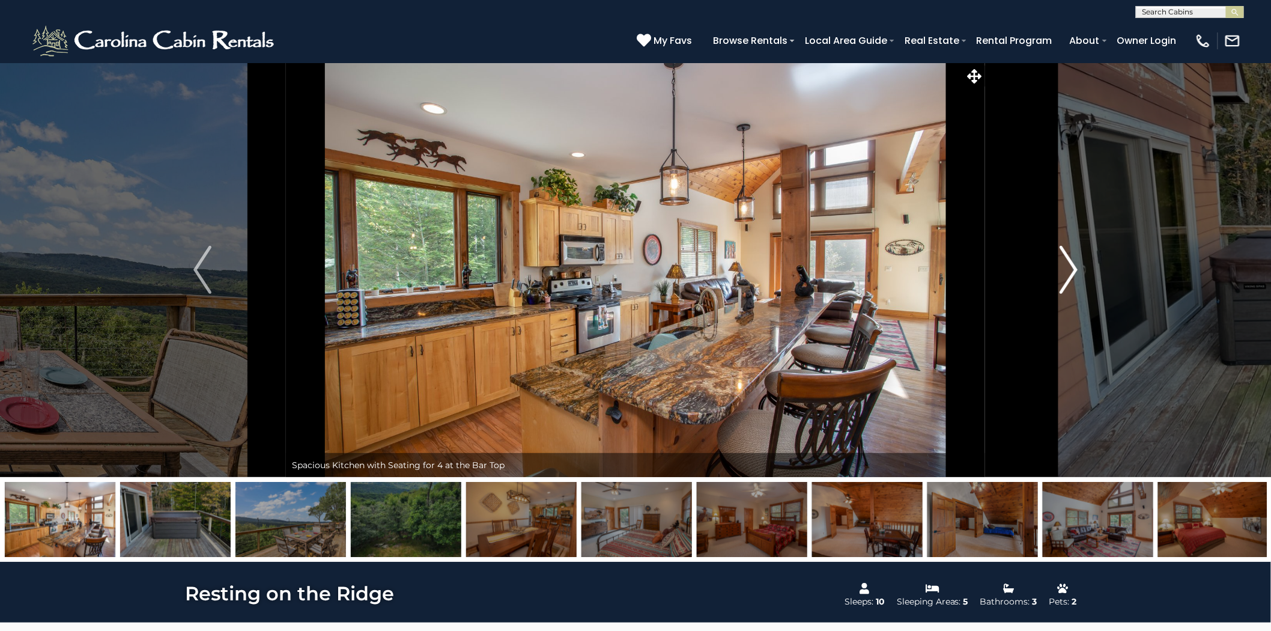
click at [1069, 262] on img "Next" at bounding box center [1069, 270] width 18 height 48
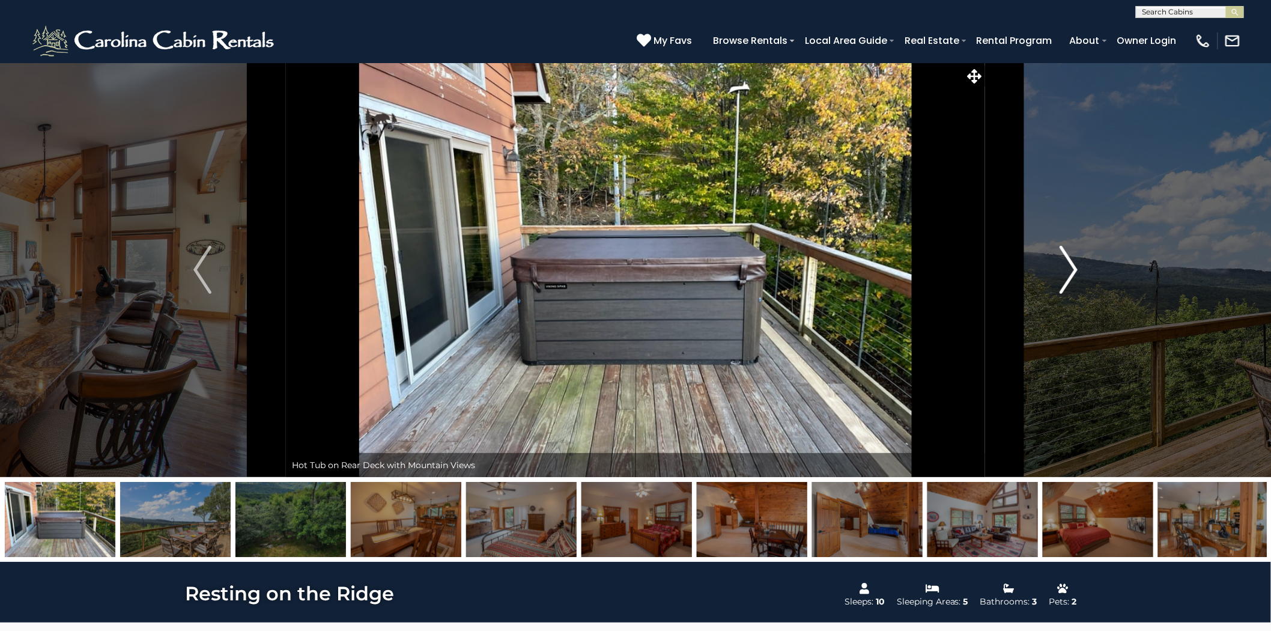
click at [1069, 262] on img "Next" at bounding box center [1069, 270] width 18 height 48
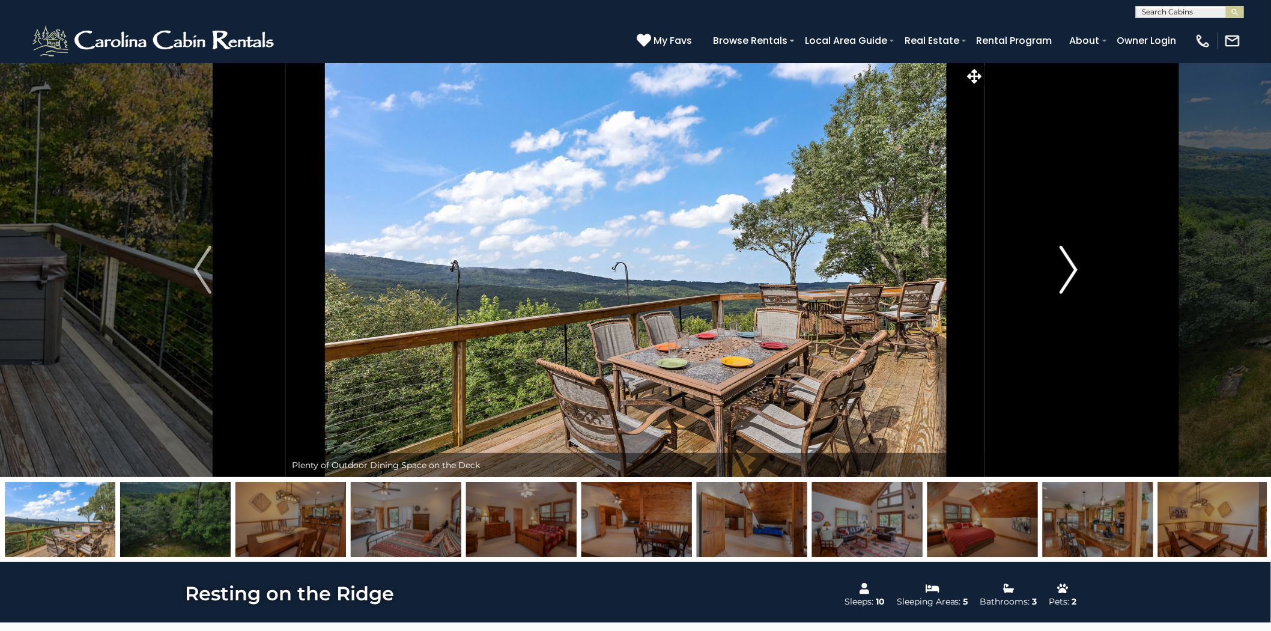
click at [1069, 262] on img "Next" at bounding box center [1069, 270] width 18 height 48
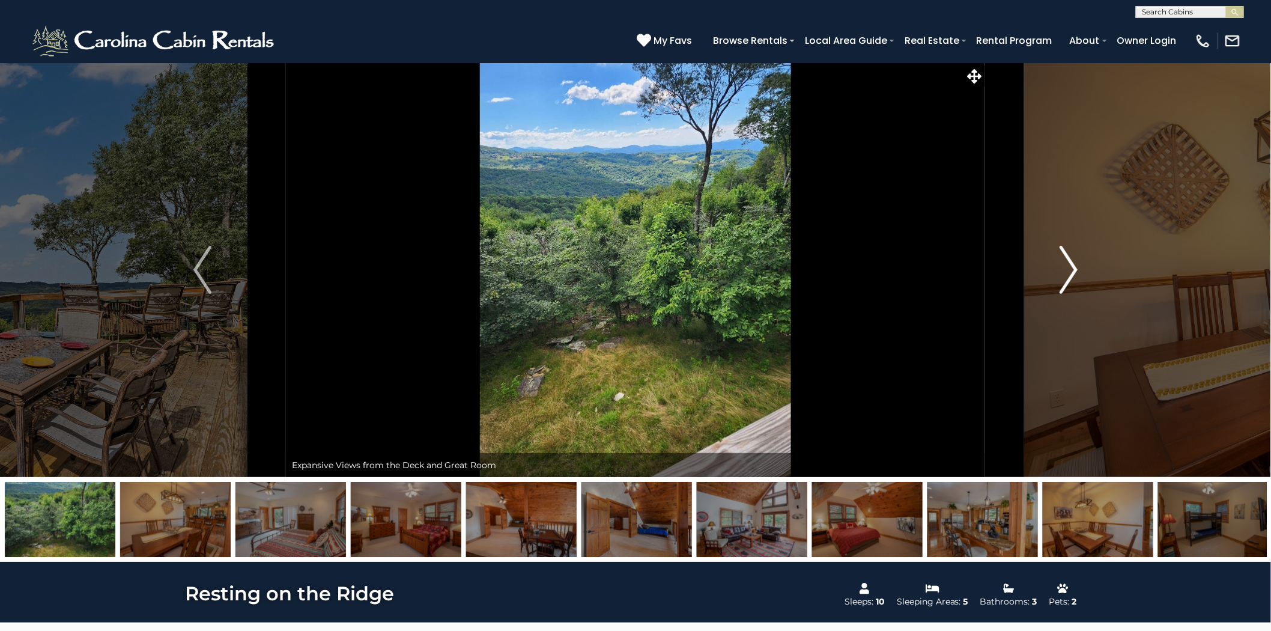
click at [1069, 262] on img "Next" at bounding box center [1069, 270] width 18 height 48
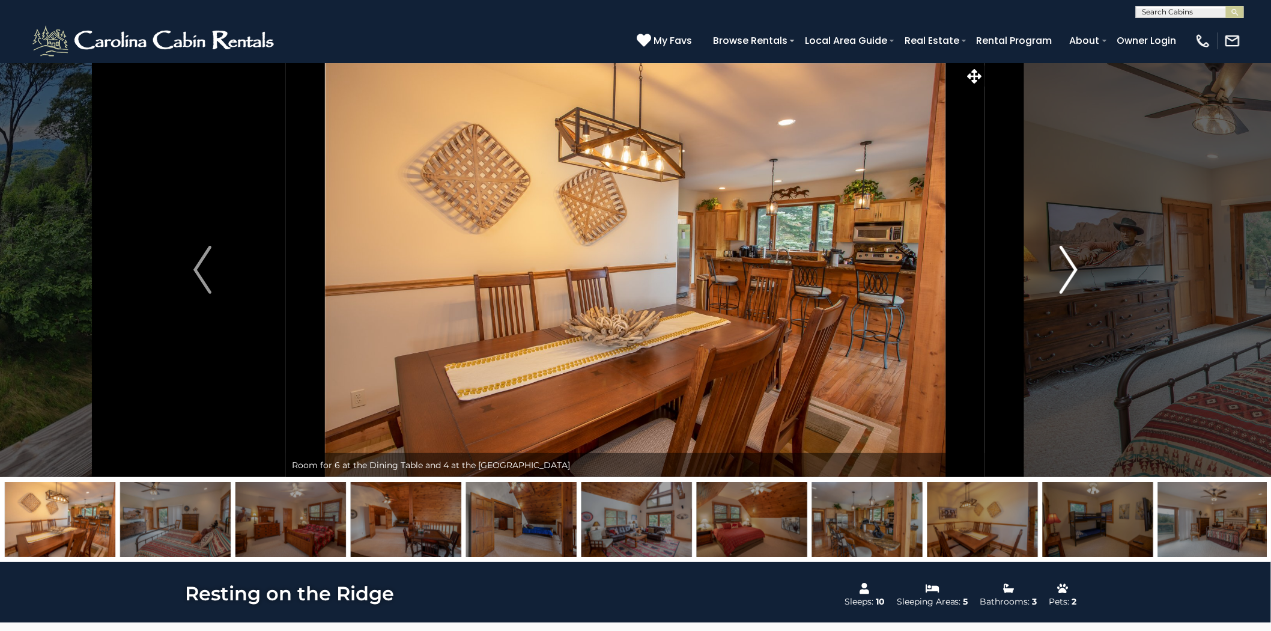
click at [1069, 262] on img "Next" at bounding box center [1069, 270] width 18 height 48
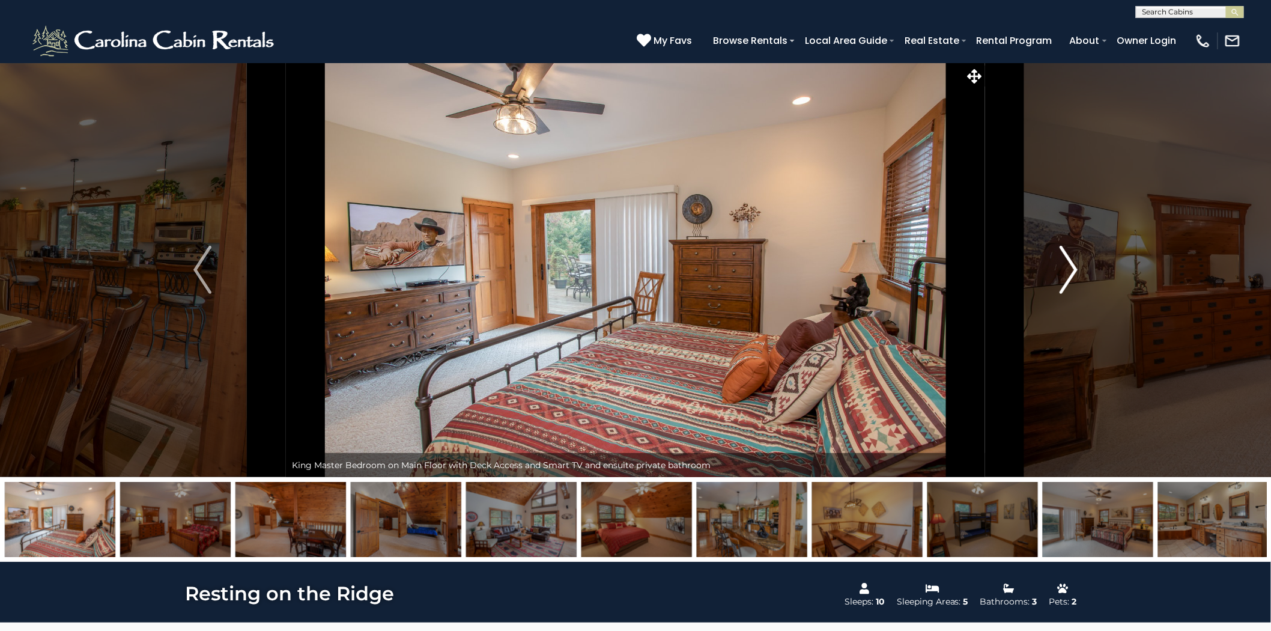
click at [1069, 262] on img "Next" at bounding box center [1069, 270] width 18 height 48
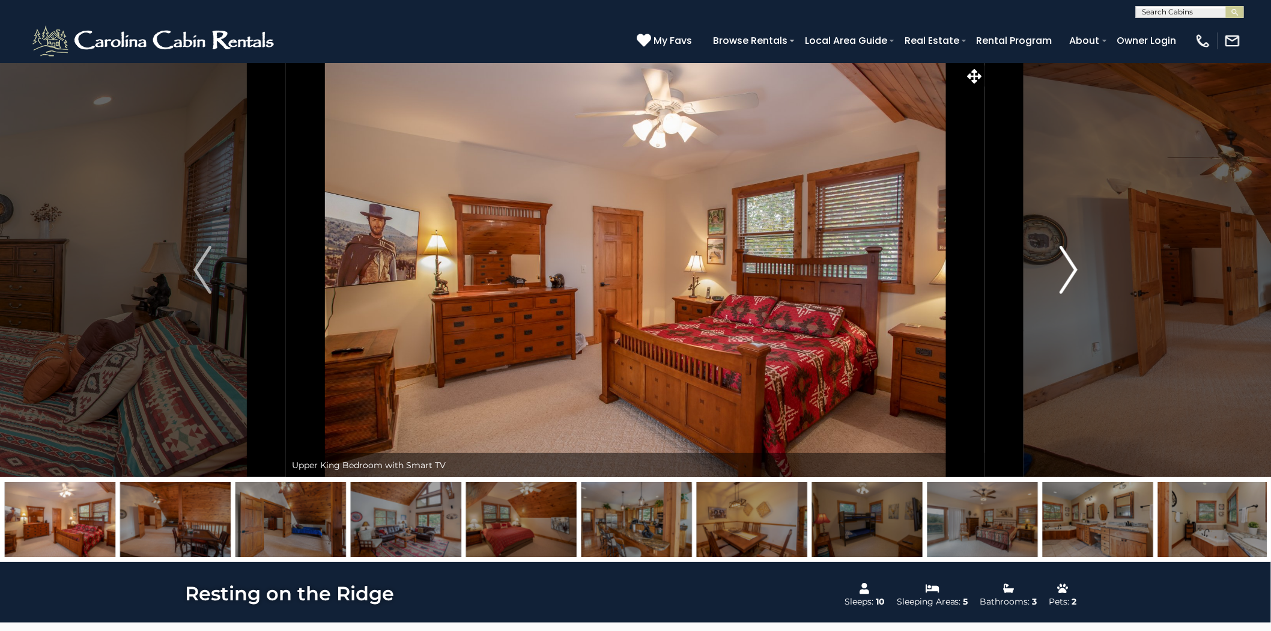
click at [1069, 262] on img "Next" at bounding box center [1069, 270] width 18 height 48
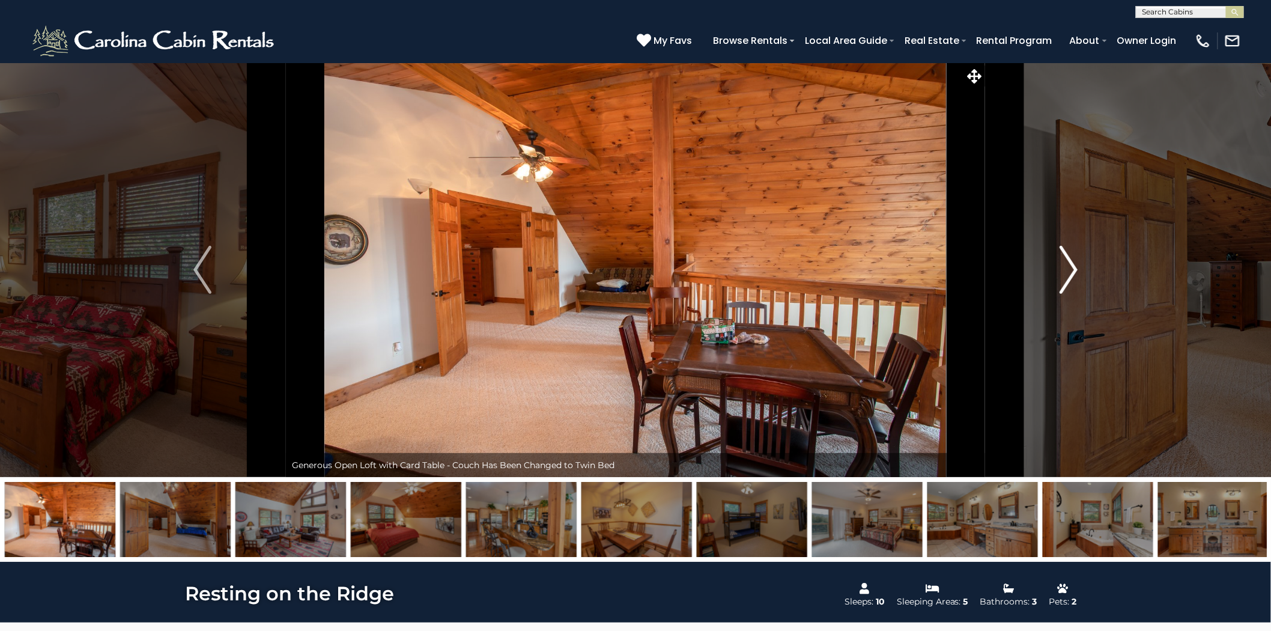
click at [1069, 262] on img "Next" at bounding box center [1069, 270] width 18 height 48
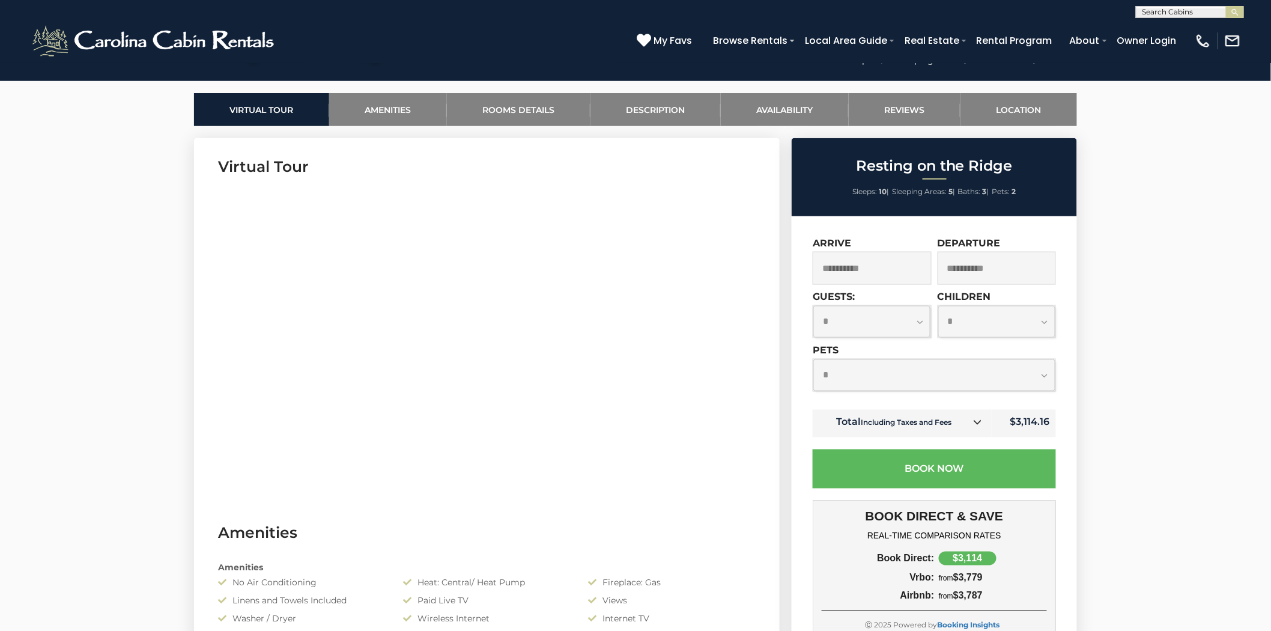
scroll to position [734, 0]
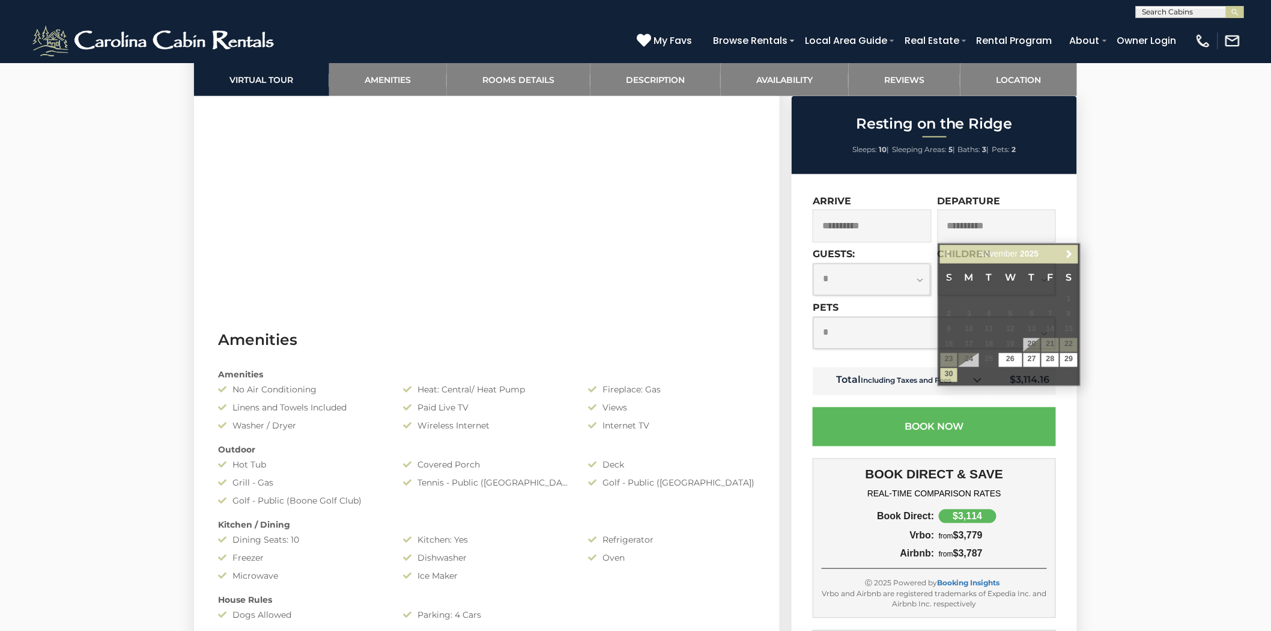
click at [997, 226] on input "**********" at bounding box center [997, 226] width 119 height 33
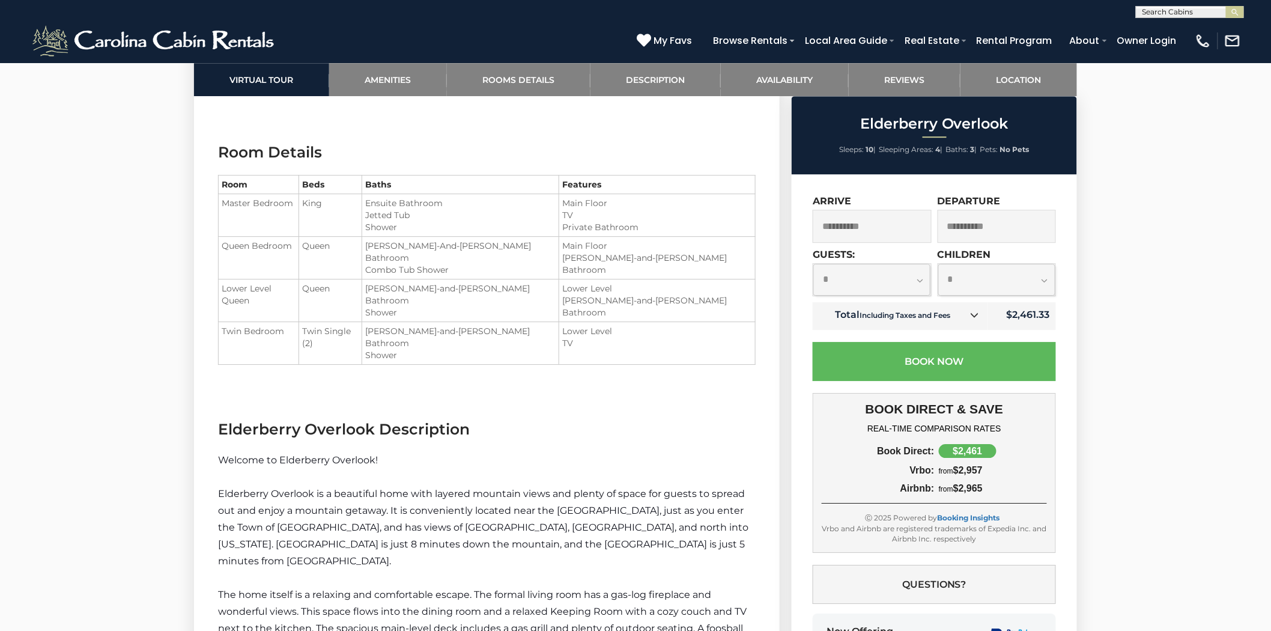
scroll to position [1468, 0]
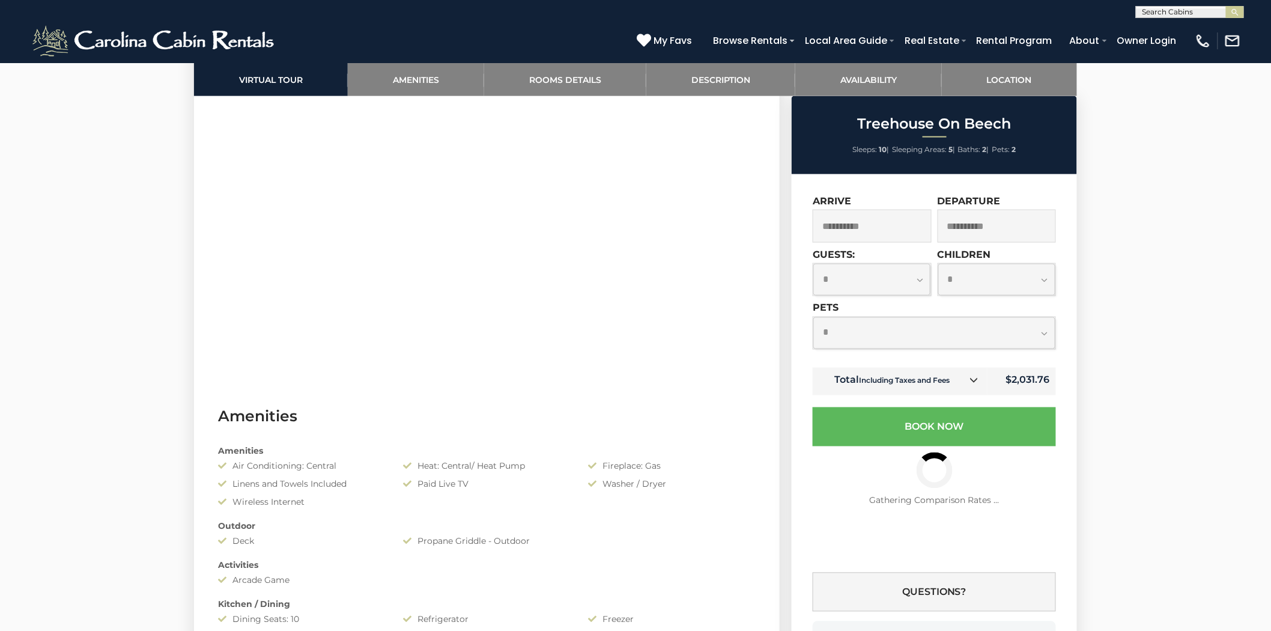
click at [1001, 224] on input "**********" at bounding box center [997, 226] width 119 height 33
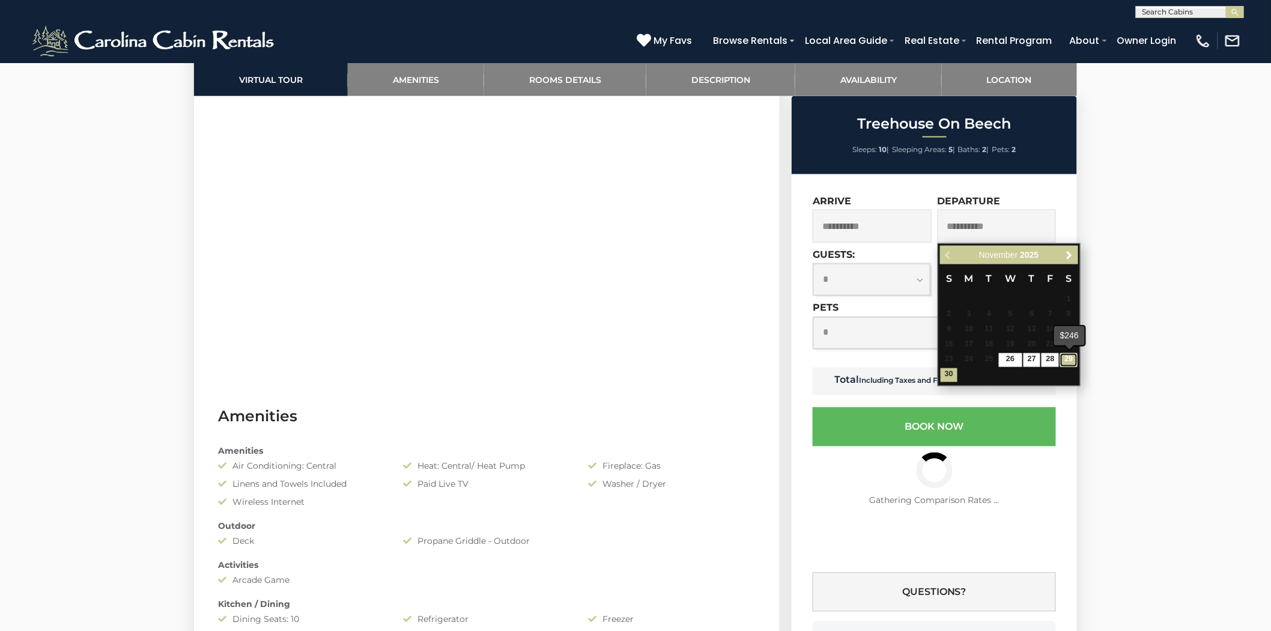
click at [1070, 359] on link "29" at bounding box center [1068, 360] width 17 height 14
type input "**********"
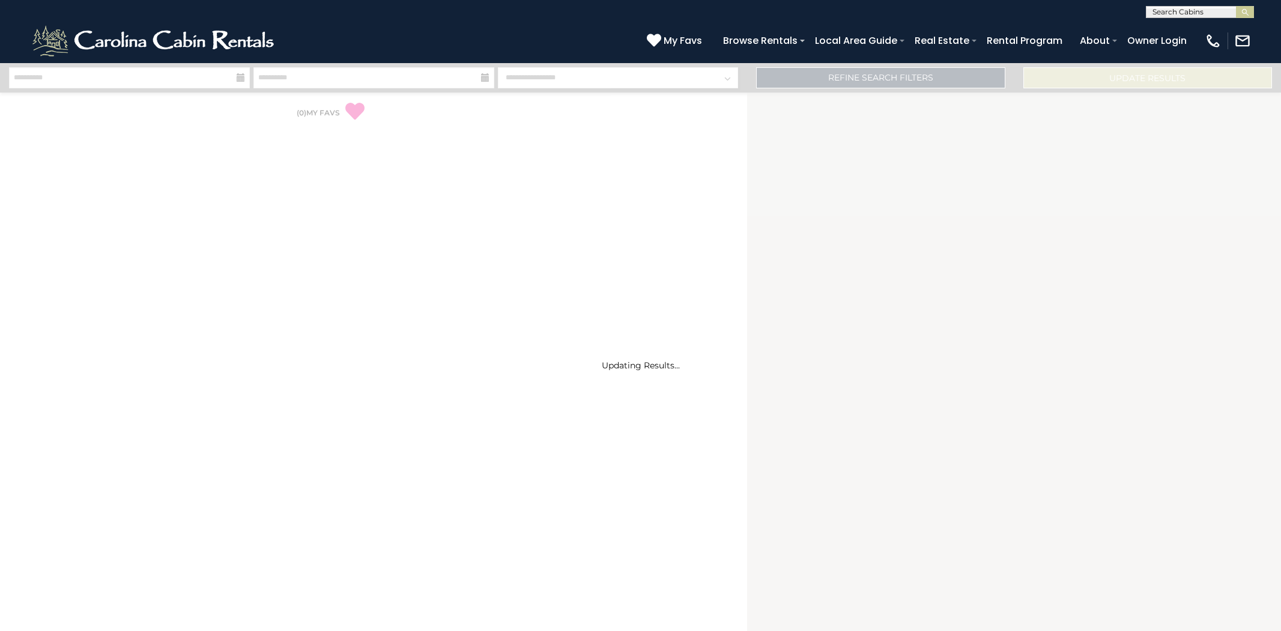
select select "*"
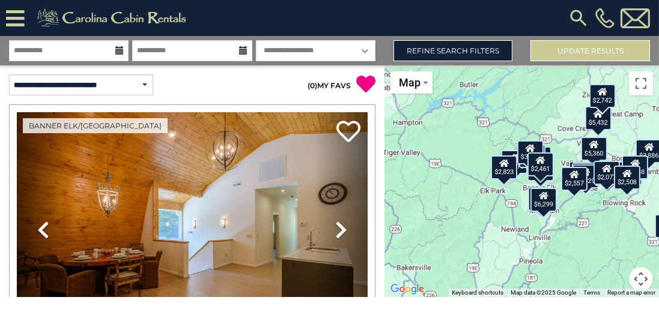
click at [535, 181] on div "$2,777 $6,299 $6,305 $5,432 $3,953 $2,032 $3,774 $5,360 $2,742 $4,118 $2,470 $3…" at bounding box center [521, 181] width 274 height 232
click at [502, 172] on div "$2,823" at bounding box center [504, 168] width 26 height 24
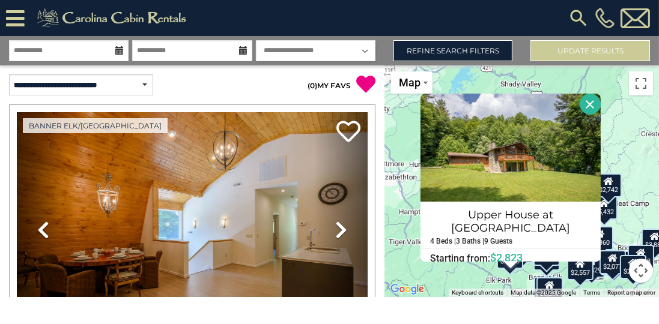
click at [589, 102] on button "Close" at bounding box center [590, 104] width 21 height 21
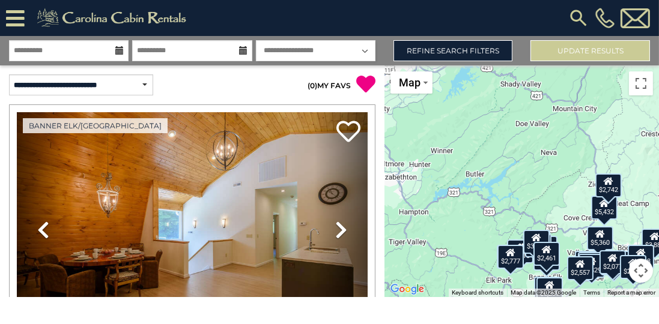
click at [529, 262] on div "$4,118" at bounding box center [521, 252] width 26 height 24
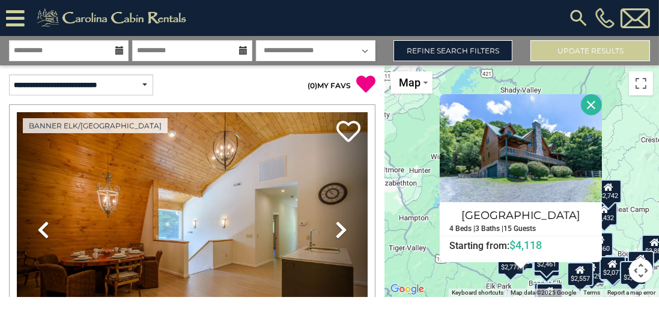
click at [533, 276] on div "$2,777 $6,299 $6,305 $5,432 $3,953 $2,032 $3,774 $5,360 $2,742 $4,118 $2,470 $3…" at bounding box center [521, 181] width 274 height 232
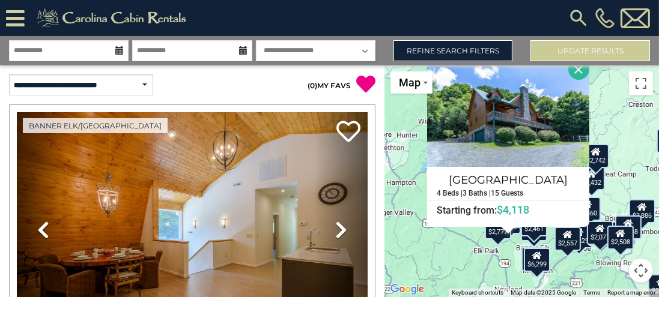
drag, startPoint x: 559, startPoint y: 279, endPoint x: 541, endPoint y: 231, distance: 51.0
click at [541, 231] on div "$2,777 $6,299 $6,305 $5,432 $3,953 $2,032 $3,774 $5,360 $2,742 $4,118 $2,470 $3…" at bounding box center [521, 181] width 274 height 232
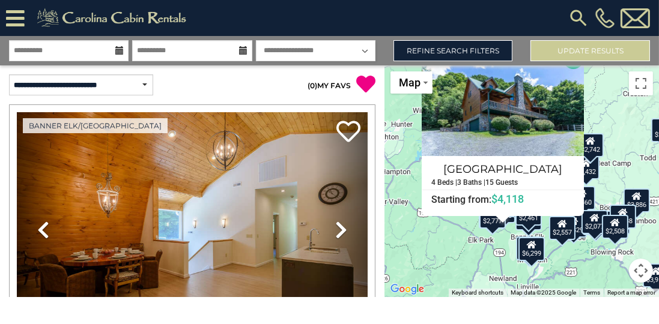
click at [532, 250] on div "$6,299" at bounding box center [531, 249] width 26 height 24
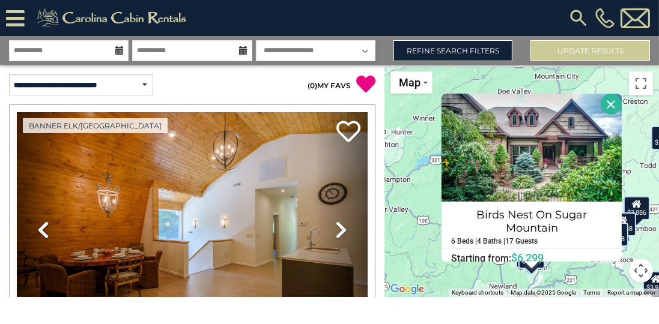
click at [504, 274] on div "$2,777 $6,299 $6,305 $5,432 $3,953 $2,032 $3,774 $5,360 $2,742 $4,118 $2,470 $3…" at bounding box center [521, 181] width 274 height 232
click at [608, 105] on button "Close" at bounding box center [611, 104] width 21 height 21
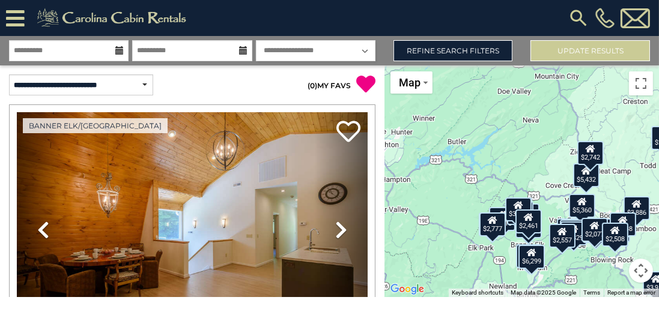
click at [533, 216] on icon at bounding box center [529, 217] width 10 height 8
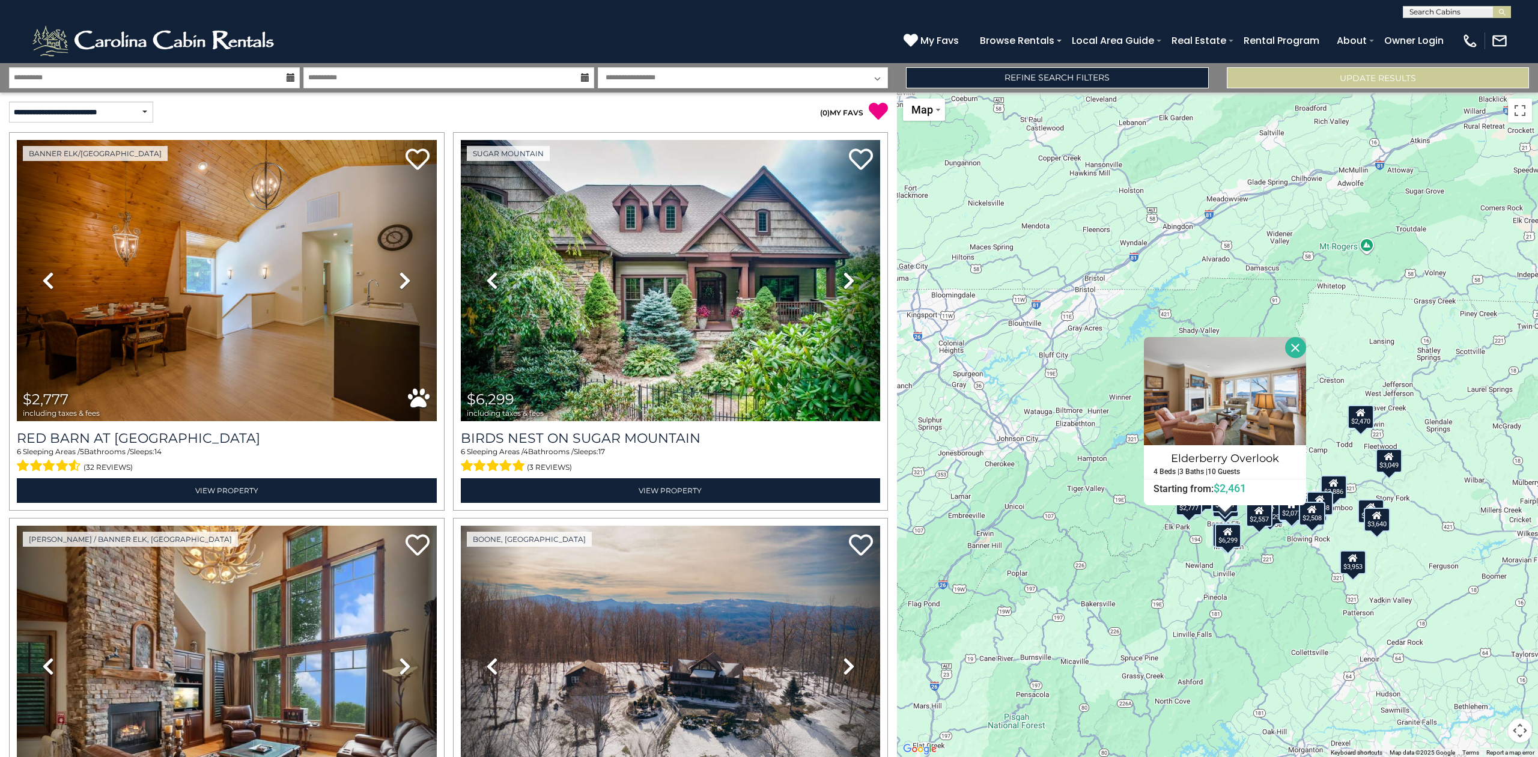
click at [1281, 339] on button "Close" at bounding box center [1295, 347] width 21 height 21
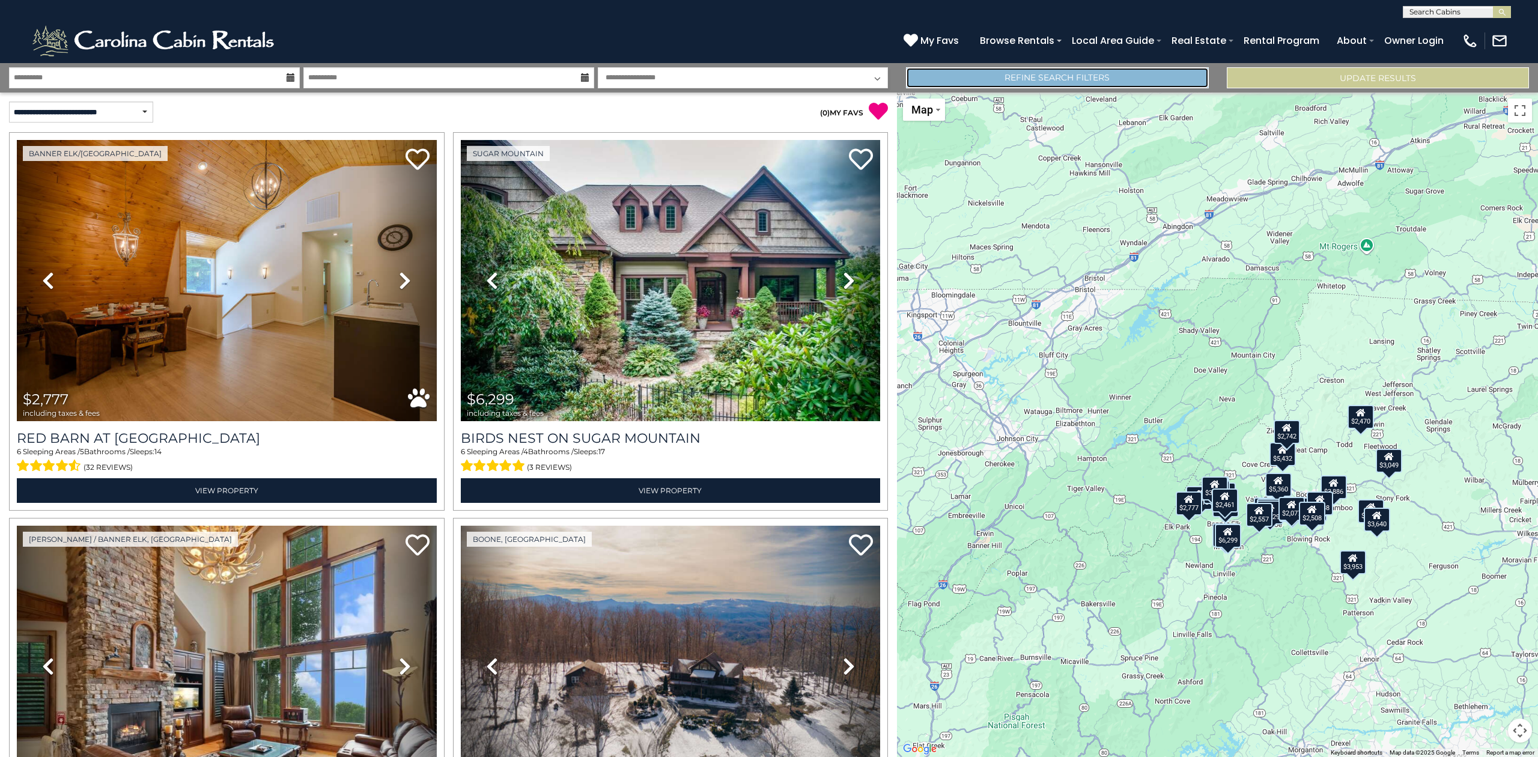
click at [1028, 80] on link "Refine Search Filters" at bounding box center [1057, 77] width 302 height 21
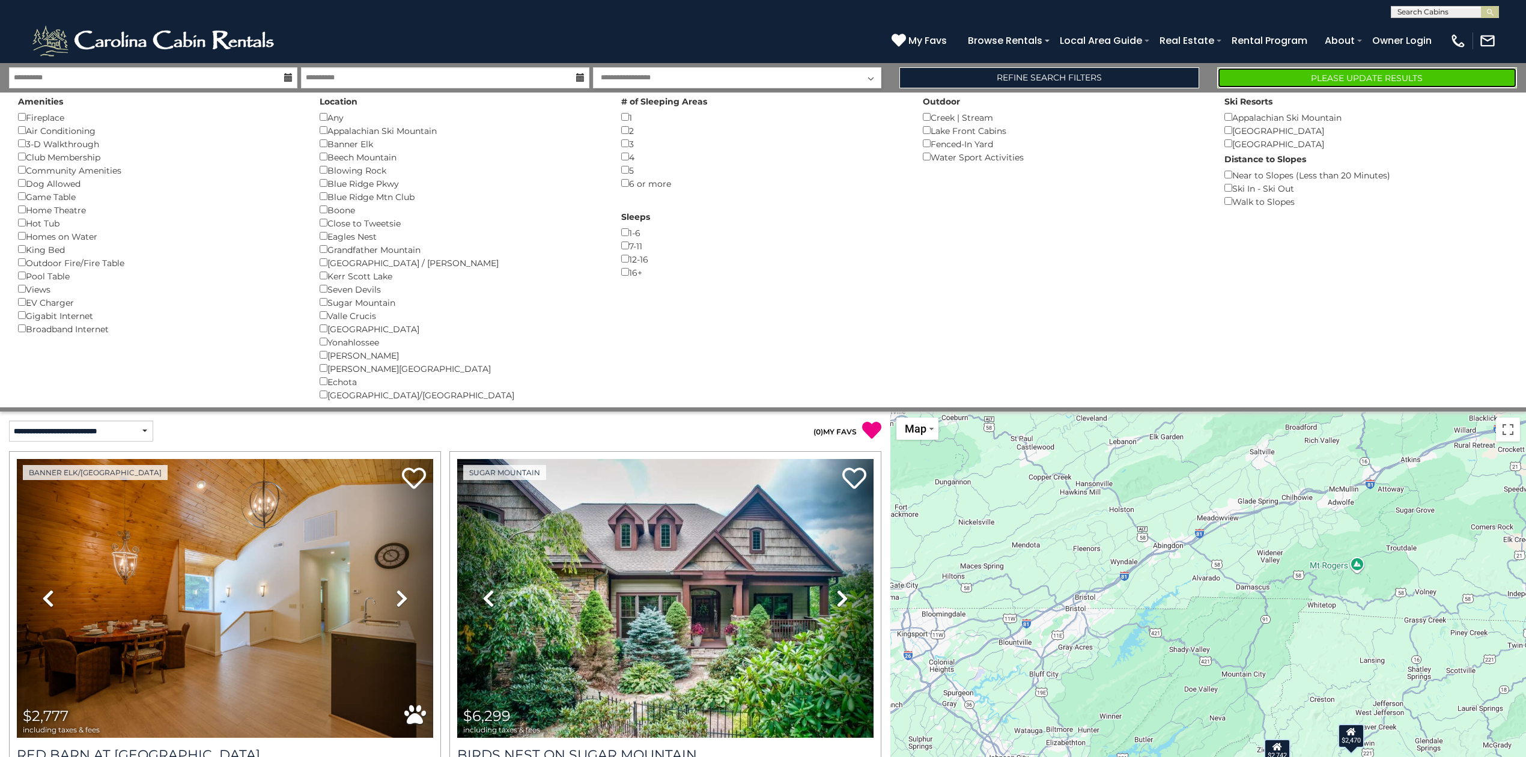
click at [1281, 68] on button "Please Update Results" at bounding box center [1367, 77] width 300 height 21
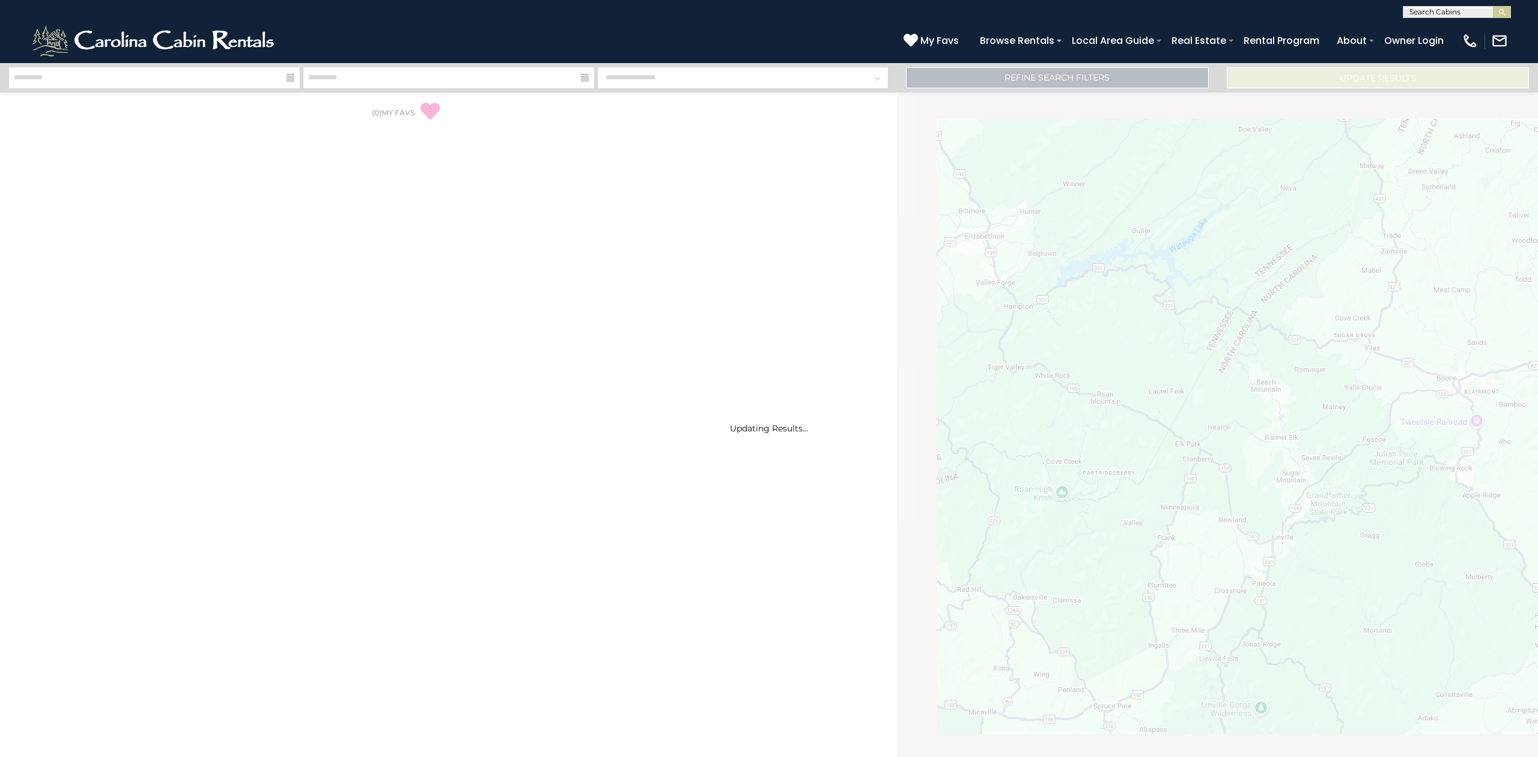
select select "*"
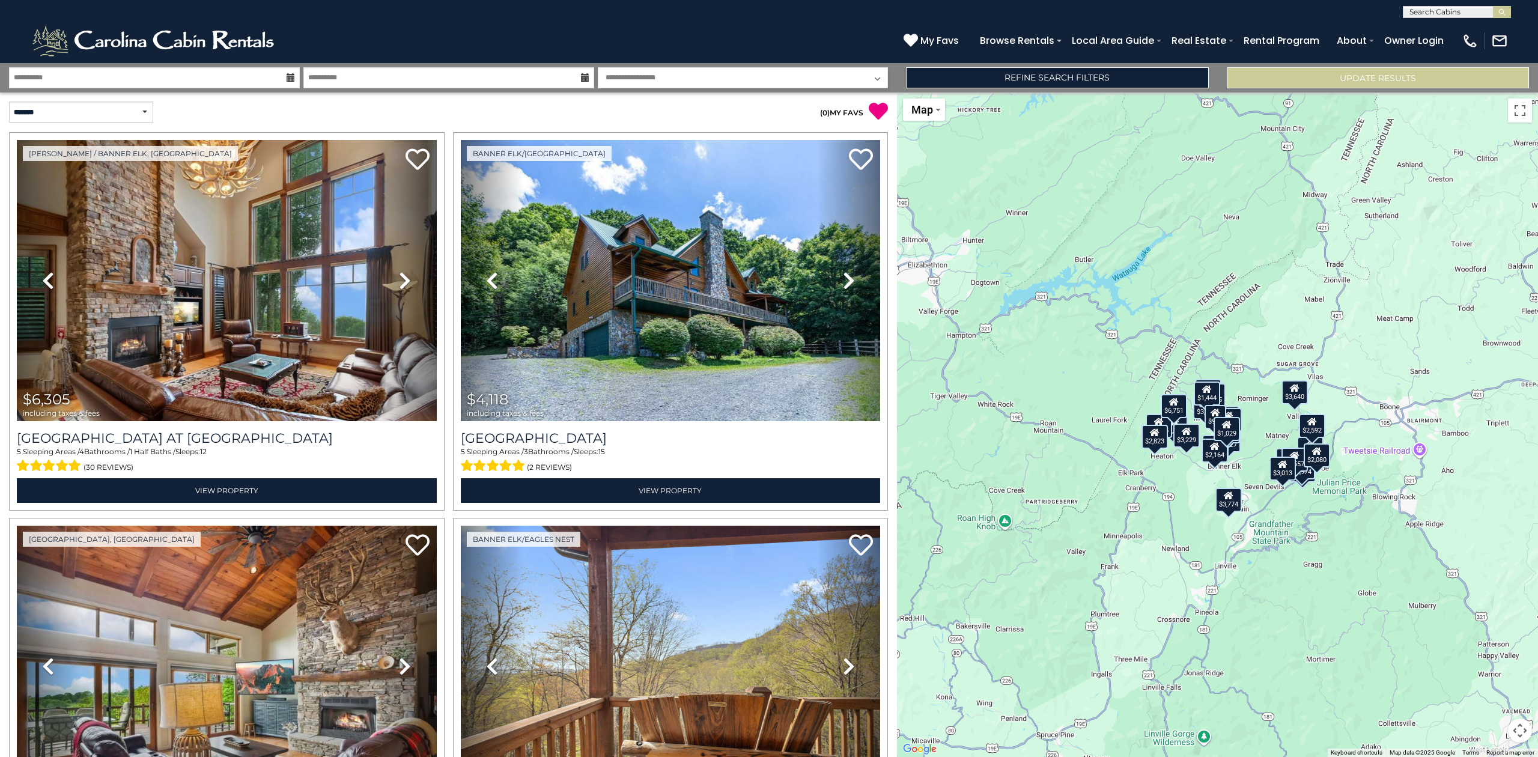
drag, startPoint x: 1263, startPoint y: 471, endPoint x: 1204, endPoint y: 500, distance: 65.3
click at [1204, 500] on div "$6,305 $4,118 $3,866 $3,229 $1,529 $2,828 $2,777 $2,199 $1,665 $3,114 $3,527 $2…" at bounding box center [1217, 424] width 641 height 664
click at [1004, 76] on link "Refine Search Filters" at bounding box center [1057, 77] width 302 height 21
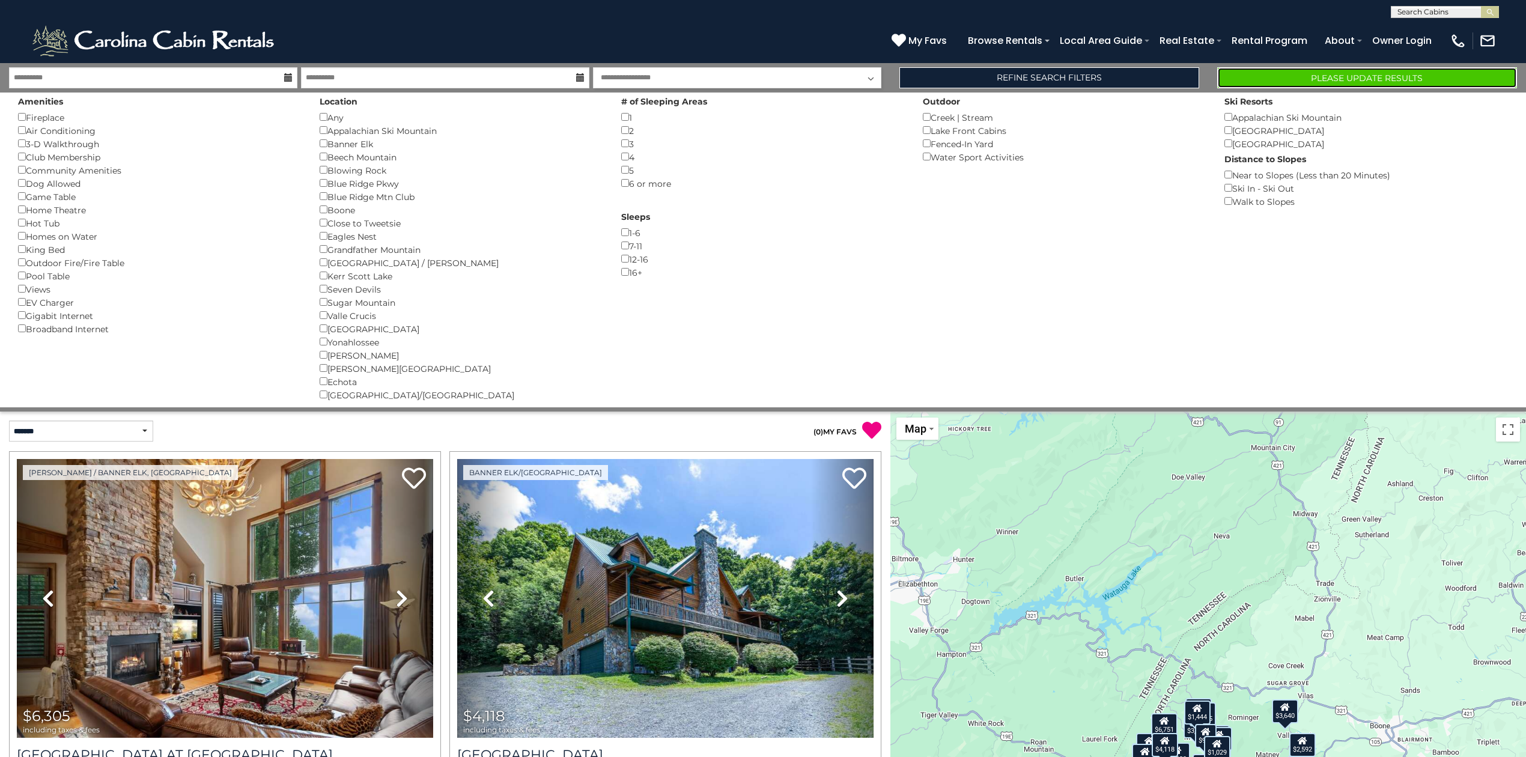
click at [1271, 82] on button "Please Update Results" at bounding box center [1367, 77] width 300 height 21
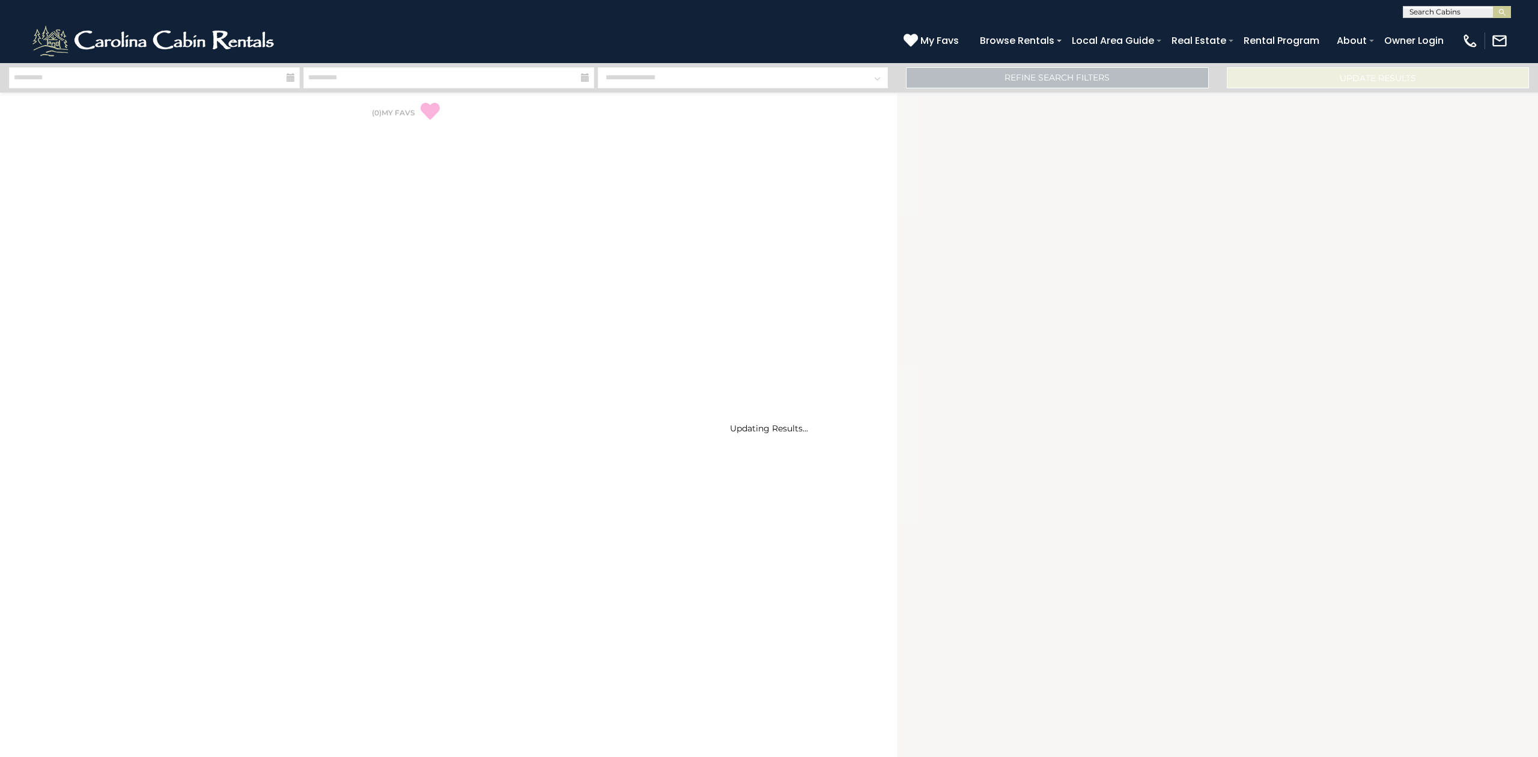
select select "*"
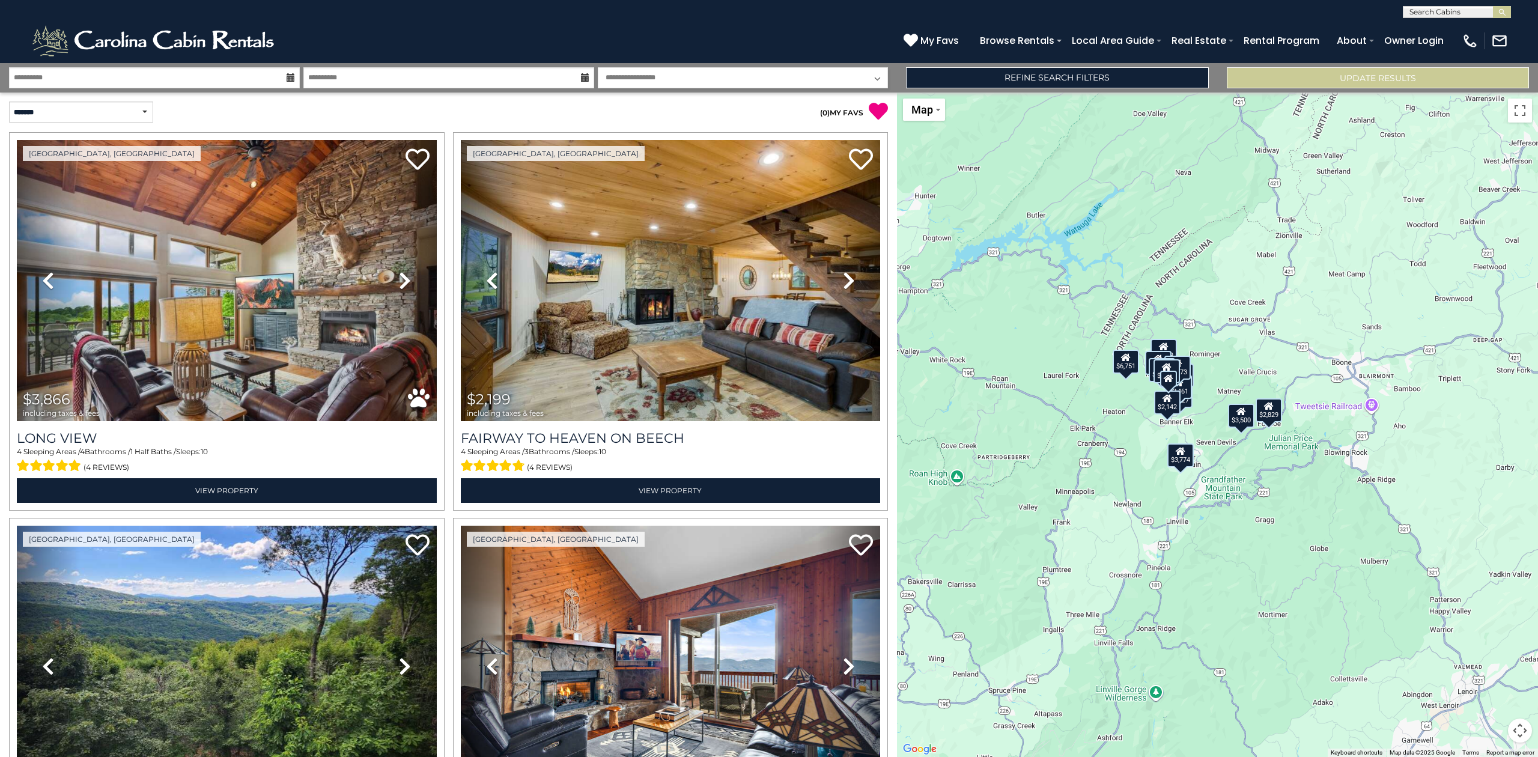
drag, startPoint x: 1315, startPoint y: 411, endPoint x: 1326, endPoint y: 515, distance: 103.9
click at [1211, 395] on div "$3,866 $2,199 $3,114 $3,527 $2,124 $2,461 $3,500 $2,142 $3,774 $6,751 $2,829 $2…" at bounding box center [1217, 424] width 641 height 664
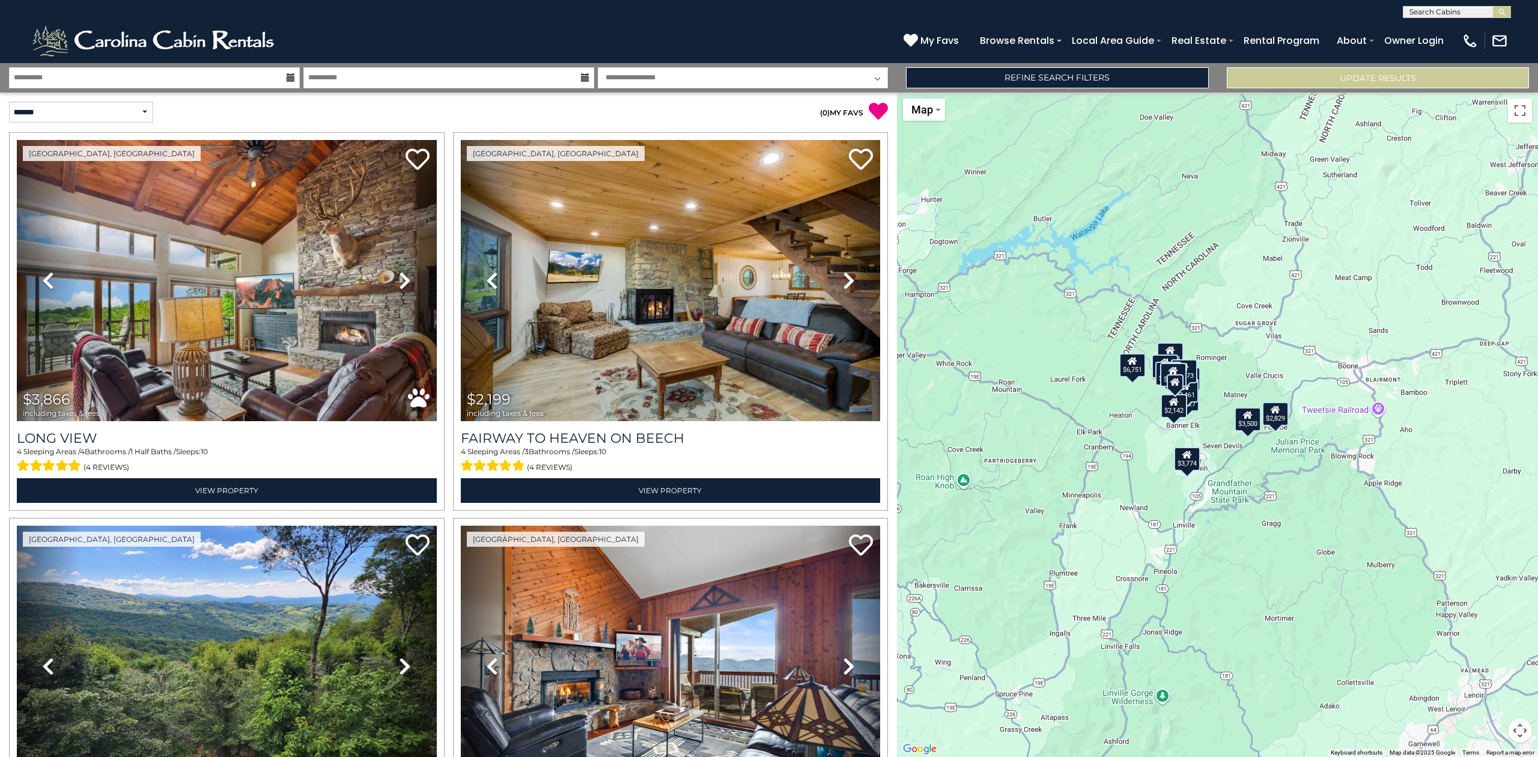
click at [1521, 729] on button "Map camera controls" at bounding box center [1520, 730] width 24 height 24
click at [1482, 666] on button "Zoom in" at bounding box center [1490, 670] width 24 height 24
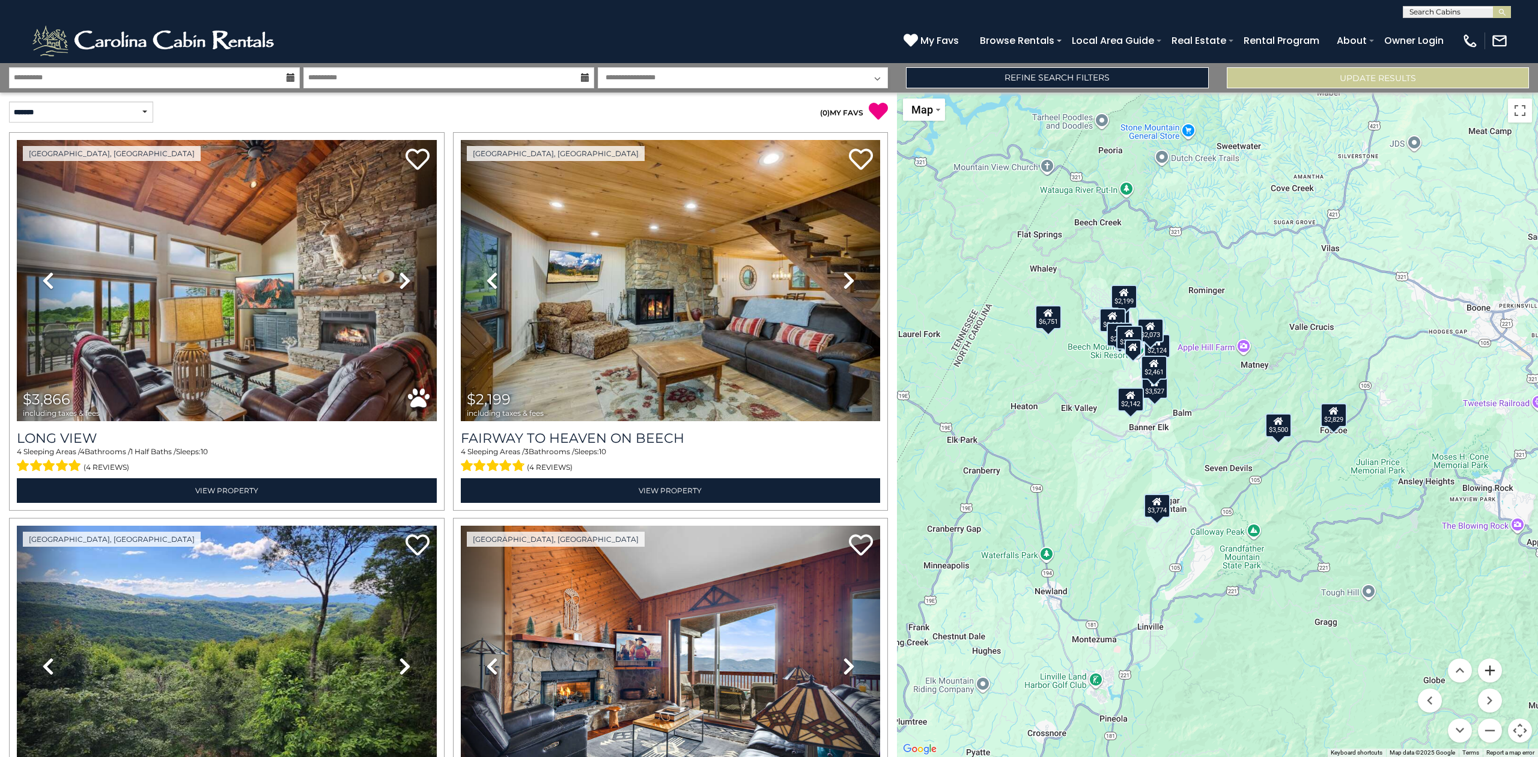
click at [1483, 666] on button "Zoom in" at bounding box center [1490, 670] width 24 height 24
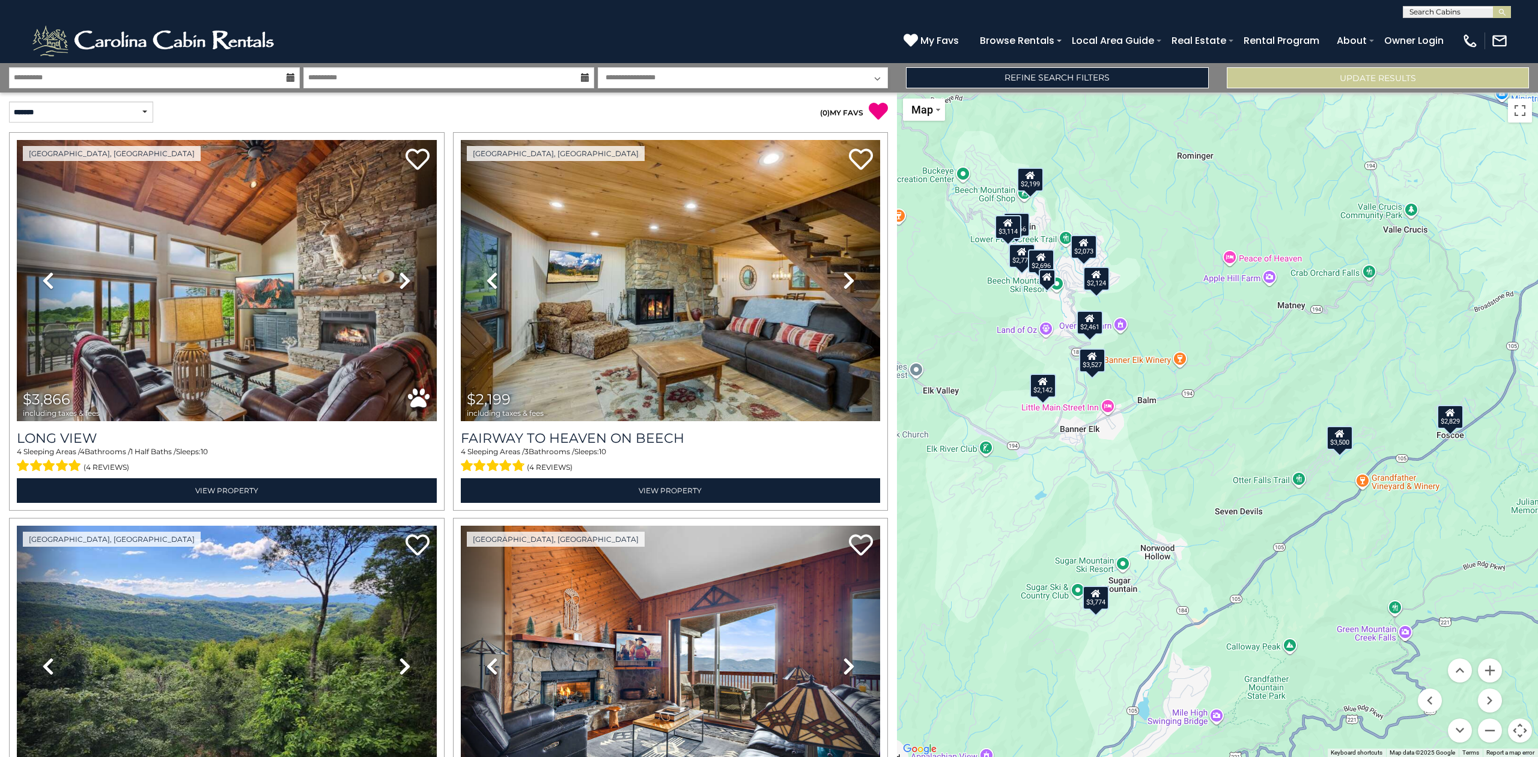
click at [1084, 249] on div "$2,073" at bounding box center [1083, 247] width 26 height 24
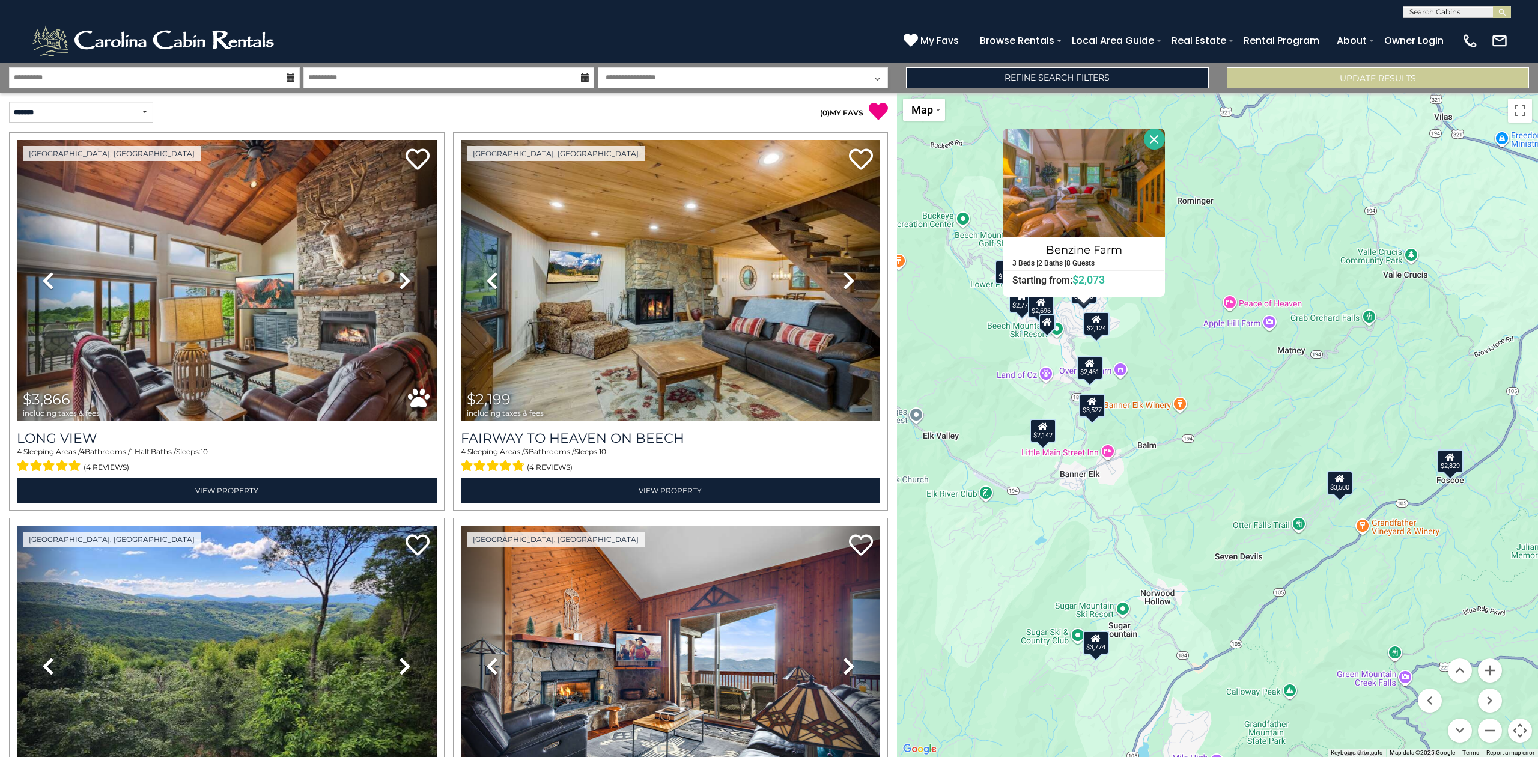
click at [1094, 317] on icon at bounding box center [1096, 319] width 10 height 8
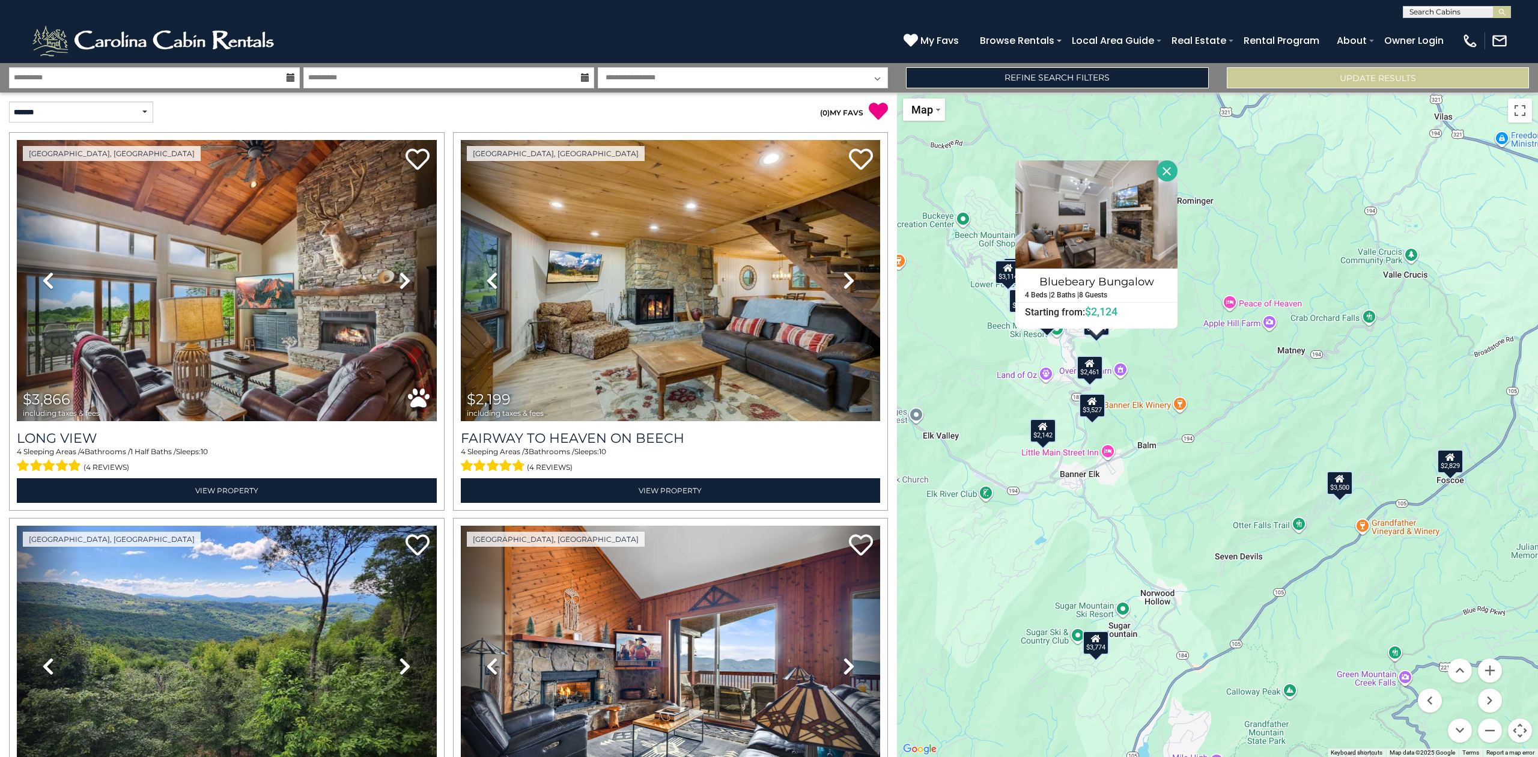
click at [1034, 370] on div "$3,866 $2,199 $3,114 $3,527 $2,124 $2,461 $3,500 $2,142 $3,774 $6,751 $2,829 $2…" at bounding box center [1217, 424] width 641 height 664
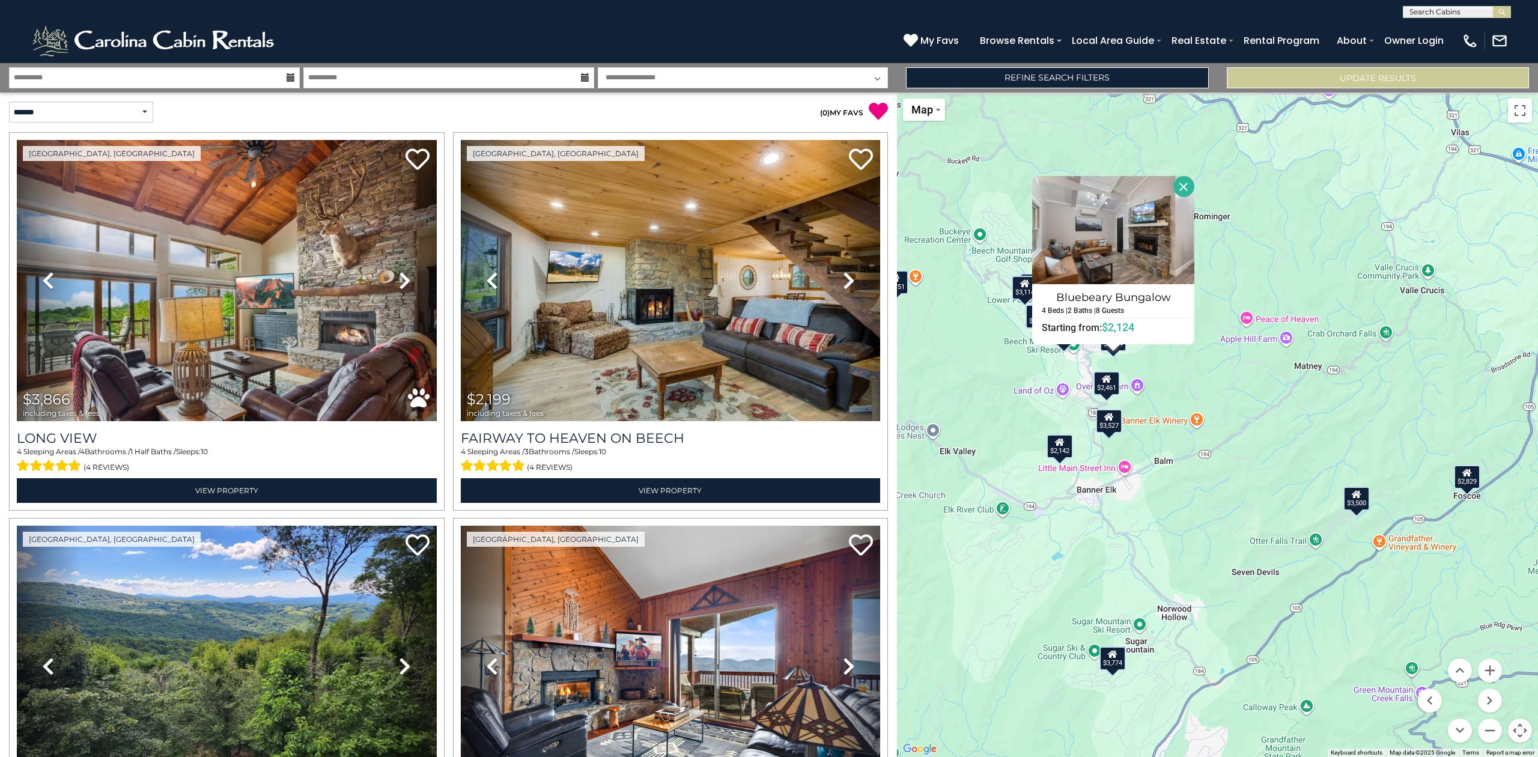
drag, startPoint x: 1120, startPoint y: 381, endPoint x: 1151, endPoint y: 401, distance: 36.8
click at [1151, 401] on div "$3,866 $2,199 $3,114 $3,527 $2,124 $2,461 $3,500 $2,142 $3,774 $6,751 $2,829 $2…" at bounding box center [1217, 424] width 641 height 664
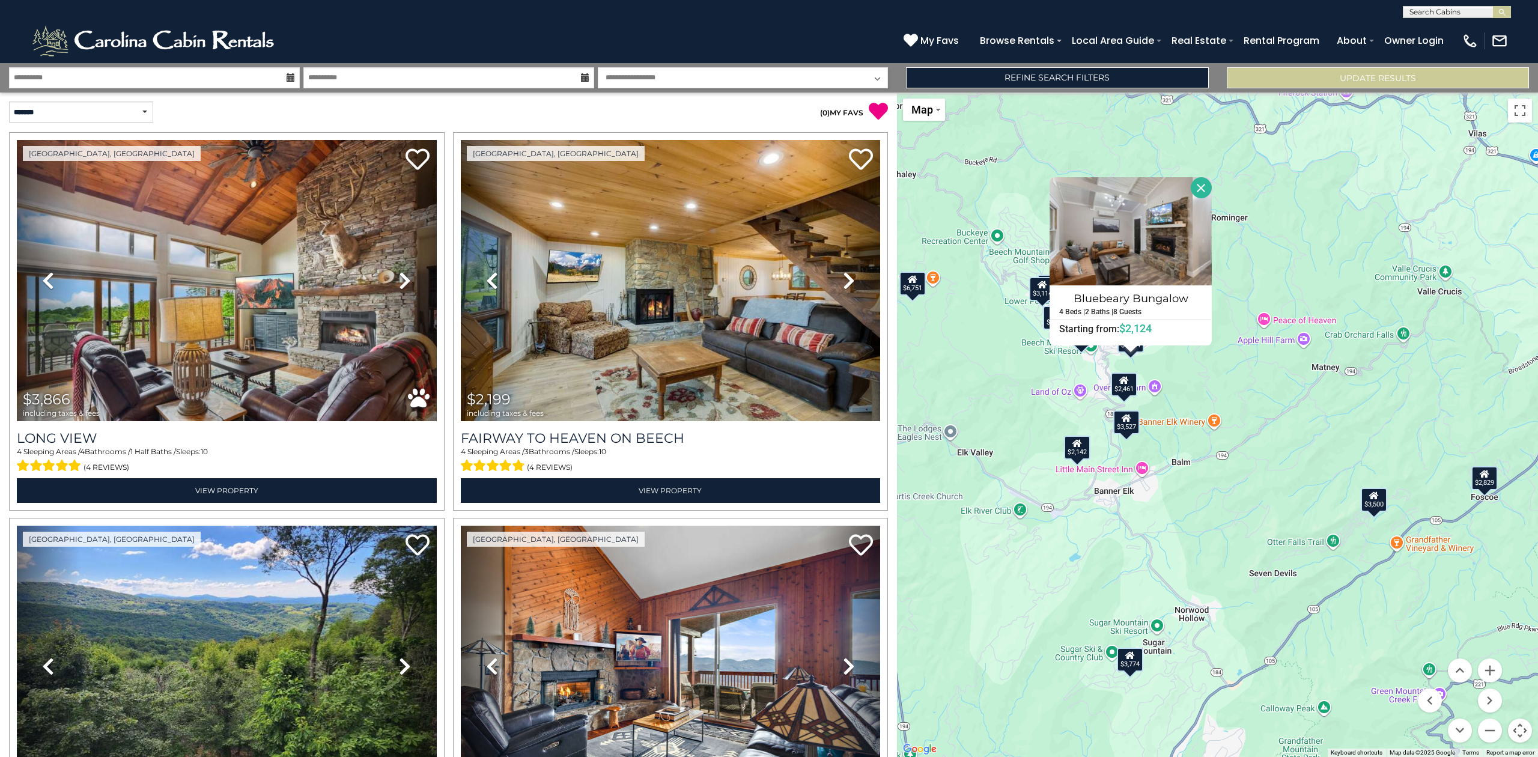
click at [1120, 386] on div "$2,461" at bounding box center [1124, 384] width 26 height 24
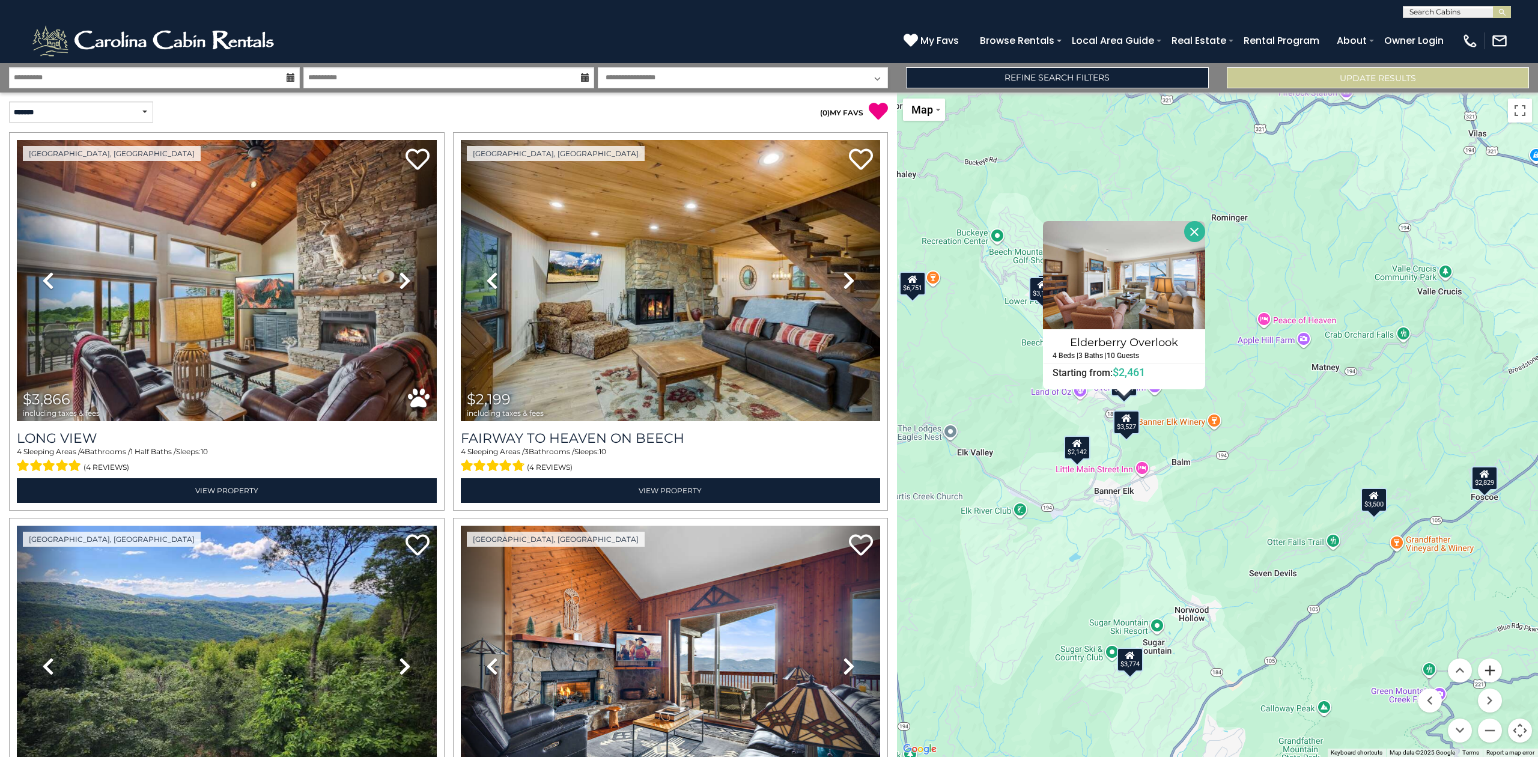
click at [1488, 669] on button "Zoom in" at bounding box center [1490, 670] width 24 height 24
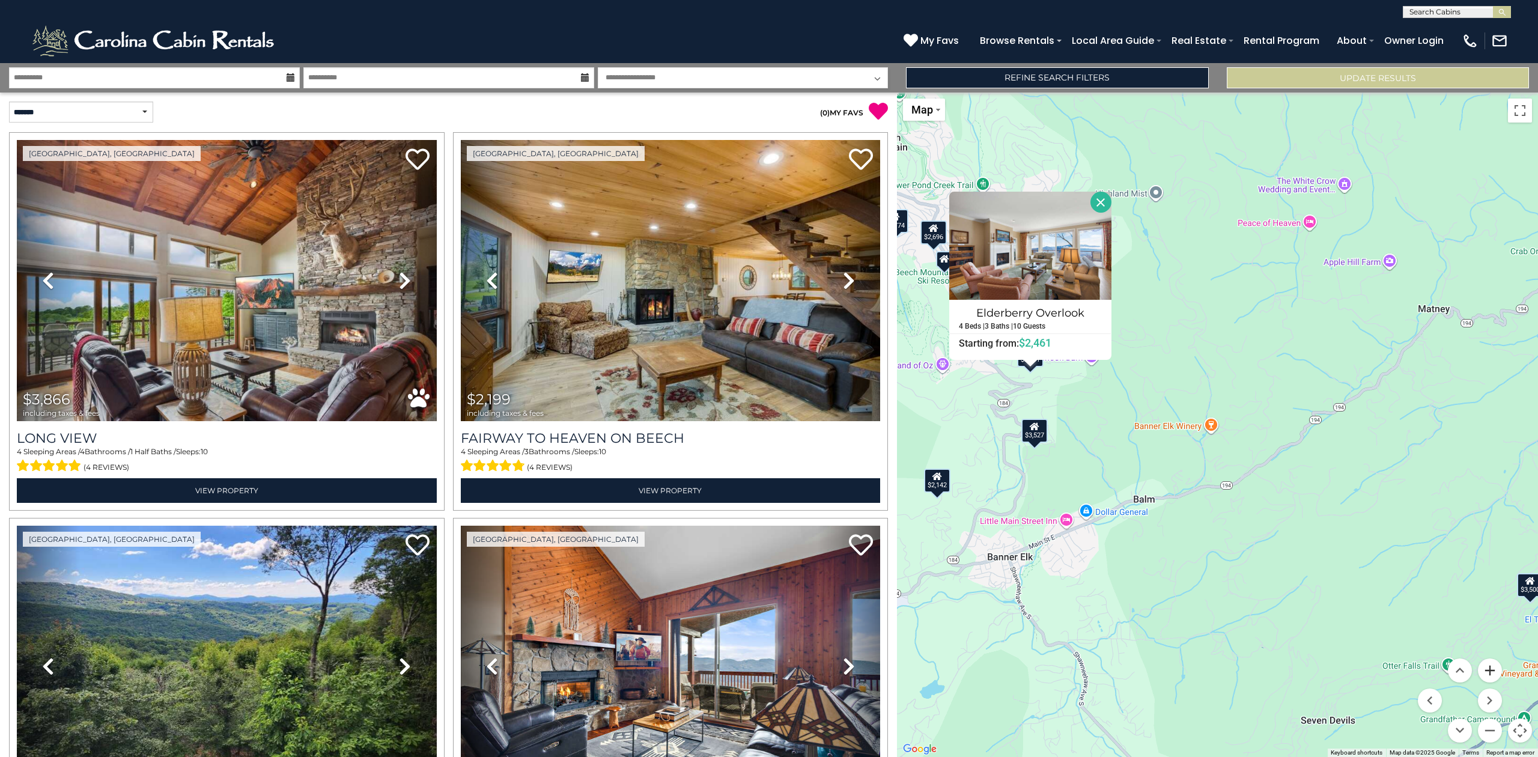
click at [1488, 669] on button "Zoom in" at bounding box center [1490, 670] width 24 height 24
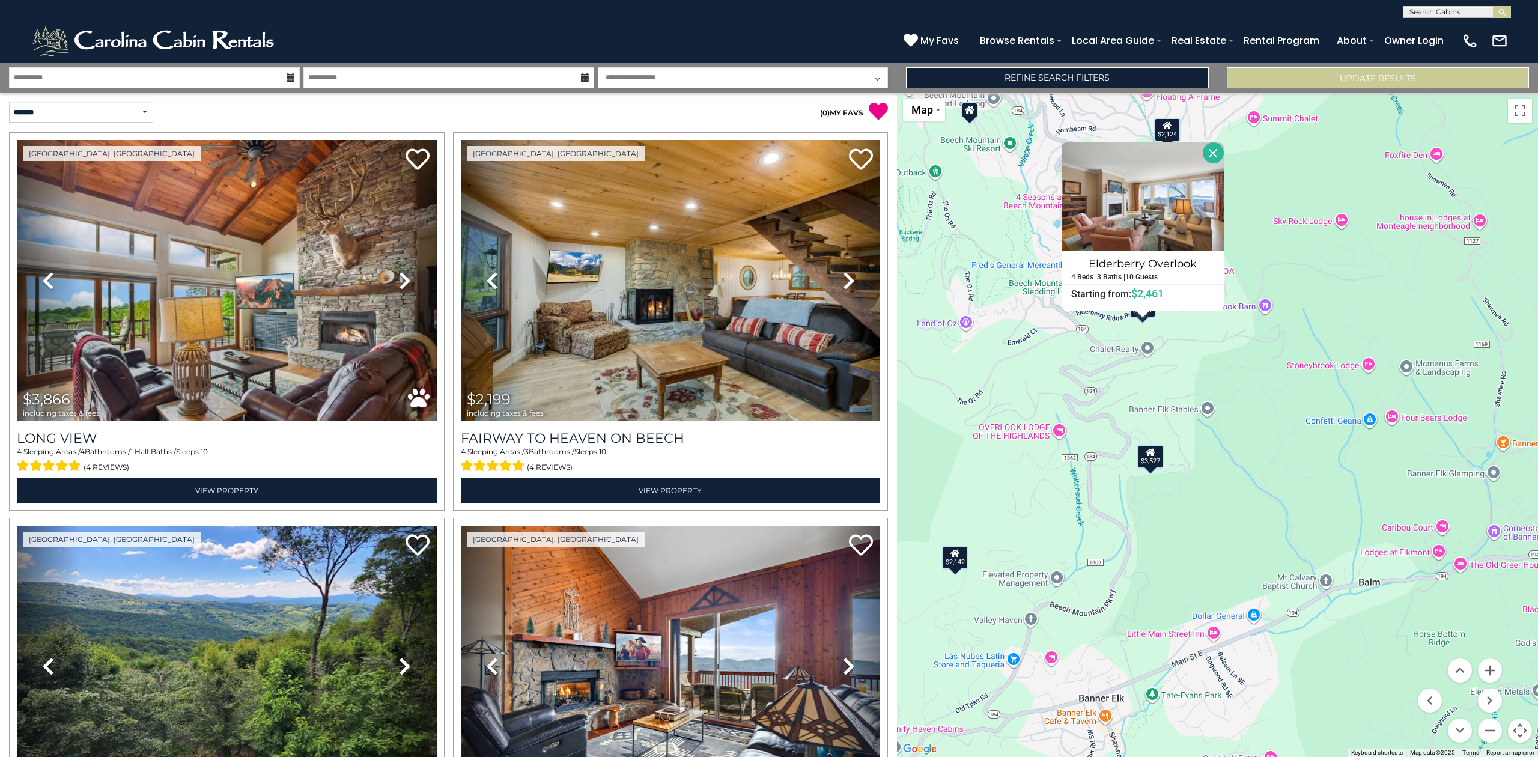
drag, startPoint x: 969, startPoint y: 515, endPoint x: 1270, endPoint y: 524, distance: 300.4
click at [1270, 524] on div "$3,866 $2,199 $3,114 $3,527 $2,124 $2,461 $3,500 $2,142 $3,774 $6,751 $2,829 $2…" at bounding box center [1217, 424] width 641 height 664
click at [1151, 459] on div "$3,527" at bounding box center [1150, 456] width 26 height 24
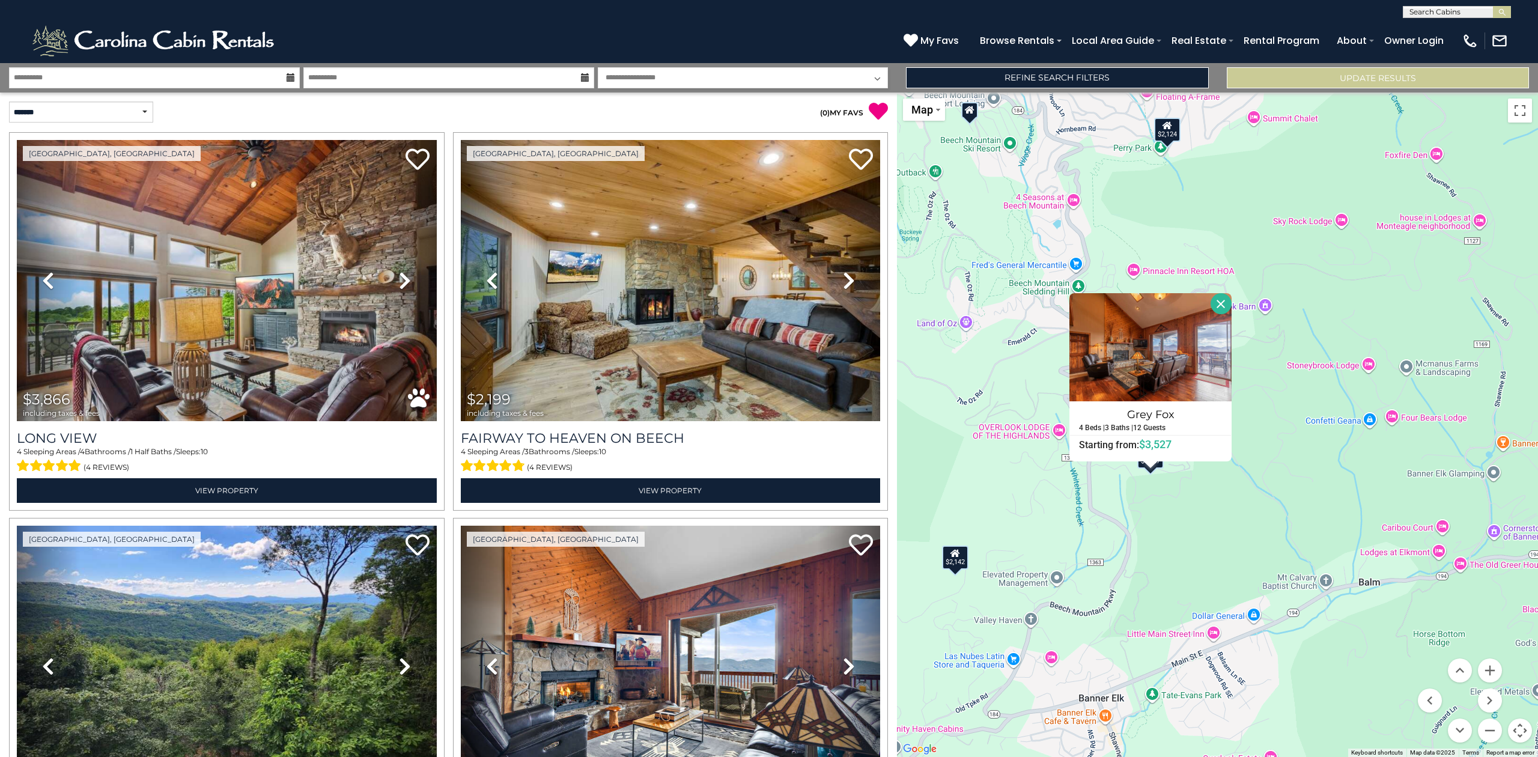
click at [1154, 496] on div "$3,866 $2,199 $3,114 $3,527 $2,124 $2,461 $3,500 $2,142 $3,774 $6,751 $2,829 $2…" at bounding box center [1217, 424] width 641 height 664
click at [1224, 303] on button "Close" at bounding box center [1220, 303] width 21 height 21
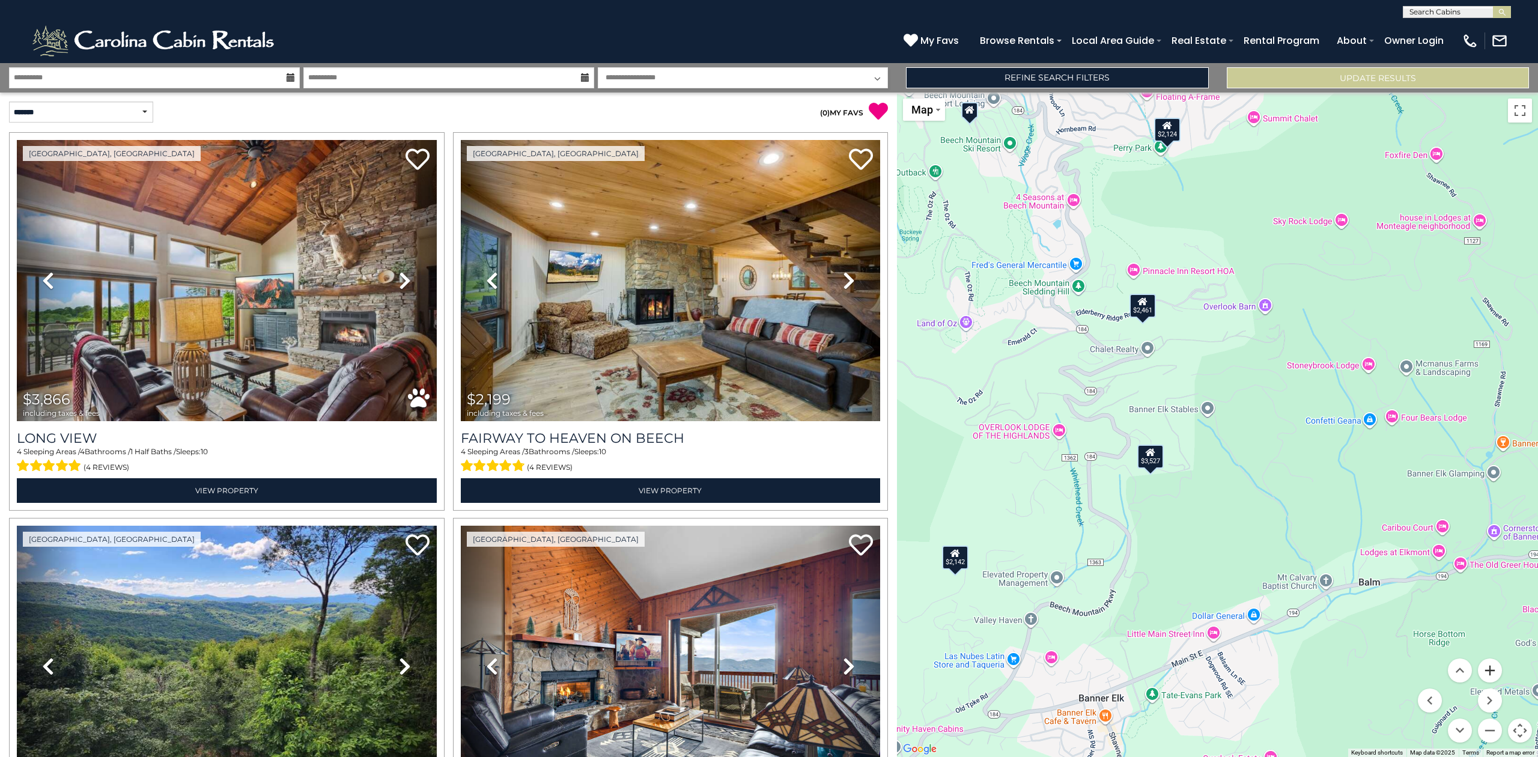
click at [1495, 673] on button "Zoom in" at bounding box center [1490, 670] width 24 height 24
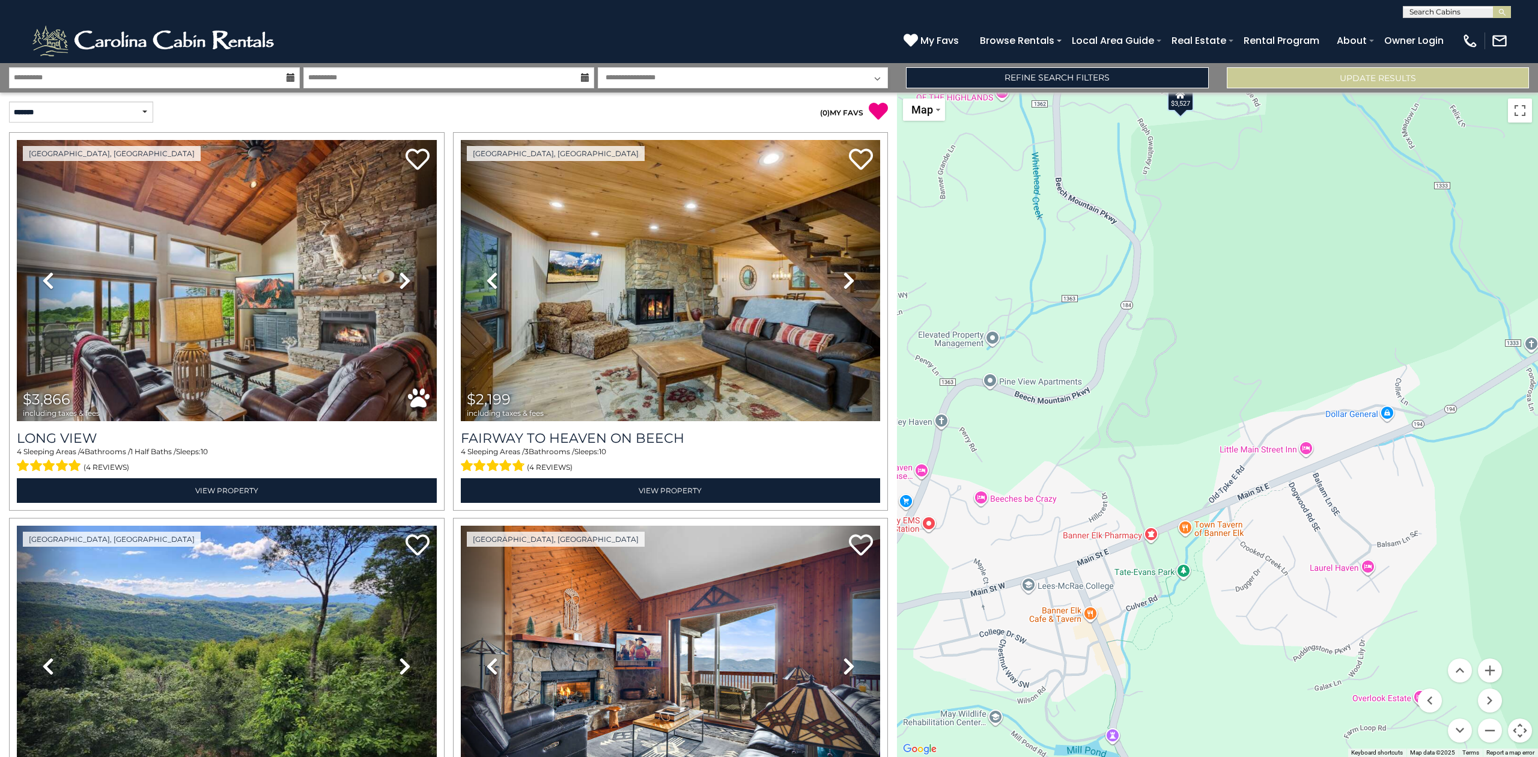
drag, startPoint x: 1236, startPoint y: 706, endPoint x: 1332, endPoint y: 304, distance: 413.7
click at [1332, 304] on div "$3,866 $2,199 $3,114 $3,527 $2,124 $2,461 $3,500 $2,142 $3,774 $6,751 $2,829 $2…" at bounding box center [1217, 424] width 641 height 664
